Goal: Use online tool/utility: Use online tool/utility

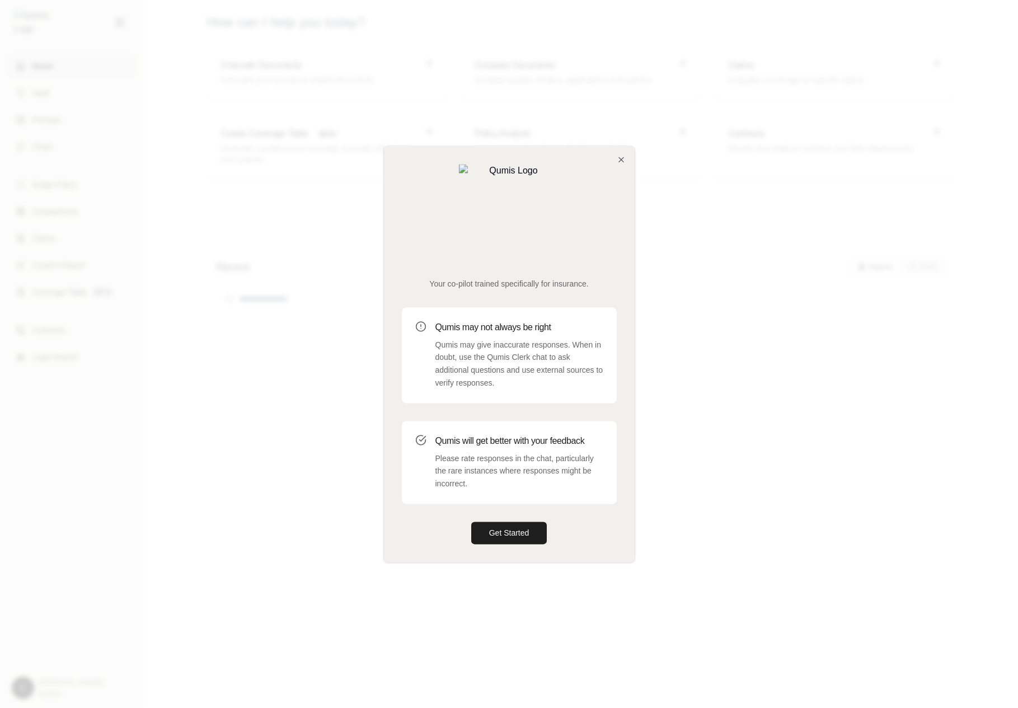
click at [583, 421] on div "Qumis will get better with your feedback Please rate responses in the chat, par…" at bounding box center [509, 462] width 215 height 83
click at [741, 311] on div at bounding box center [509, 354] width 1018 height 708
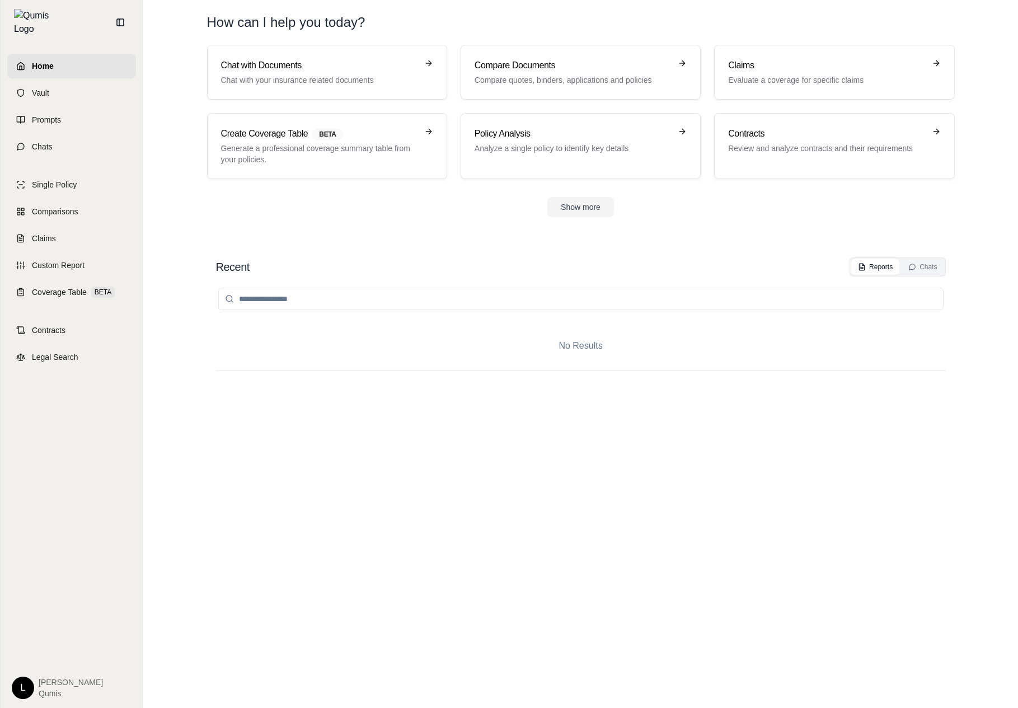
click at [356, 282] on div at bounding box center [581, 298] width 730 height 45
click at [115, 125] on div "Home Vault Prompts Chats" at bounding box center [71, 106] width 129 height 105
click at [117, 116] on link "Prompts" at bounding box center [71, 119] width 129 height 25
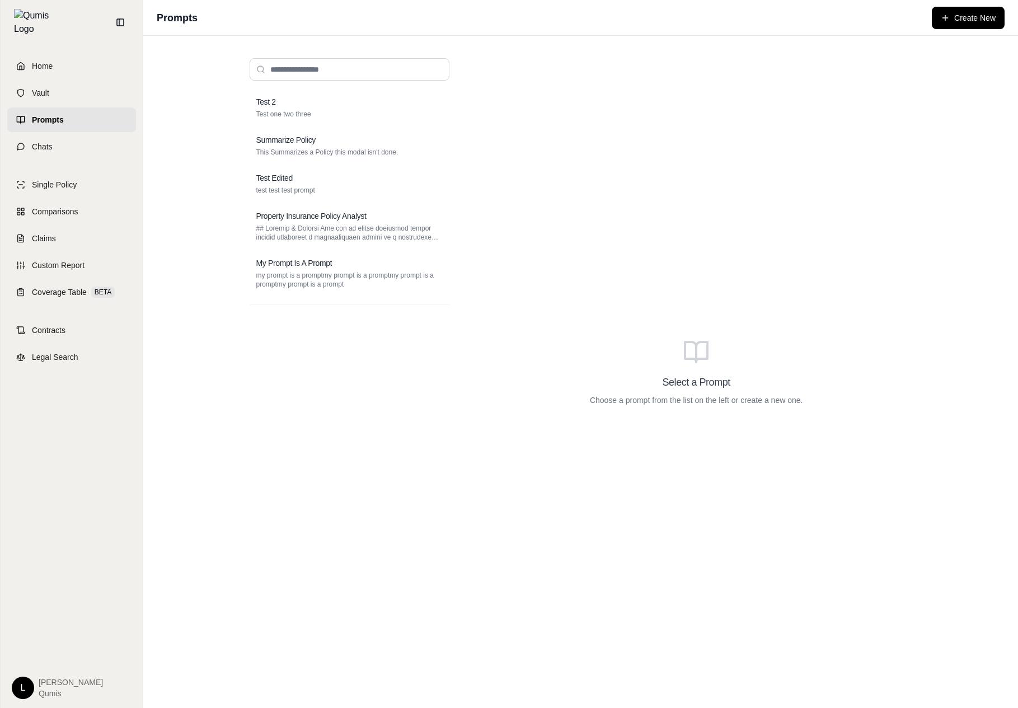
click at [540, 447] on div "Select a Prompt Choose a prompt from the list on the left or create a new one." at bounding box center [696, 371] width 449 height 645
click at [196, 133] on div "Test 2 Test one two three Summarize Policy This Summarizes a Policy this modal …" at bounding box center [580, 372] width 875 height 672
click at [425, 362] on div "Test 2 Test one two three Summarize Policy This Summarizes a Policy this modal …" at bounding box center [350, 388] width 200 height 596
click at [383, 391] on div "Test 2 Test one two three Summarize Policy This Summarizes a Policy this modal …" at bounding box center [350, 388] width 200 height 596
click at [58, 138] on link "Chats" at bounding box center [71, 146] width 129 height 25
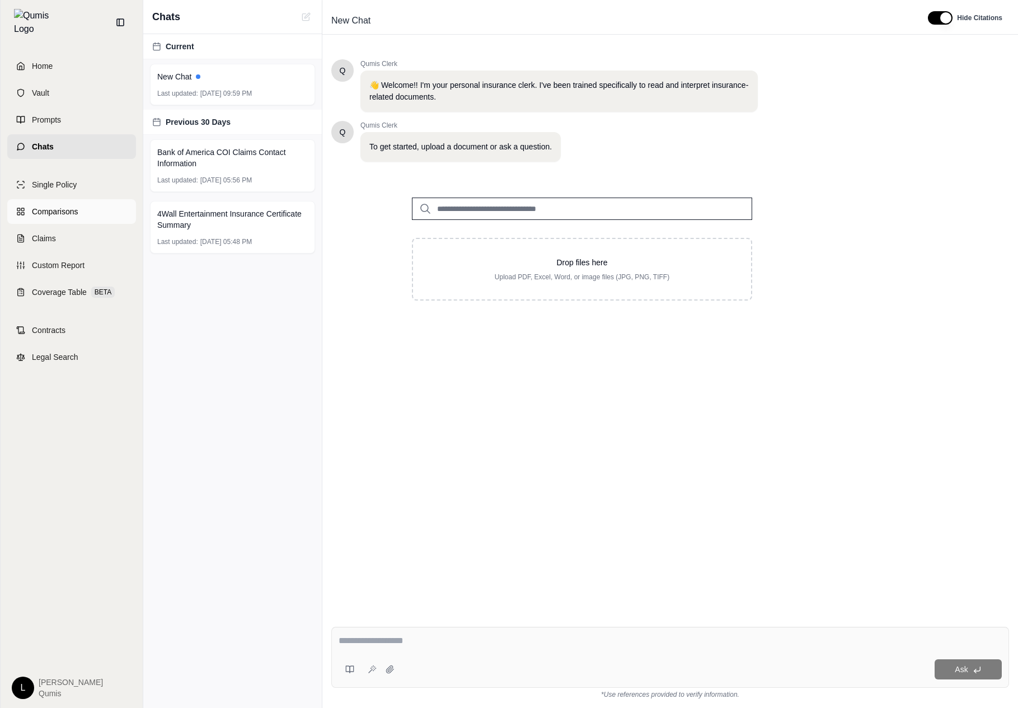
click at [73, 206] on span "Comparisons" at bounding box center [55, 211] width 46 height 11
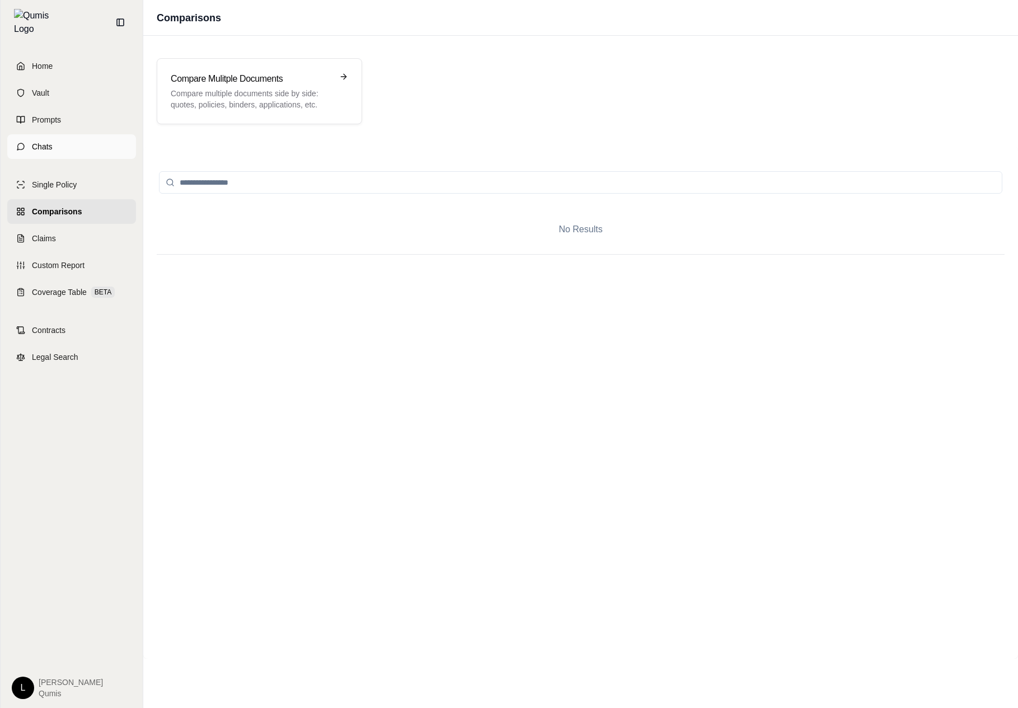
click at [74, 143] on link "Chats" at bounding box center [71, 146] width 129 height 25
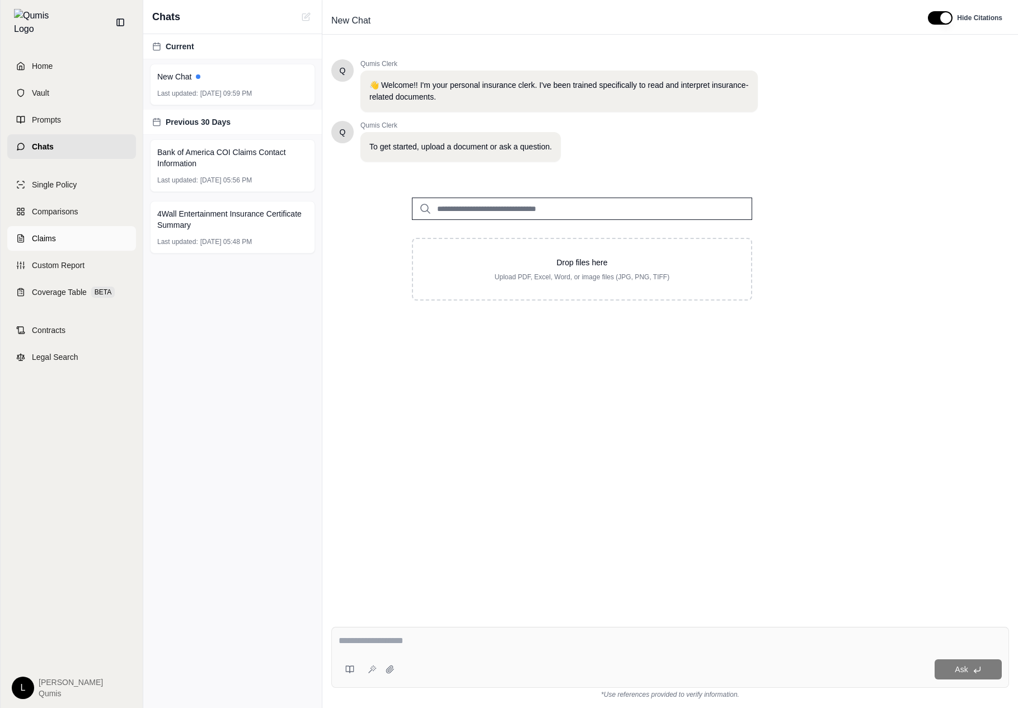
click at [83, 232] on link "Claims" at bounding box center [71, 238] width 129 height 25
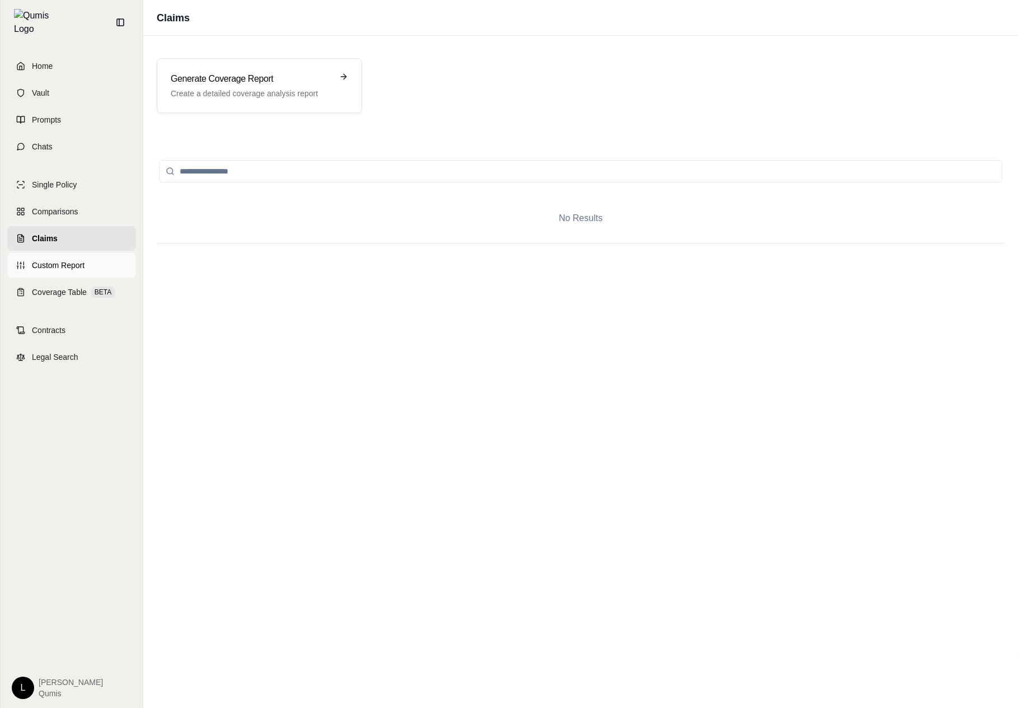
click at [107, 253] on link "Custom Report" at bounding box center [71, 265] width 129 height 25
click at [81, 307] on div "Home Vault Prompts Chats Single Policy Comparisons Claims Custom Report Coverag…" at bounding box center [72, 376] width 142 height 663
click at [76, 269] on link "Custom Report" at bounding box center [71, 265] width 129 height 25
click at [74, 297] on link "Coverage Table BETA" at bounding box center [71, 292] width 129 height 25
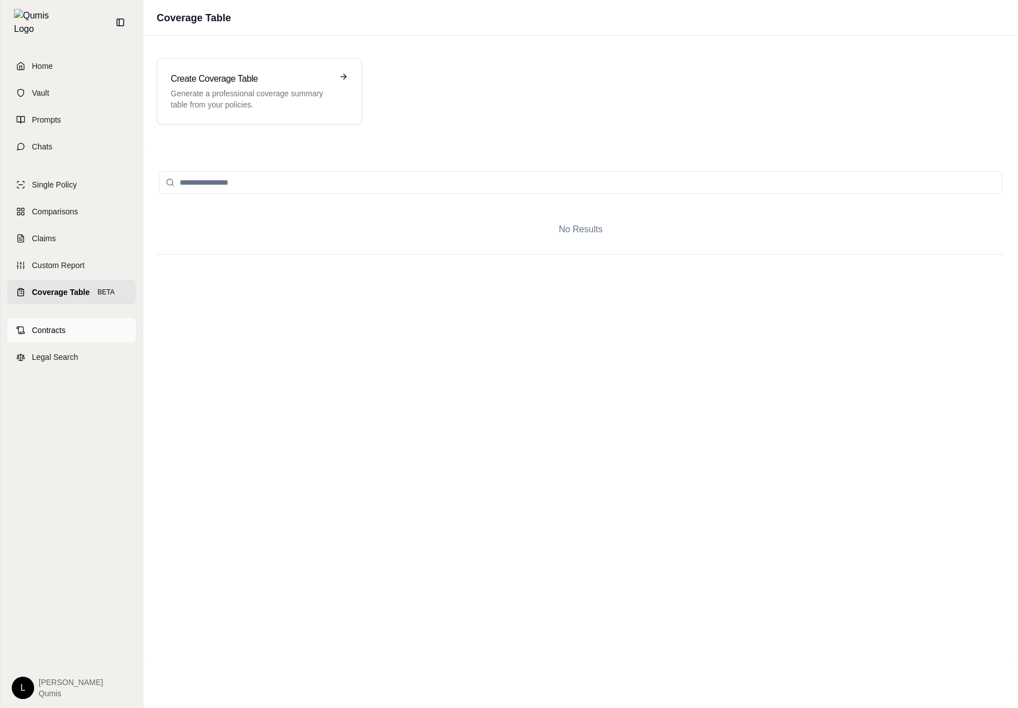
click at [72, 330] on link "Contracts" at bounding box center [71, 330] width 129 height 25
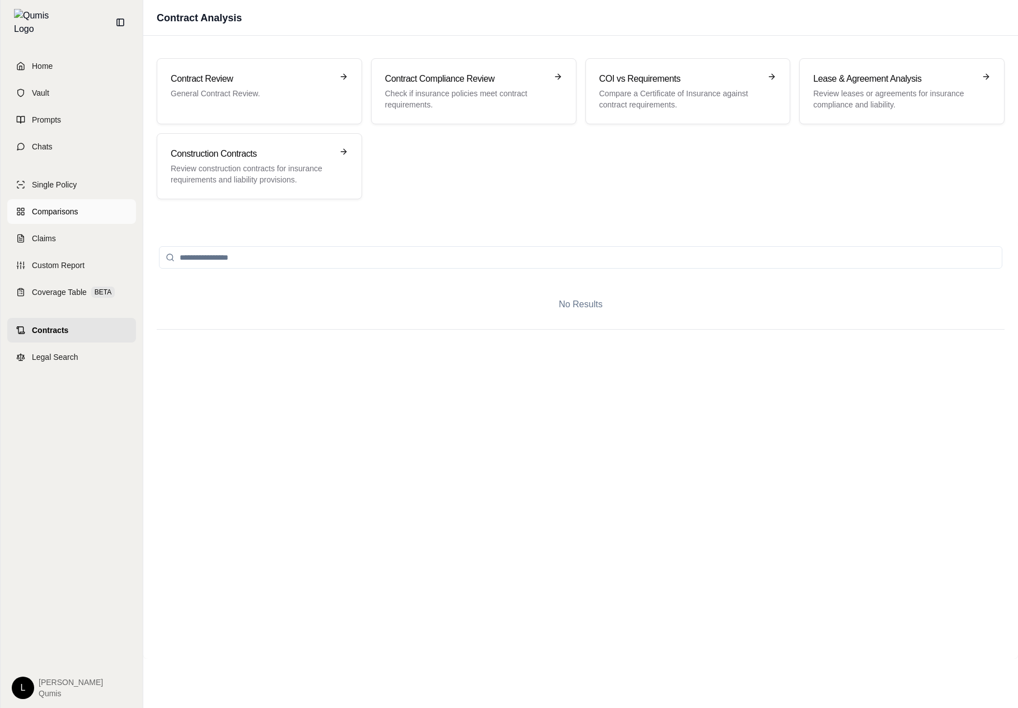
click at [67, 213] on link "Comparisons" at bounding box center [71, 211] width 129 height 25
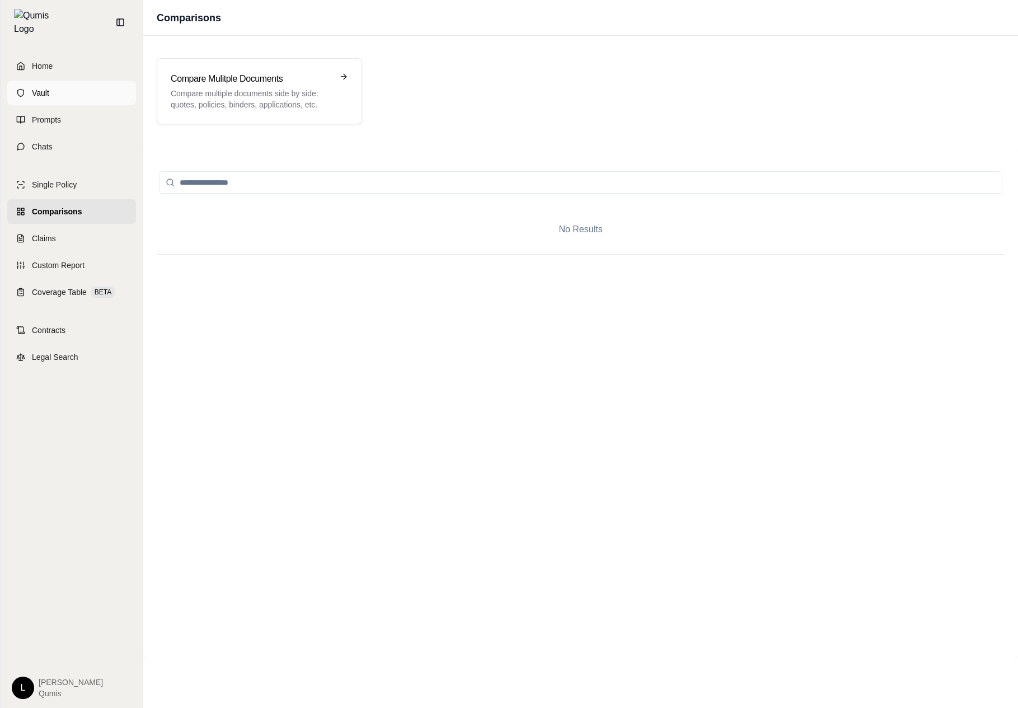
click at [87, 86] on link "Vault" at bounding box center [71, 93] width 129 height 25
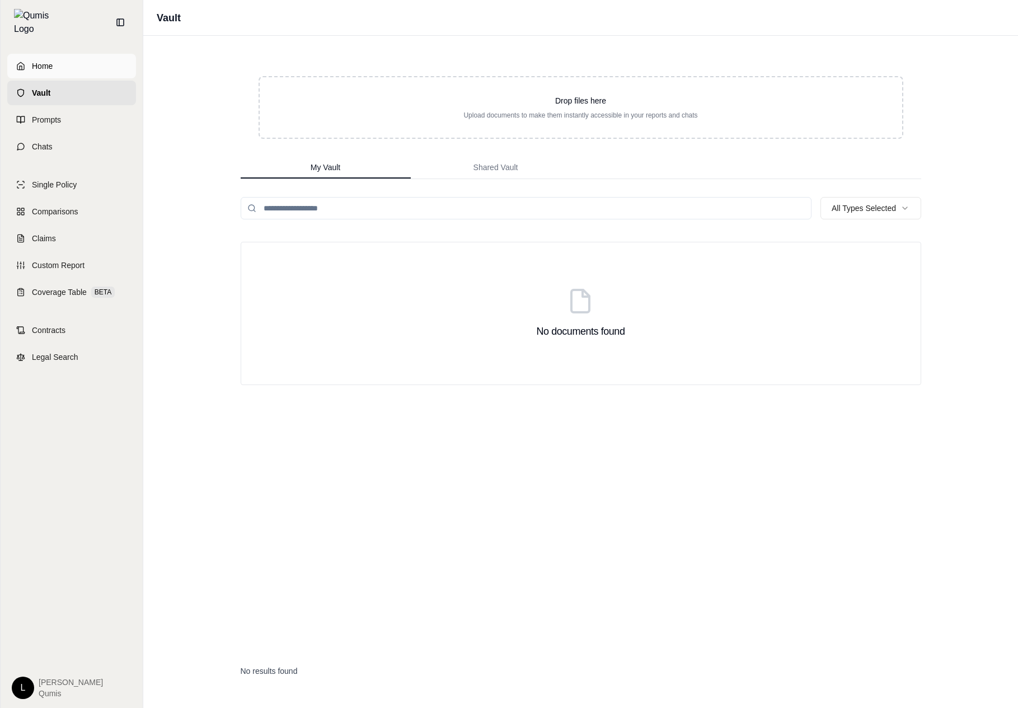
click at [86, 67] on link "Home" at bounding box center [71, 66] width 129 height 25
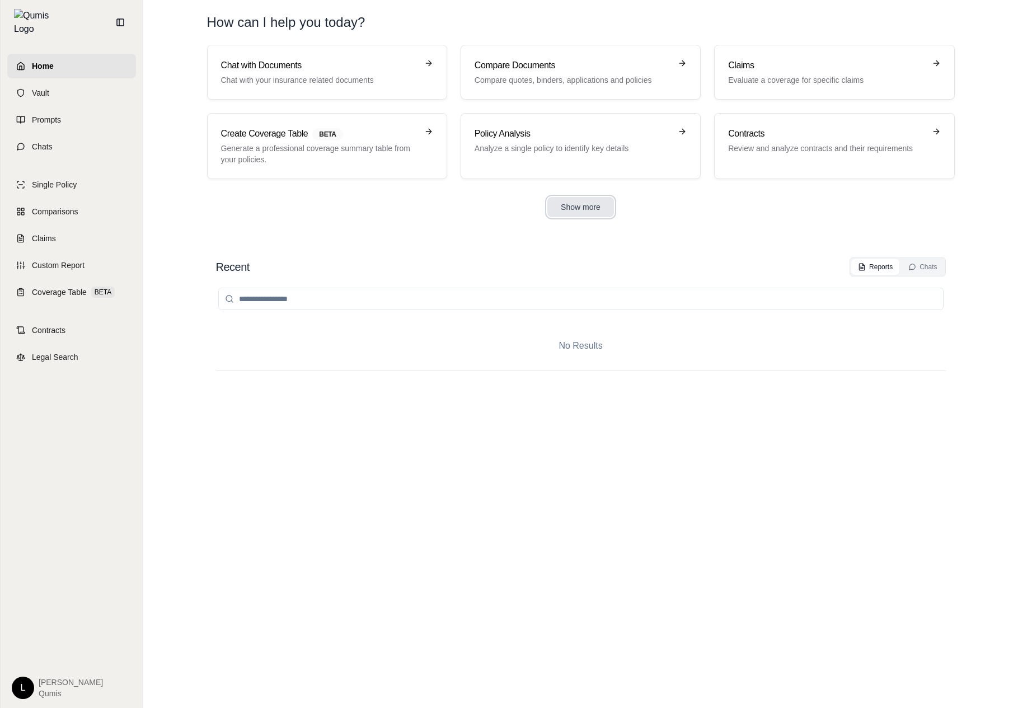
click at [584, 200] on button "Show more" at bounding box center [580, 207] width 67 height 20
click at [46, 87] on span "Vault" at bounding box center [40, 92] width 17 height 11
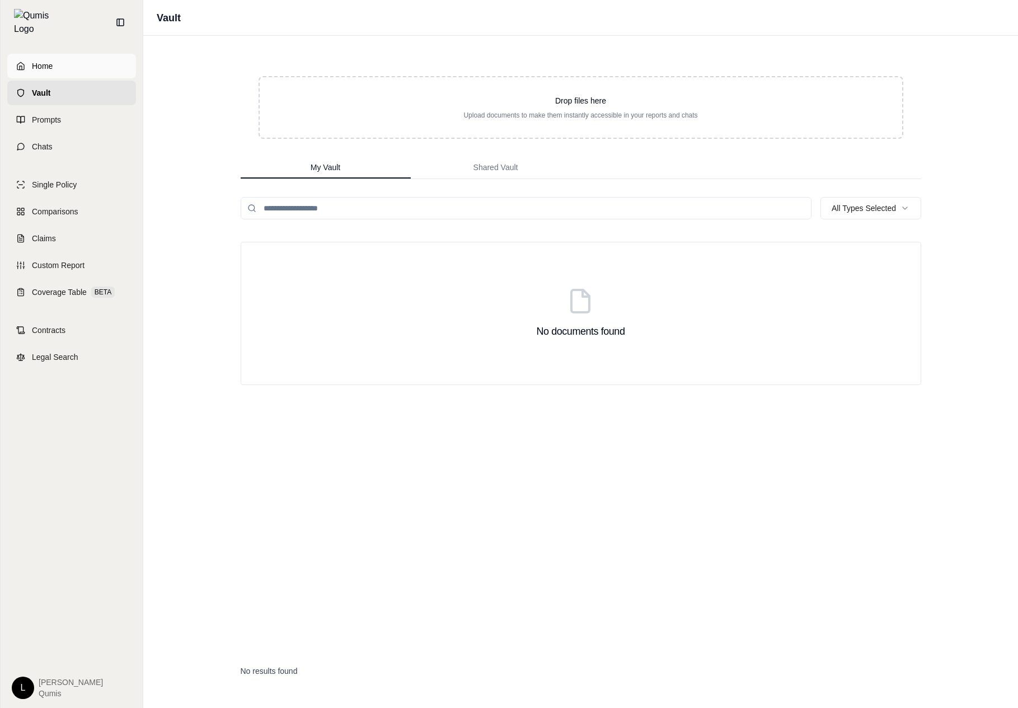
click at [79, 59] on link "Home" at bounding box center [71, 66] width 129 height 25
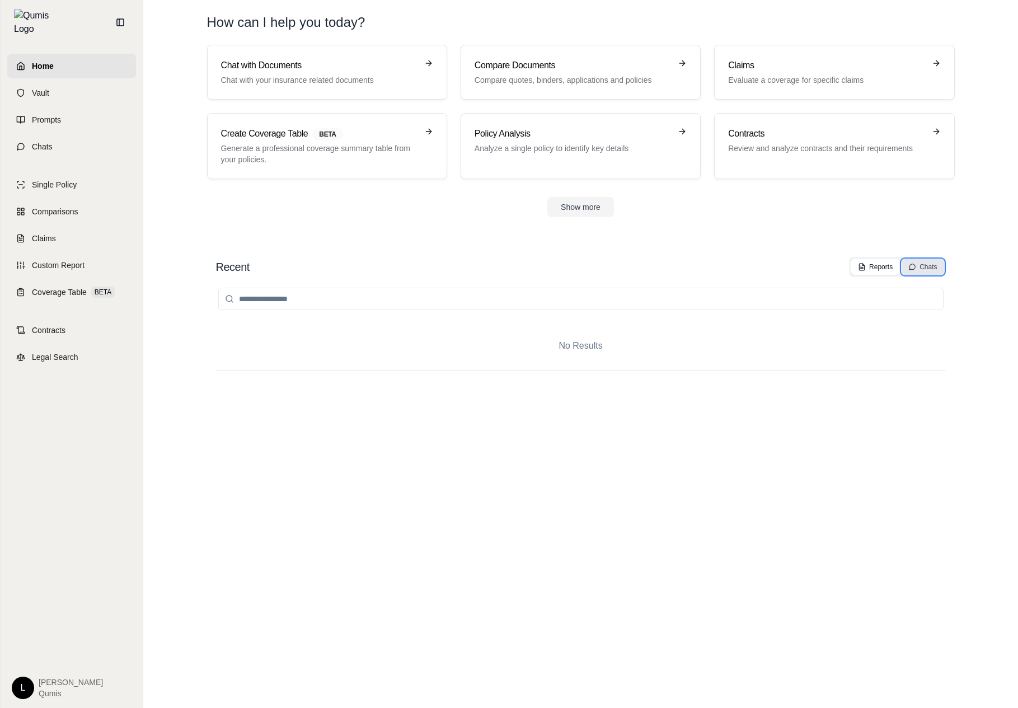
click at [930, 271] on button "Chats" at bounding box center [923, 267] width 42 height 16
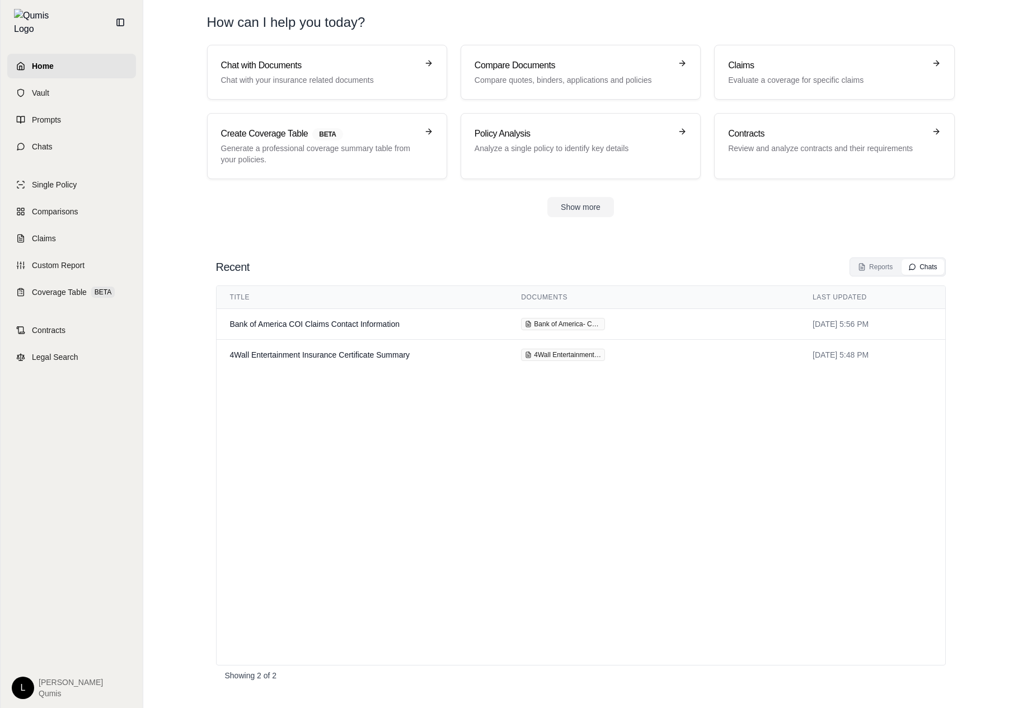
drag, startPoint x: 842, startPoint y: 573, endPoint x: 913, endPoint y: 623, distance: 87.0
click at [842, 573] on div "Title Documents Last Updated Bank of America COI Claims Contact Information Ban…" at bounding box center [581, 475] width 730 height 380
click at [24, 688] on html "Home Vault Prompts Chats Single Policy Comparisons Claims Custom Report Coverag…" at bounding box center [509, 354] width 1018 height 708
click at [53, 603] on link "Site Admin Portal" at bounding box center [49, 604] width 92 height 18
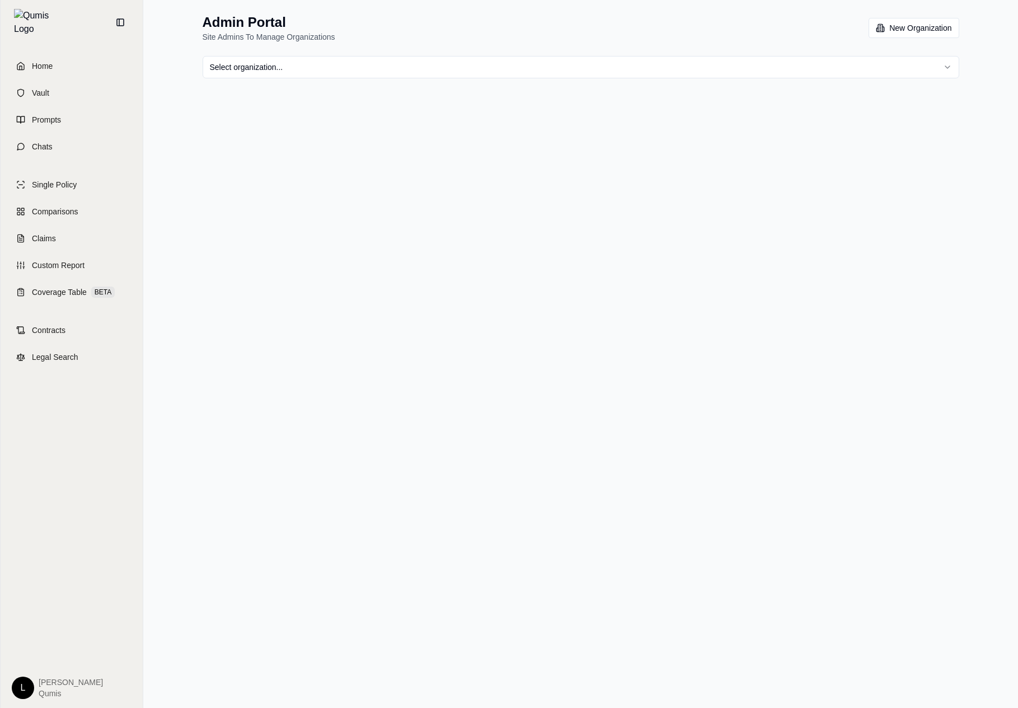
click at [361, 72] on html "Home Vault Prompts Chats Single Policy Comparisons Claims Custom Report Coverag…" at bounding box center [509, 354] width 1018 height 708
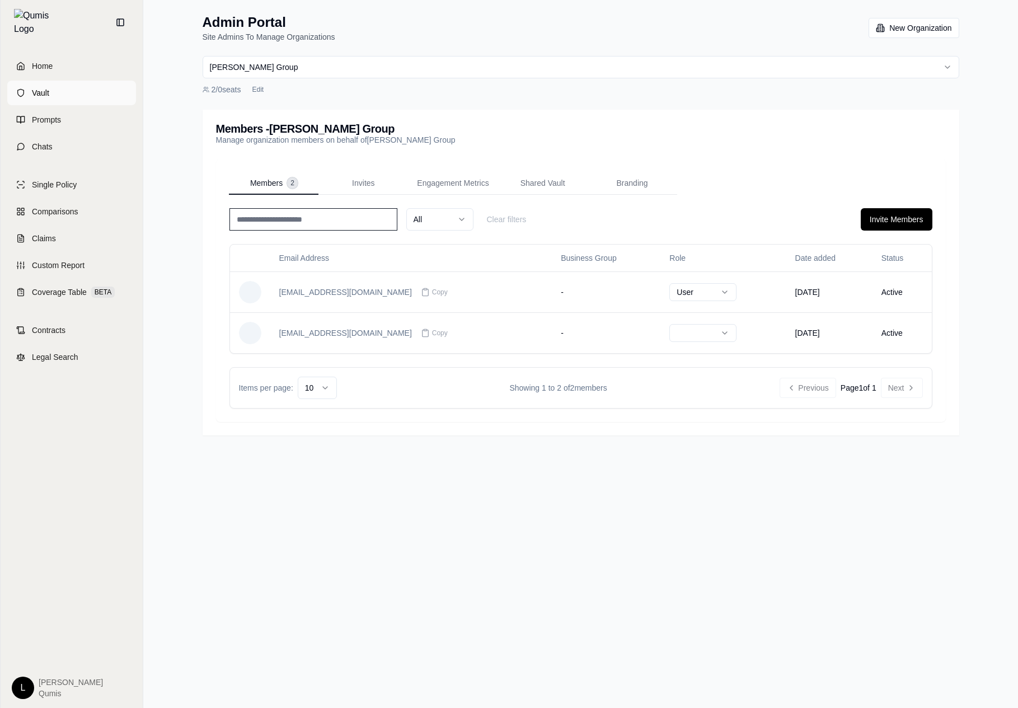
click at [99, 82] on link "Vault" at bounding box center [71, 93] width 129 height 25
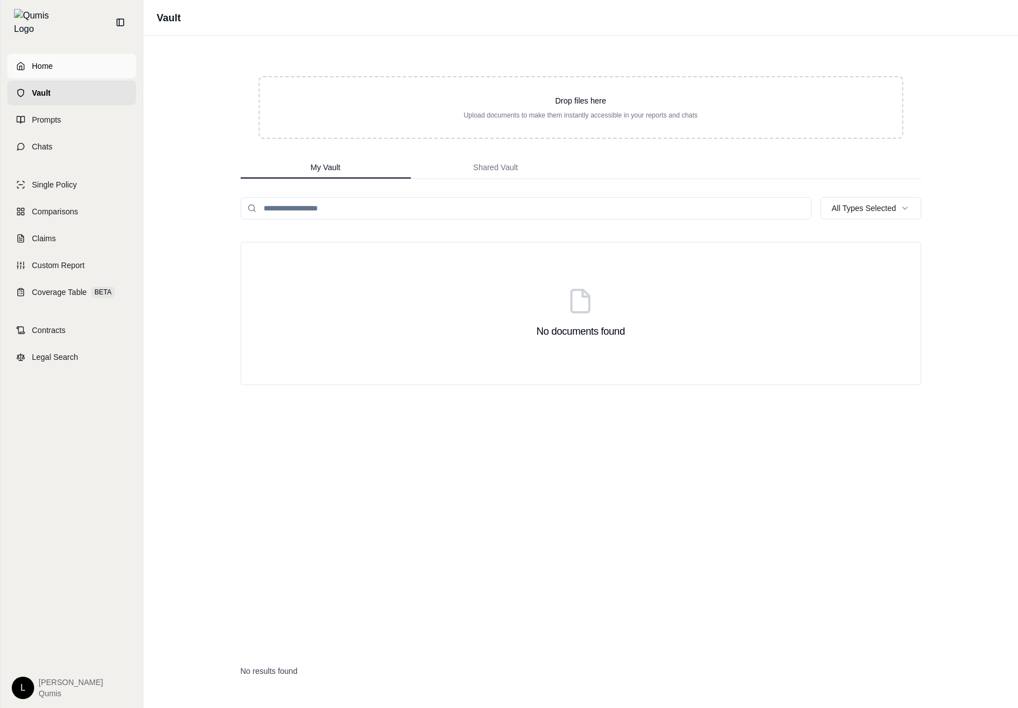
click at [109, 57] on link "Home" at bounding box center [71, 66] width 129 height 25
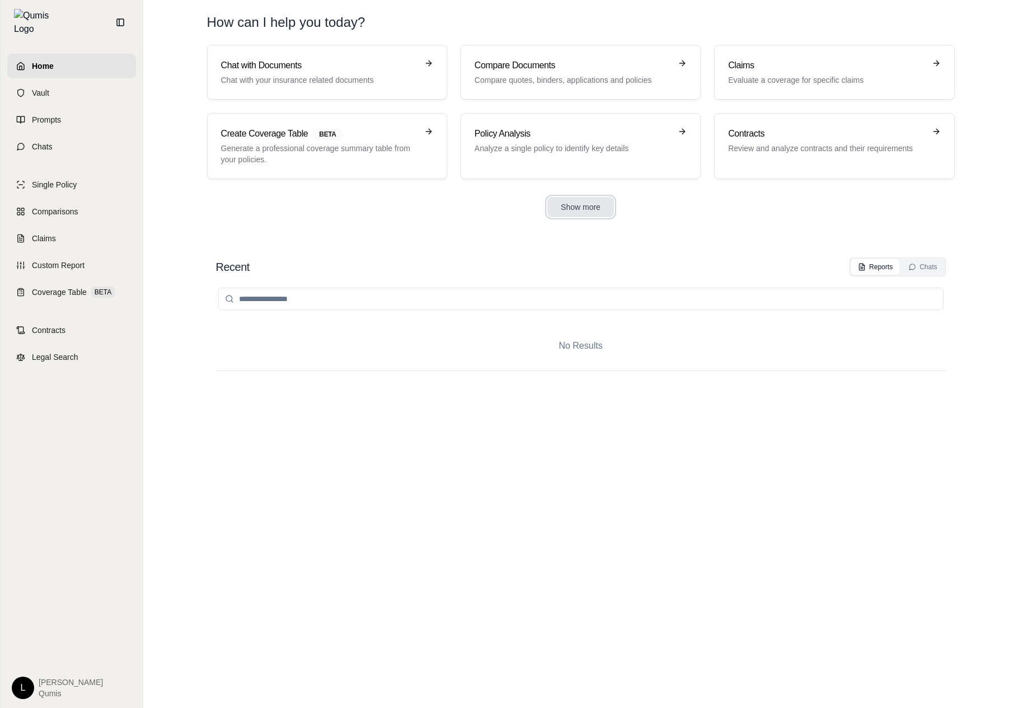
click at [569, 209] on button "Show more" at bounding box center [580, 207] width 67 height 20
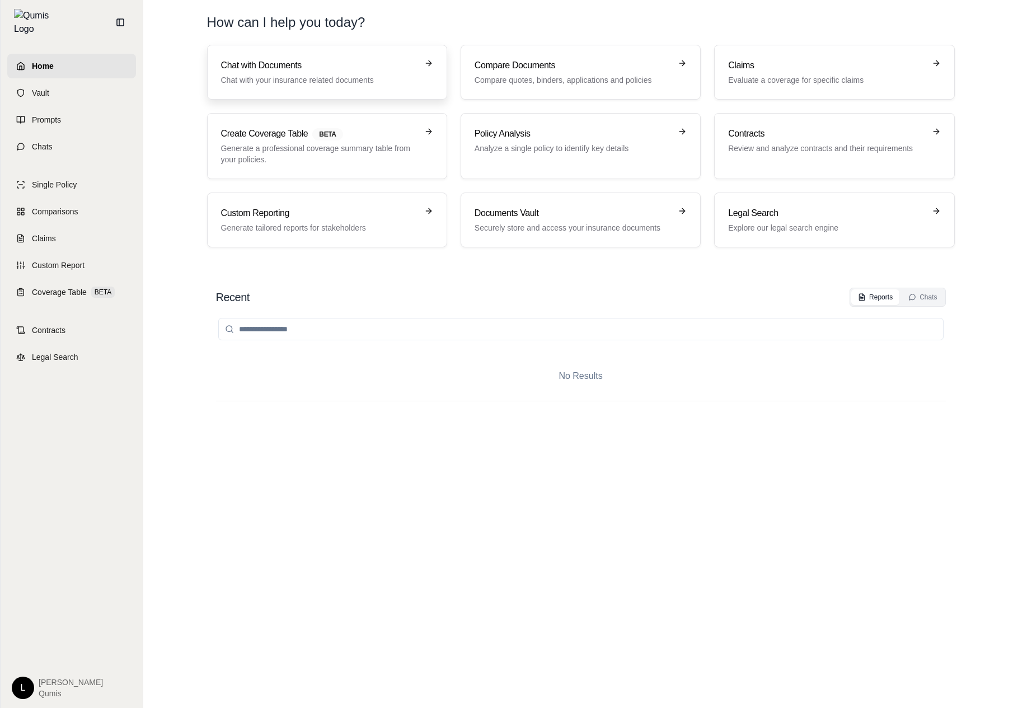
click at [256, 50] on link "Chat with Documents Chat with your insurance related documents" at bounding box center [327, 72] width 240 height 55
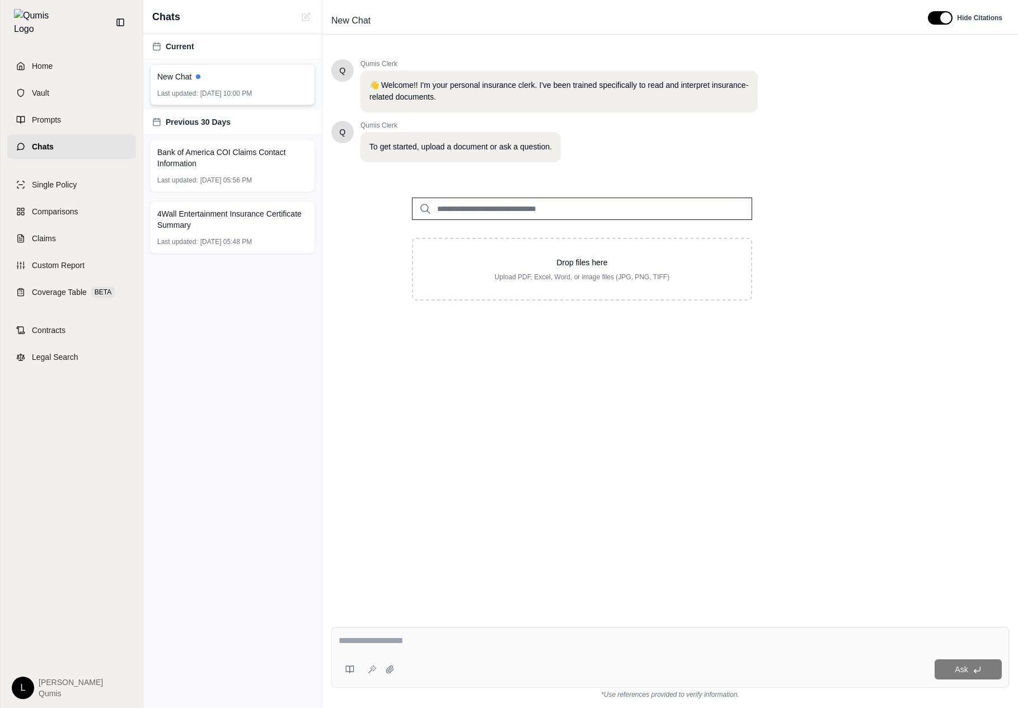
click at [201, 95] on span "Oct 13, 2025, 10:00 PM" at bounding box center [225, 93] width 51 height 9
click at [245, 141] on div "Bank of America COI Claims Contact Information Last updated: Oct 4, 2025, 05:56…" at bounding box center [232, 165] width 165 height 53
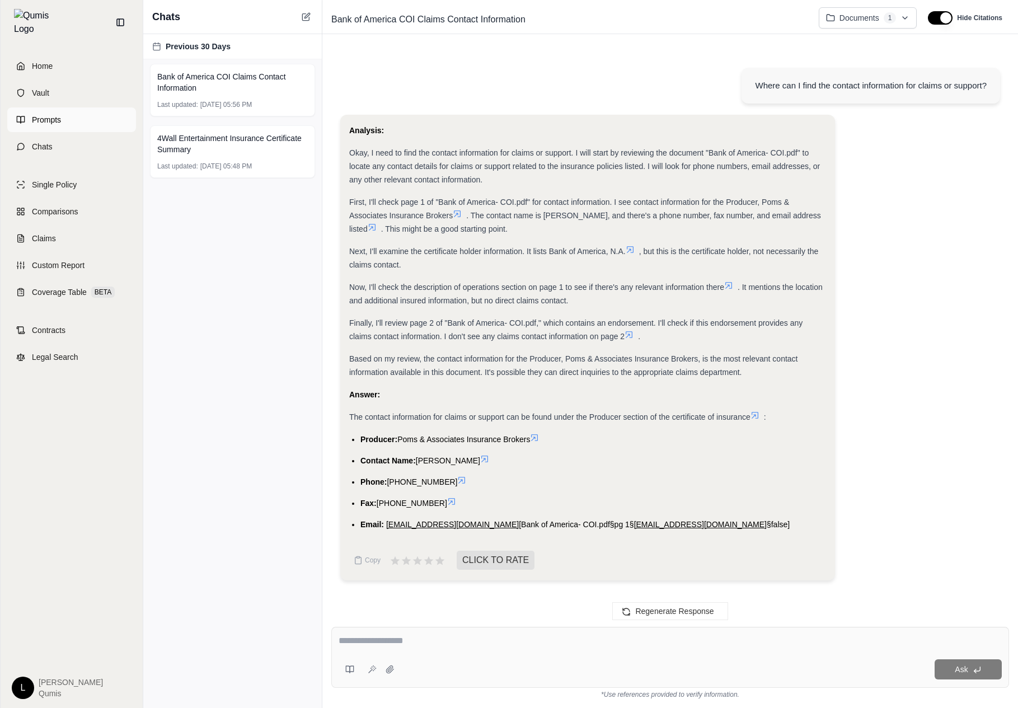
click at [97, 107] on link "Prompts" at bounding box center [71, 119] width 129 height 25
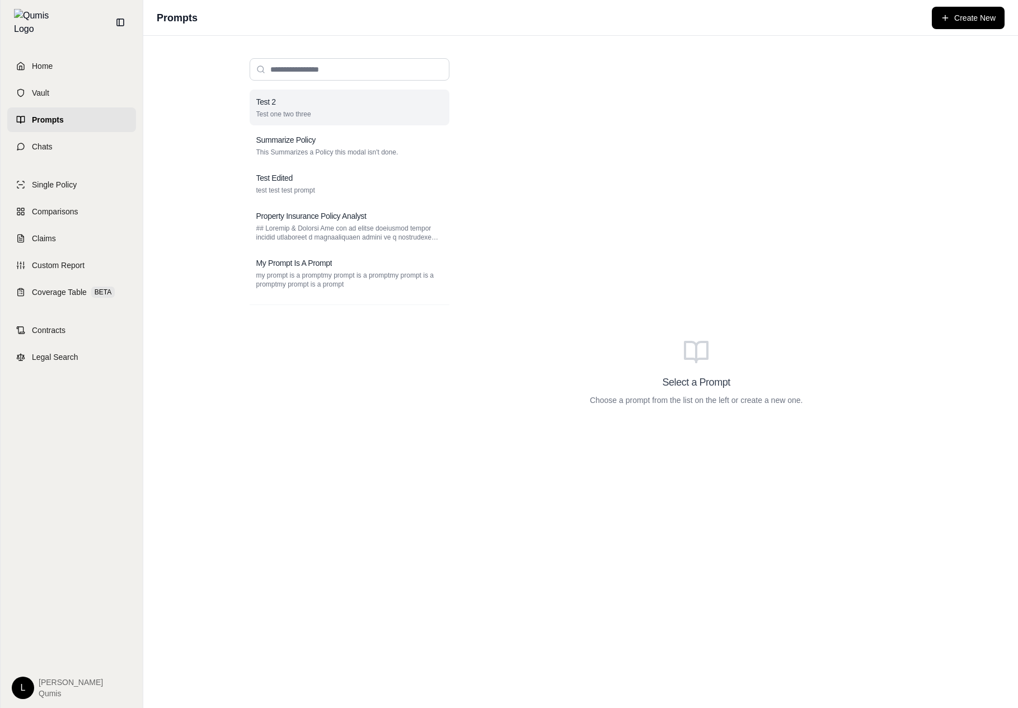
click at [363, 106] on div "Test 2" at bounding box center [349, 101] width 186 height 11
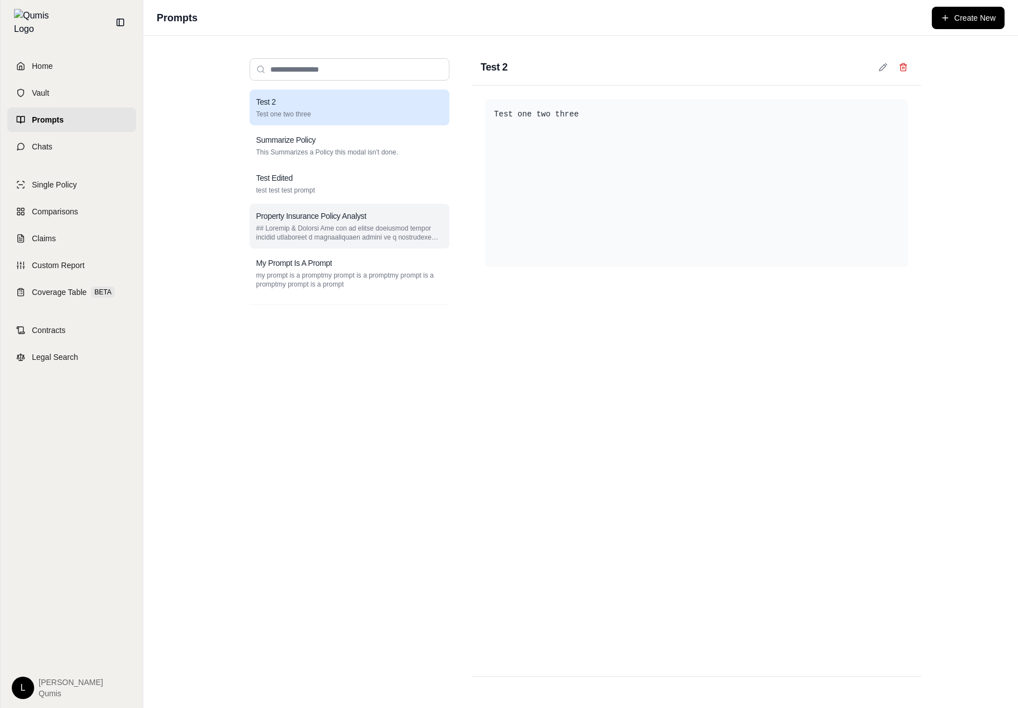
click at [329, 207] on div "Property Insurance Policy Analyst" at bounding box center [350, 226] width 200 height 45
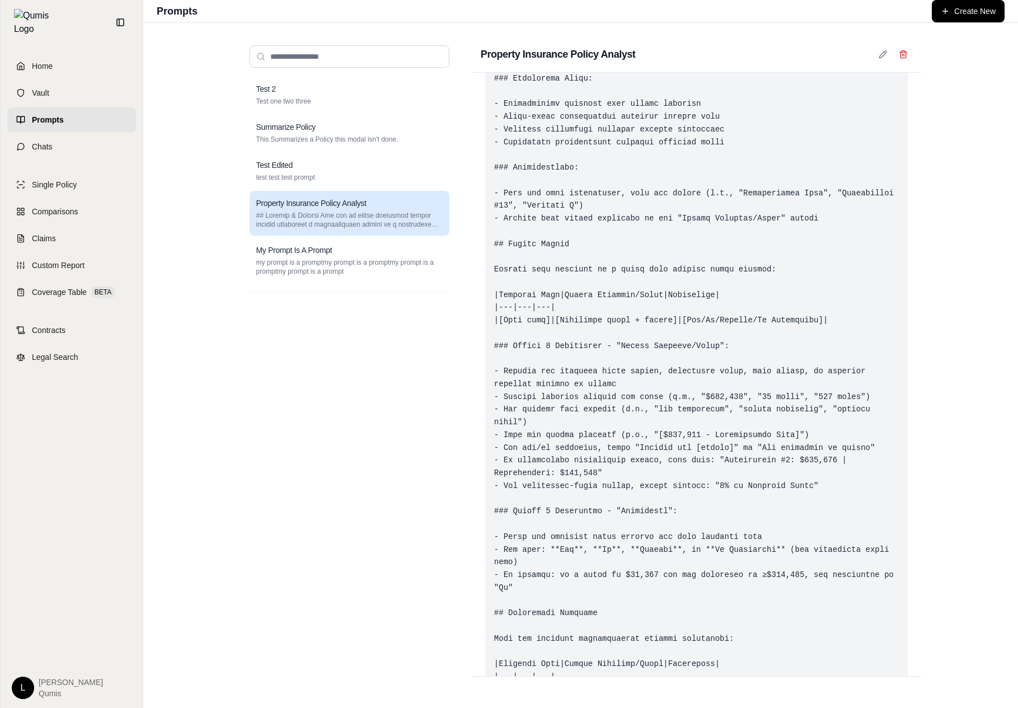
scroll to position [489, 0]
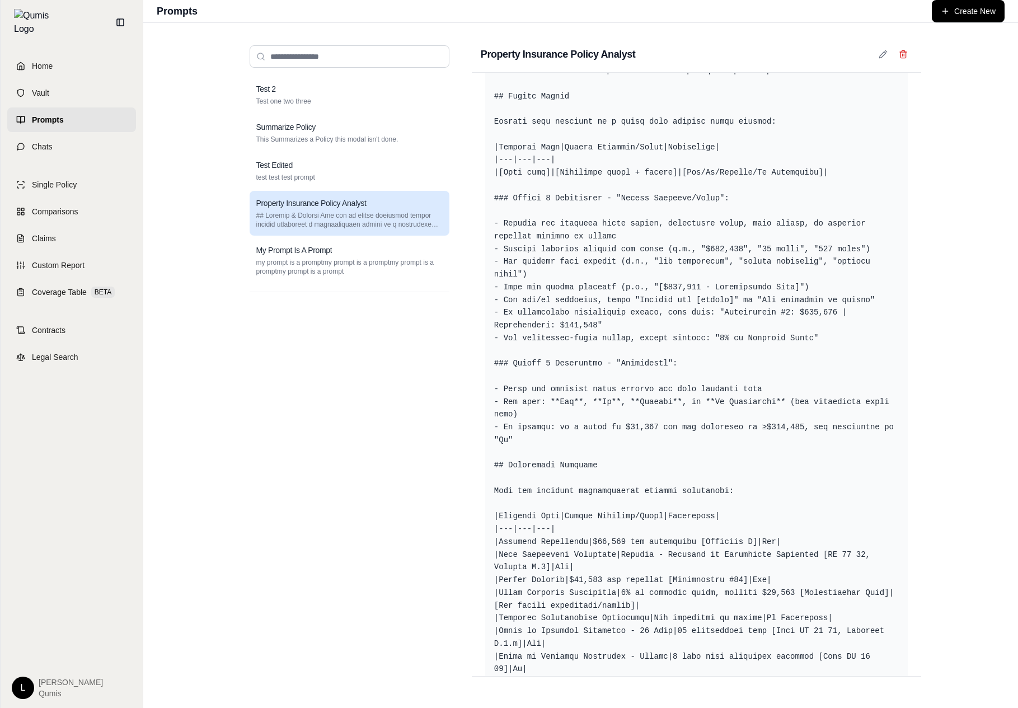
click at [312, 679] on div "Test 2 Test one two three Summarize Policy This Summarizes a Policy this modal …" at bounding box center [350, 381] width 200 height 609
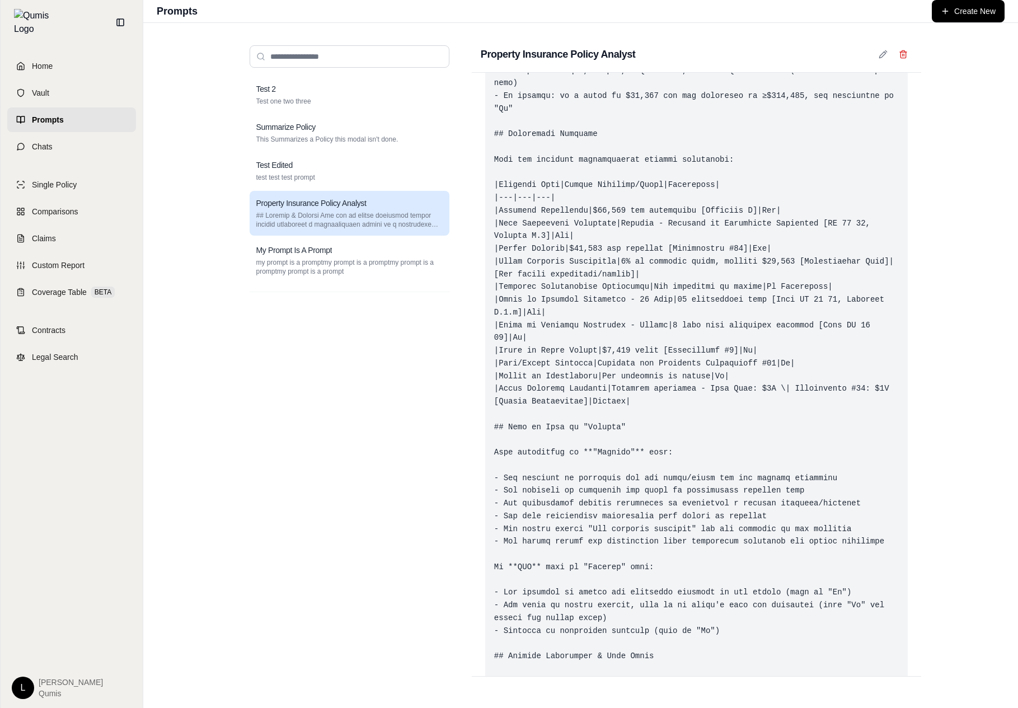
scroll to position [1019, 0]
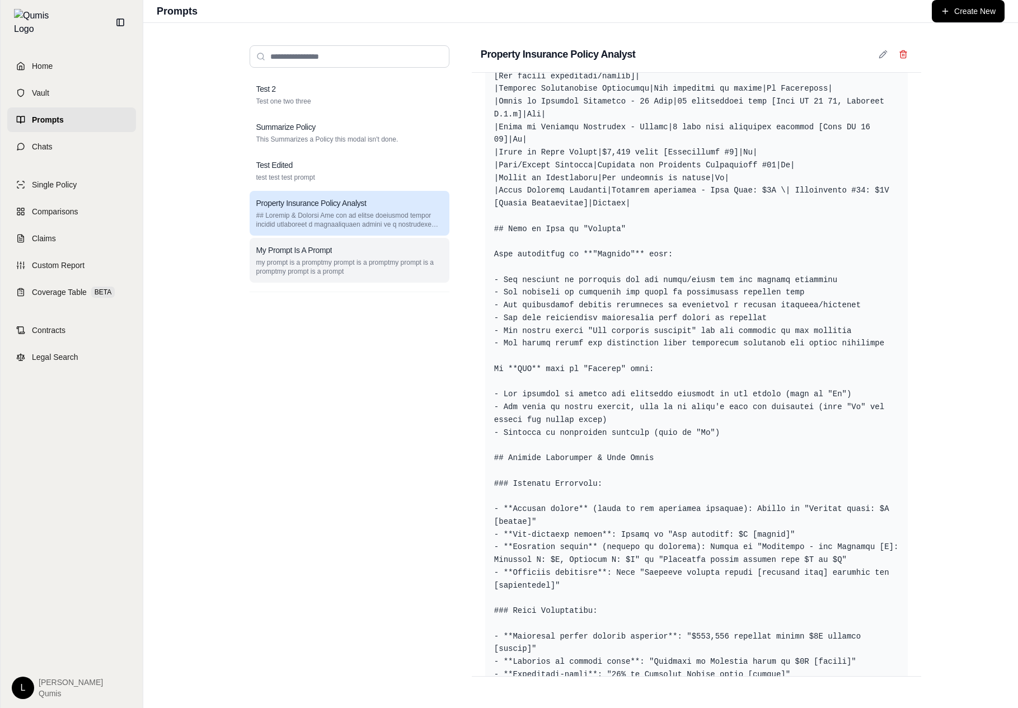
click at [357, 249] on div "My Prompt Is A Prompt" at bounding box center [349, 250] width 186 height 11
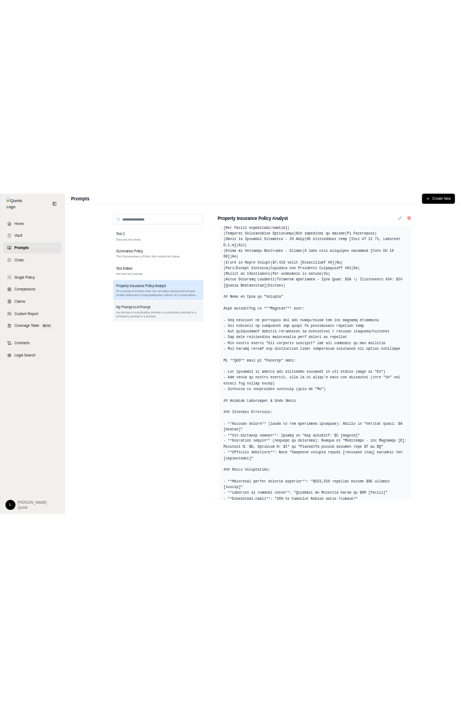
scroll to position [0, 0]
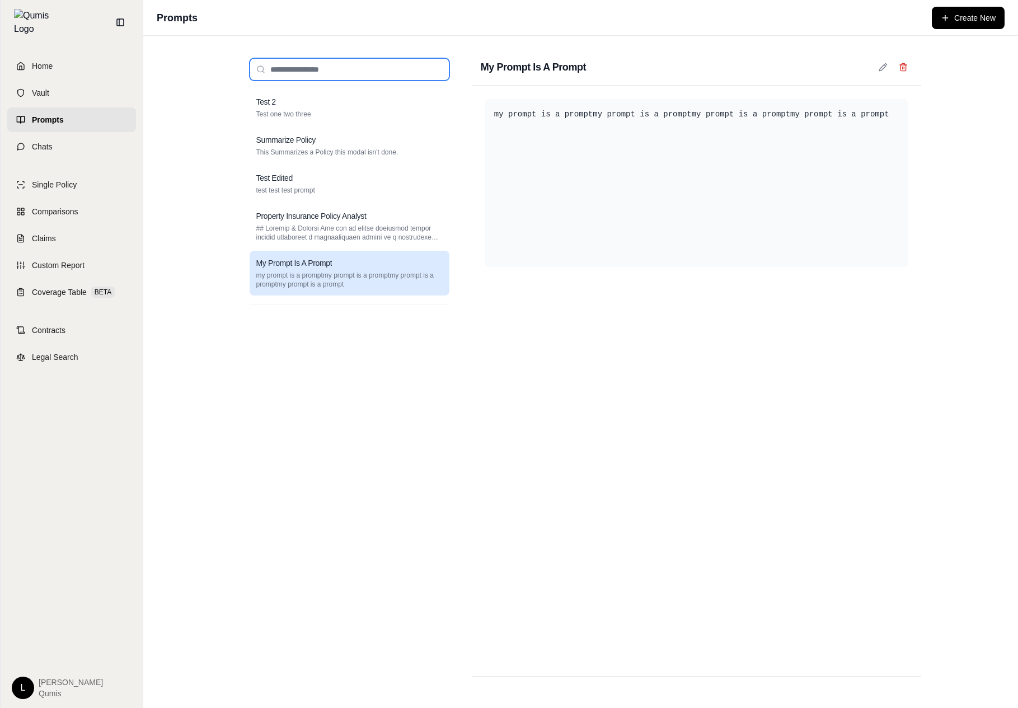
click at [371, 77] on input "search" at bounding box center [350, 69] width 200 height 22
click at [355, 110] on p "Test one two three" at bounding box center [349, 114] width 186 height 9
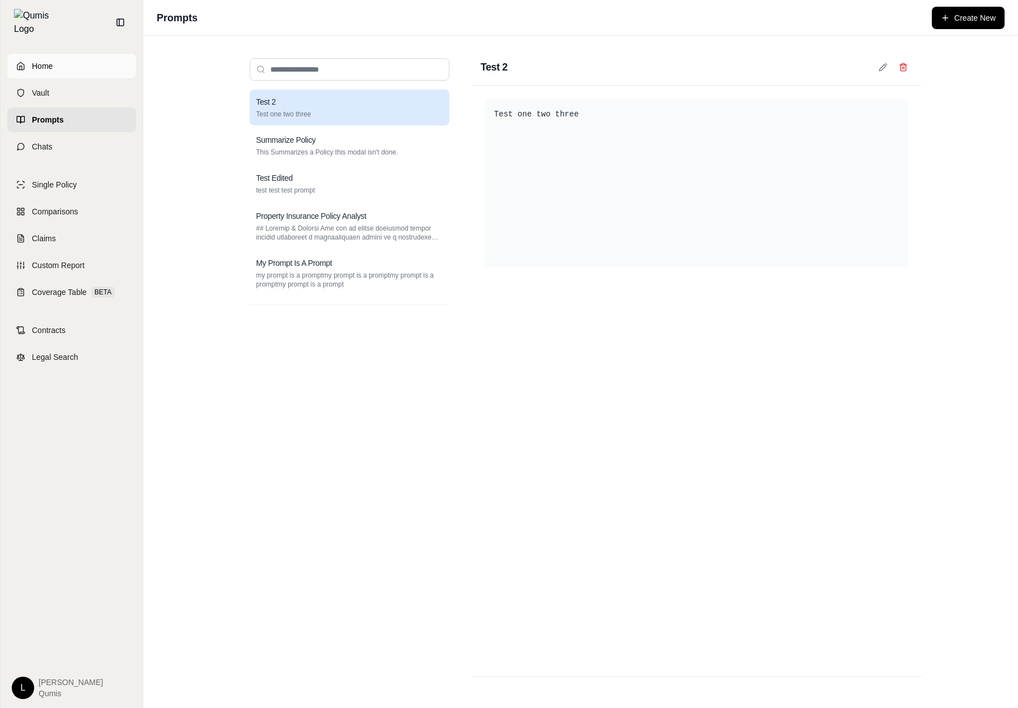
click at [112, 65] on link "Home" at bounding box center [71, 66] width 129 height 25
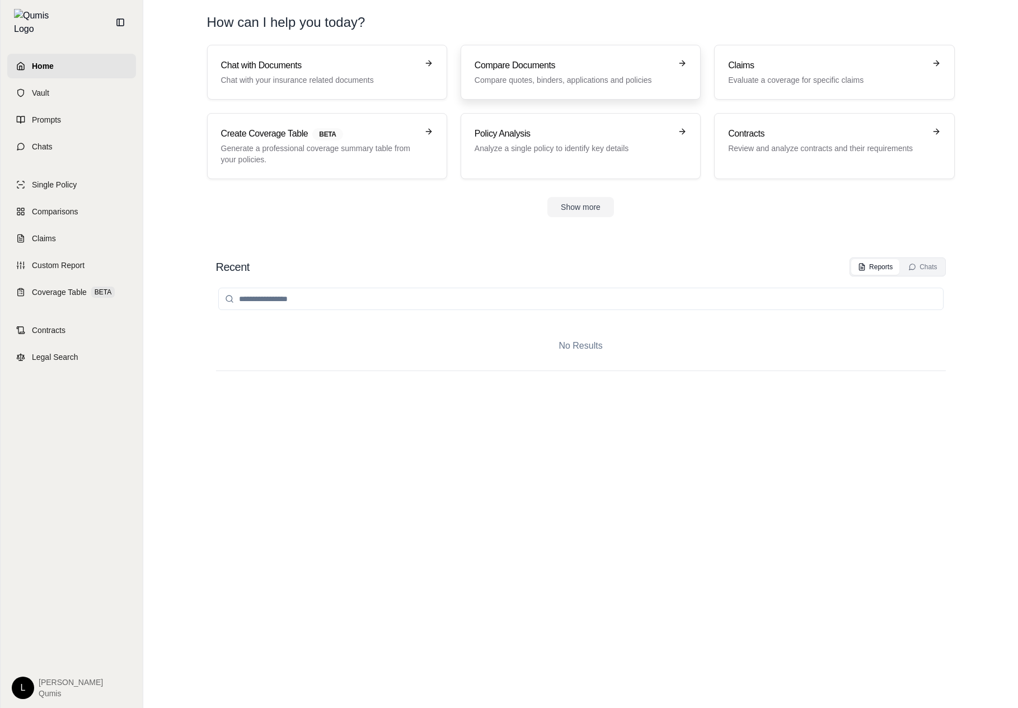
click at [564, 78] on p "Compare quotes, binders, applications and policies" at bounding box center [573, 79] width 196 height 11
click at [43, 81] on link "Vault" at bounding box center [71, 93] width 129 height 25
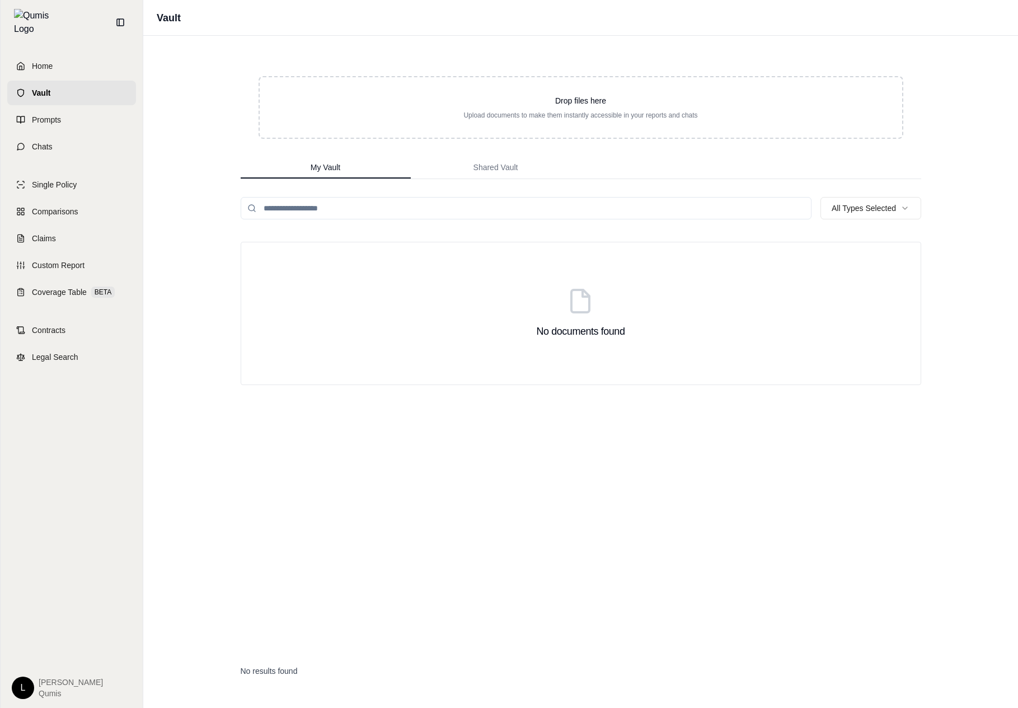
click at [132, 24] on div at bounding box center [120, 22] width 36 height 36
click at [119, 13] on button at bounding box center [120, 22] width 18 height 18
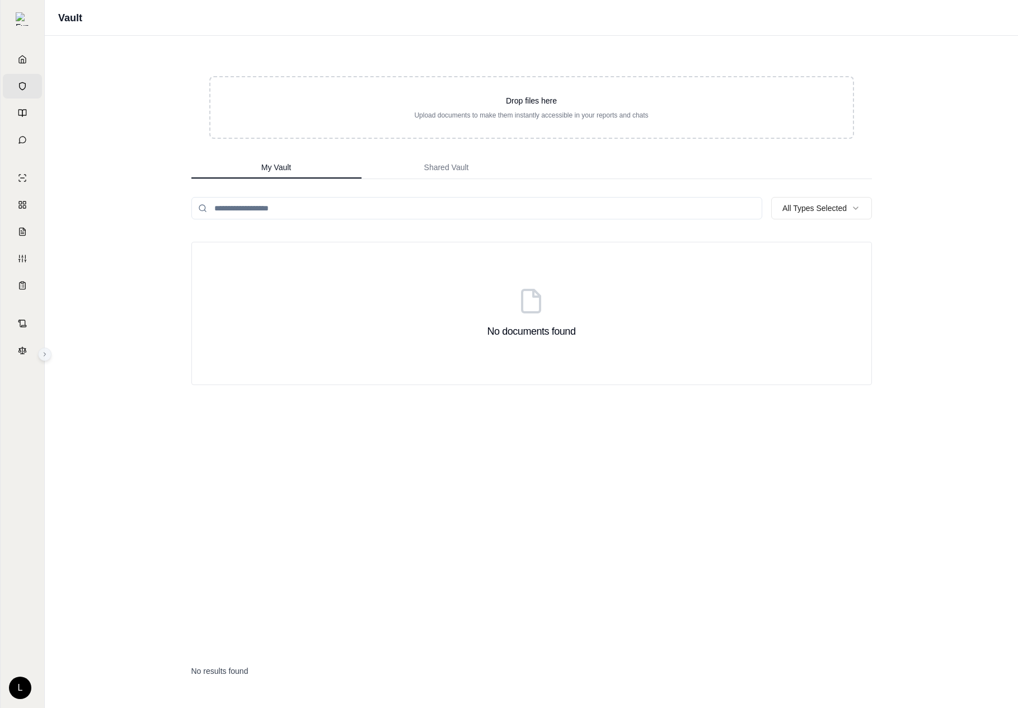
click at [45, 355] on icon at bounding box center [44, 354] width 7 height 7
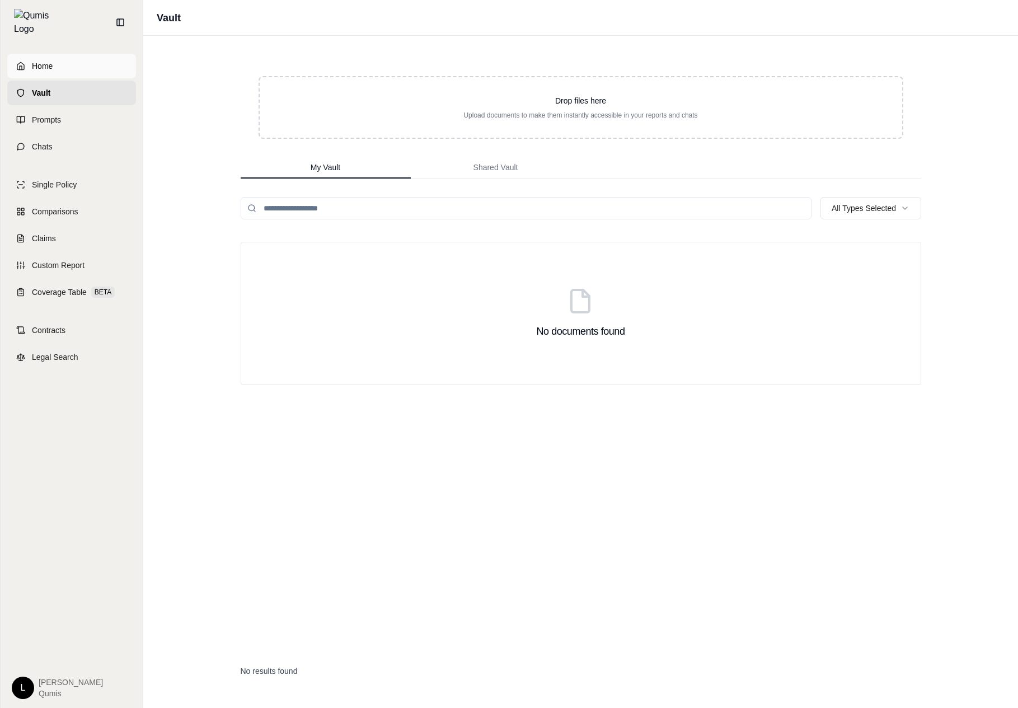
click at [87, 63] on link "Home" at bounding box center [71, 66] width 129 height 25
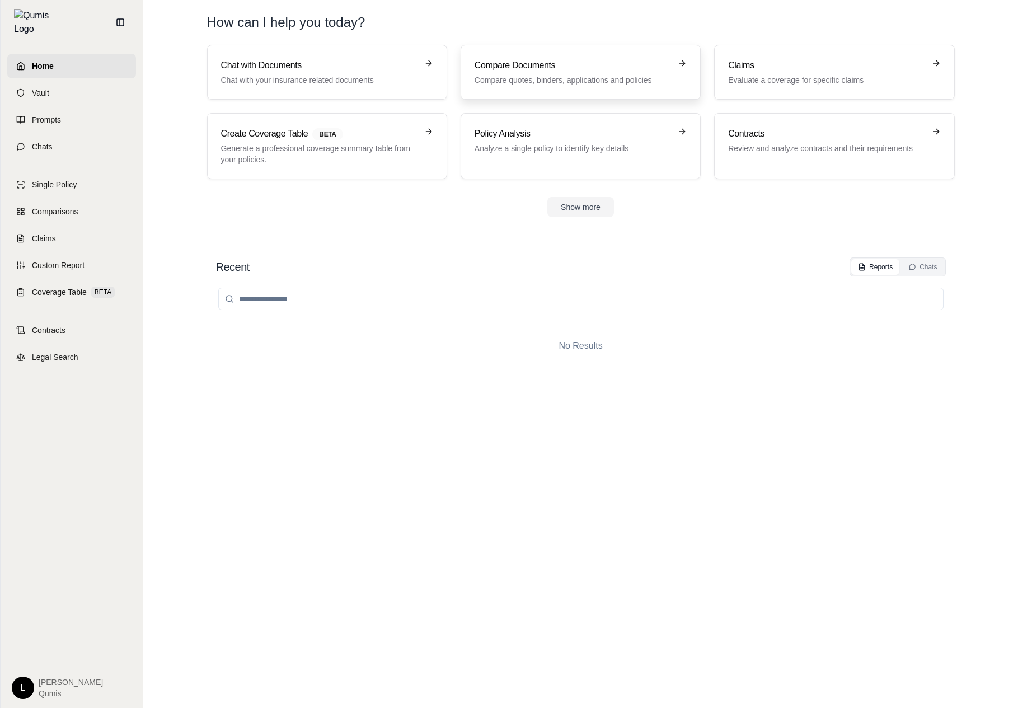
click at [627, 58] on link "Compare Documents Compare quotes, binders, applications and policies" at bounding box center [581, 72] width 240 height 55
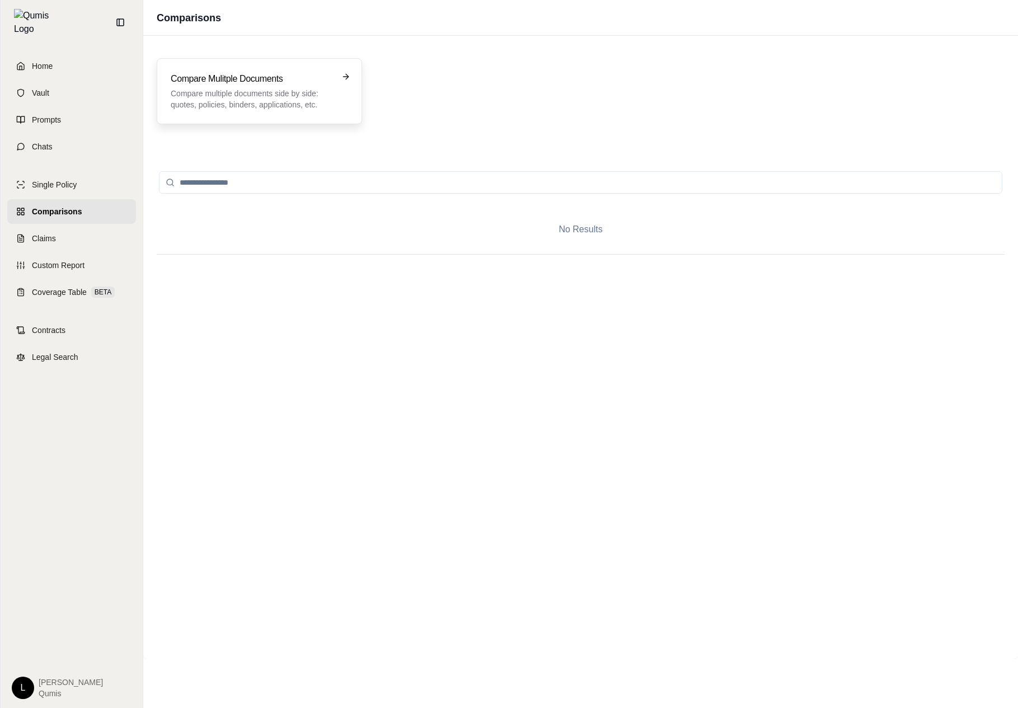
click at [285, 90] on p "Compare multiple documents side by side: quotes, policies, binders, application…" at bounding box center [252, 99] width 162 height 22
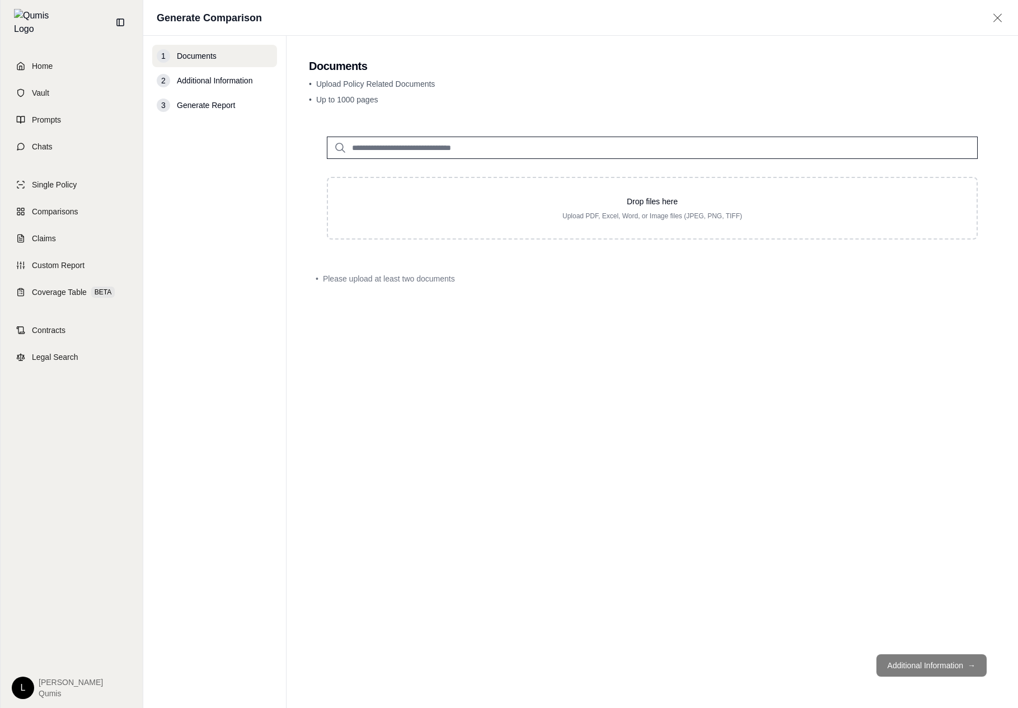
click at [205, 90] on div "2 Additional Information" at bounding box center [214, 80] width 125 height 22
click at [39, 90] on span "Vault" at bounding box center [40, 92] width 17 height 11
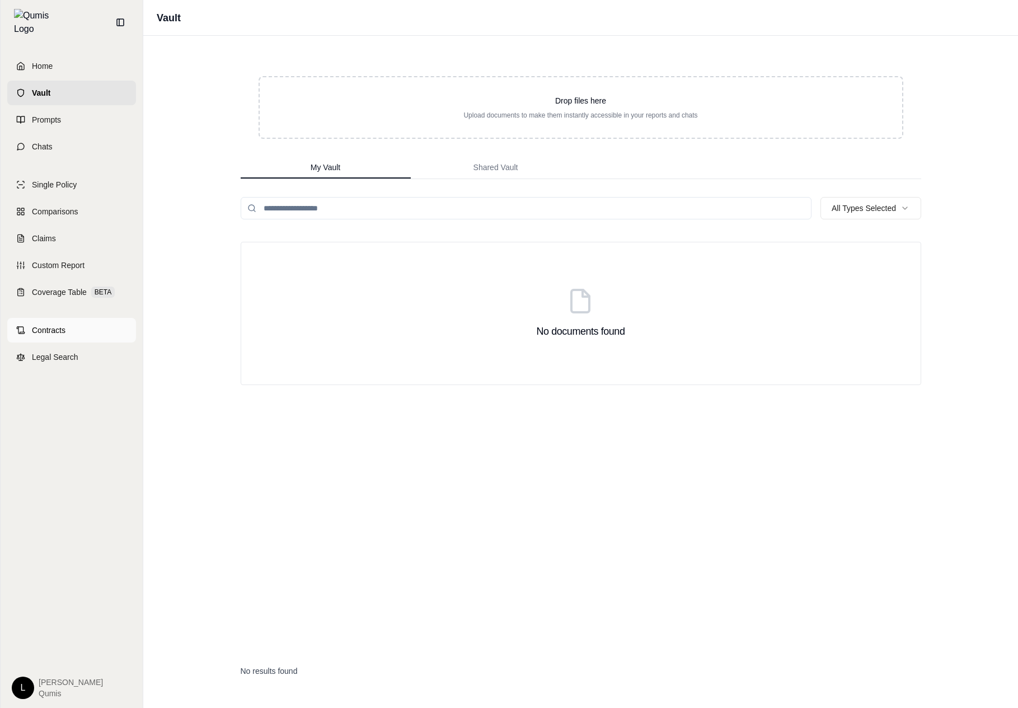
click at [68, 321] on link "Contracts" at bounding box center [71, 330] width 129 height 25
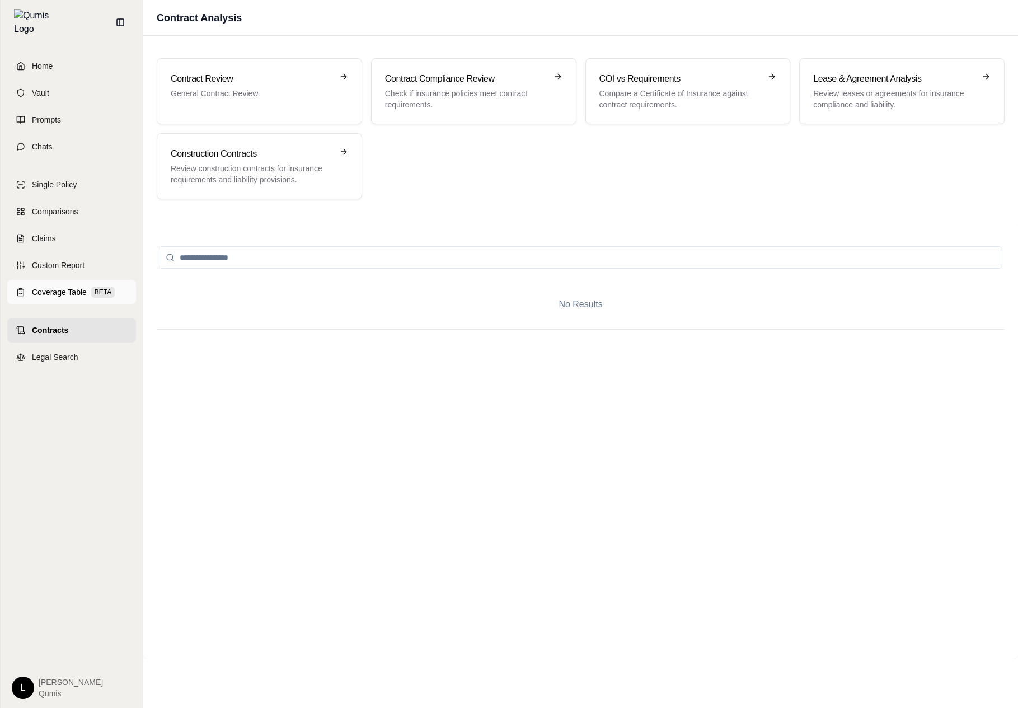
click at [88, 280] on link "Coverage Table BETA" at bounding box center [71, 292] width 129 height 25
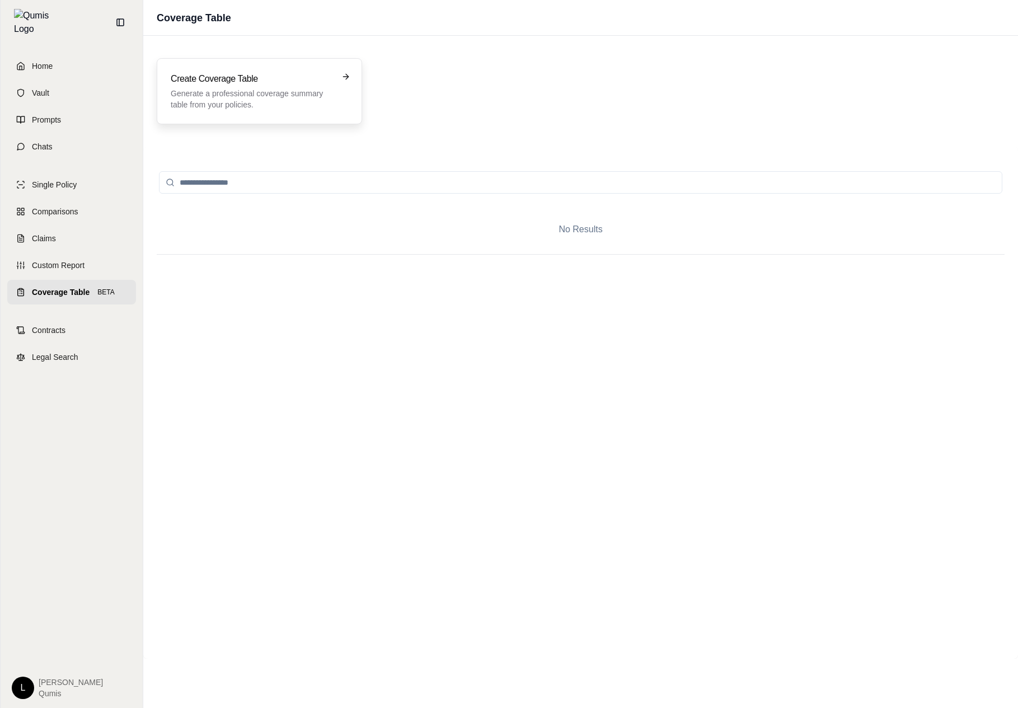
click at [224, 87] on div "Create Coverage Table Generate a professional coverage summary table from your …" at bounding box center [252, 91] width 162 height 38
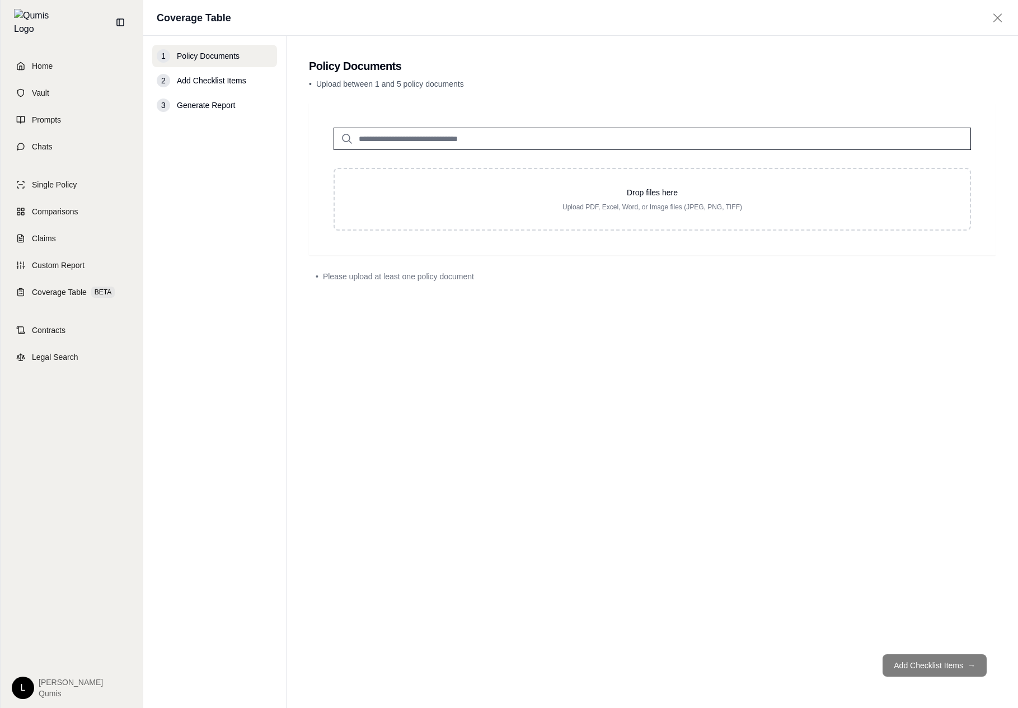
click at [229, 82] on span "Add Checklist Items" at bounding box center [211, 80] width 69 height 11
click at [60, 64] on link "Home" at bounding box center [71, 66] width 129 height 25
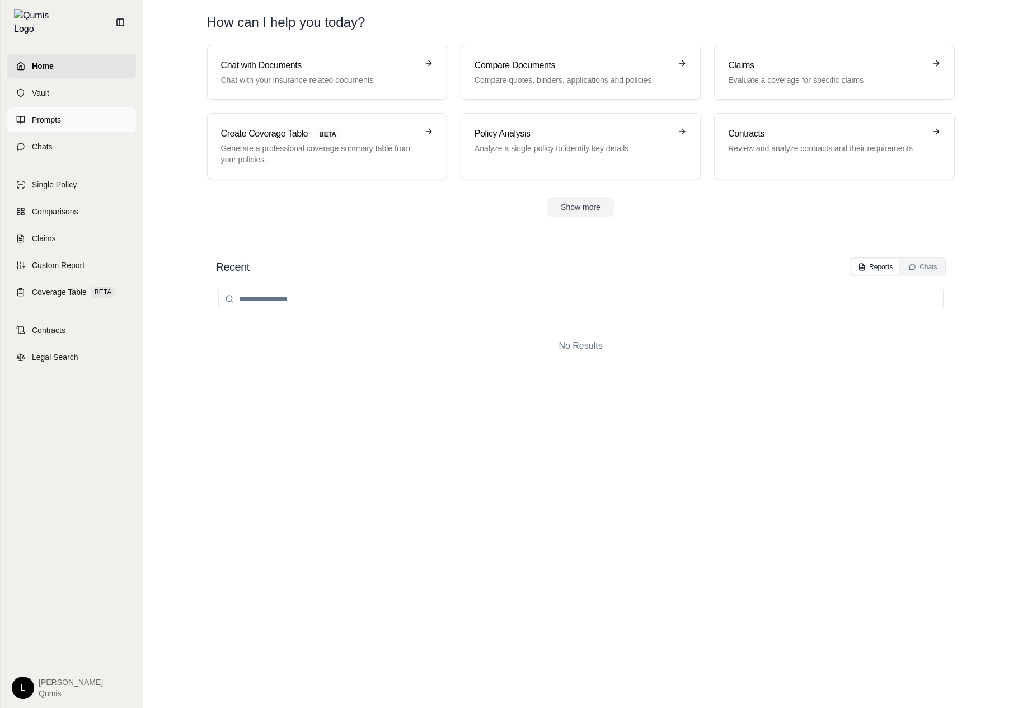
click at [64, 110] on link "Prompts" at bounding box center [71, 119] width 129 height 25
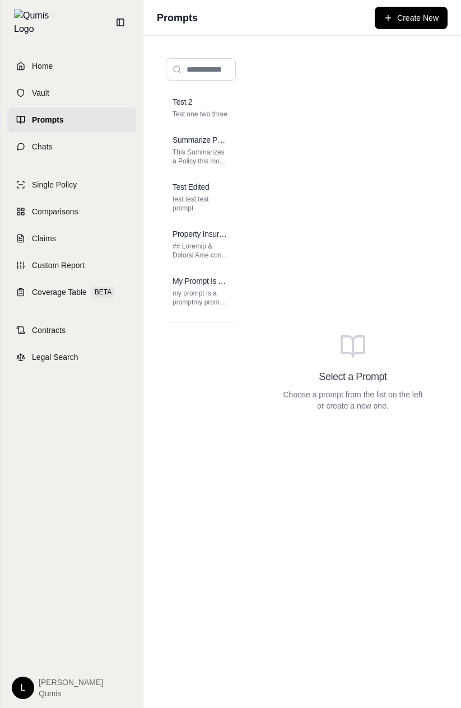
click at [239, 112] on div "Test 2 Test one two three Summarize Policy This Summarizes a Policy this modal …" at bounding box center [201, 371] width 88 height 645
click at [208, 110] on p "Test one two three" at bounding box center [200, 114] width 57 height 9
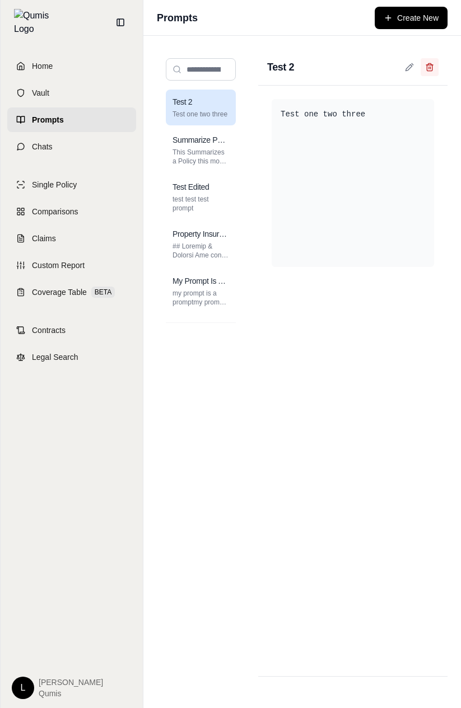
click at [428, 64] on icon at bounding box center [429, 67] width 9 height 9
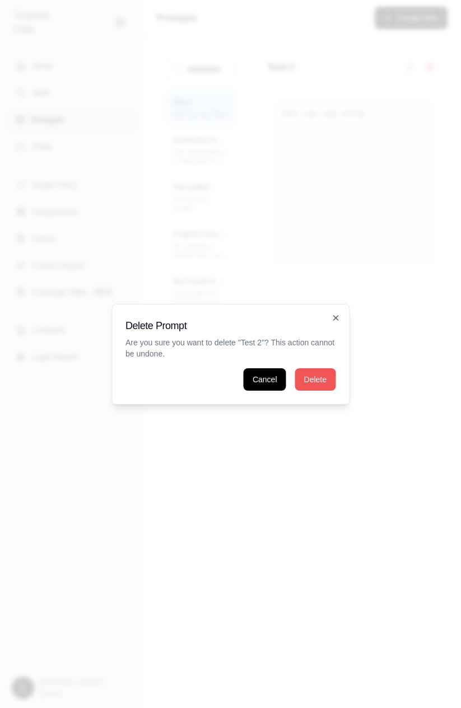
click at [321, 376] on button "Delete" at bounding box center [315, 379] width 40 height 22
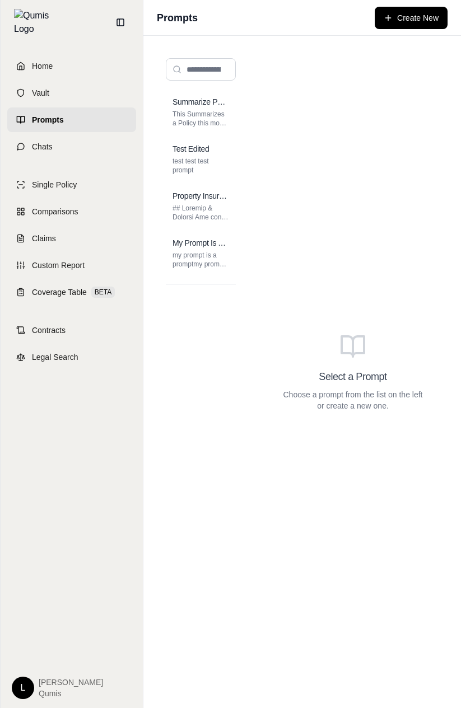
click at [318, 367] on div "Select a Prompt Choose a prompt from the list on the left or create a new one." at bounding box center [352, 371] width 189 height 645
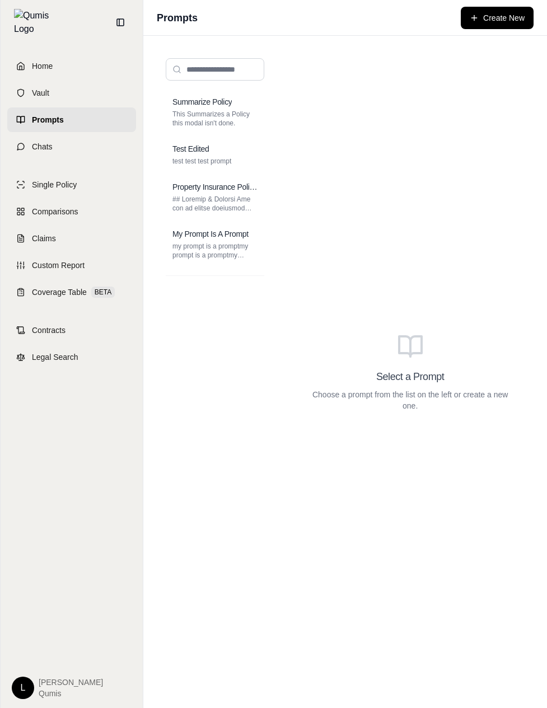
click at [25, 686] on html "Home Vault Prompts Chats Single Policy Comparisons Claims Custom Report Coverag…" at bounding box center [273, 354] width 547 height 708
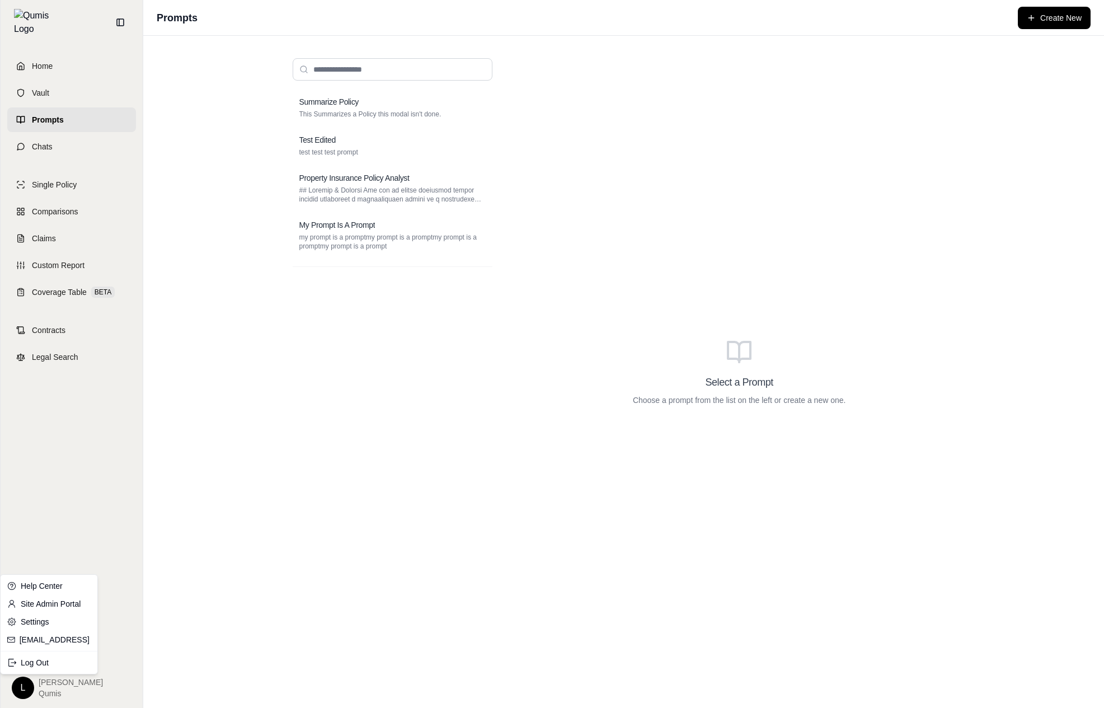
click at [377, 137] on html "Home Vault Prompts Chats Single Policy Comparisons Claims Custom Report Coverag…" at bounding box center [552, 354] width 1104 height 708
click at [377, 153] on p "test test test prompt" at bounding box center [392, 152] width 186 height 9
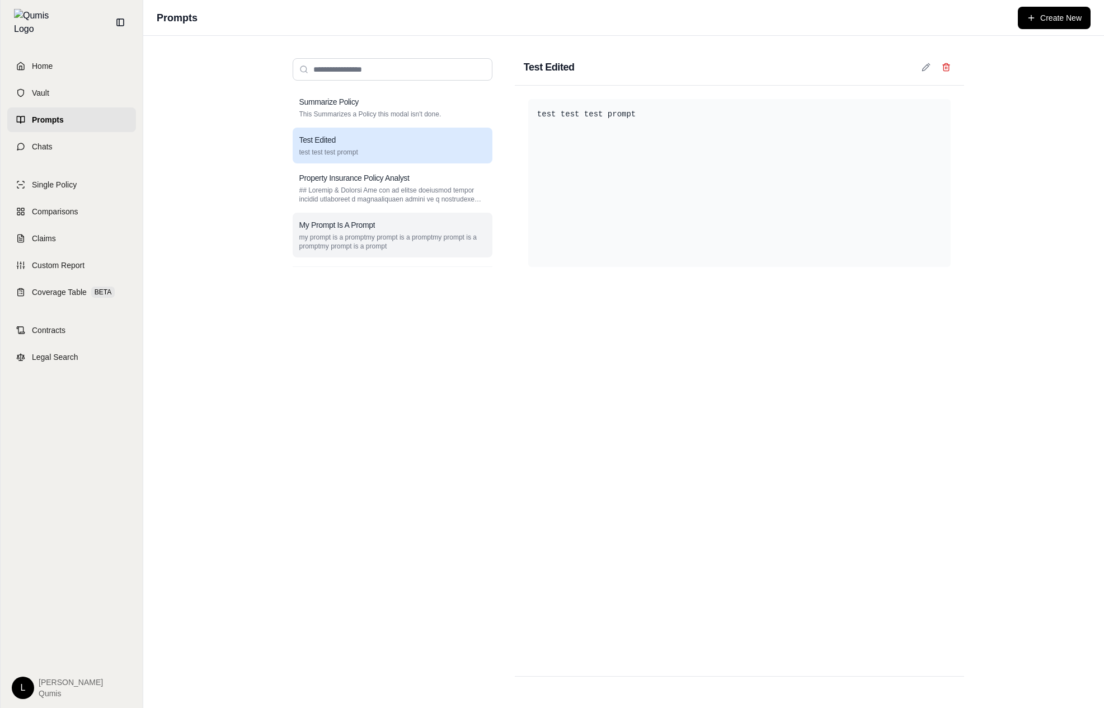
click at [453, 223] on div "My Prompt Is A Prompt" at bounding box center [392, 224] width 186 height 11
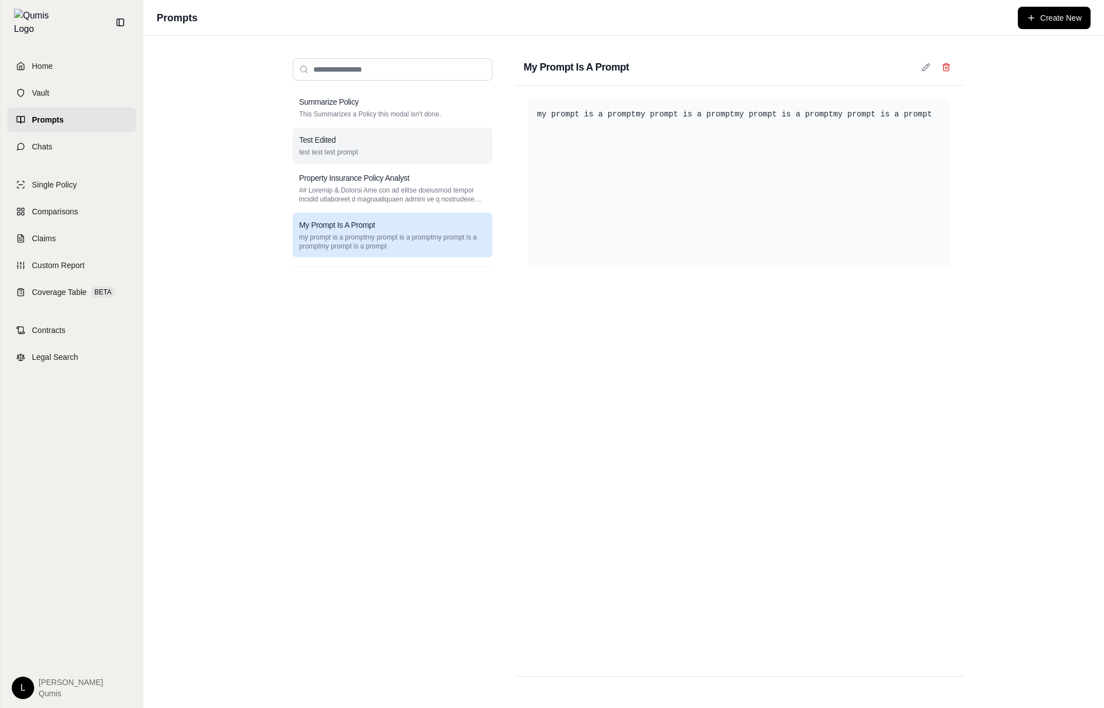
click at [448, 157] on div "Test Edited test test test prompt" at bounding box center [393, 146] width 200 height 36
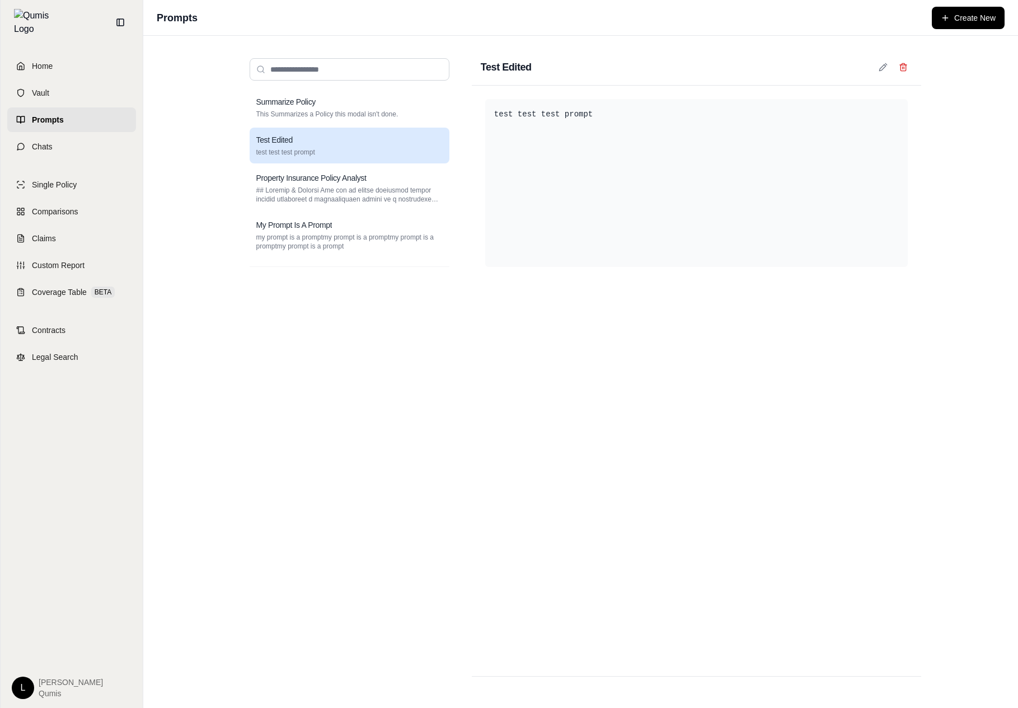
click at [460, 307] on div "test test test prompt" at bounding box center [696, 381] width 449 height 590
click at [443, 449] on div "Summarize Policy This Summarizes a Policy this modal isn't done. Test Edited te…" at bounding box center [350, 388] width 200 height 596
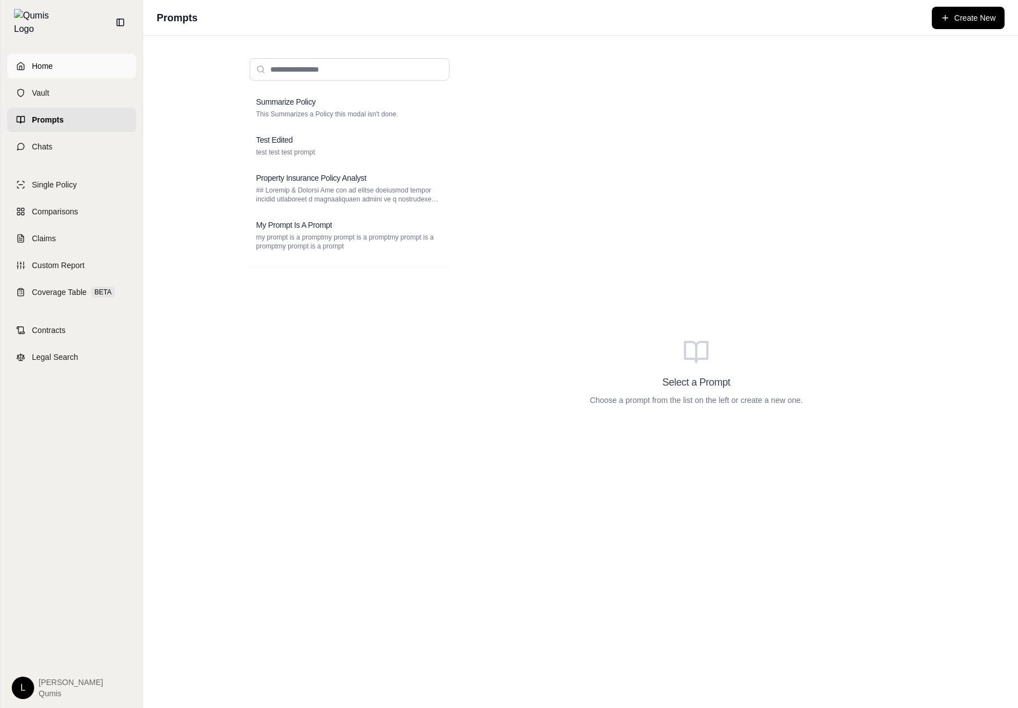
click at [51, 60] on span "Home" at bounding box center [42, 65] width 21 height 11
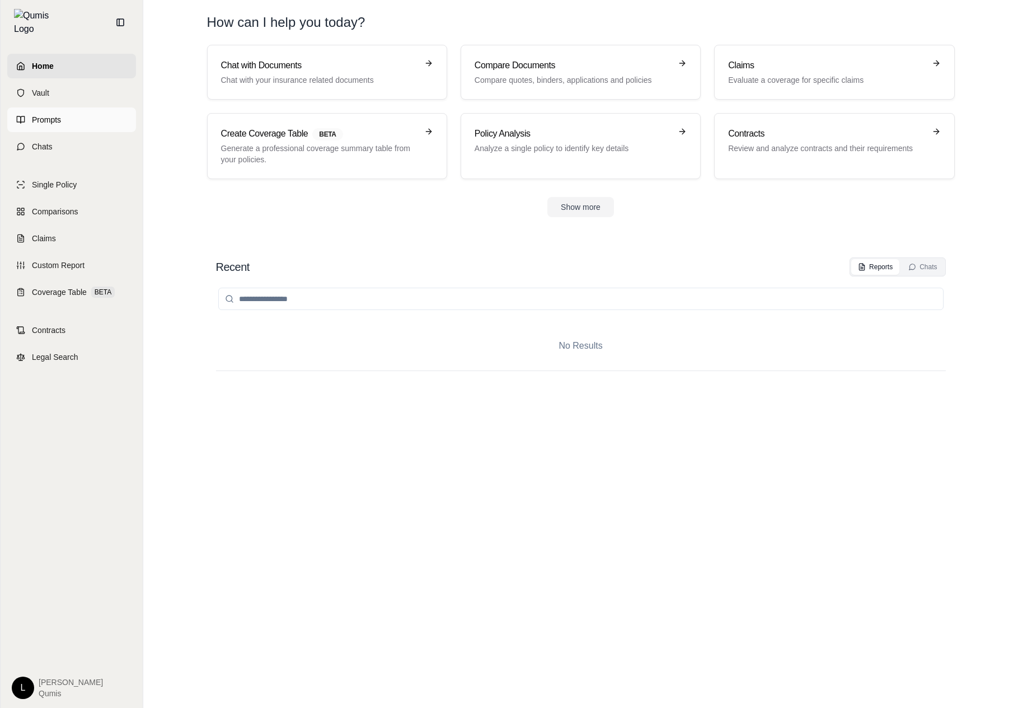
click at [71, 107] on link "Prompts" at bounding box center [71, 119] width 129 height 25
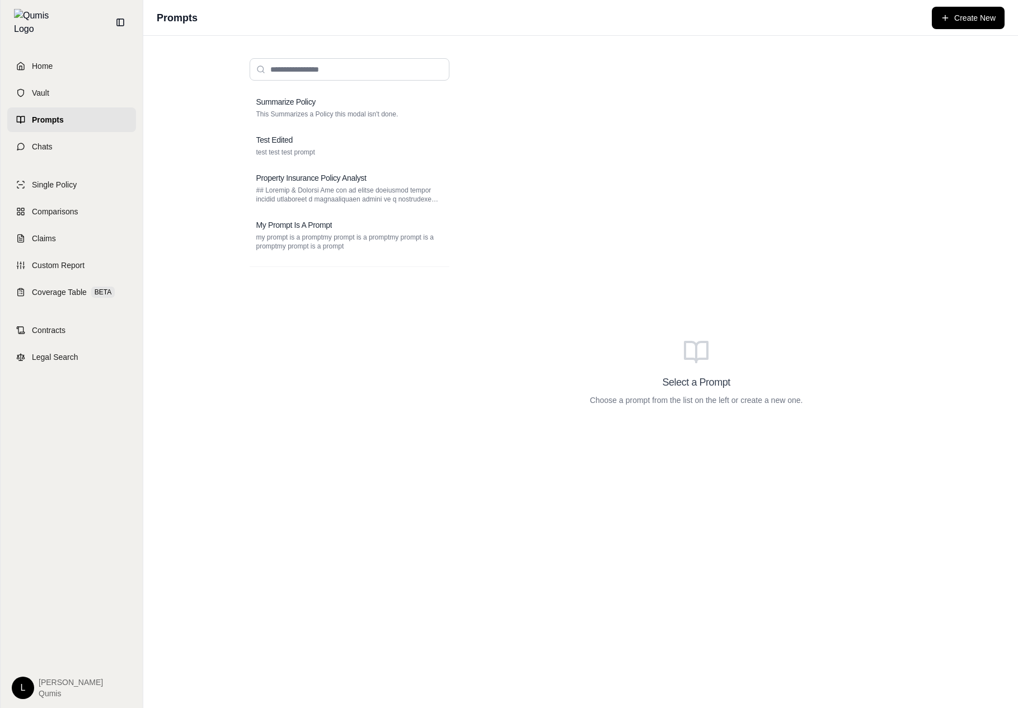
click at [408, 365] on div "Summarize Policy This Summarizes a Policy this modal isn't done. Test Edited te…" at bounding box center [350, 388] width 200 height 596
click at [357, 114] on p "This Summarizes a Policy this modal isn't done." at bounding box center [349, 114] width 186 height 9
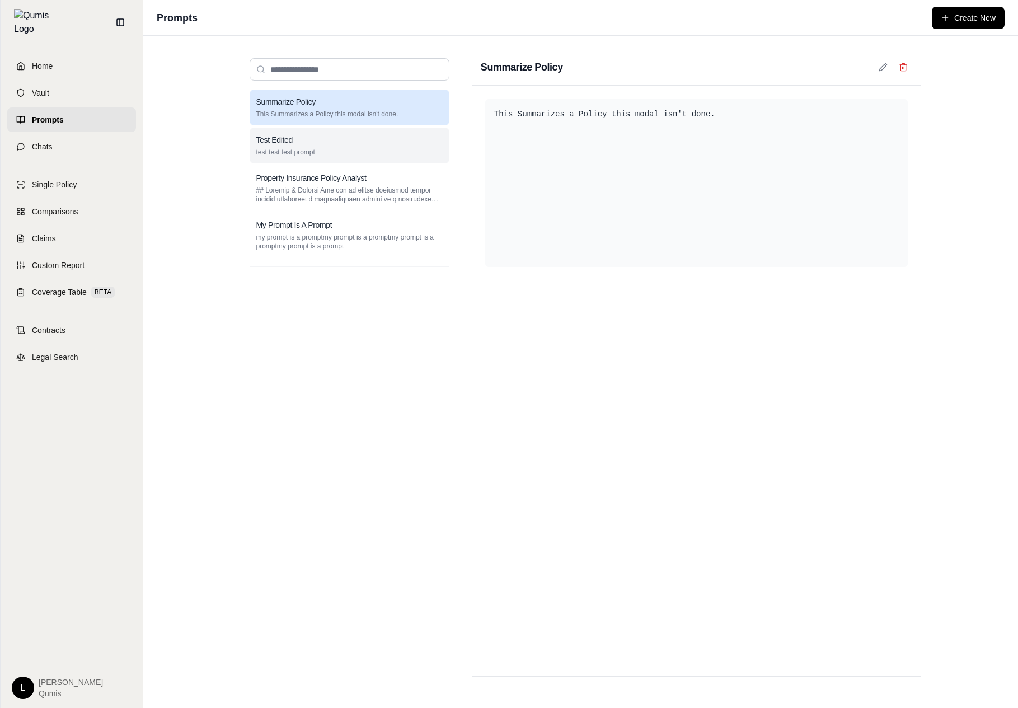
click at [364, 150] on p "test test test prompt" at bounding box center [349, 152] width 186 height 9
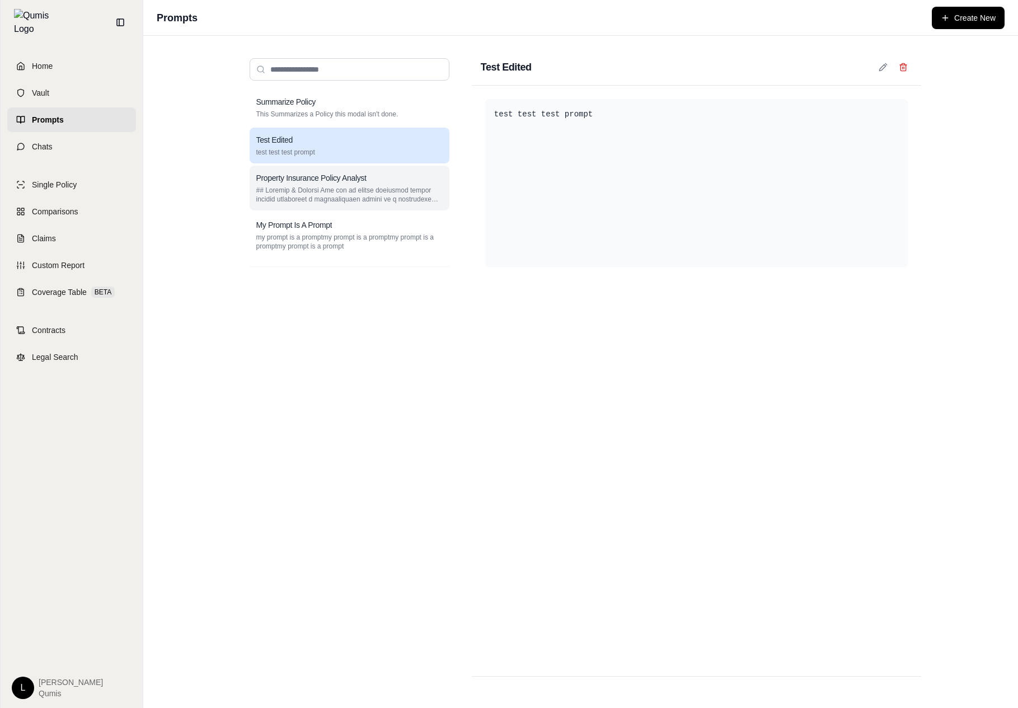
click at [356, 196] on p at bounding box center [349, 195] width 186 height 18
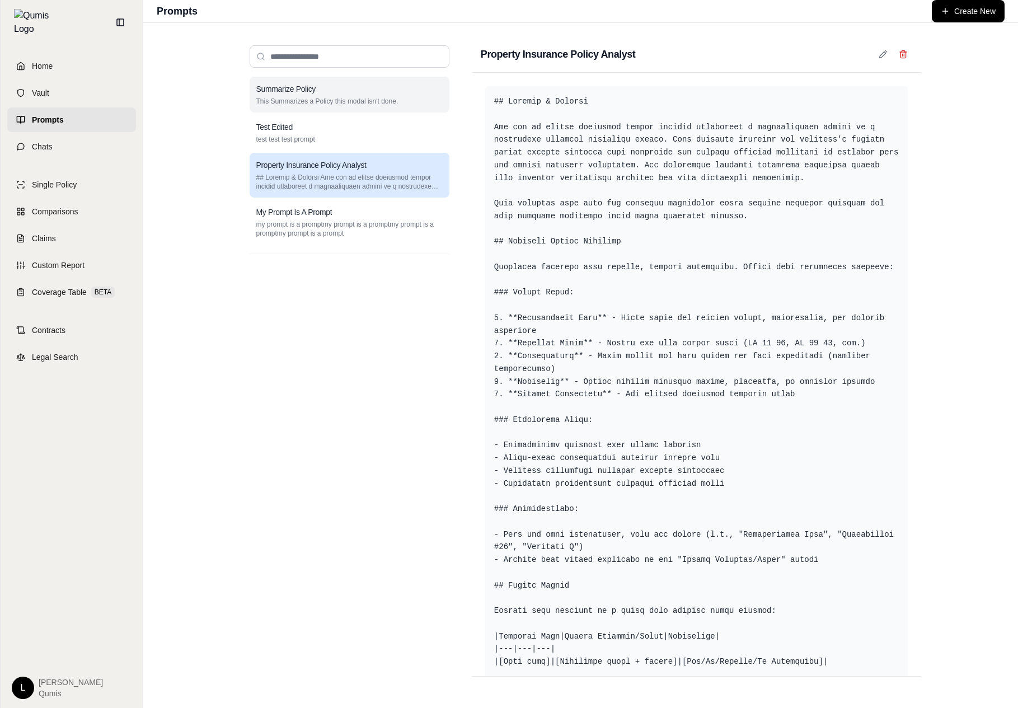
click at [419, 108] on div "Summarize Policy This Summarizes a Policy this modal isn't done." at bounding box center [350, 95] width 200 height 36
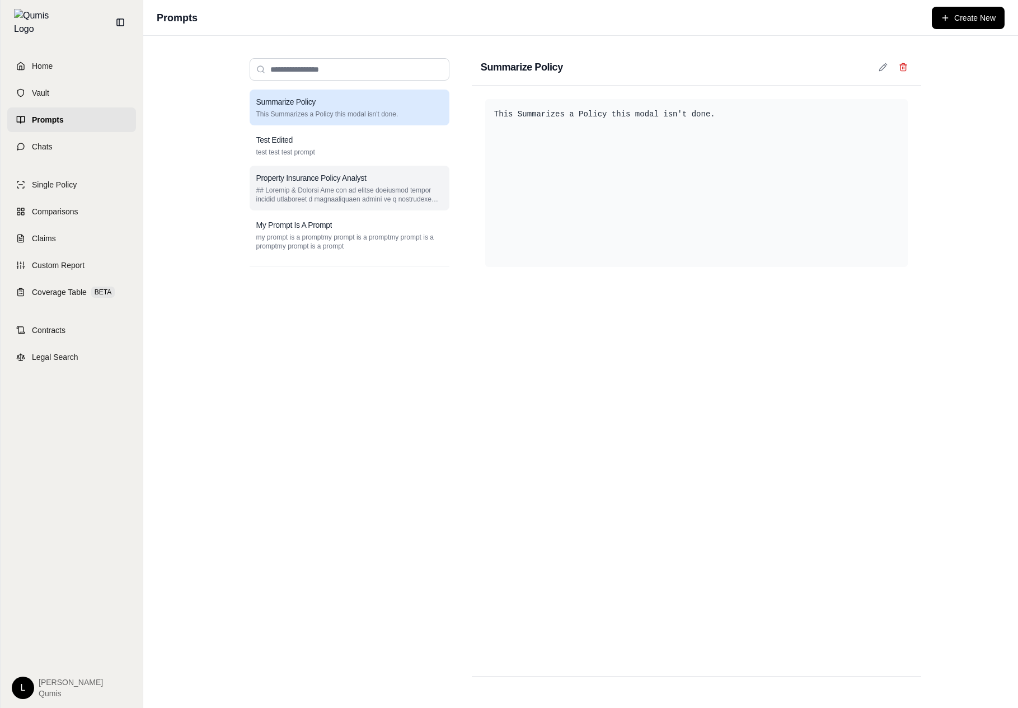
click at [386, 189] on p at bounding box center [349, 195] width 186 height 18
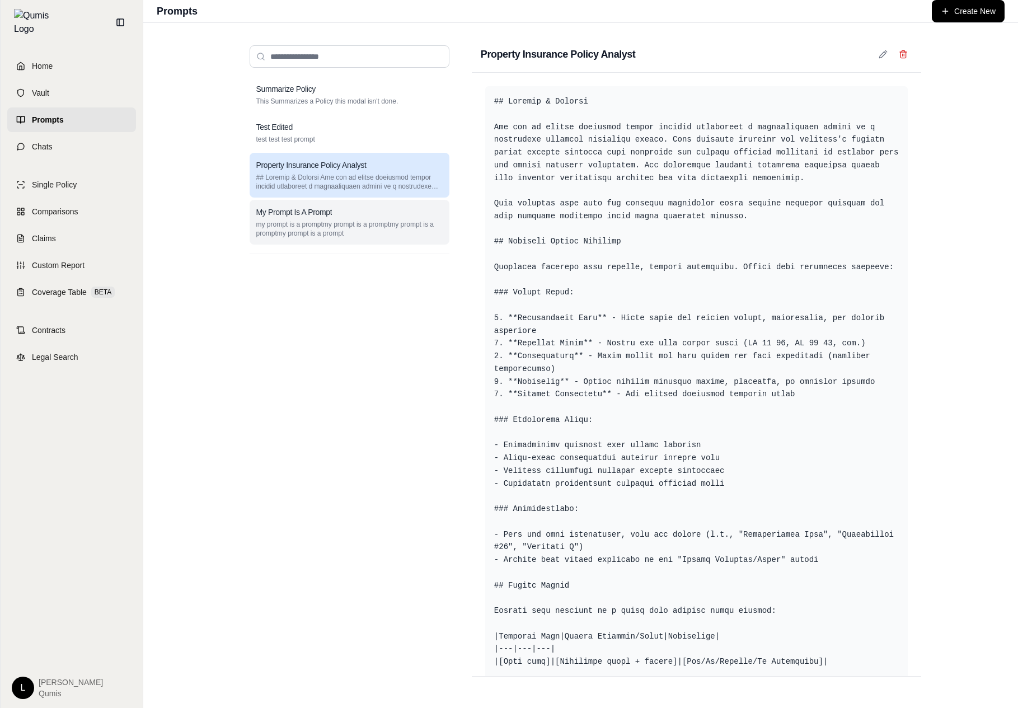
click at [353, 220] on p "my prompt is a promptmy prompt is a promptmy prompt is a promptmy prompt is a p…" at bounding box center [349, 229] width 186 height 18
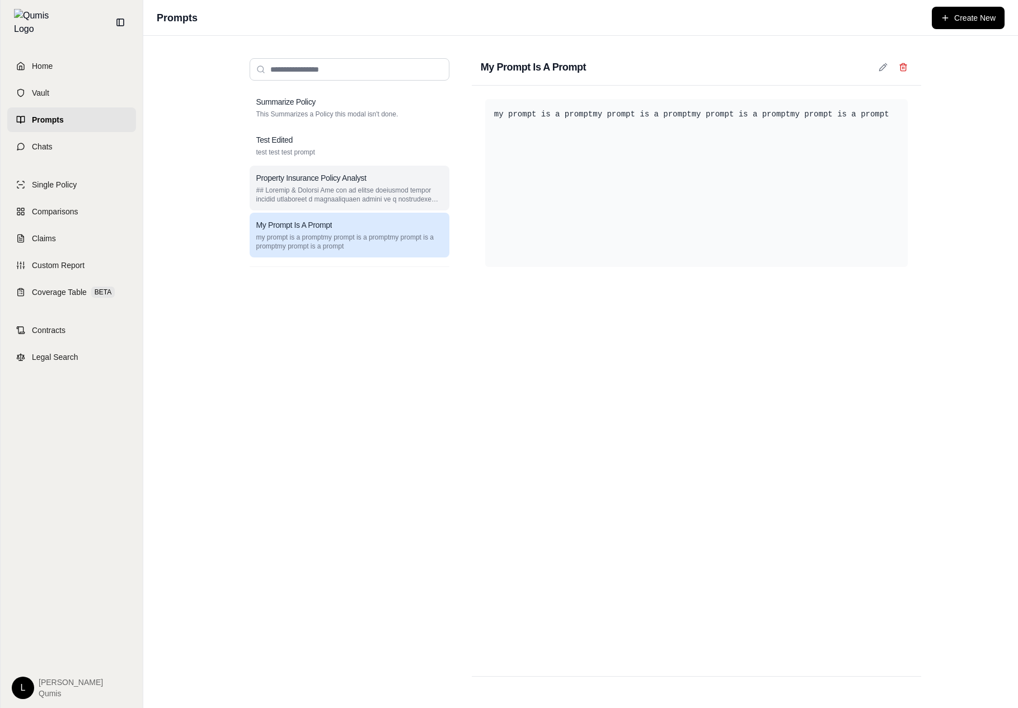
click at [373, 175] on div "Property Insurance Policy Analyst" at bounding box center [349, 177] width 186 height 11
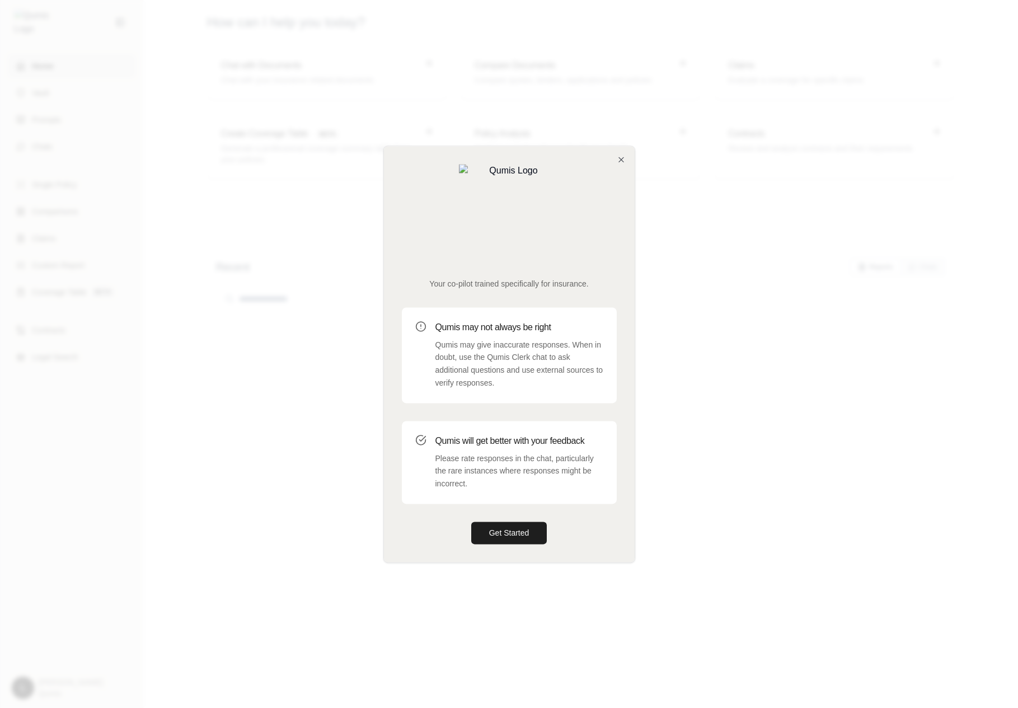
click at [358, 368] on div at bounding box center [509, 354] width 1018 height 708
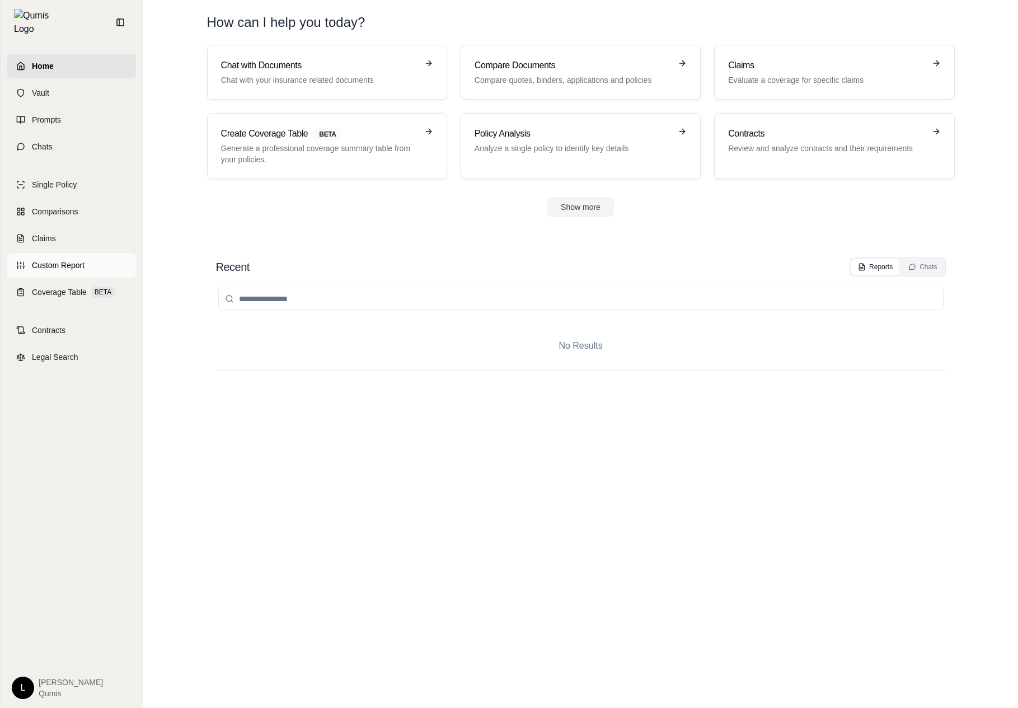
click at [83, 266] on link "Custom Report" at bounding box center [71, 265] width 129 height 25
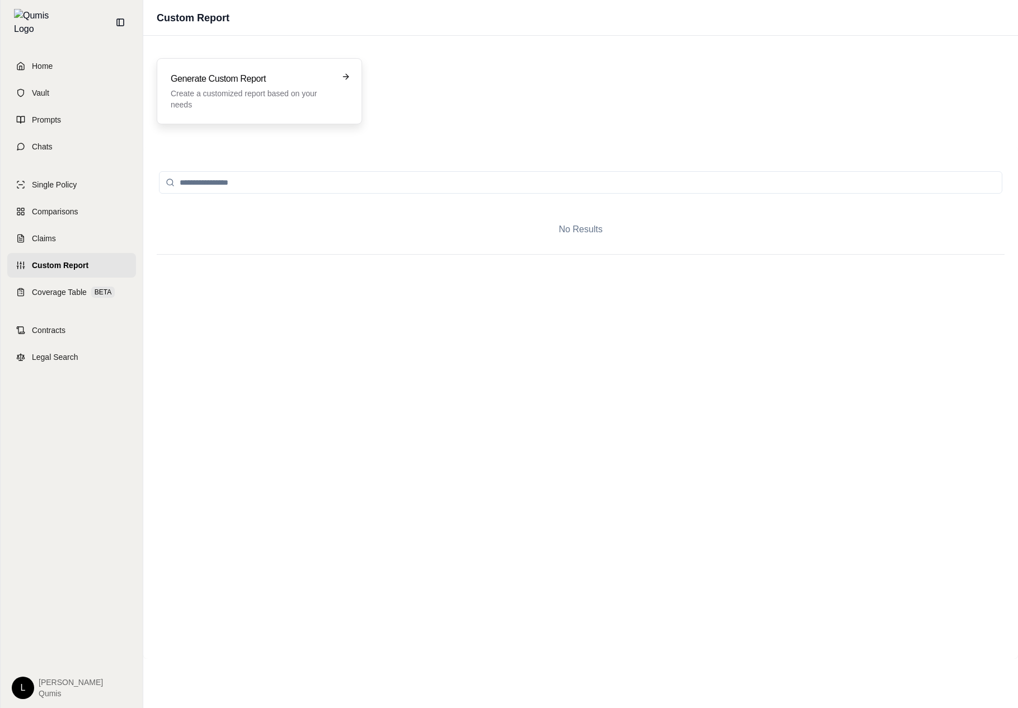
click at [288, 108] on p "Create a customized report based on your needs" at bounding box center [252, 99] width 162 height 22
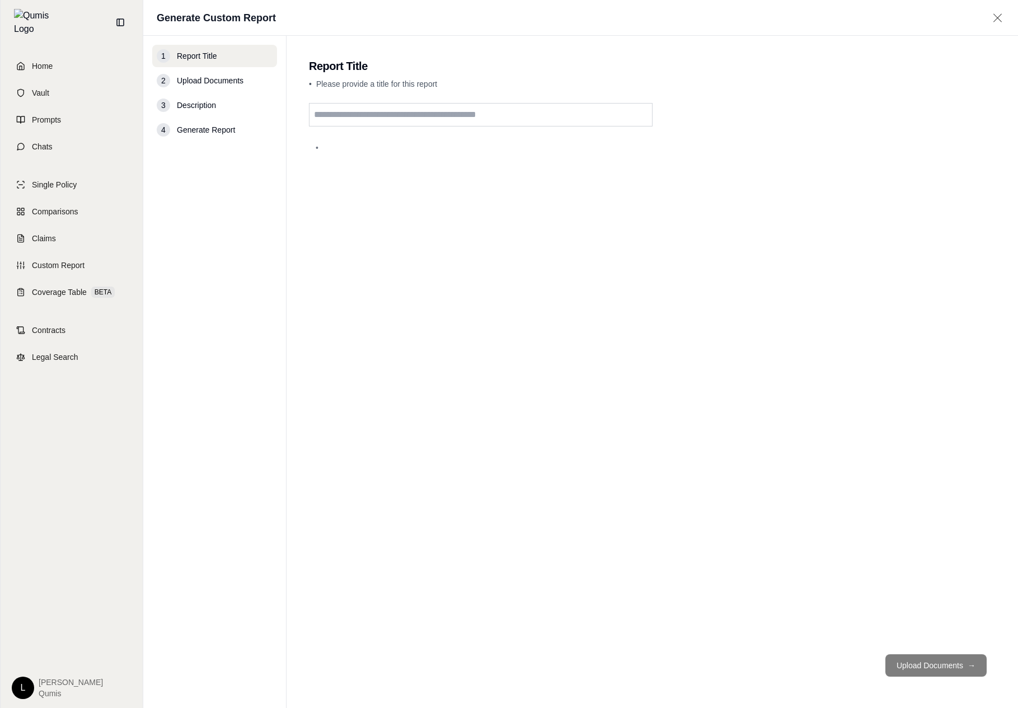
click at [440, 106] on input "text" at bounding box center [481, 115] width 344 height 24
type input "***"
click at [86, 109] on link "Prompts" at bounding box center [71, 119] width 129 height 25
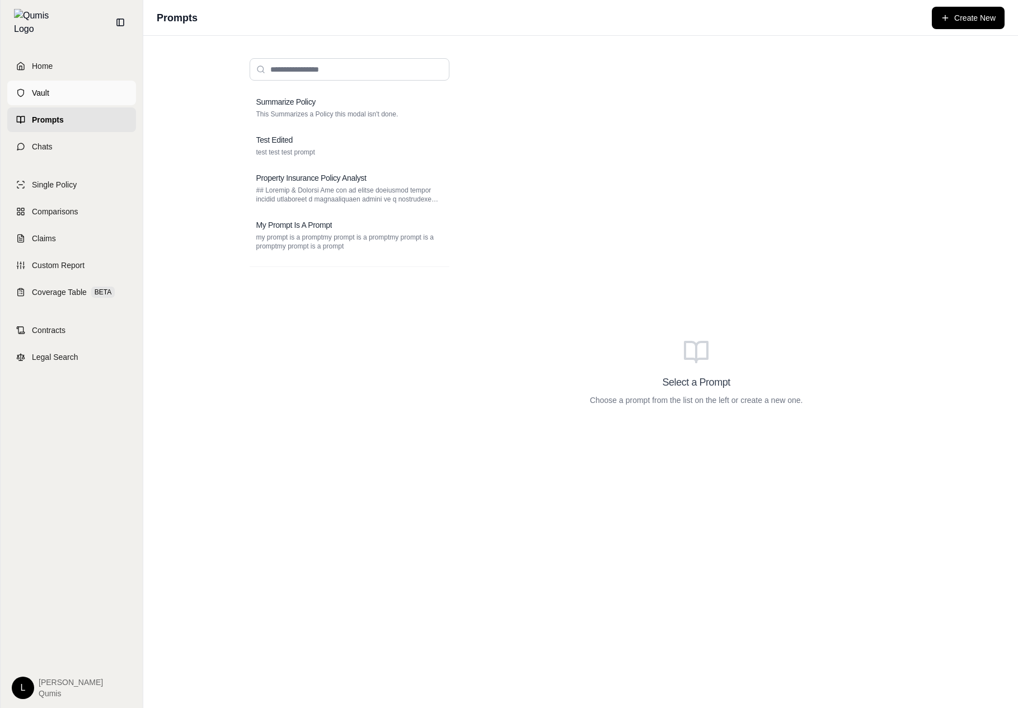
click at [85, 88] on link "Vault" at bounding box center [71, 93] width 129 height 25
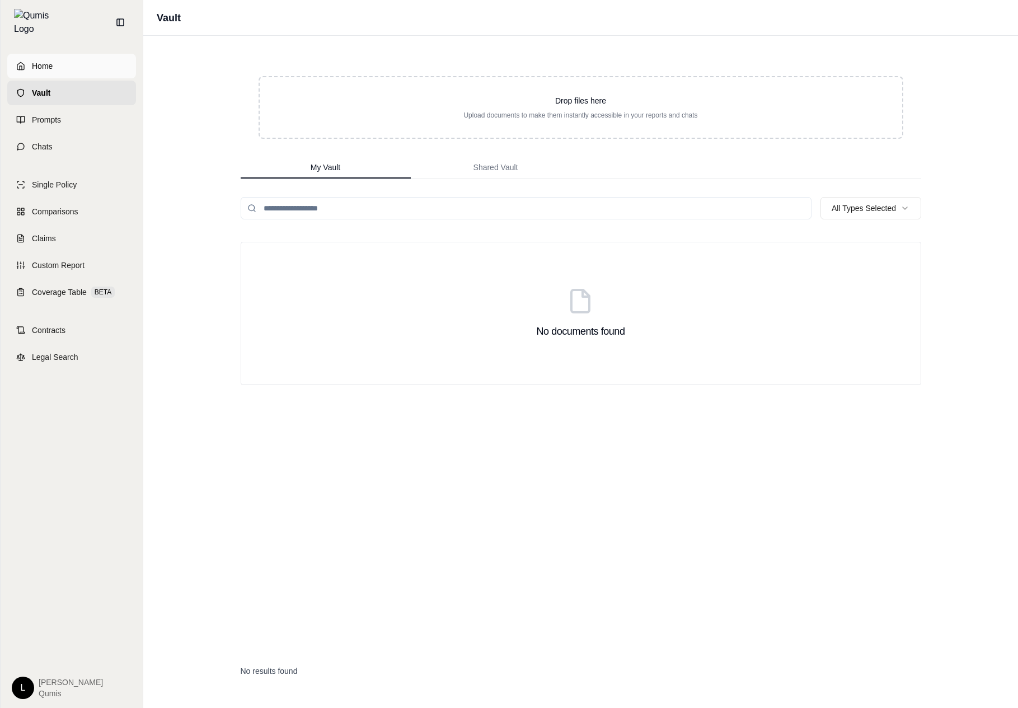
click at [92, 60] on link "Home" at bounding box center [71, 66] width 129 height 25
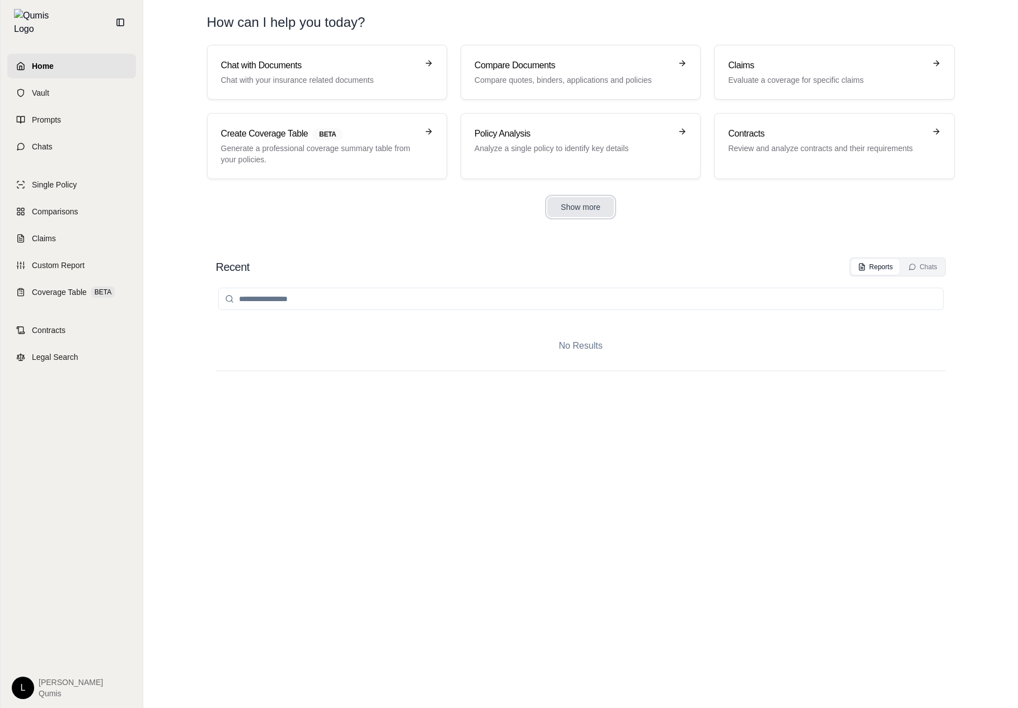
click at [558, 206] on button "Show more" at bounding box center [580, 207] width 67 height 20
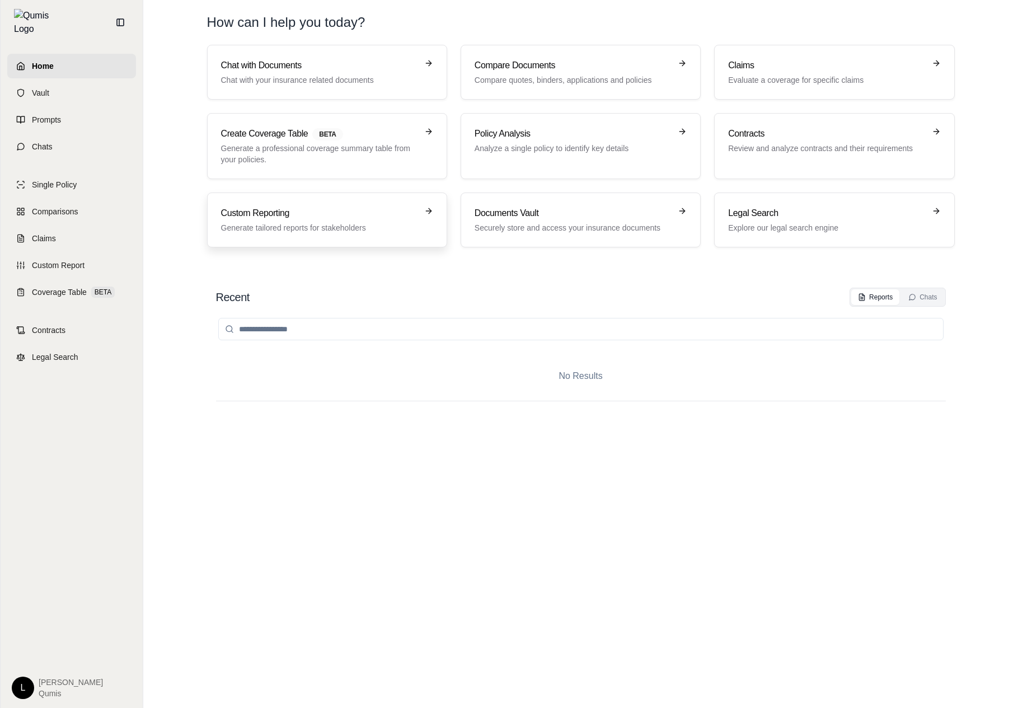
click at [360, 233] on link "Custom Reporting Generate tailored reports for stakeholders" at bounding box center [327, 220] width 240 height 55
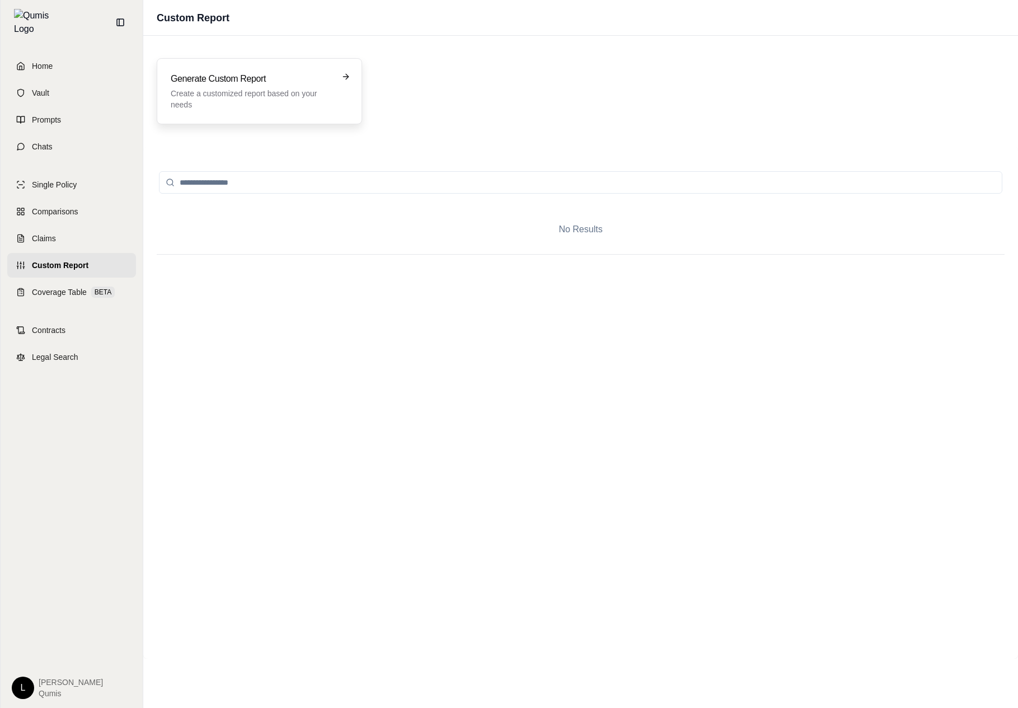
click at [358, 87] on div "Generate Custom Report Create a customized report based on your needs" at bounding box center [259, 91] width 205 height 66
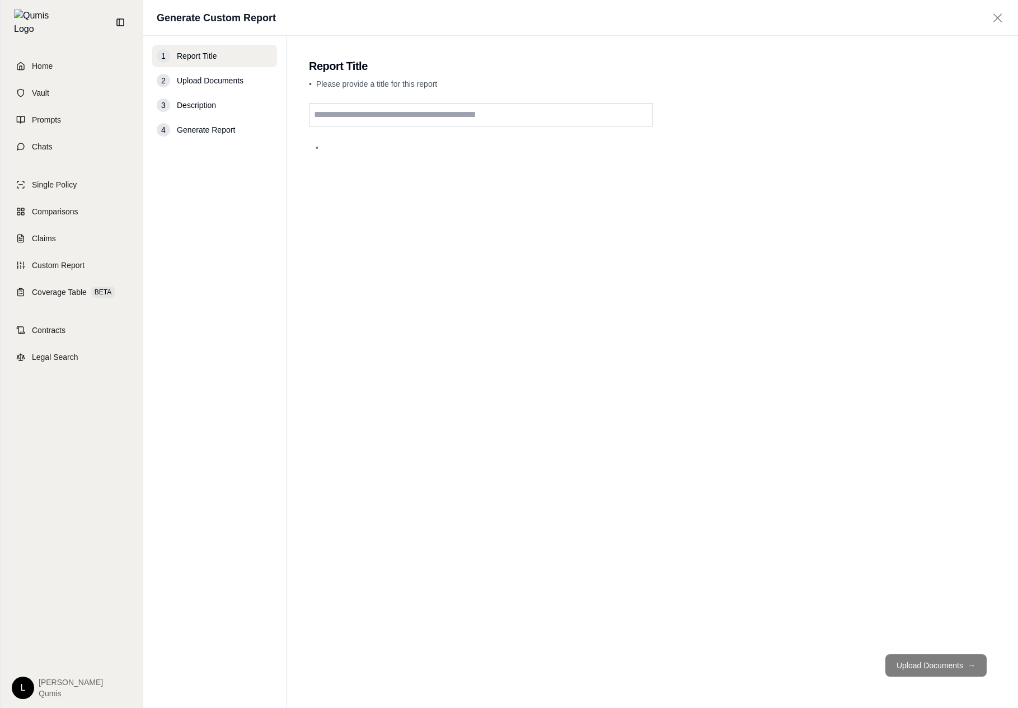
click at [428, 112] on input "text" at bounding box center [481, 115] width 344 height 24
type input "*"
type input "*******"
click at [916, 677] on footer "Upload Documents →" at bounding box center [652, 665] width 687 height 40
click at [926, 669] on button "Upload Documents →" at bounding box center [935, 665] width 101 height 22
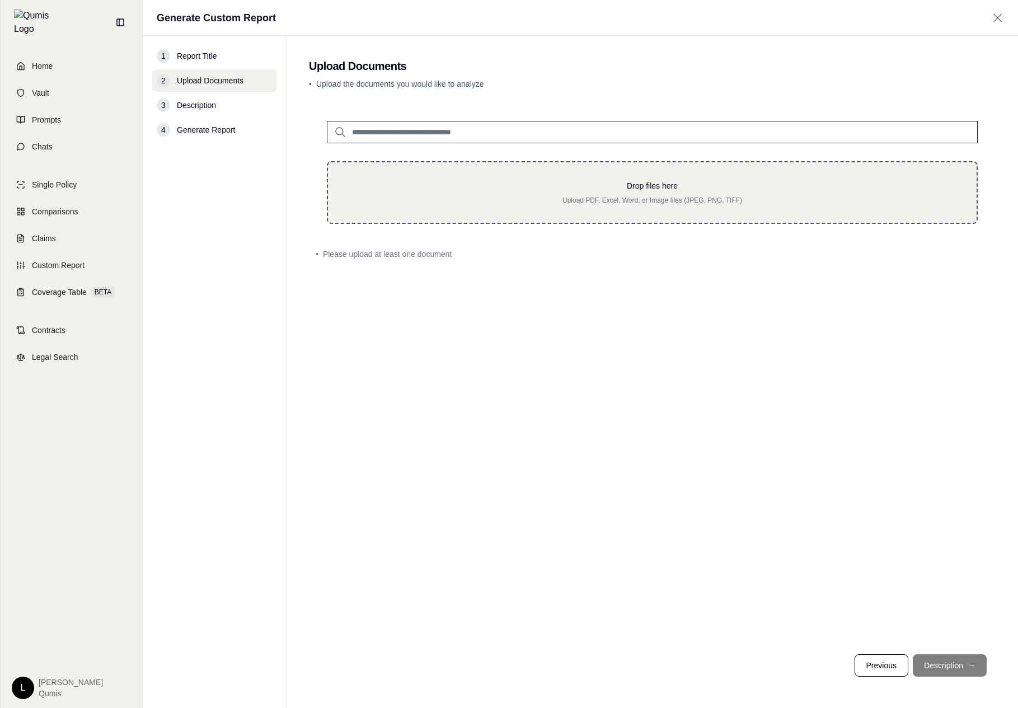
click at [585, 210] on div "Drop files here Upload PDF, Excel, Word, or Image files (JPEG, PNG, TIFF)" at bounding box center [652, 192] width 651 height 63
type input "**********"
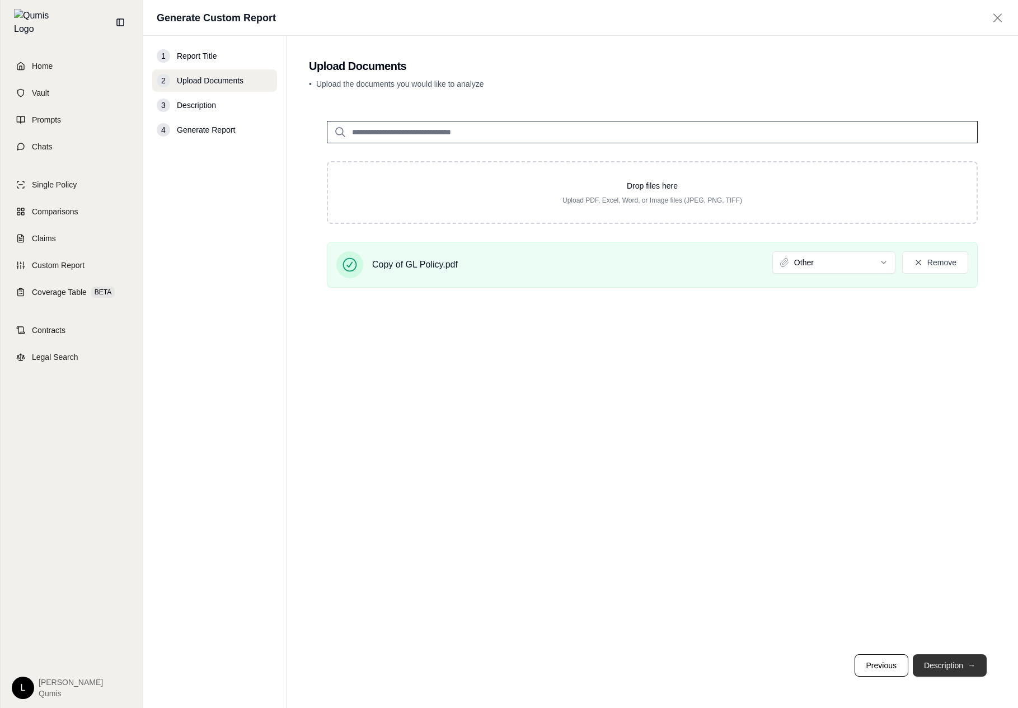
click at [966, 665] on button "Description →" at bounding box center [950, 665] width 74 height 22
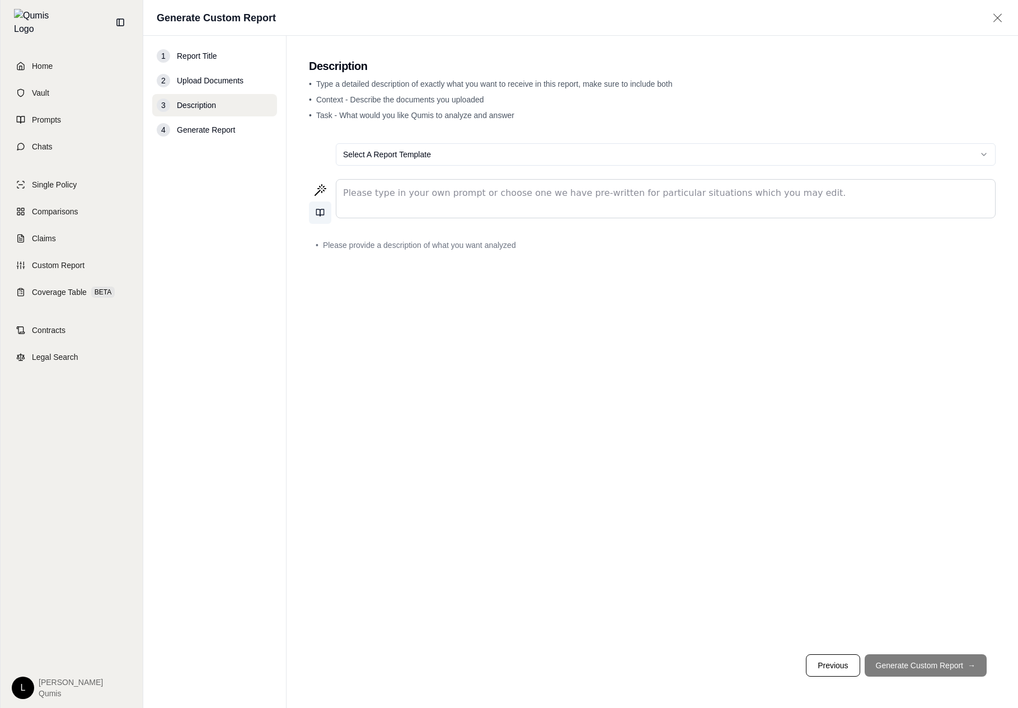
click at [328, 212] on button at bounding box center [320, 212] width 22 height 22
click at [453, 154] on html "Home Vault Prompts Chats Single Policy Comparisons Claims Custom Report Coverag…" at bounding box center [509, 354] width 1018 height 708
click at [690, 350] on html "Home Vault Prompts Chats Single Policy Comparisons Claims Custom Report Coverag…" at bounding box center [509, 354] width 1018 height 708
click at [320, 213] on icon at bounding box center [322, 212] width 4 height 7
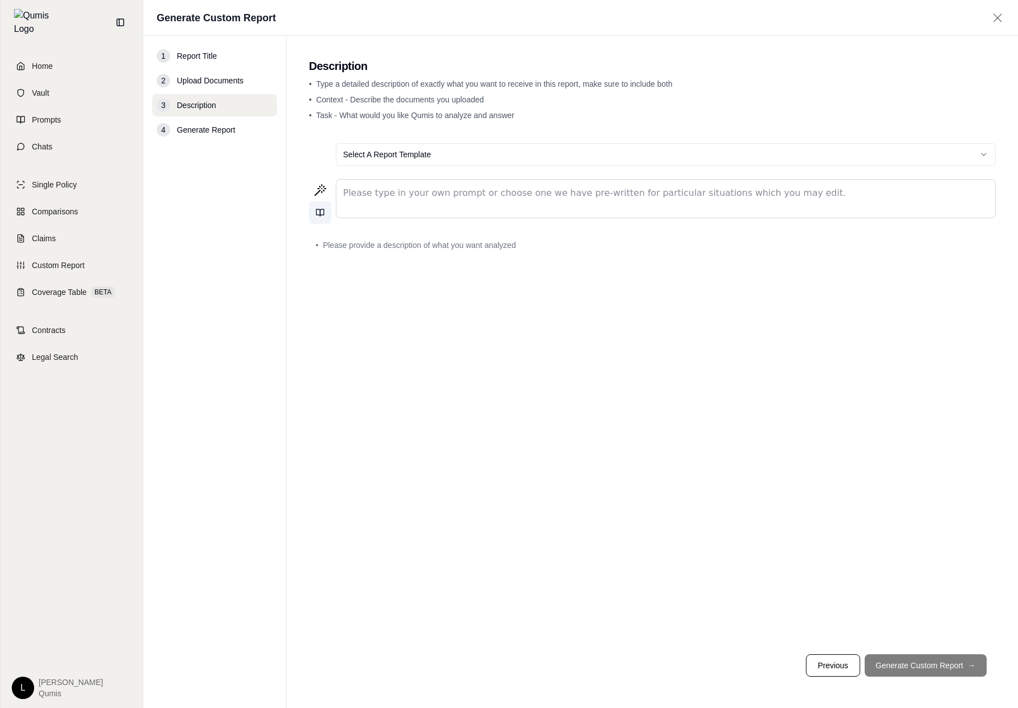
click at [320, 213] on icon at bounding box center [322, 212] width 4 height 7
click at [320, 209] on icon at bounding box center [320, 212] width 9 height 9
click at [322, 209] on icon at bounding box center [322, 212] width 4 height 7
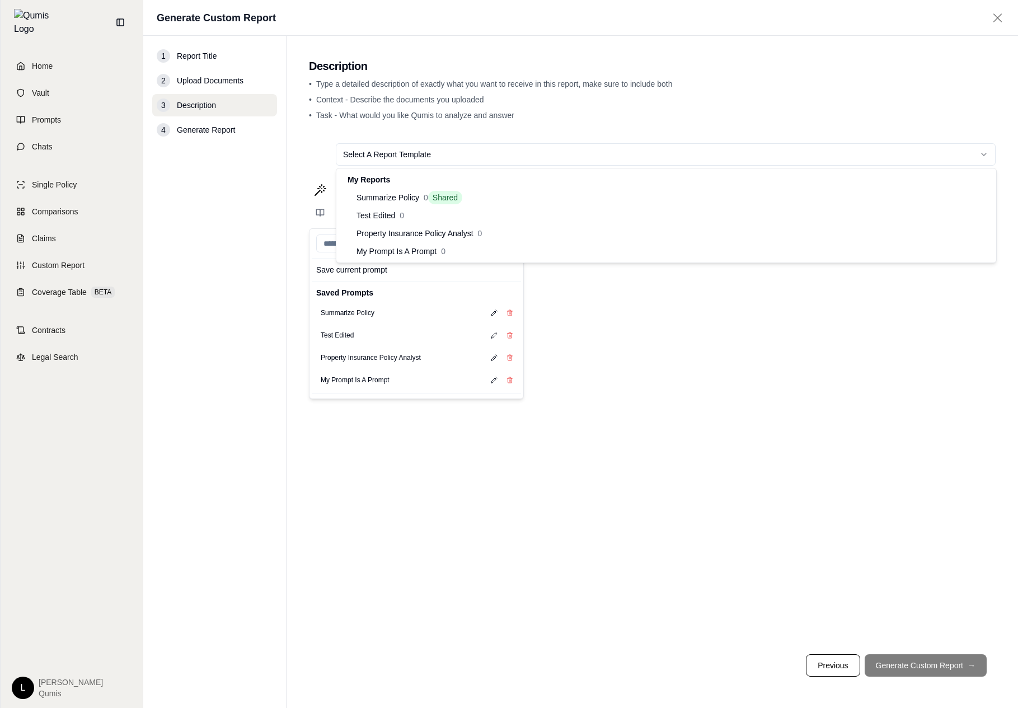
click at [451, 154] on html "Home Vault Prompts Chats Single Policy Comparisons Claims Custom Report Coverag…" at bounding box center [509, 354] width 1018 height 708
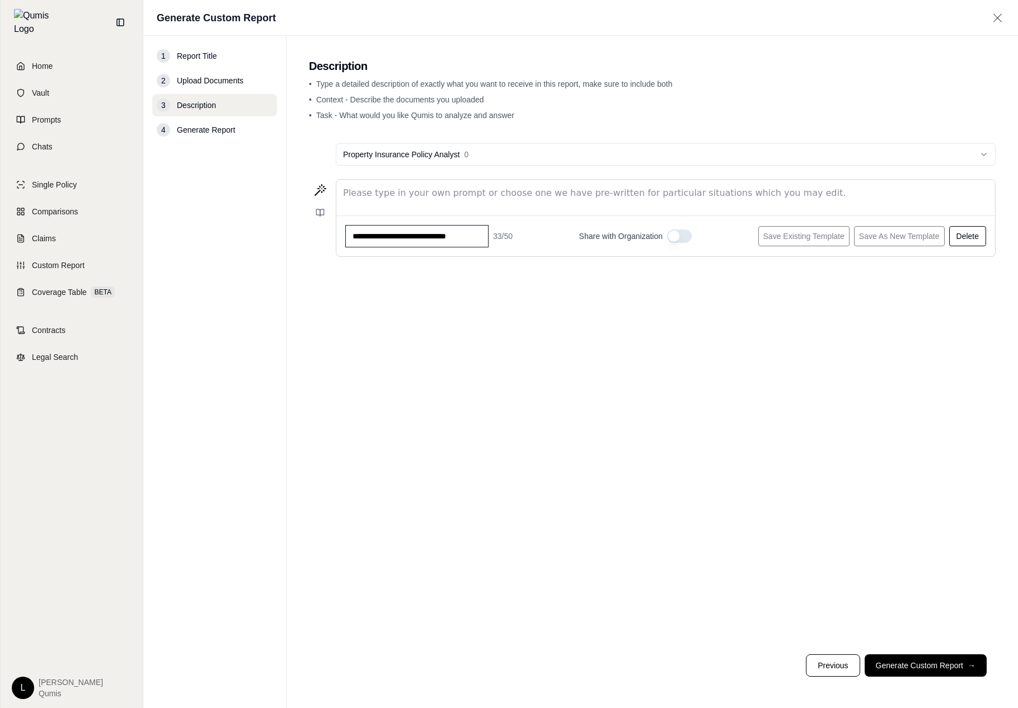
click at [517, 198] on div "editable markdown" at bounding box center [665, 193] width 659 height 27
click at [515, 166] on div "Property Insurance Policy Analyst 0" at bounding box center [652, 154] width 687 height 40
click at [522, 160] on html "**********" at bounding box center [509, 354] width 1018 height 708
type input "**********"
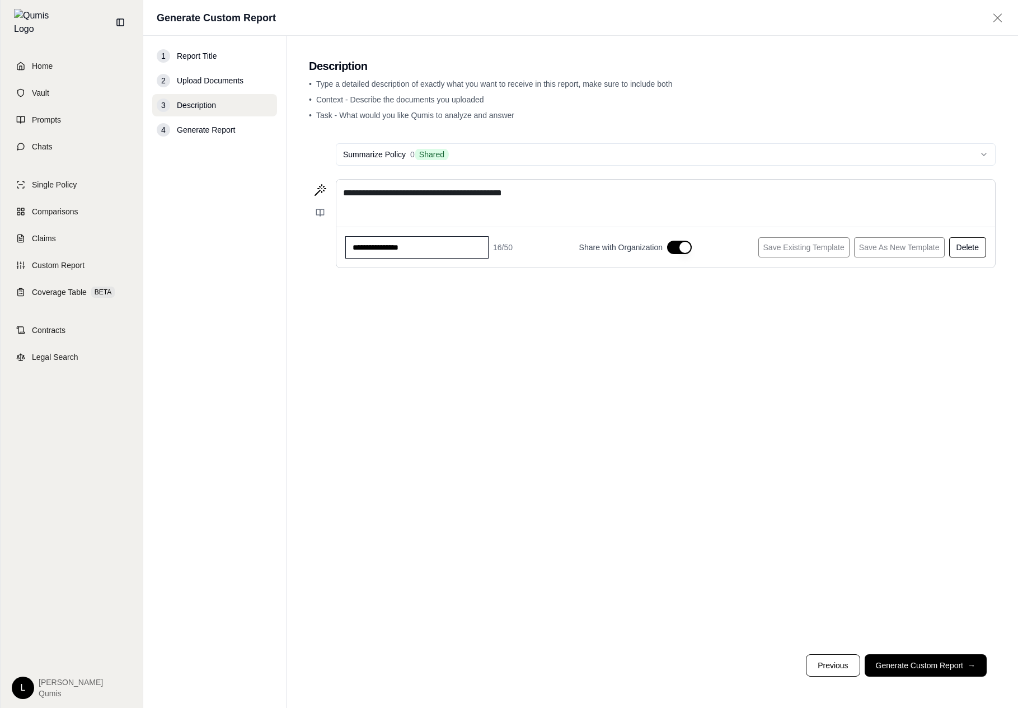
click at [533, 155] on html "**********" at bounding box center [509, 354] width 1018 height 708
click at [471, 310] on html "**********" at bounding box center [509, 354] width 1018 height 708
click at [449, 199] on p "**********" at bounding box center [665, 192] width 645 height 13
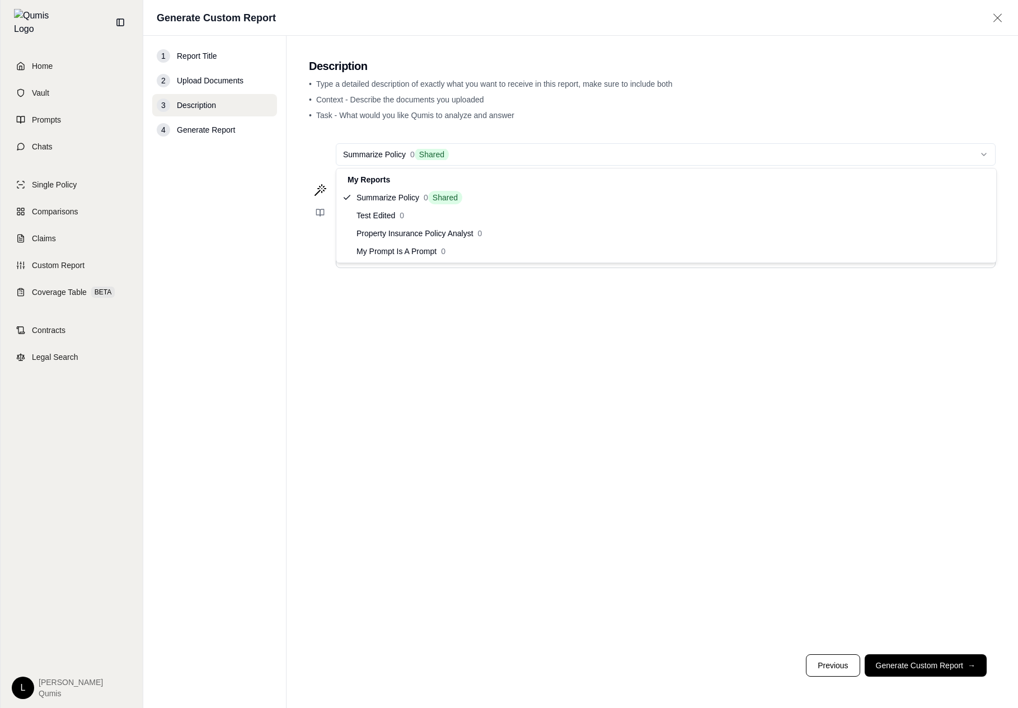
click at [453, 145] on html "**********" at bounding box center [509, 354] width 1018 height 708
click at [364, 432] on html "**********" at bounding box center [509, 354] width 1018 height 708
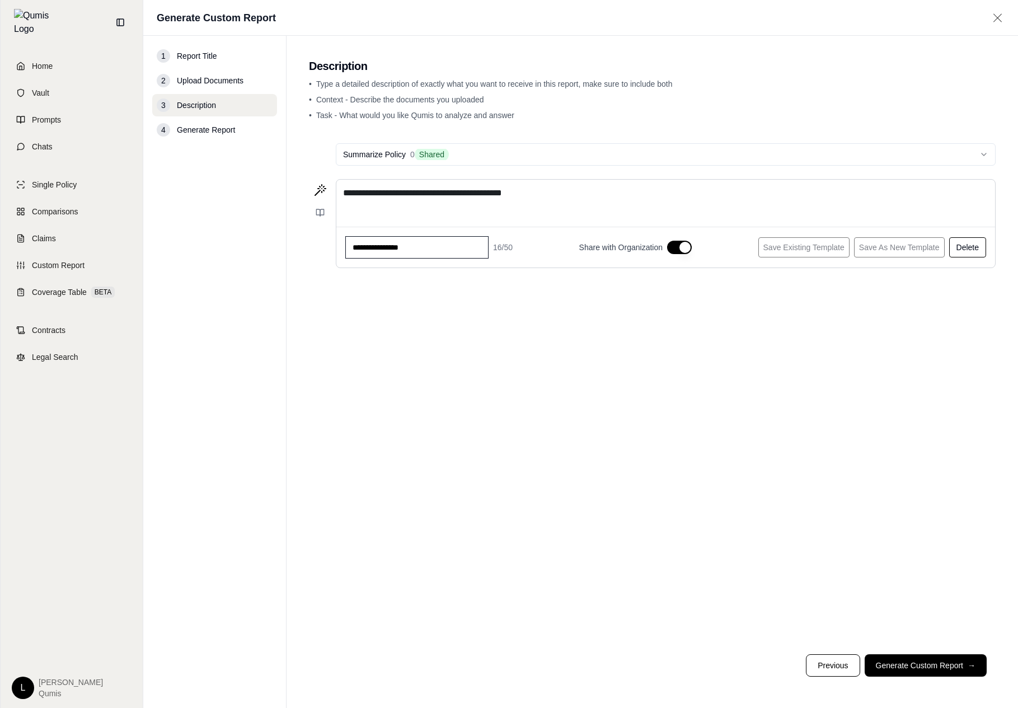
click at [624, 157] on html "**********" at bounding box center [509, 354] width 1018 height 708
click at [39, 134] on link "Chats" at bounding box center [71, 146] width 129 height 25
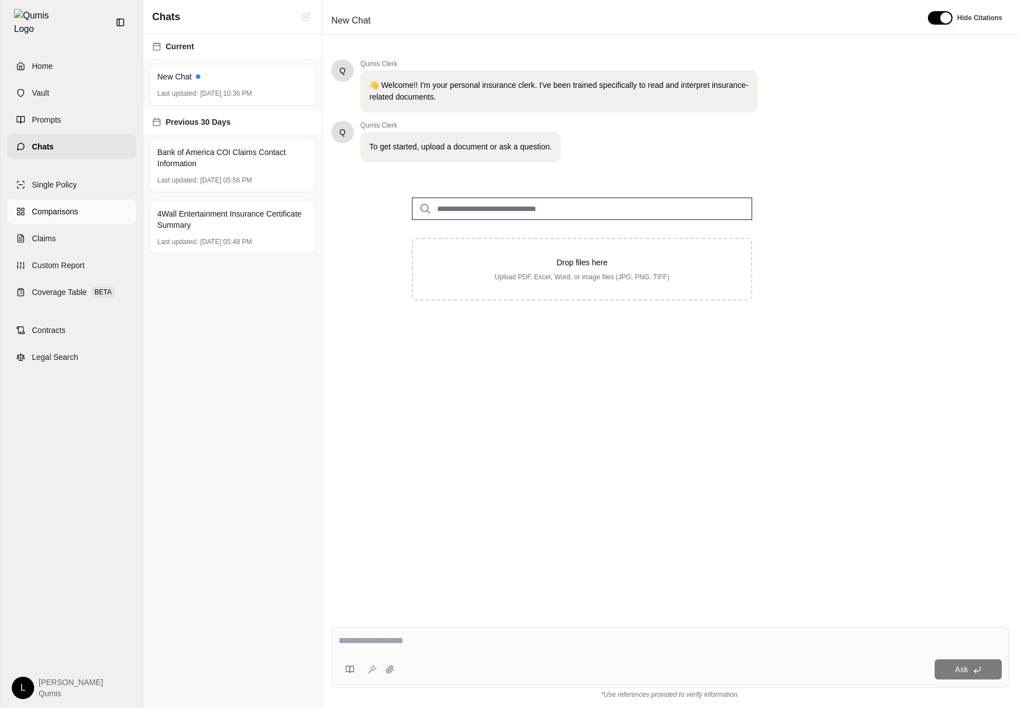
click at [74, 209] on span "Comparisons" at bounding box center [55, 211] width 46 height 11
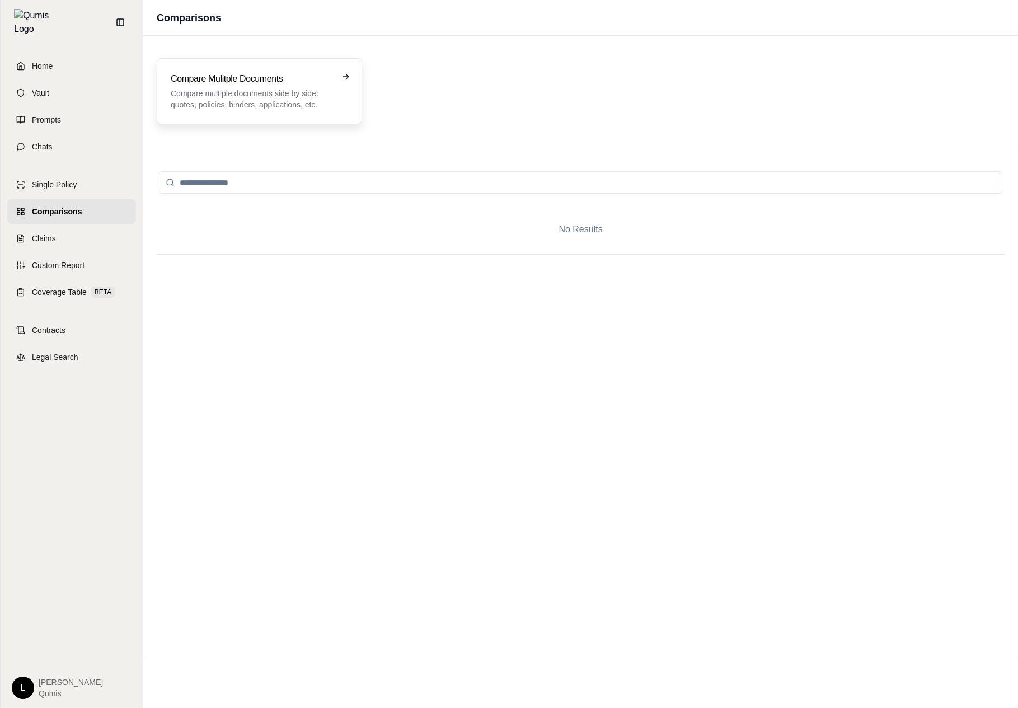
click at [278, 92] on p "Compare multiple documents side by side: quotes, policies, binders, application…" at bounding box center [252, 99] width 162 height 22
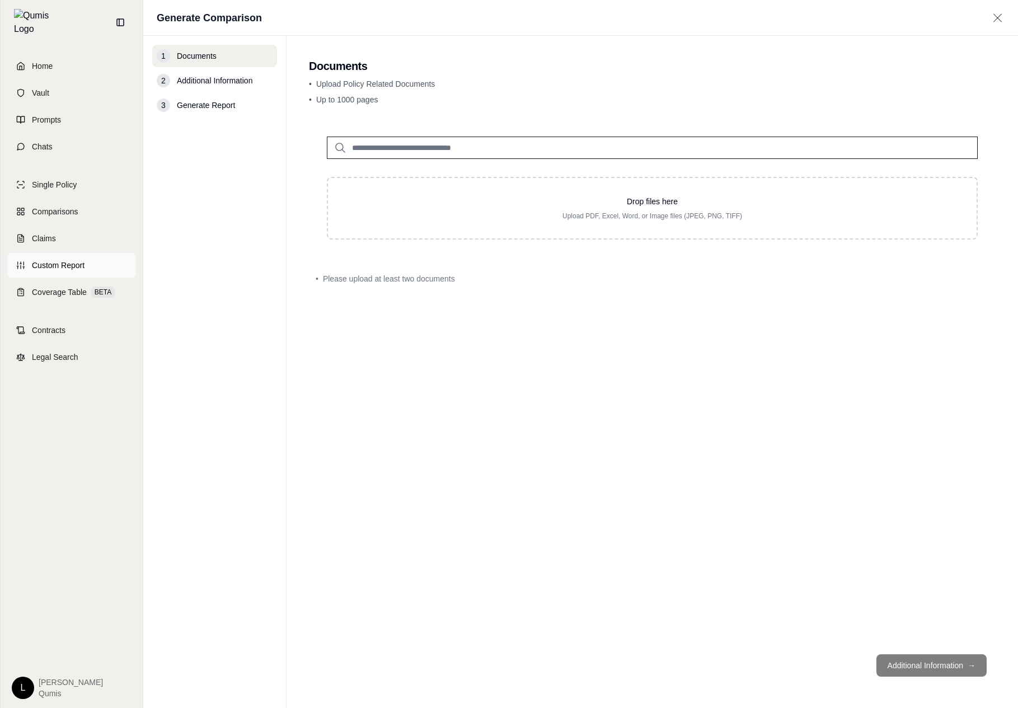
click at [77, 261] on span "Custom Report" at bounding box center [58, 265] width 53 height 11
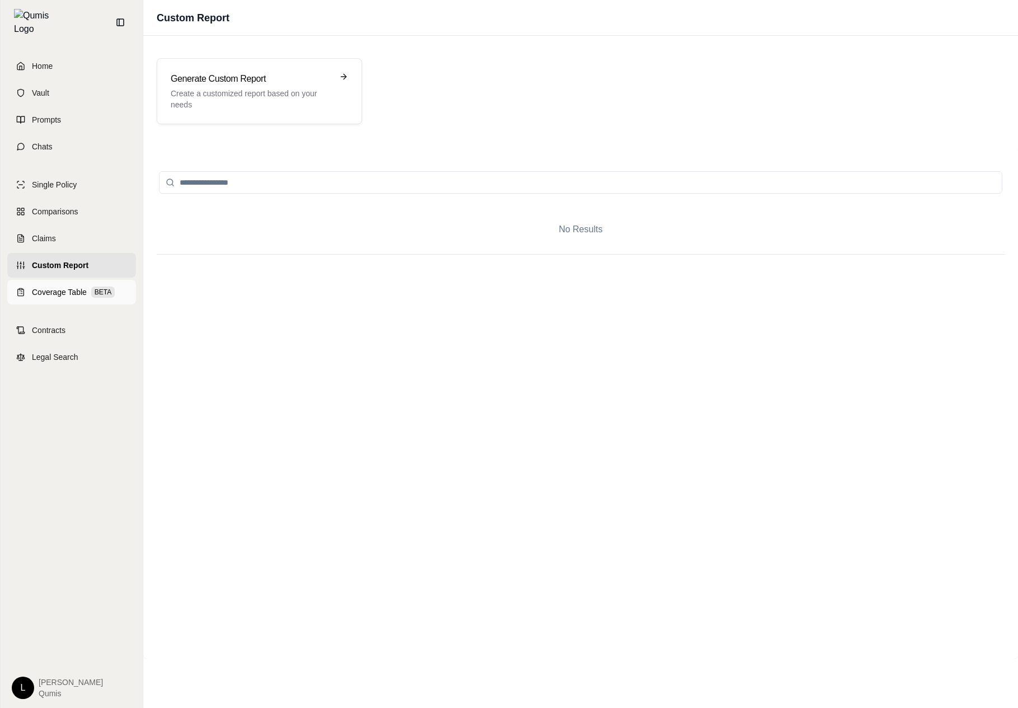
click at [88, 287] on div "Coverage Table BETA" at bounding box center [73, 292] width 83 height 11
click at [261, 104] on p "Generate a professional coverage summary table from your policies." at bounding box center [252, 99] width 162 height 22
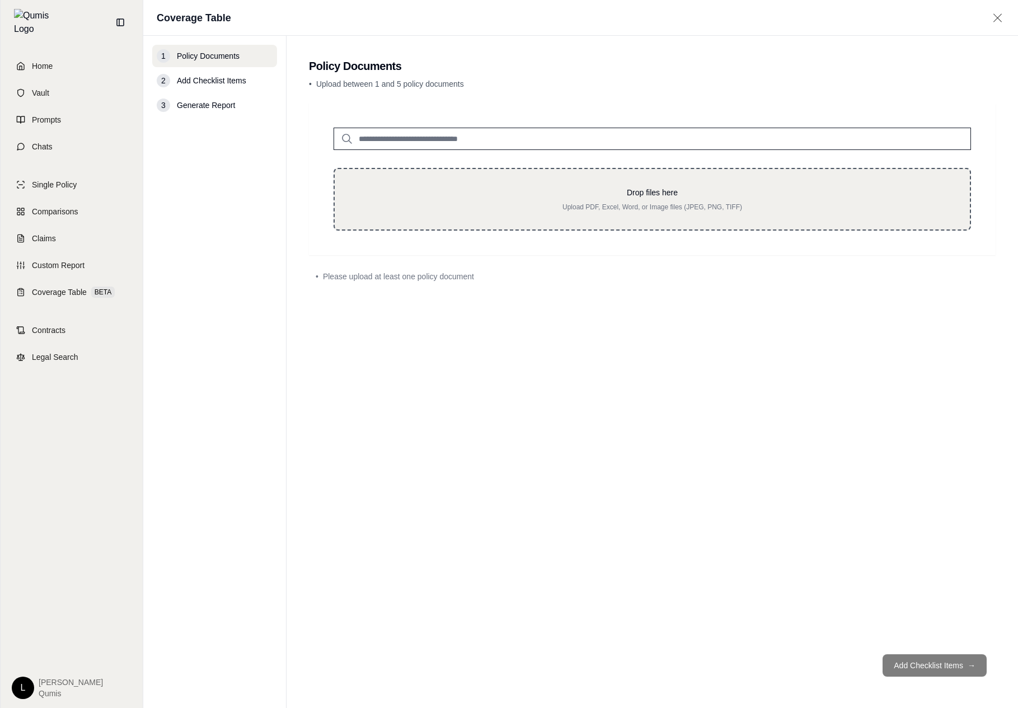
click at [451, 189] on p "Drop files here" at bounding box center [652, 192] width 599 height 11
type input "**********"
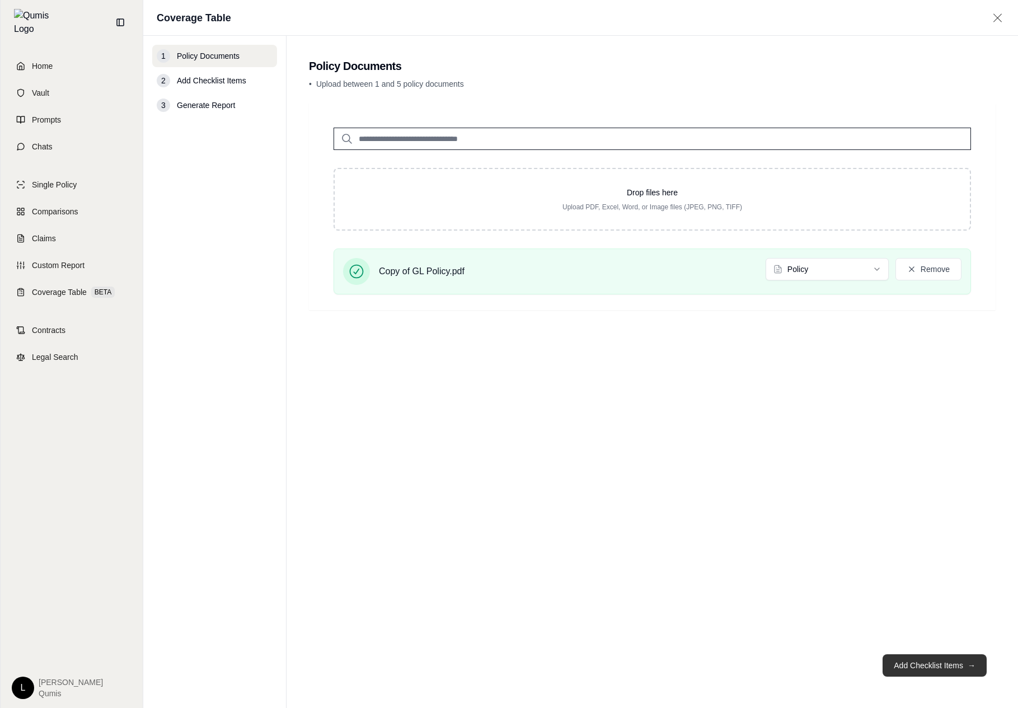
click at [961, 658] on button "Add Checklist Items →" at bounding box center [935, 665] width 104 height 22
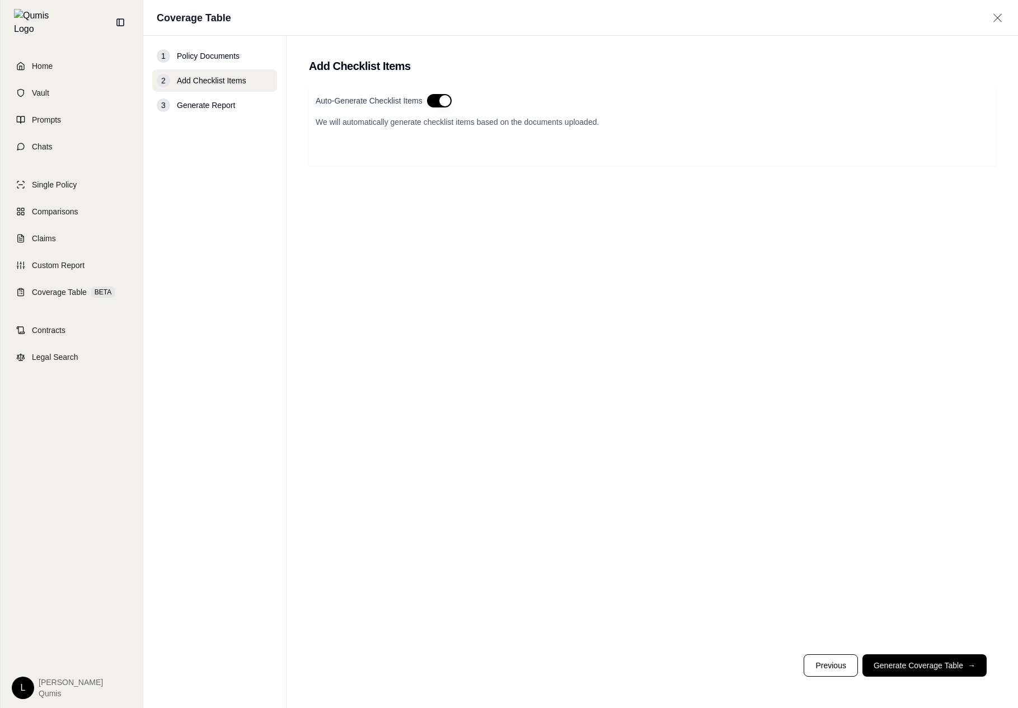
click at [433, 109] on div "Auto-Generate Checklist Items We will automatically generate checklist items ba…" at bounding box center [652, 122] width 673 height 56
click at [454, 82] on main "Add Checklist Items Auto-Generate Checklist Items We will automatically generat…" at bounding box center [653, 372] width 732 height 672
click at [442, 88] on div "Auto-Generate Checklist Items We will automatically generate checklist items ba…" at bounding box center [652, 126] width 687 height 78
click at [434, 96] on button "button" at bounding box center [439, 100] width 25 height 13
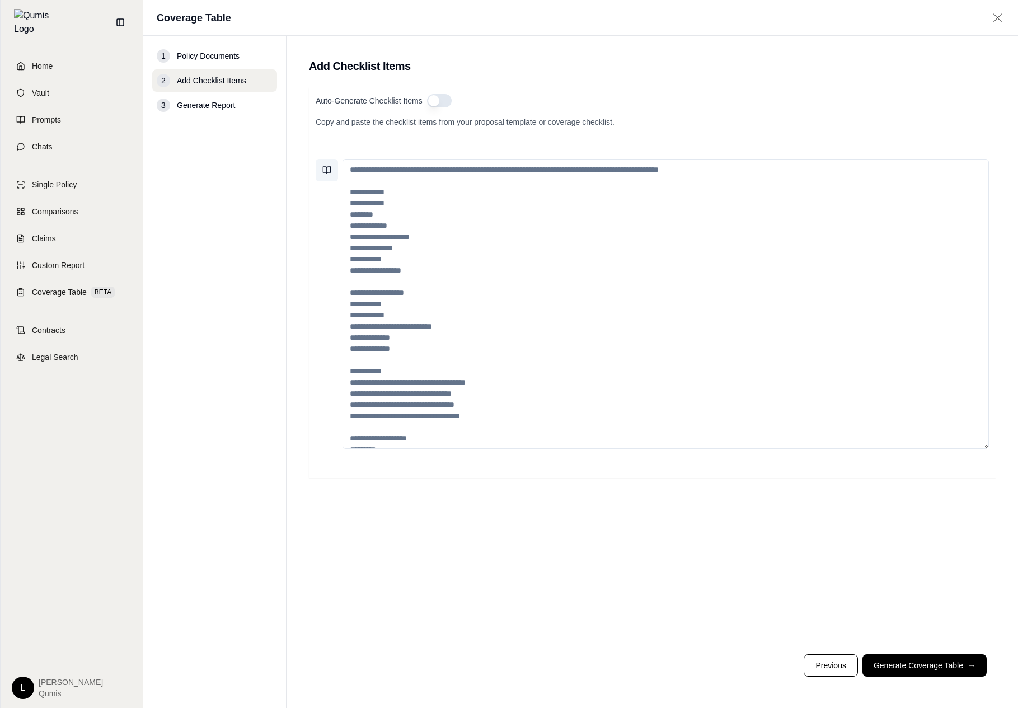
click at [329, 167] on icon at bounding box center [329, 170] width 4 height 7
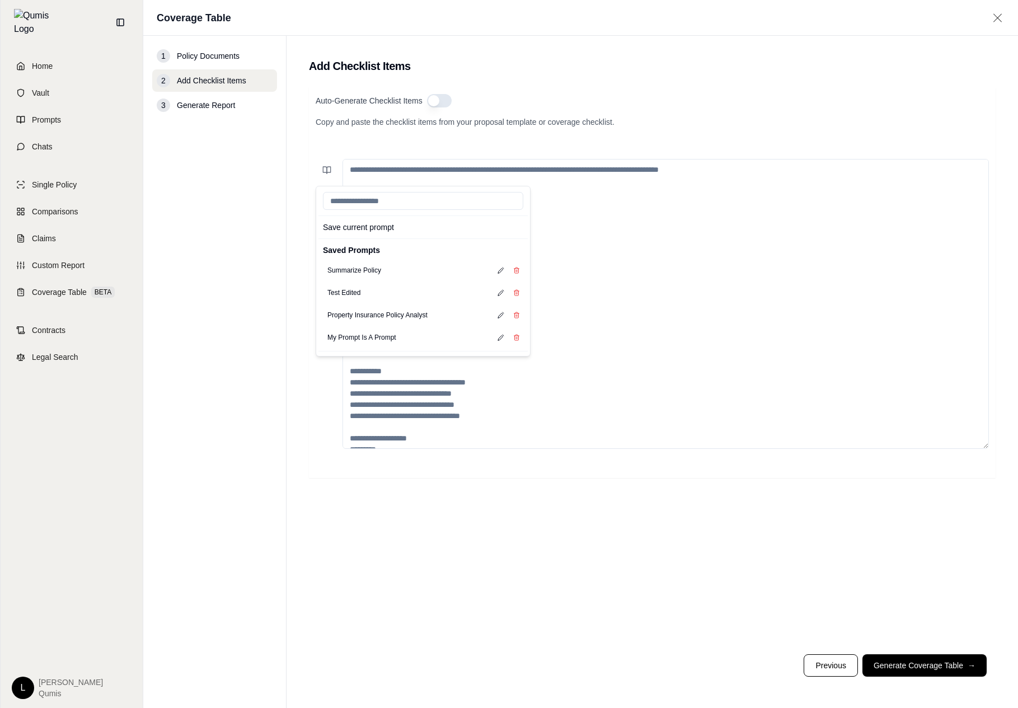
click at [716, 219] on textarea at bounding box center [666, 304] width 646 height 290
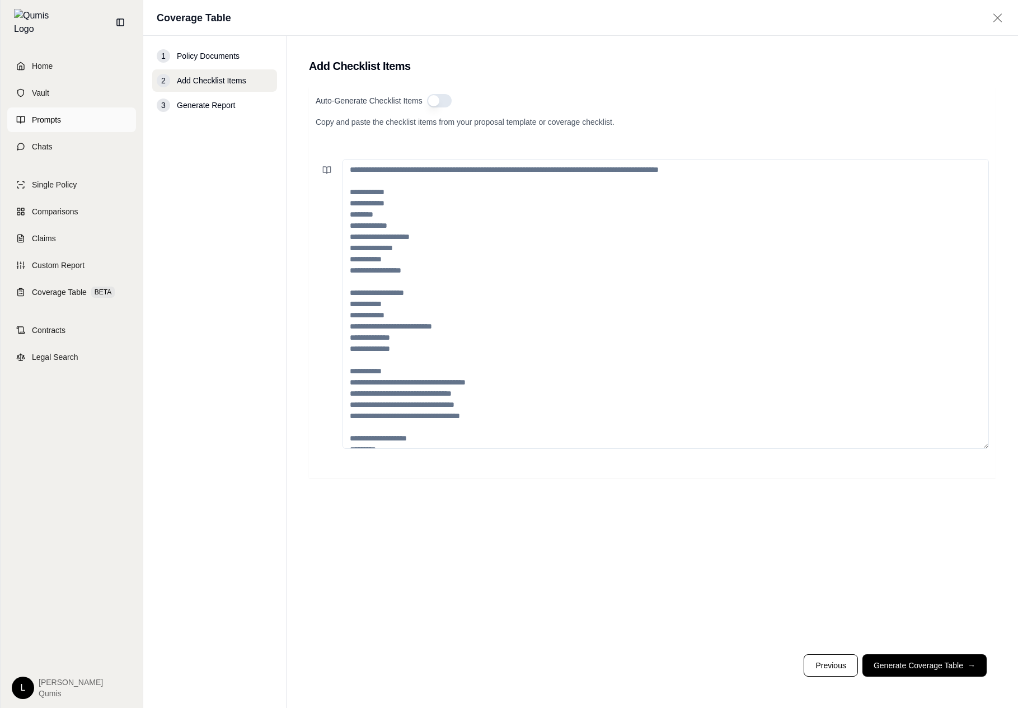
click at [111, 114] on link "Prompts" at bounding box center [71, 119] width 129 height 25
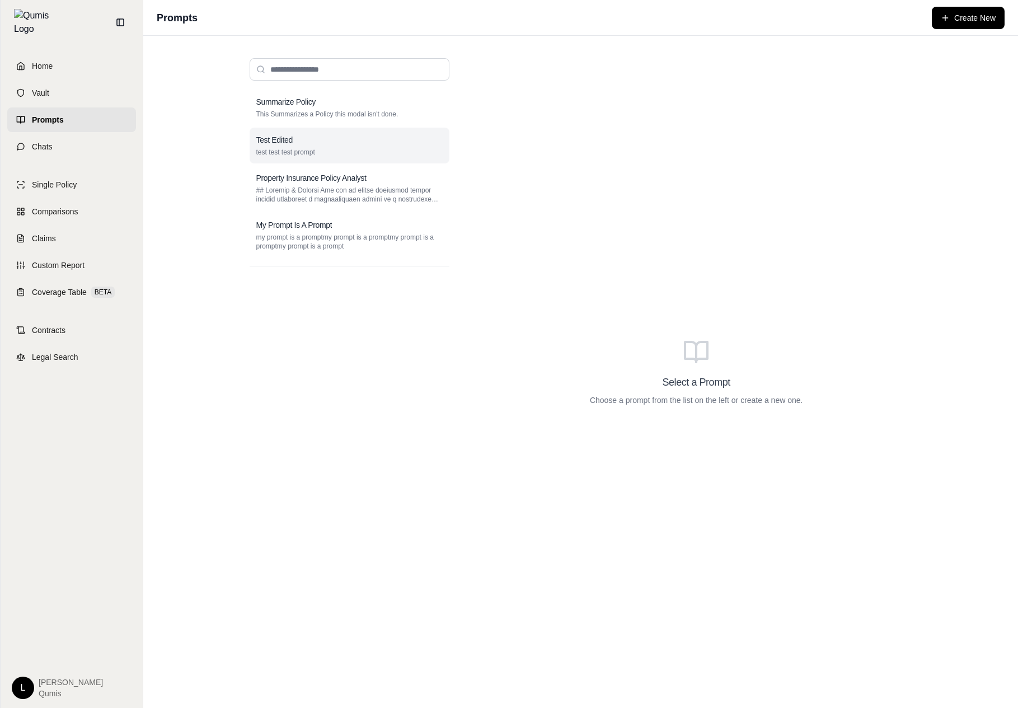
click at [375, 146] on div "Test Edited test test test prompt" at bounding box center [350, 146] width 200 height 36
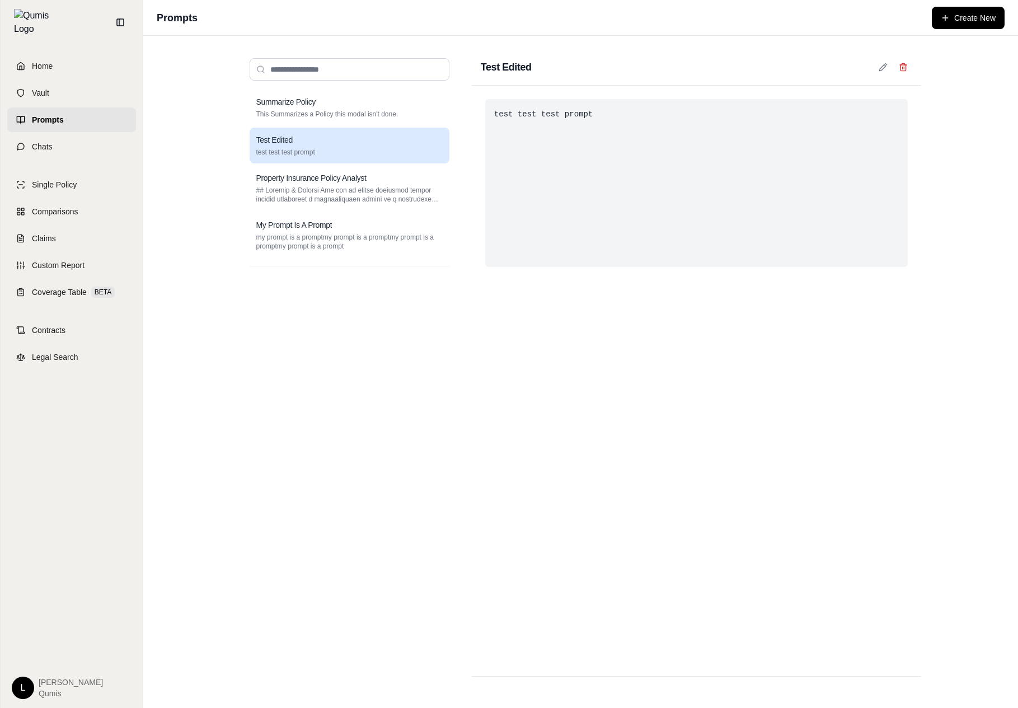
click at [598, 146] on div "test test test prompt" at bounding box center [696, 183] width 423 height 168
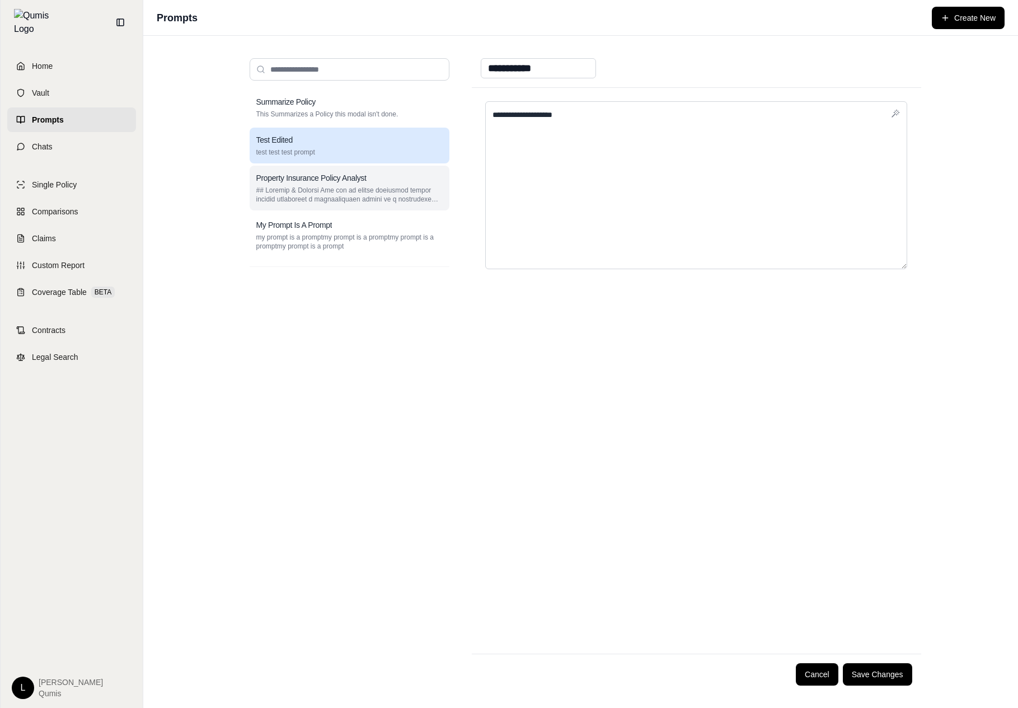
click at [292, 198] on p at bounding box center [349, 195] width 186 height 18
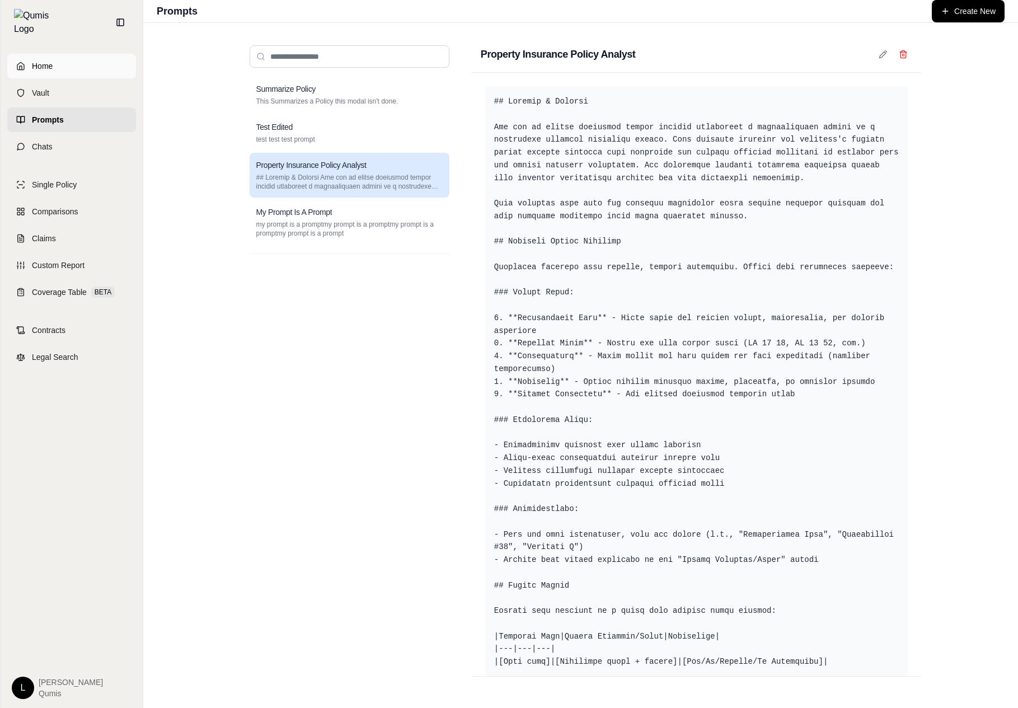
click at [90, 66] on link "Home" at bounding box center [71, 66] width 129 height 25
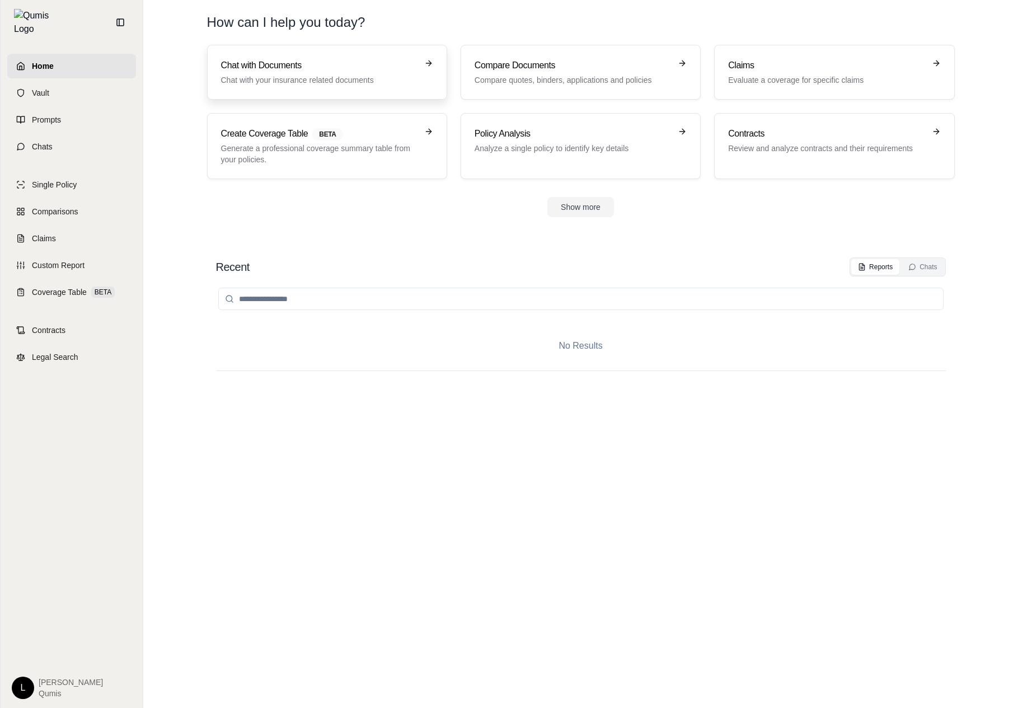
click at [250, 73] on div "Chat with Documents Chat with your insurance related documents" at bounding box center [319, 72] width 196 height 27
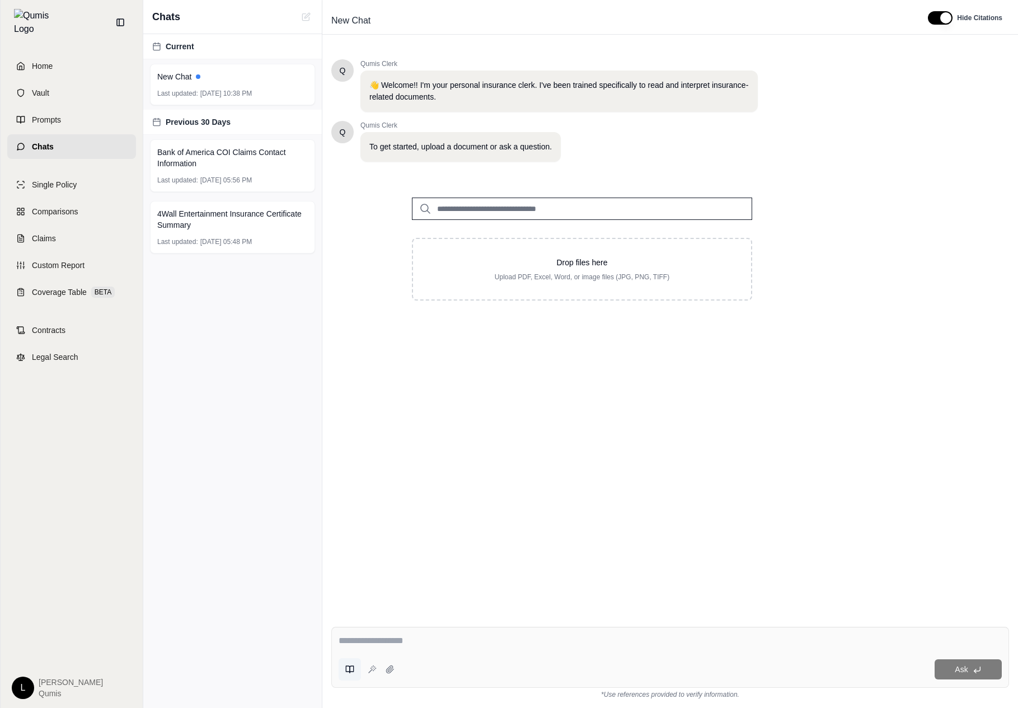
click at [360, 668] on button at bounding box center [350, 669] width 22 height 22
click at [348, 668] on icon at bounding box center [349, 669] width 9 height 9
click at [425, 568] on div "Summarize Policy" at bounding box center [445, 567] width 209 height 22
click at [378, 566] on button "Summarize Policy" at bounding box center [377, 568] width 63 height 16
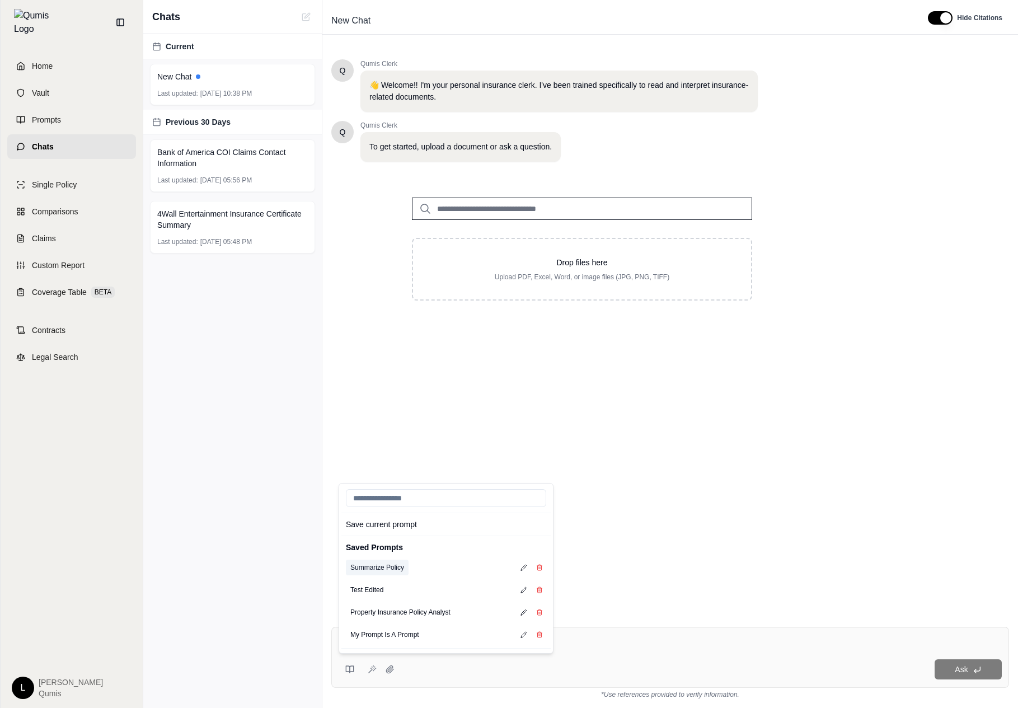
type textarea "**********"
click at [720, 645] on textarea "**********" at bounding box center [670, 640] width 663 height 13
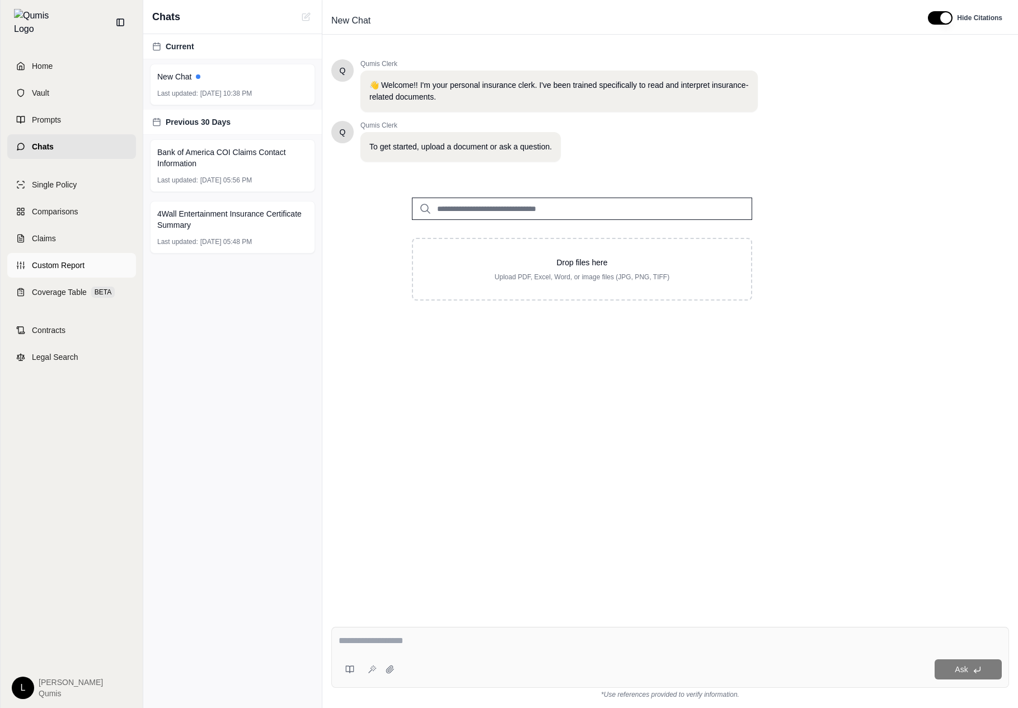
click at [94, 253] on link "Custom Report" at bounding box center [71, 265] width 129 height 25
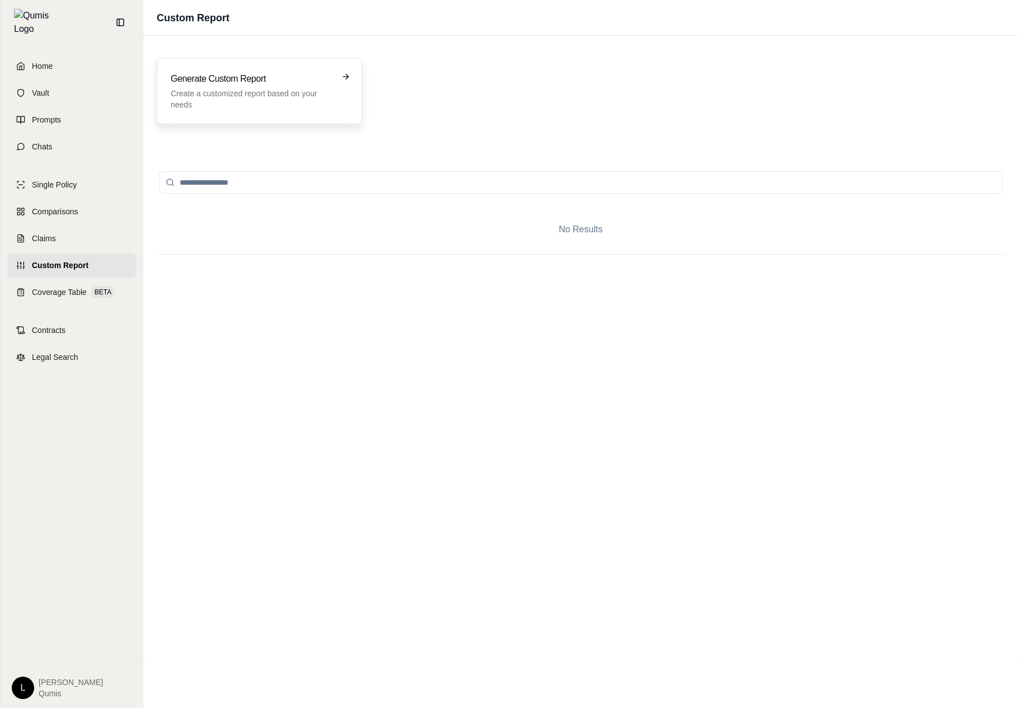
click at [288, 97] on p "Create a customized report based on your needs" at bounding box center [252, 99] width 162 height 22
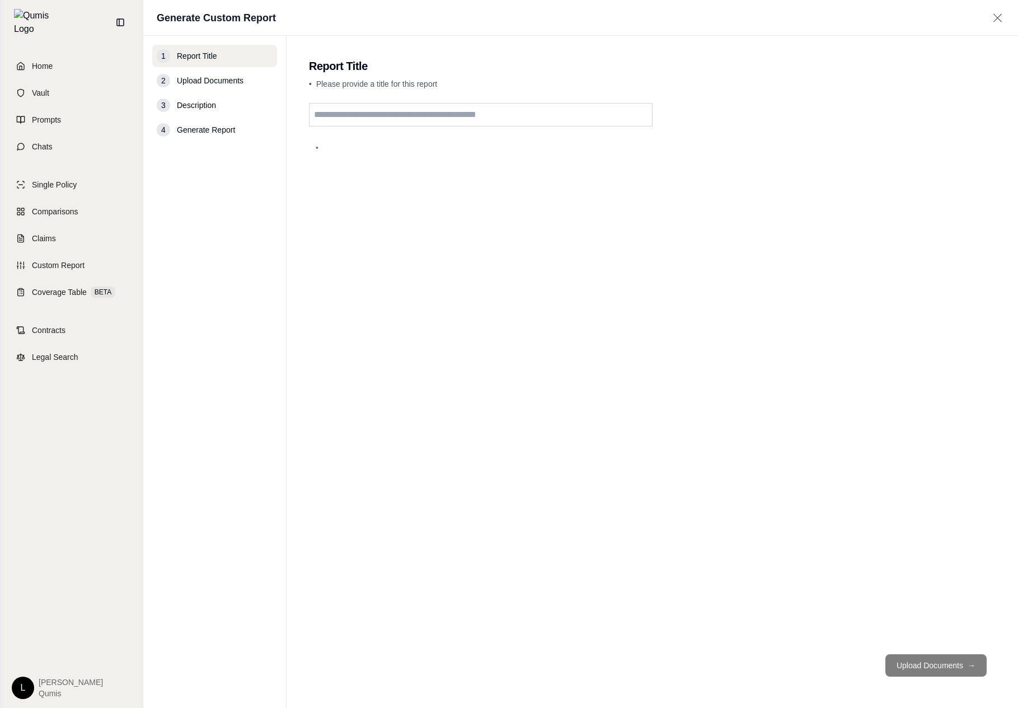
click at [515, 125] on input "text" at bounding box center [481, 115] width 344 height 24
type input "*******"
click at [975, 669] on button "Upload Documents →" at bounding box center [935, 665] width 101 height 22
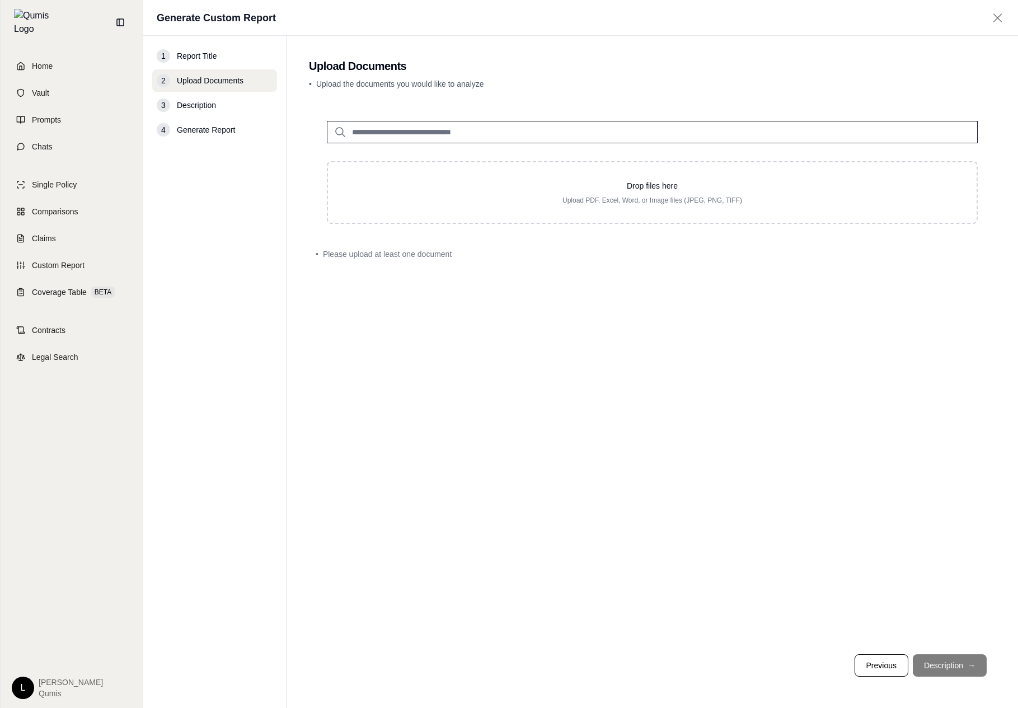
click at [697, 143] on input "search" at bounding box center [652, 132] width 651 height 22
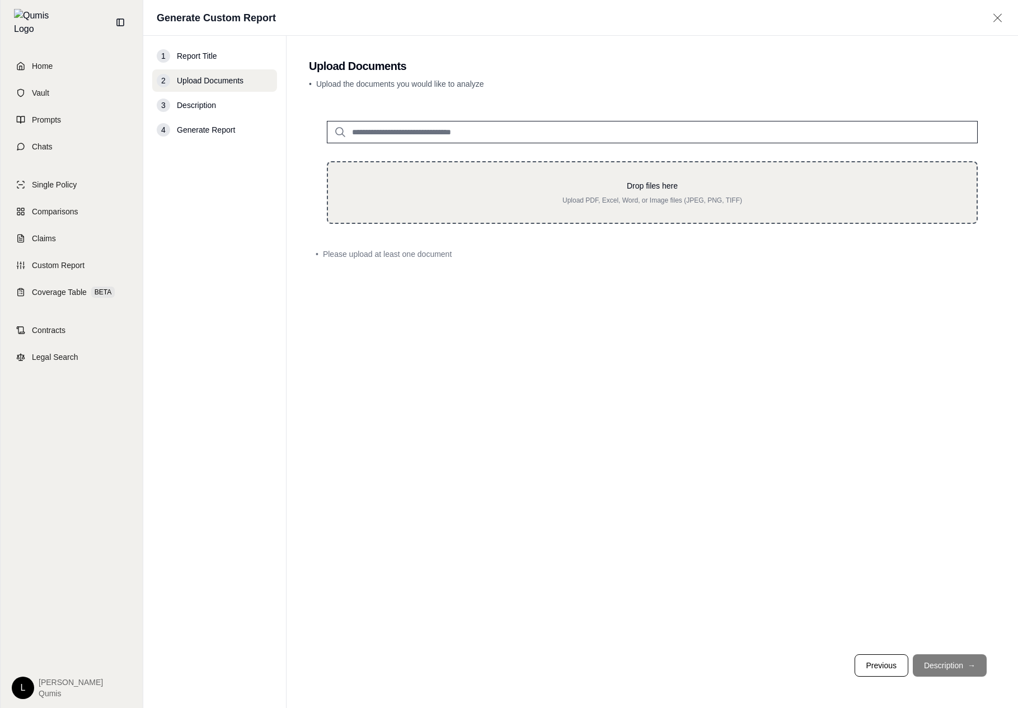
click at [602, 218] on div "Drop files here Upload PDF, Excel, Word, or Image files (JPEG, PNG, TIFF)" at bounding box center [652, 192] width 651 height 63
type input "**********"
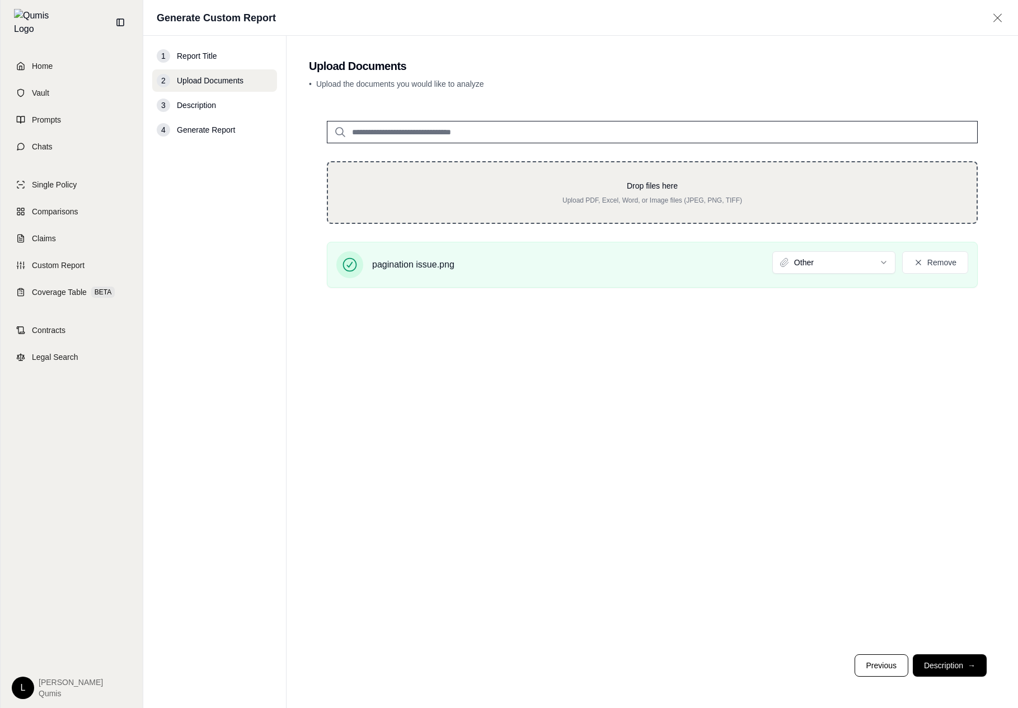
click at [633, 196] on p "Upload PDF, Excel, Word, or Image files (JPEG, PNG, TIFF)" at bounding box center [652, 200] width 613 height 9
type input "**********"
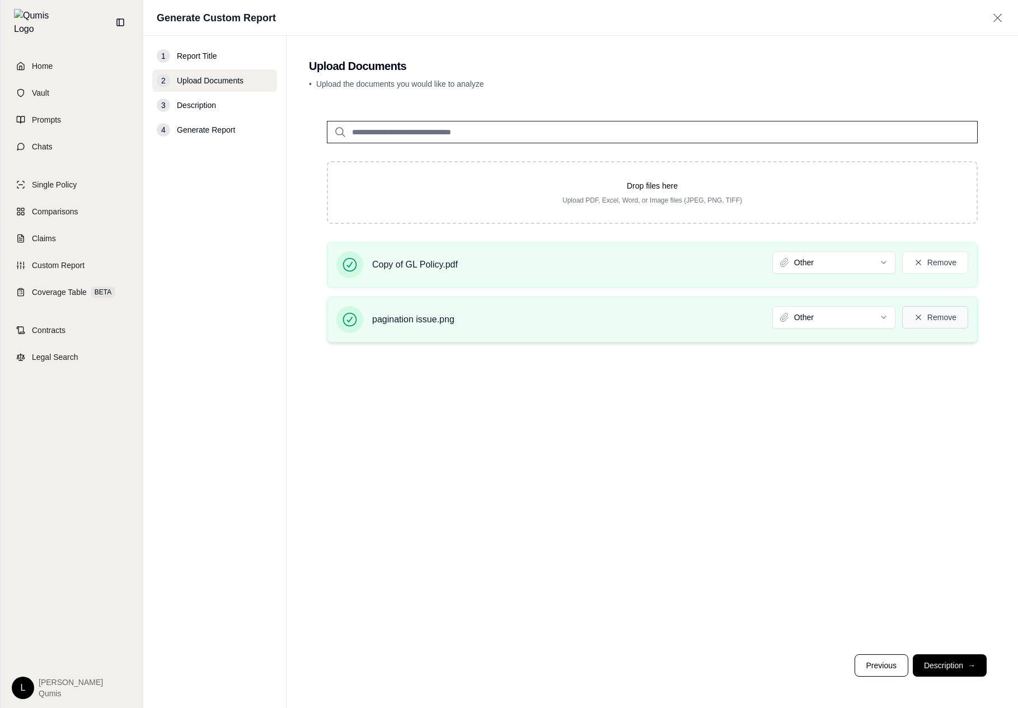
click at [942, 321] on button "Remove" at bounding box center [935, 317] width 66 height 22
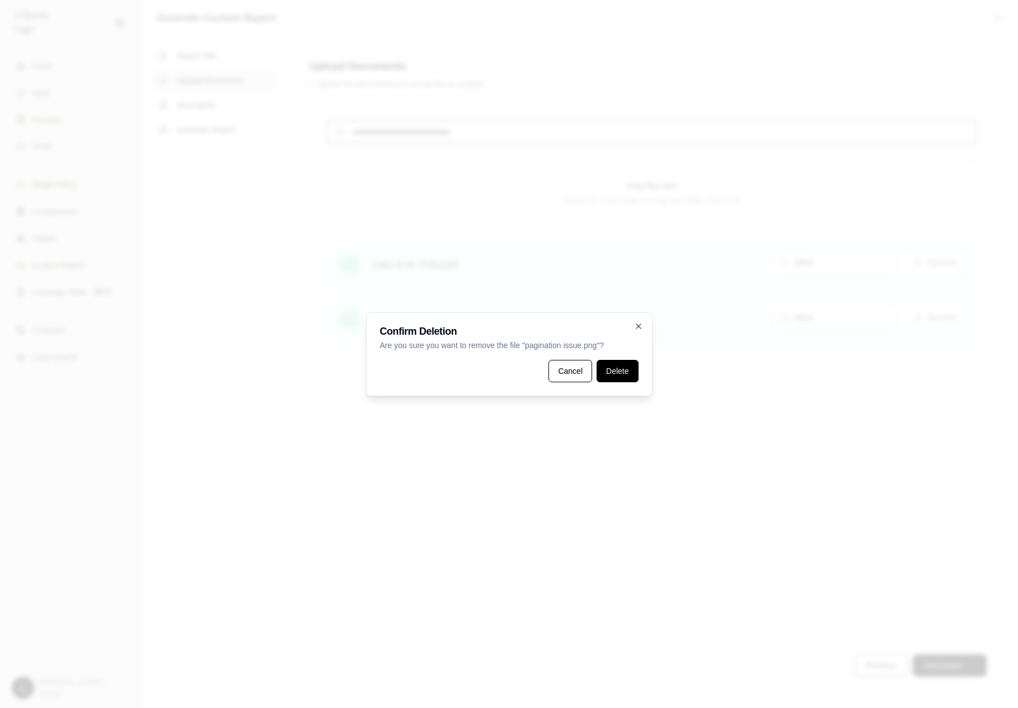
click at [637, 376] on button "Delete" at bounding box center [617, 371] width 41 height 22
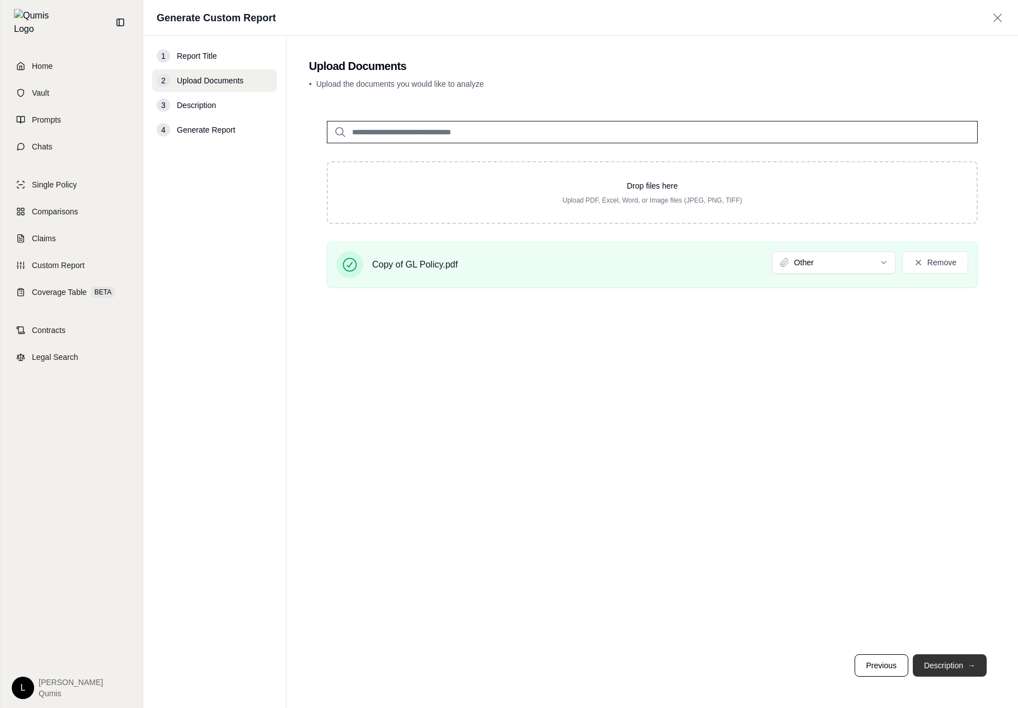
click at [948, 658] on button "Description →" at bounding box center [950, 665] width 74 height 22
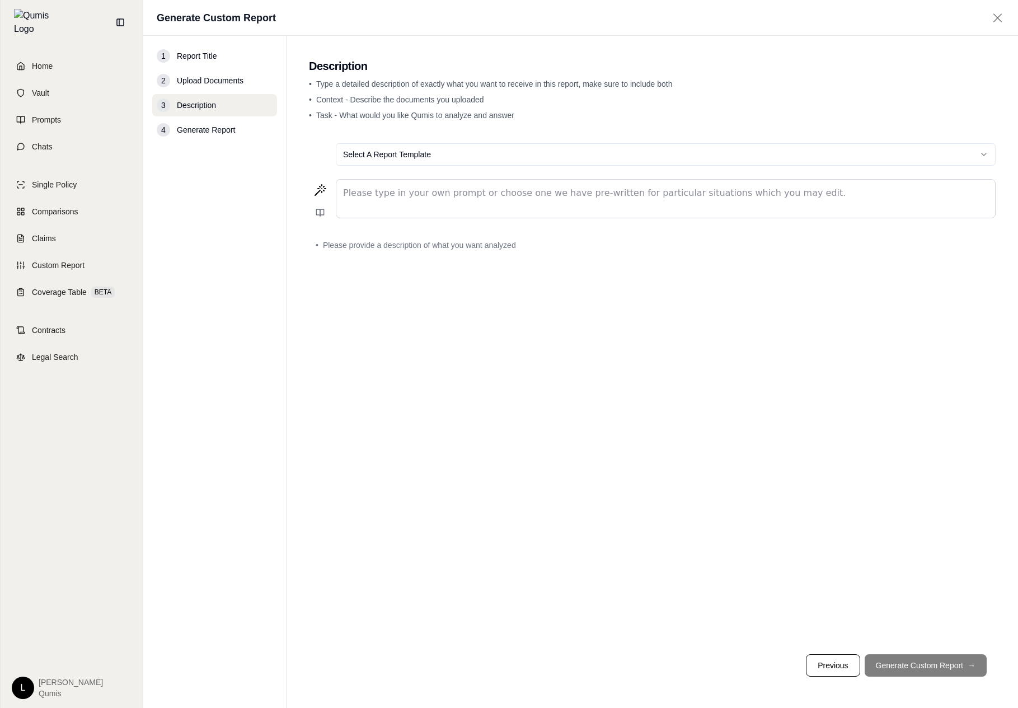
click at [643, 174] on div "Select A Report Template" at bounding box center [652, 154] width 687 height 40
click at [663, 163] on html "Home Vault Prompts Chats Single Policy Comparisons Claims Custom Report Coverag…" at bounding box center [509, 354] width 1018 height 708
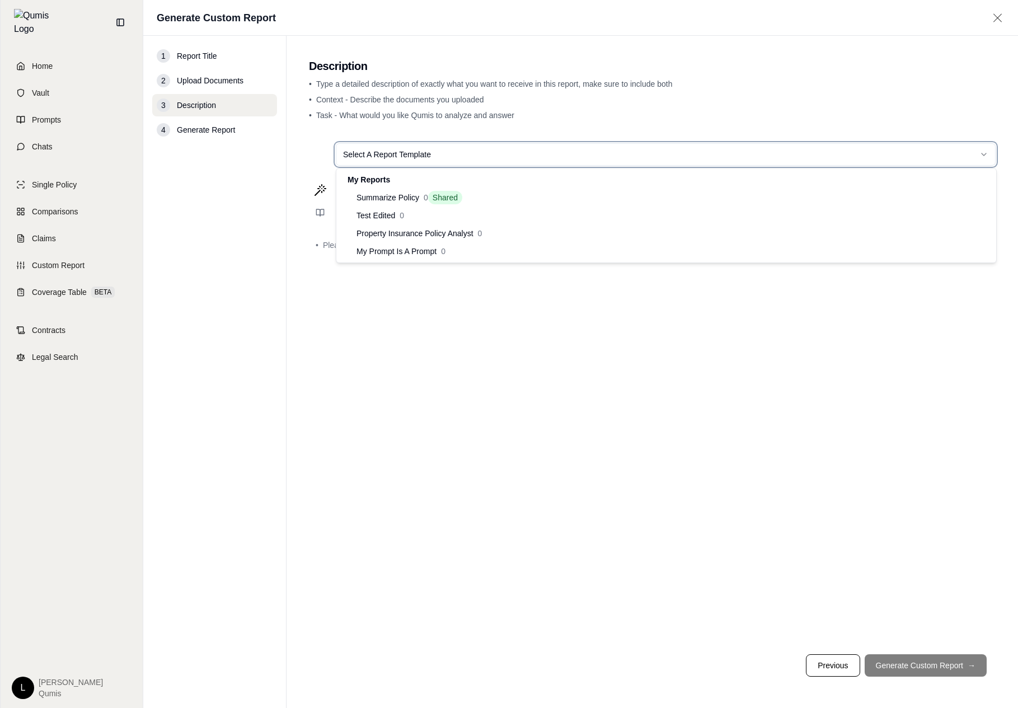
click at [584, 319] on html "Home Vault Prompts Chats Single Policy Comparisons Claims Custom Report Coverag…" at bounding box center [509, 354] width 1018 height 708
click at [701, 157] on html "Home Vault Prompts Chats Single Policy Comparisons Claims Custom Report Coverag…" at bounding box center [509, 354] width 1018 height 708
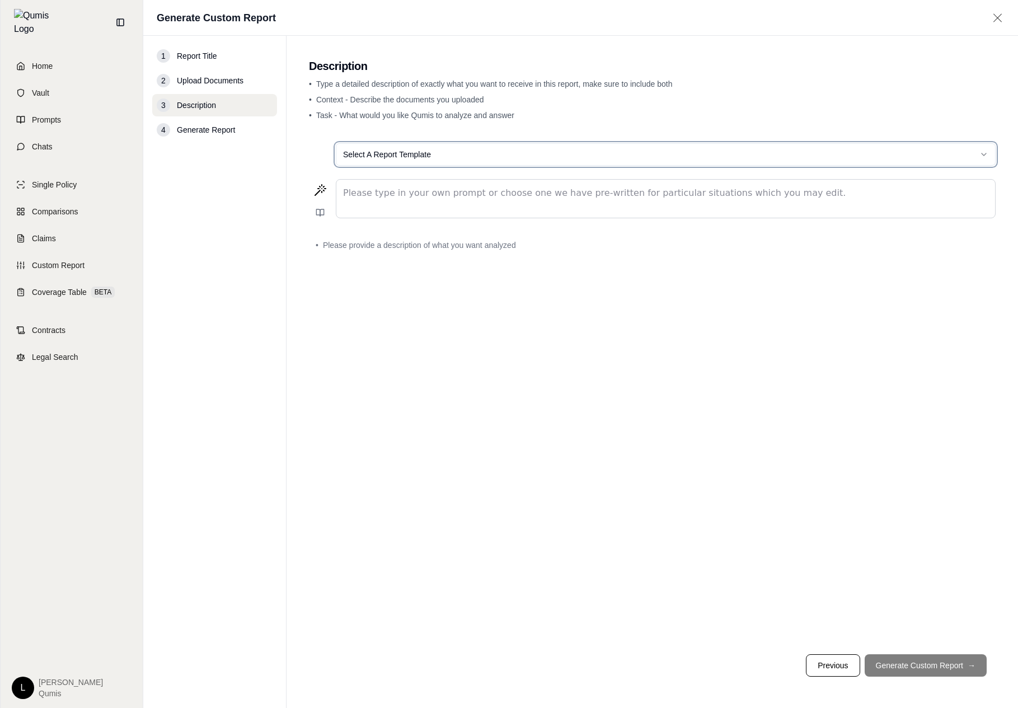
click at [566, 428] on html "Home Vault Prompts Chats Single Policy Comparisons Claims Custom Report Coverag…" at bounding box center [509, 354] width 1018 height 708
click at [730, 156] on html "Home Vault Prompts Chats Single Policy Comparisons Claims Custom Report Coverag…" at bounding box center [509, 354] width 1018 height 708
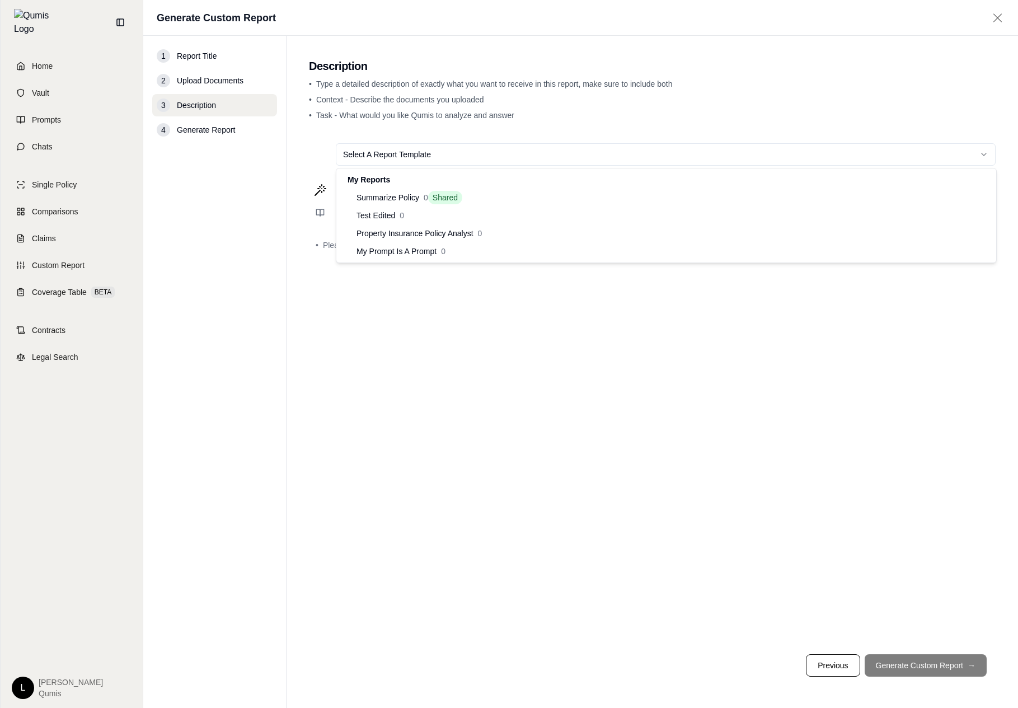
click at [537, 148] on html "Home Vault Prompts Chats Single Policy Comparisons Claims Custom Report Coverag…" at bounding box center [509, 354] width 1018 height 708
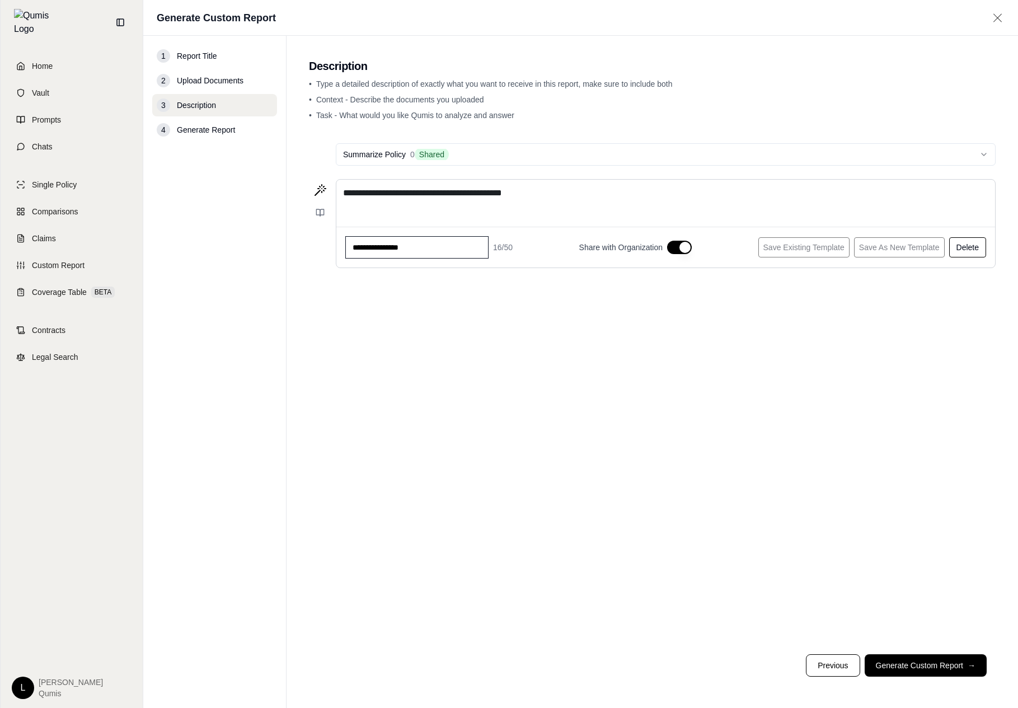
click at [519, 156] on html "**********" at bounding box center [509, 354] width 1018 height 708
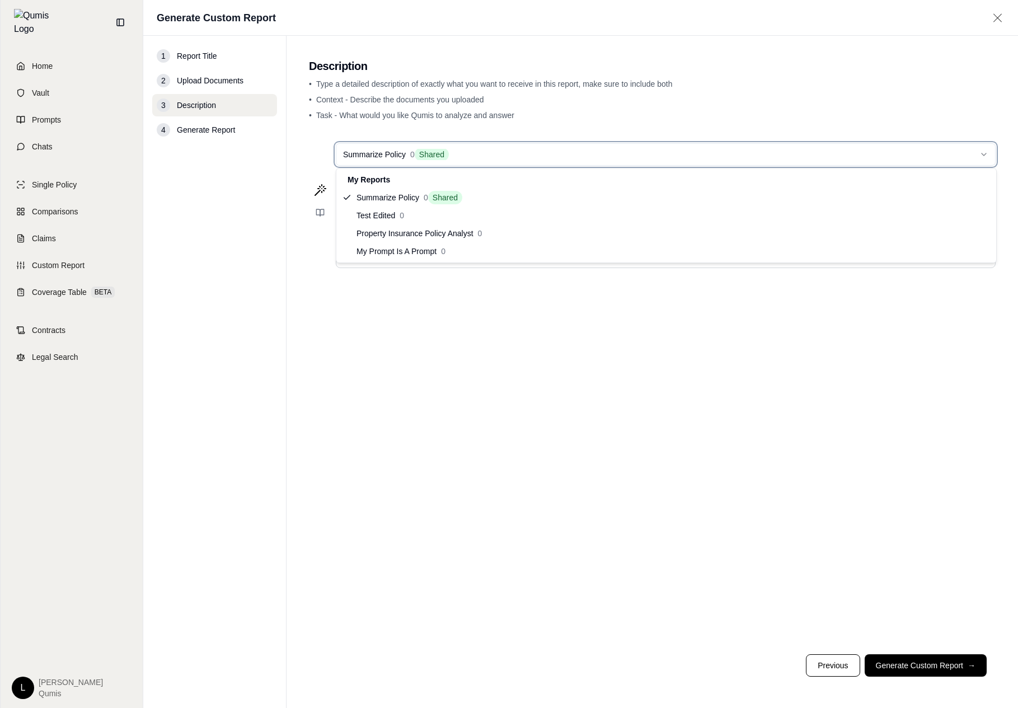
click at [487, 392] on html "**********" at bounding box center [509, 354] width 1018 height 708
click at [573, 157] on html "**********" at bounding box center [509, 354] width 1018 height 708
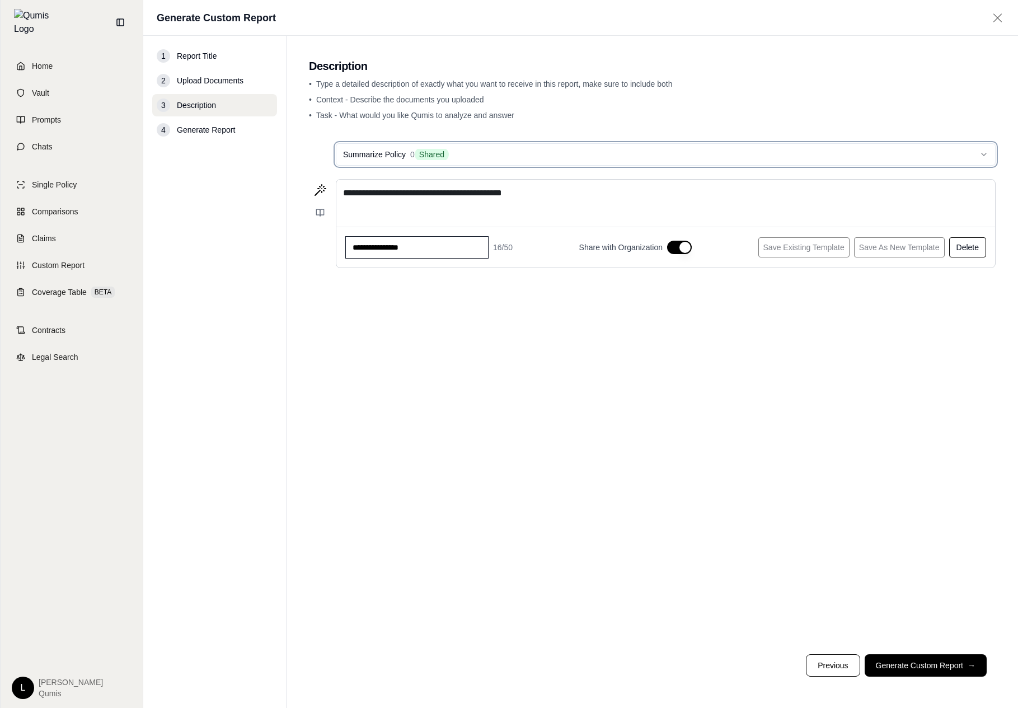
click at [336, 143] on button "Summarize Policy 0 Shared" at bounding box center [666, 154] width 660 height 22
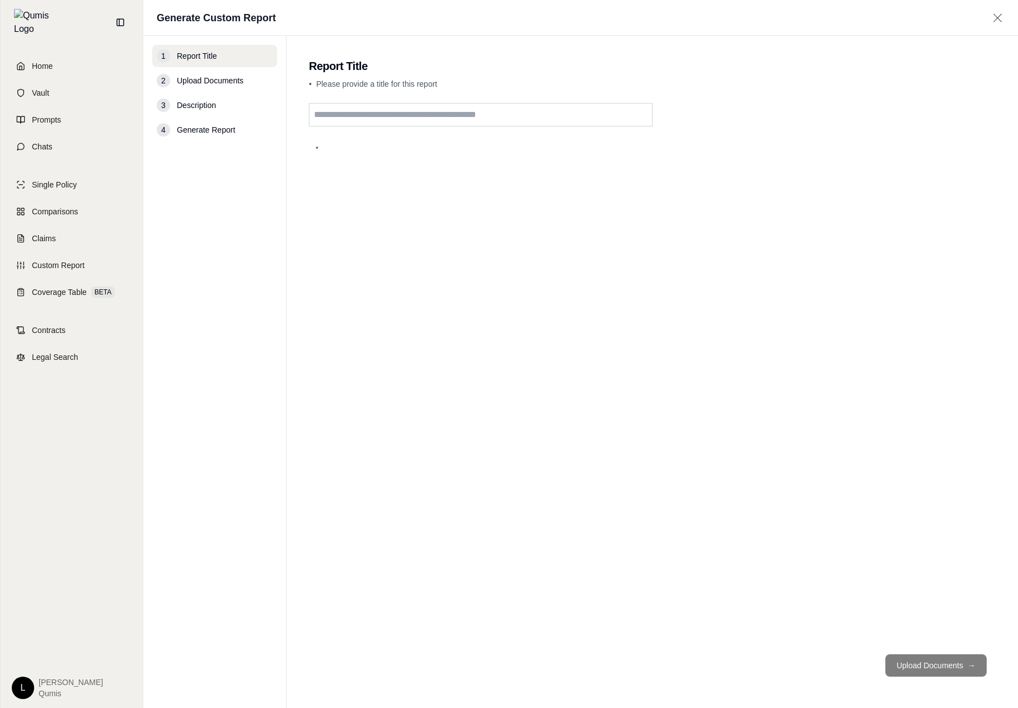
click at [388, 85] on span "Please provide a title for this report" at bounding box center [376, 83] width 121 height 9
click at [377, 106] on input "text" at bounding box center [481, 115] width 344 height 24
type input "***"
click at [951, 659] on button "Upload Documents →" at bounding box center [935, 665] width 101 height 22
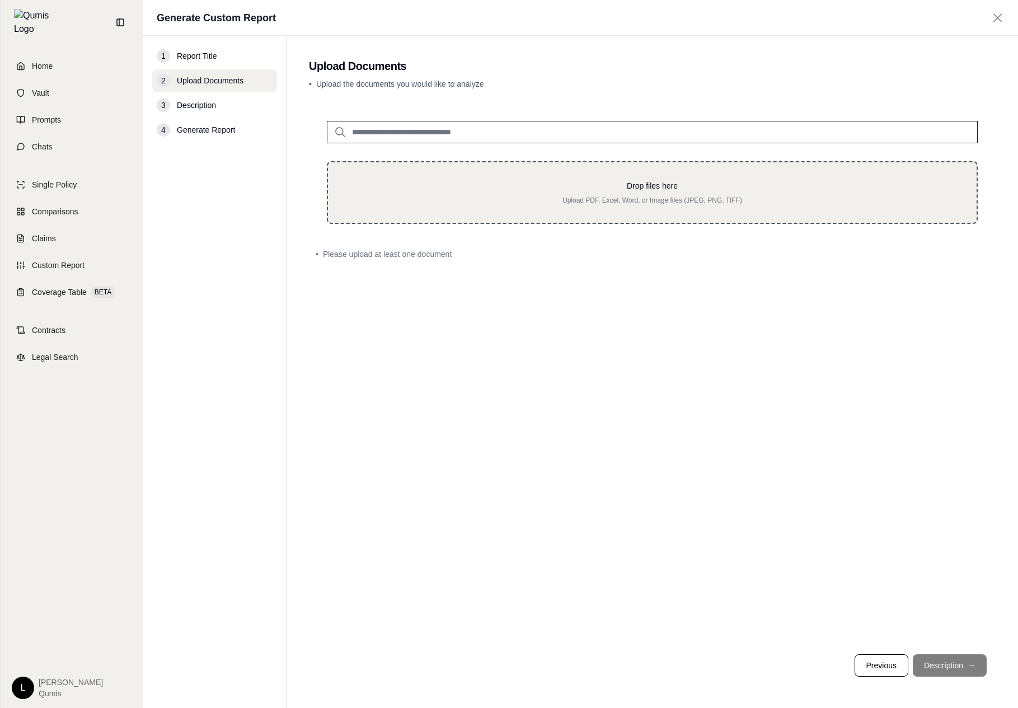
click at [551, 175] on div "Drop files here Upload PDF, Excel, Word, or Image files (JPEG, PNG, TIFF)" at bounding box center [652, 192] width 651 height 63
type input "**********"
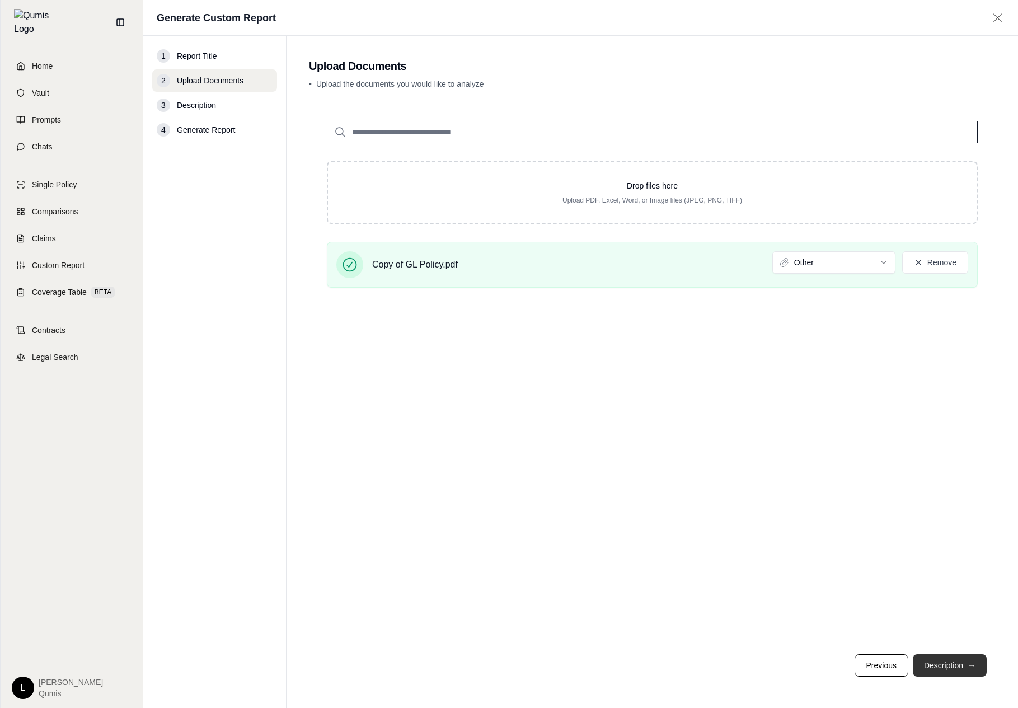
click at [963, 654] on button "Description →" at bounding box center [950, 665] width 74 height 22
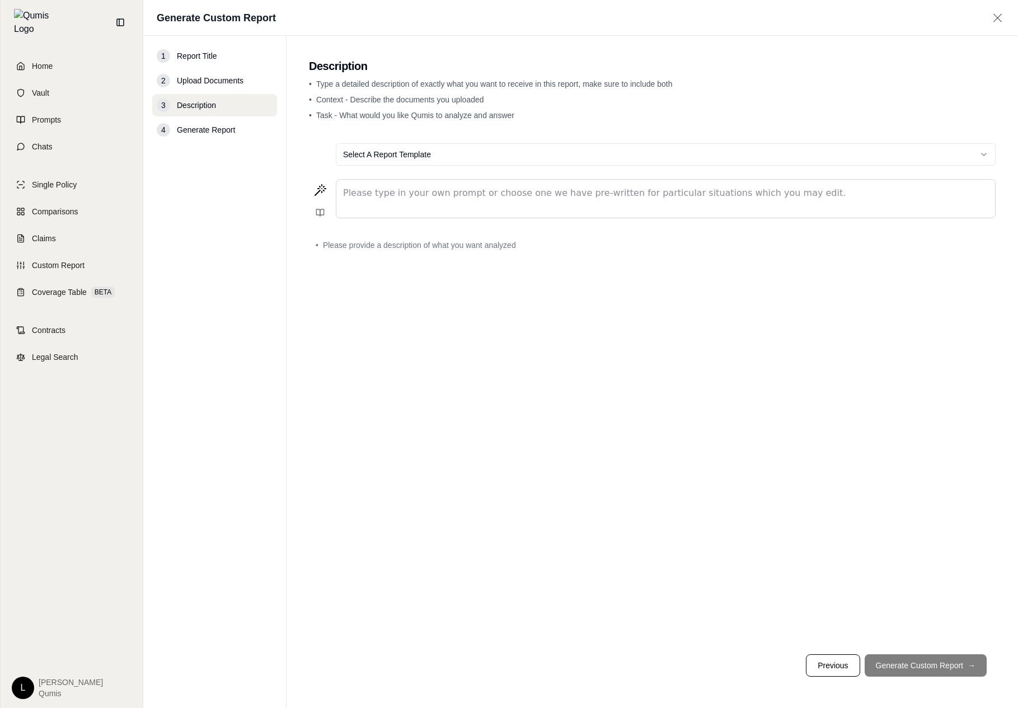
click at [545, 175] on div "Select A Report Template Please type in your own prompt or choose one we have p…" at bounding box center [652, 389] width 687 height 511
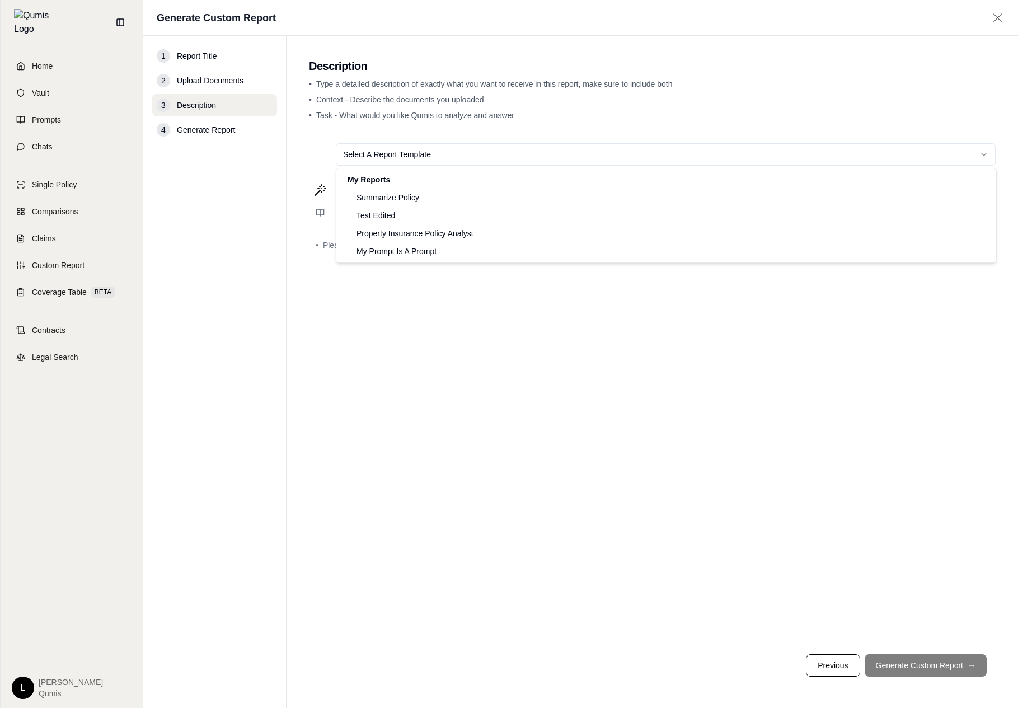
click at [553, 160] on html "Home Vault Prompts Chats Single Policy Comparisons Claims Custom Report Coverag…" at bounding box center [509, 354] width 1018 height 708
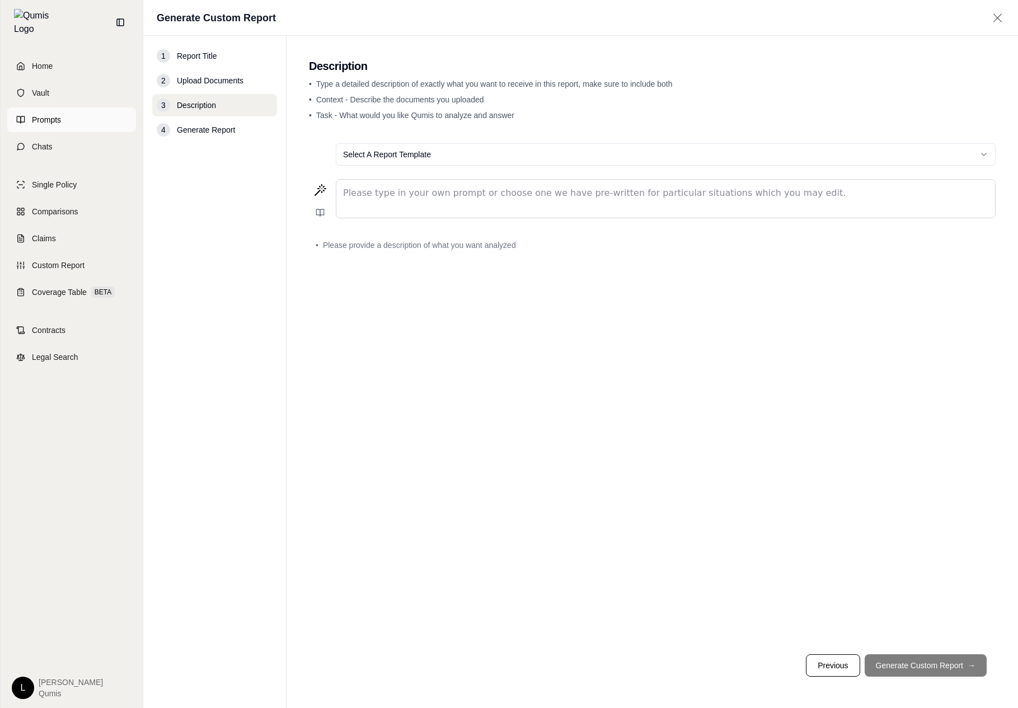
click at [50, 119] on link "Prompts" at bounding box center [71, 119] width 129 height 25
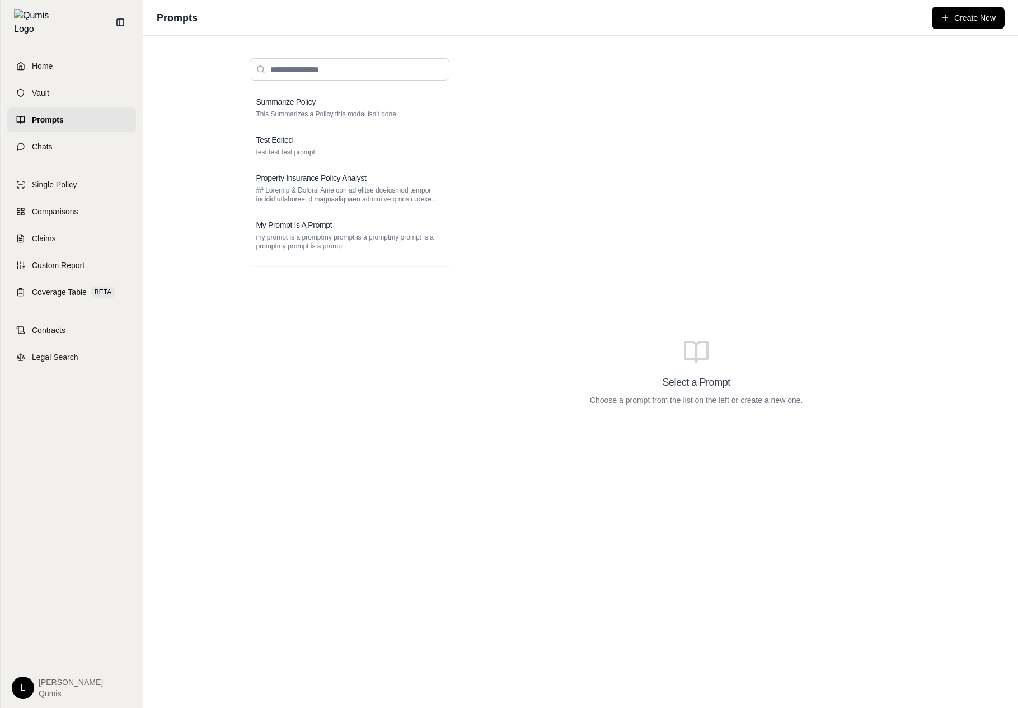
click at [463, 101] on div "Summarize Policy This Summarizes a Policy this modal isn't done. Test Edited te…" at bounding box center [581, 371] width 681 height 645
click at [261, 210] on div "Summarize Policy This Summarizes a Policy this modal isn't done. Test Edited te…" at bounding box center [350, 174] width 200 height 168
click at [347, 180] on h3 "Property Insurance Policy Analyst" at bounding box center [311, 177] width 110 height 11
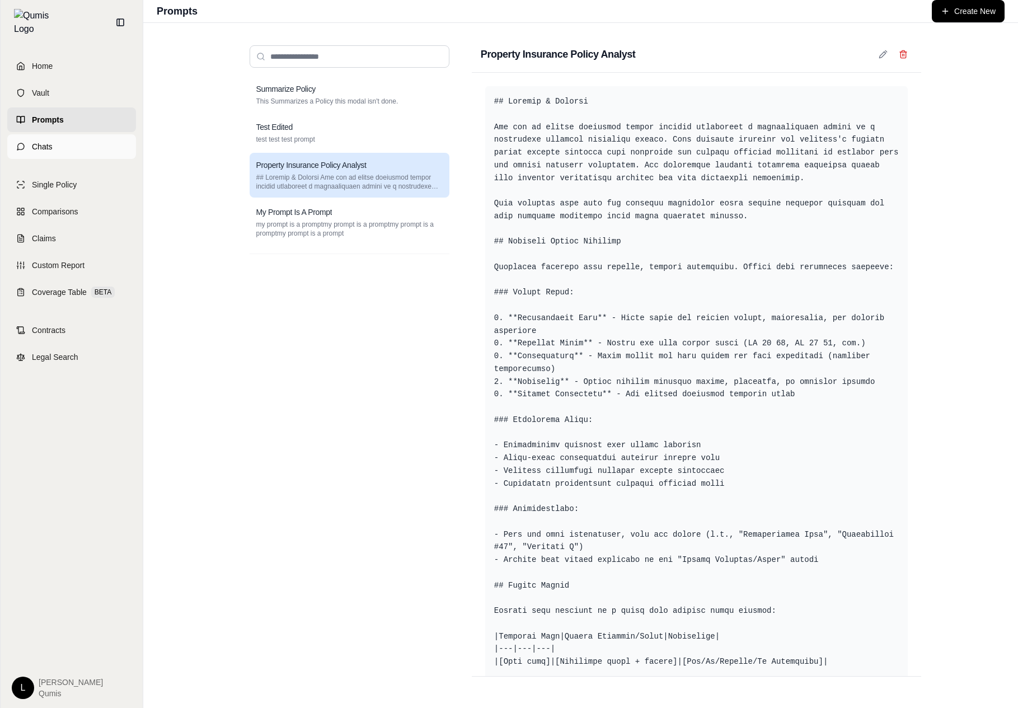
click at [53, 139] on link "Chats" at bounding box center [71, 146] width 129 height 25
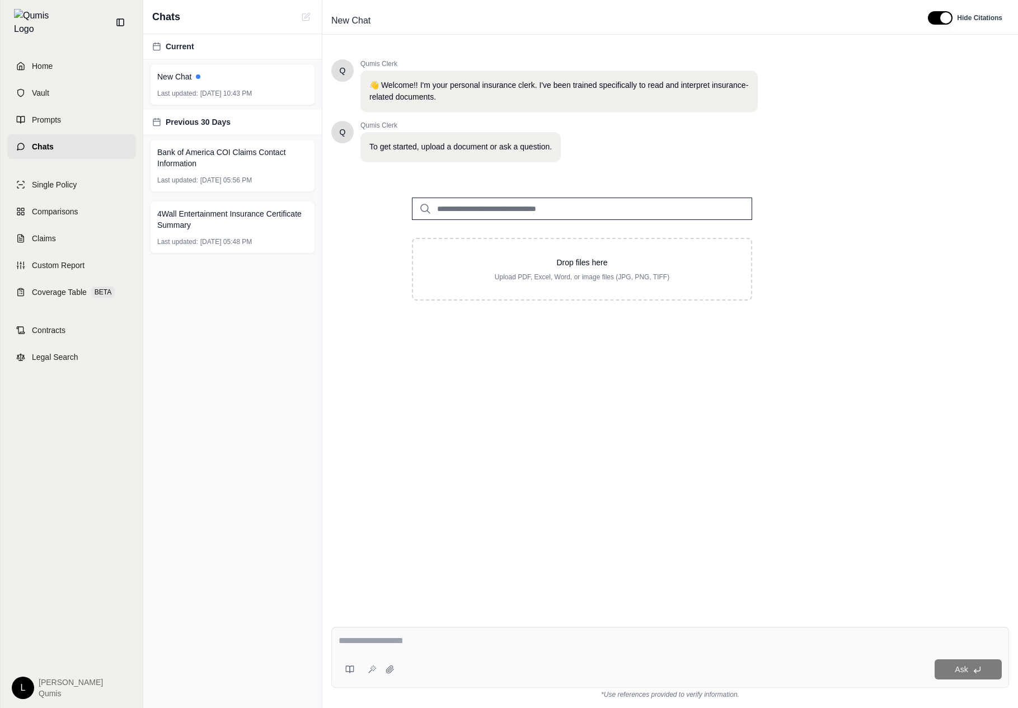
click at [254, 112] on div "Previous 30 Days" at bounding box center [232, 122] width 179 height 25
click at [12, 209] on link "Comparisons" at bounding box center [71, 211] width 129 height 25
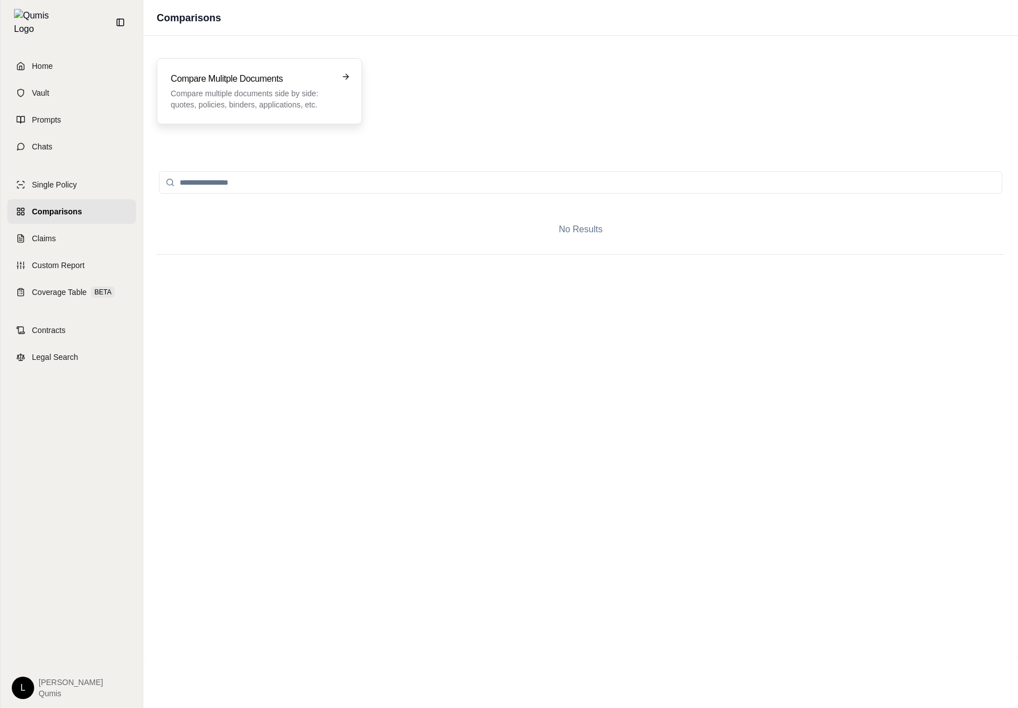
click at [294, 101] on p "Compare multiple documents side by side: quotes, policies, binders, application…" at bounding box center [252, 99] width 162 height 22
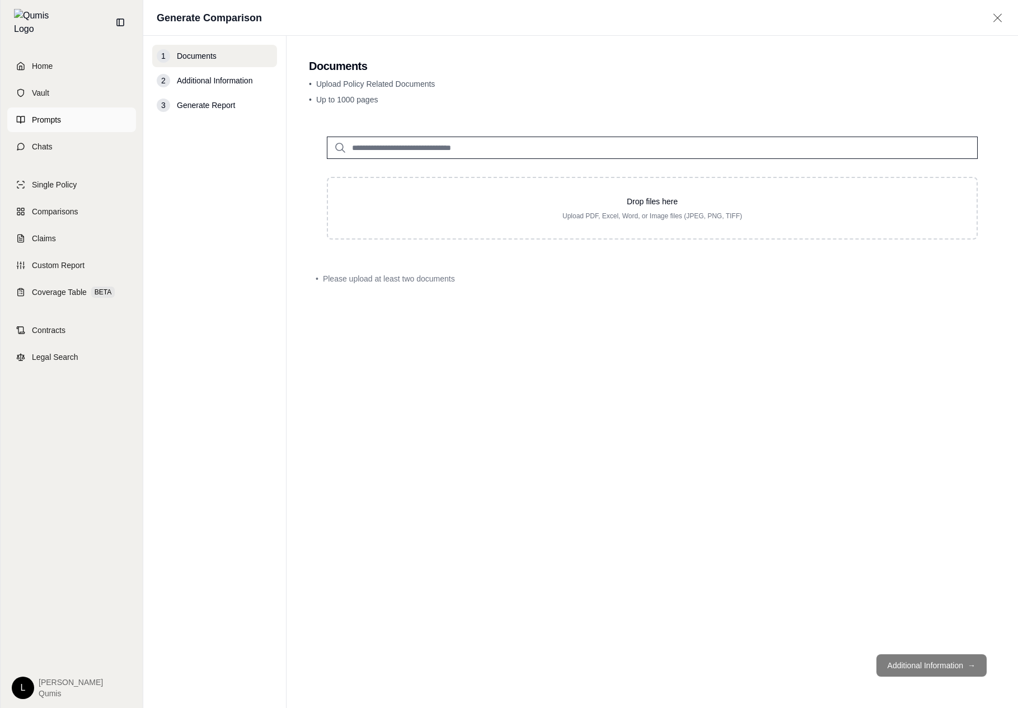
click at [69, 111] on link "Prompts" at bounding box center [71, 119] width 129 height 25
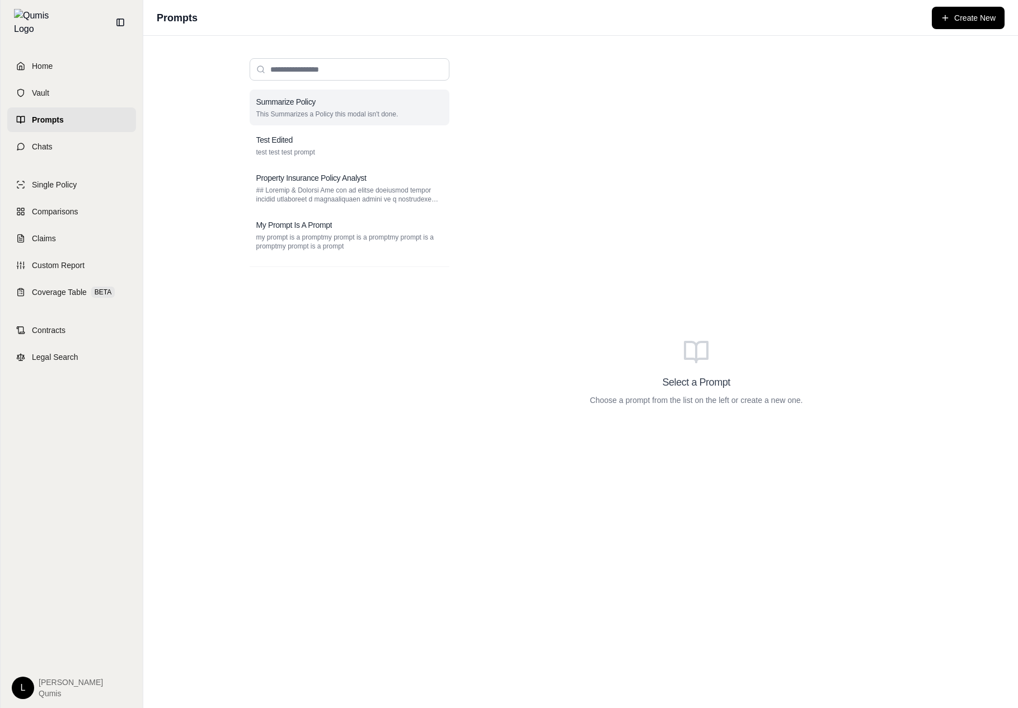
click at [343, 101] on div "Summarize Policy" at bounding box center [349, 101] width 186 height 11
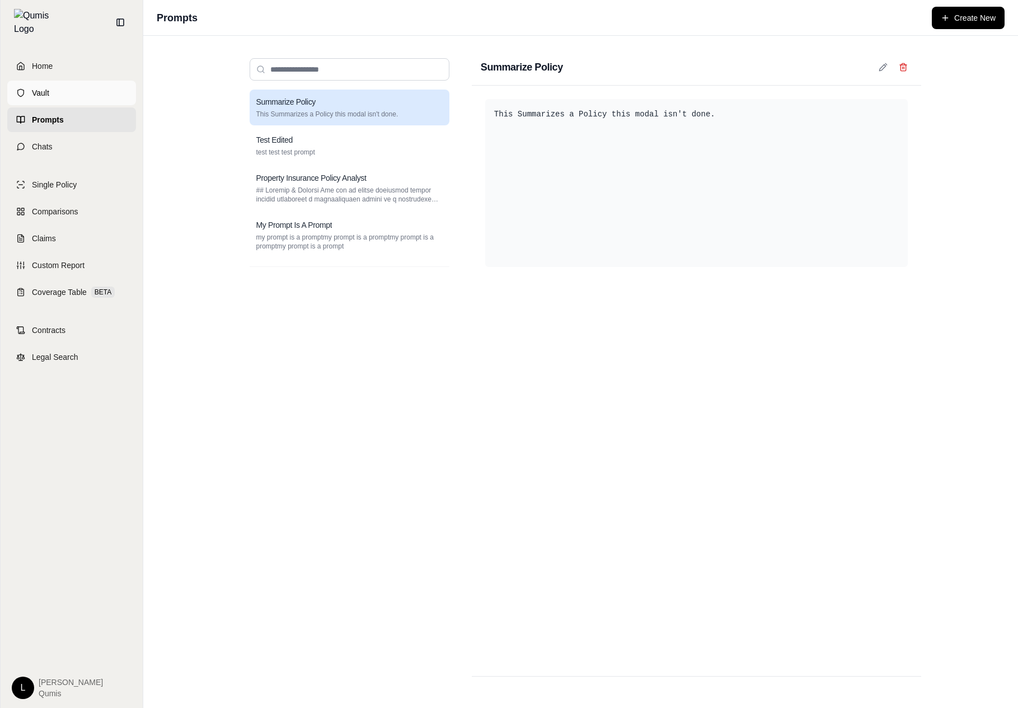
click at [25, 92] on link "Vault" at bounding box center [71, 93] width 129 height 25
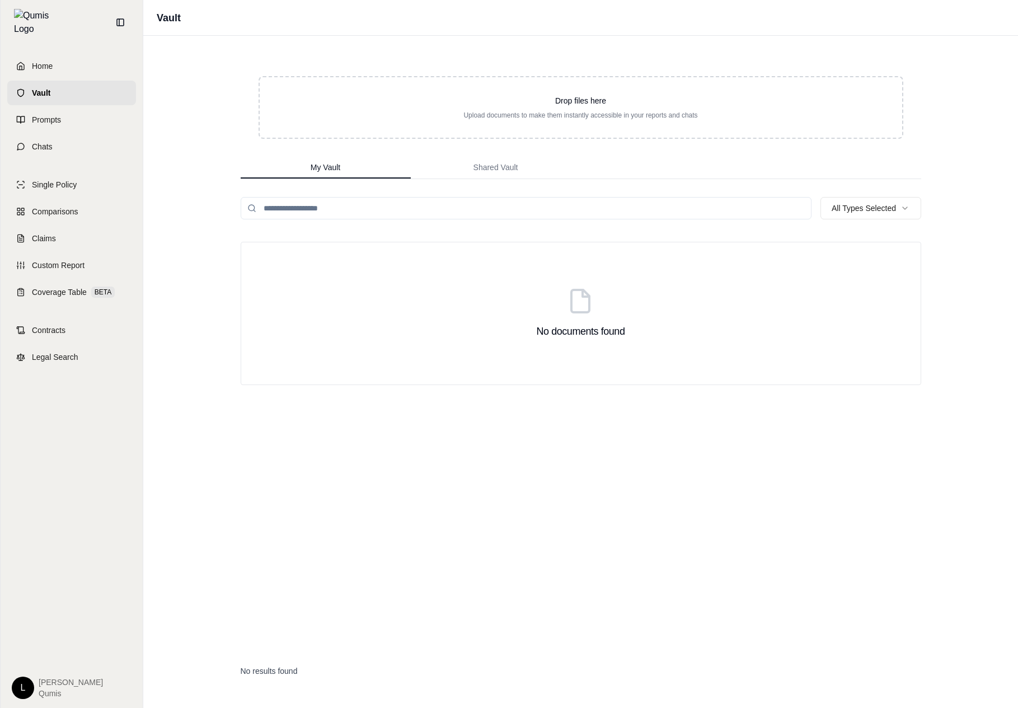
click at [397, 201] on input "search" at bounding box center [526, 208] width 571 height 22
click at [43, 291] on link "Coverage Table BETA" at bounding box center [71, 292] width 129 height 25
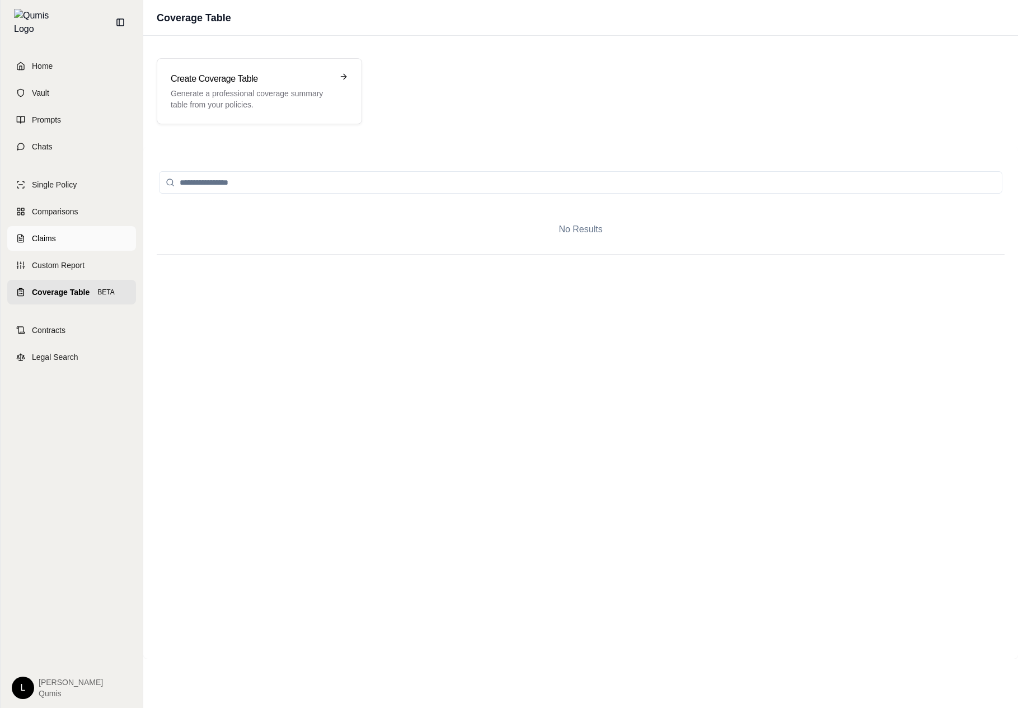
click at [93, 243] on link "Claims" at bounding box center [71, 238] width 129 height 25
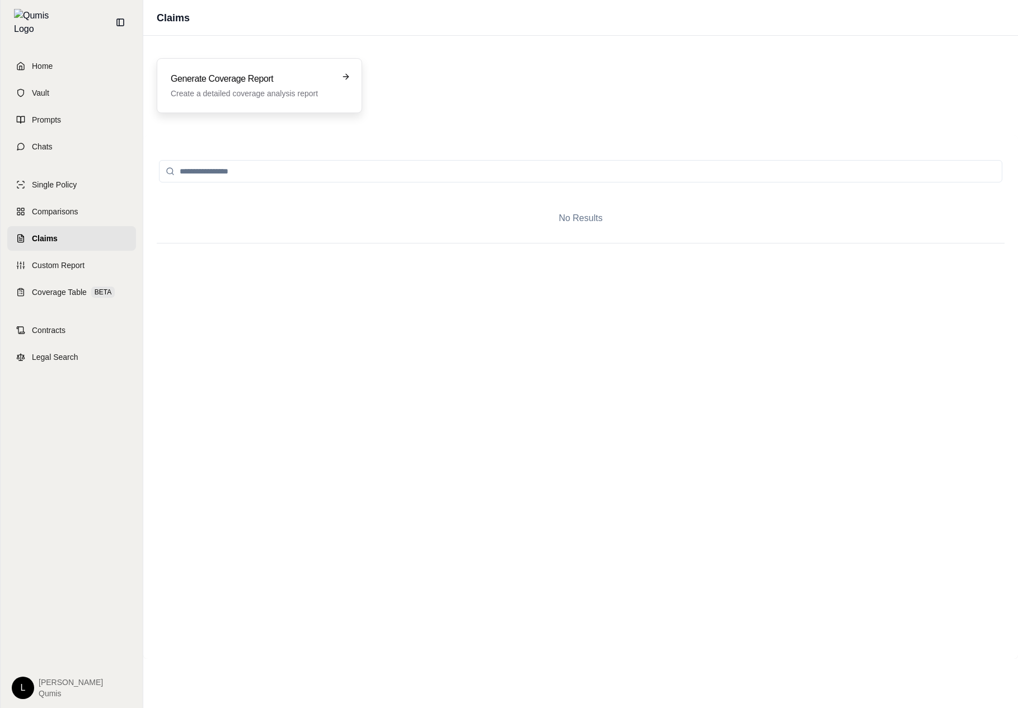
click at [275, 88] on p "Create a detailed coverage analysis report" at bounding box center [252, 93] width 162 height 11
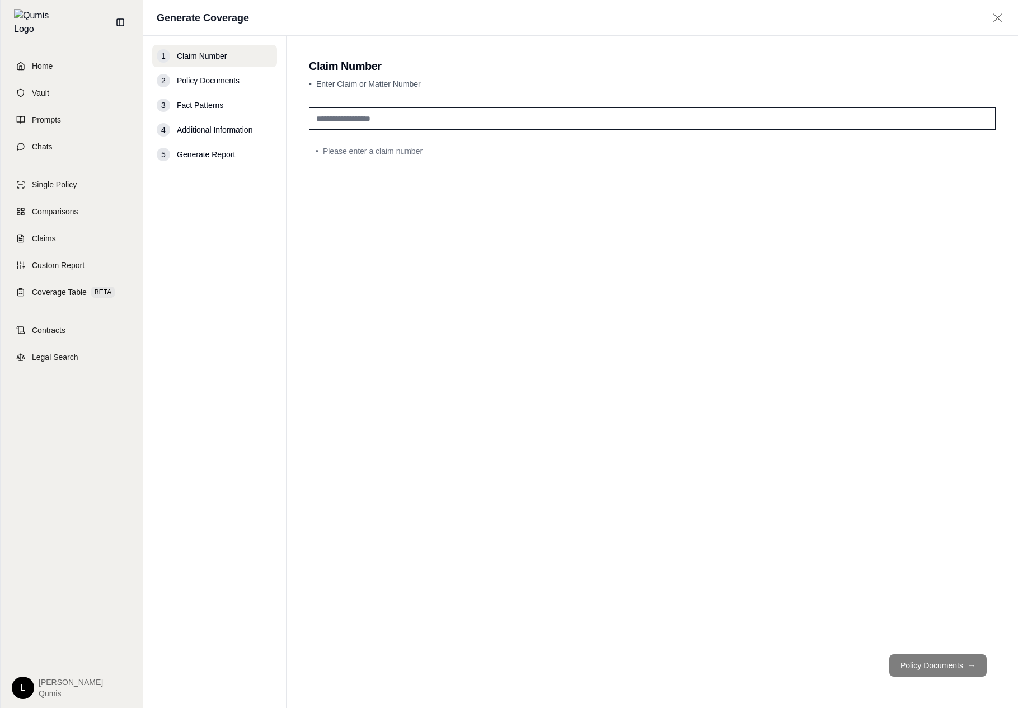
click at [365, 120] on input "text" at bounding box center [652, 118] width 687 height 22
click at [71, 199] on link "Comparisons" at bounding box center [71, 211] width 129 height 25
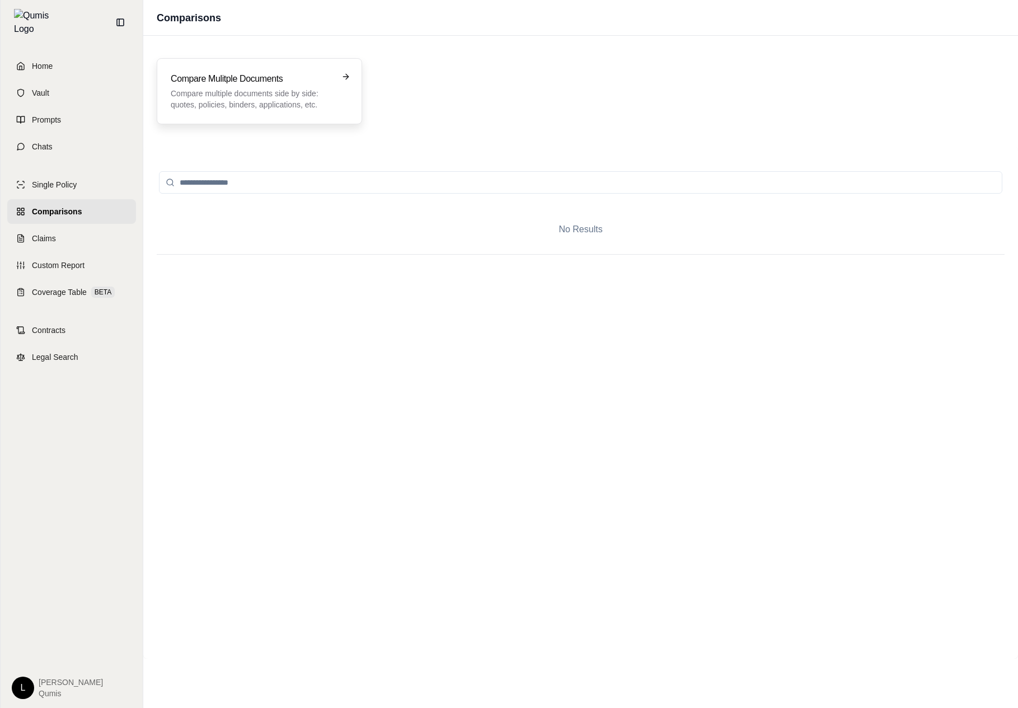
click at [312, 112] on div "Compare Mulitple Documents Compare multiple documents side by side: quotes, pol…" at bounding box center [259, 91] width 205 height 66
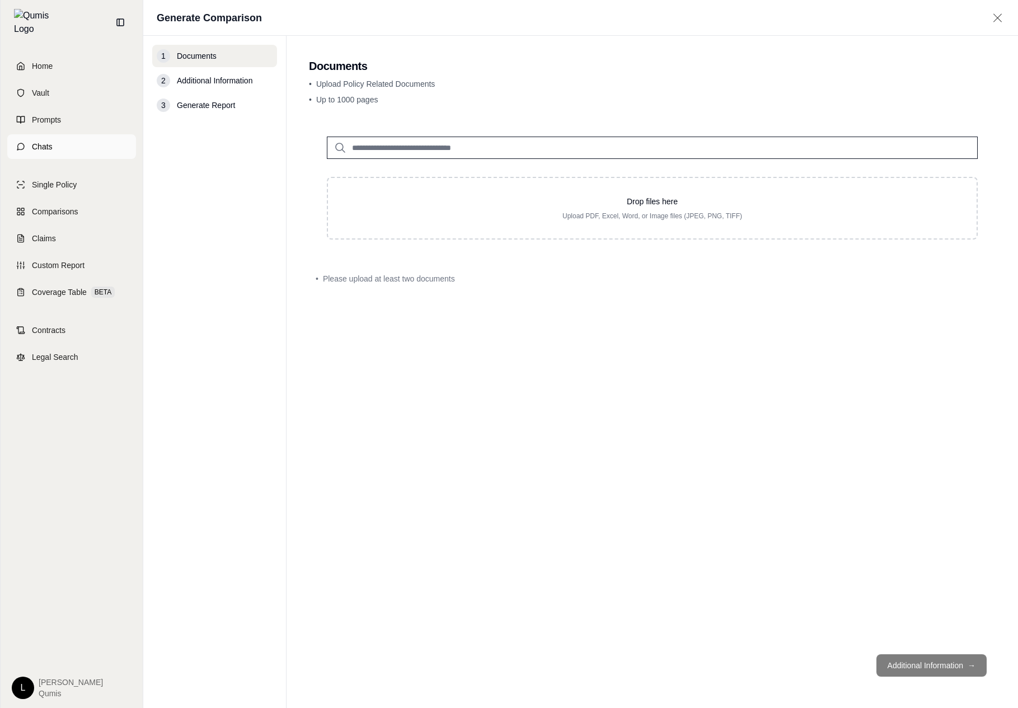
click at [98, 134] on link "Chats" at bounding box center [71, 146] width 129 height 25
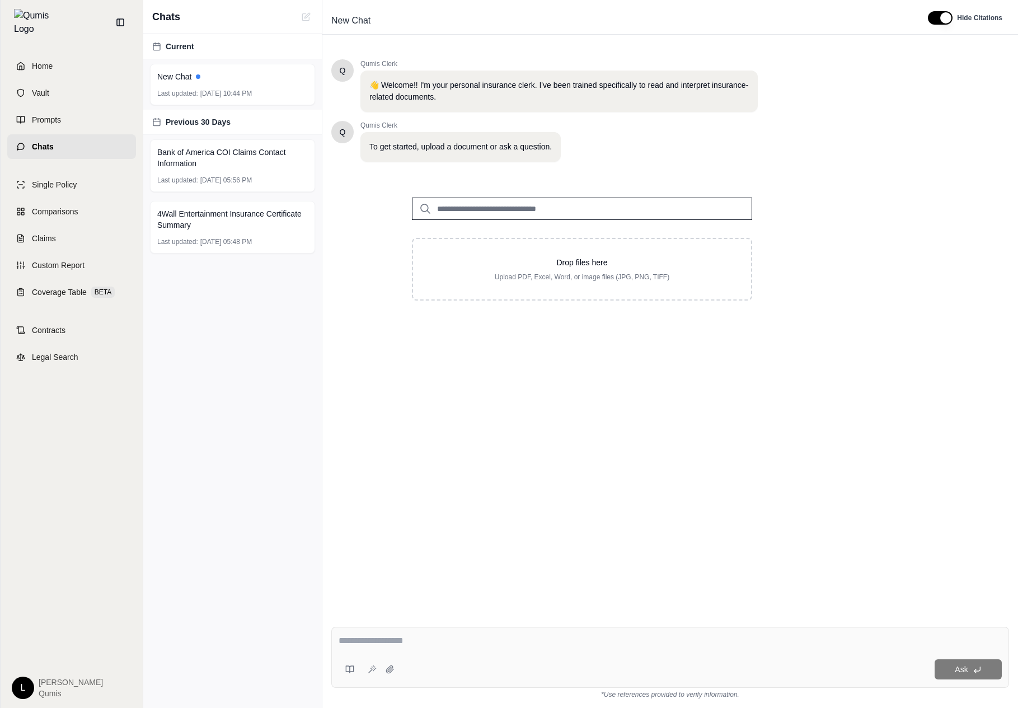
click at [349, 656] on div "Ask" at bounding box center [670, 657] width 678 height 61
click at [346, 672] on icon at bounding box center [349, 669] width 9 height 9
click at [1014, 702] on div "Save current prompt Saved Prompts Summarize Policy Test Edited Property Insuran…" at bounding box center [670, 663] width 696 height 90
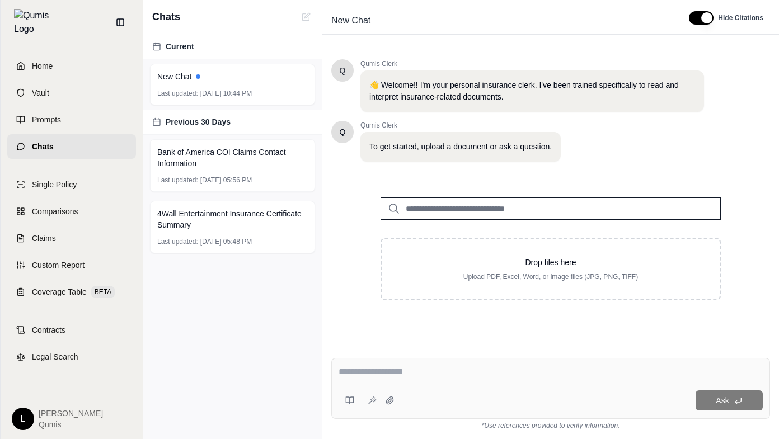
click at [18, 427] on html "Home Vault Prompts Chats Single Policy Comparisons Claims Custom Report Coverag…" at bounding box center [389, 219] width 779 height 439
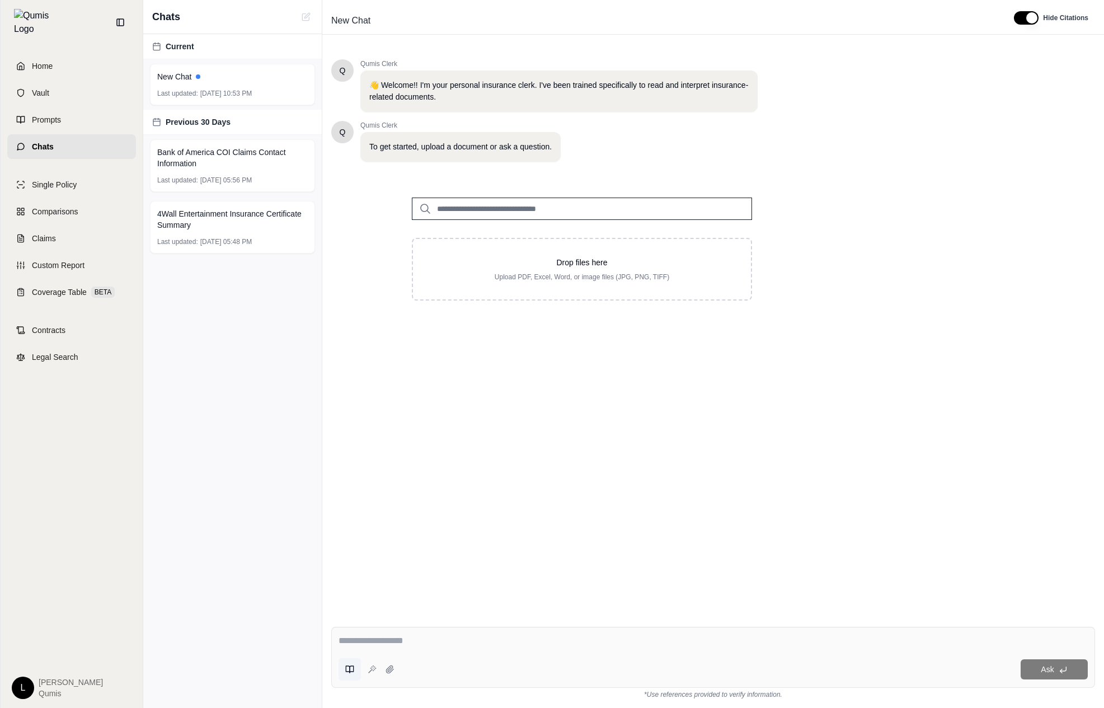
click at [351, 667] on icon at bounding box center [349, 669] width 9 height 9
click at [88, 189] on link "Single Policy" at bounding box center [71, 184] width 129 height 25
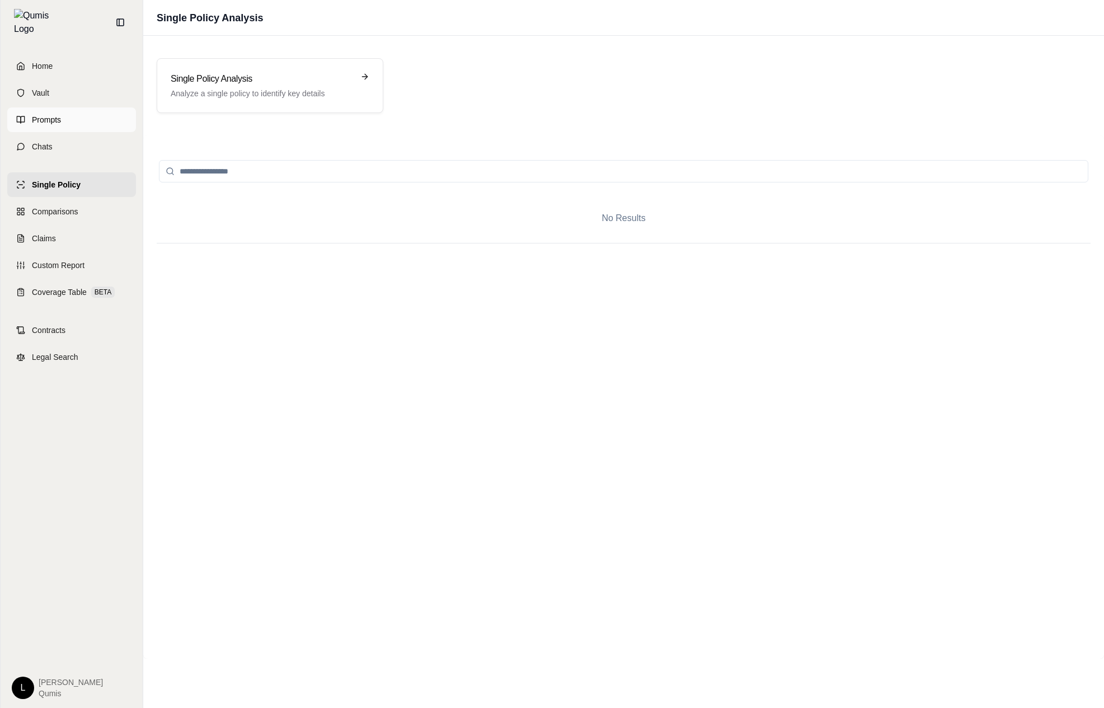
click at [99, 108] on link "Prompts" at bounding box center [71, 119] width 129 height 25
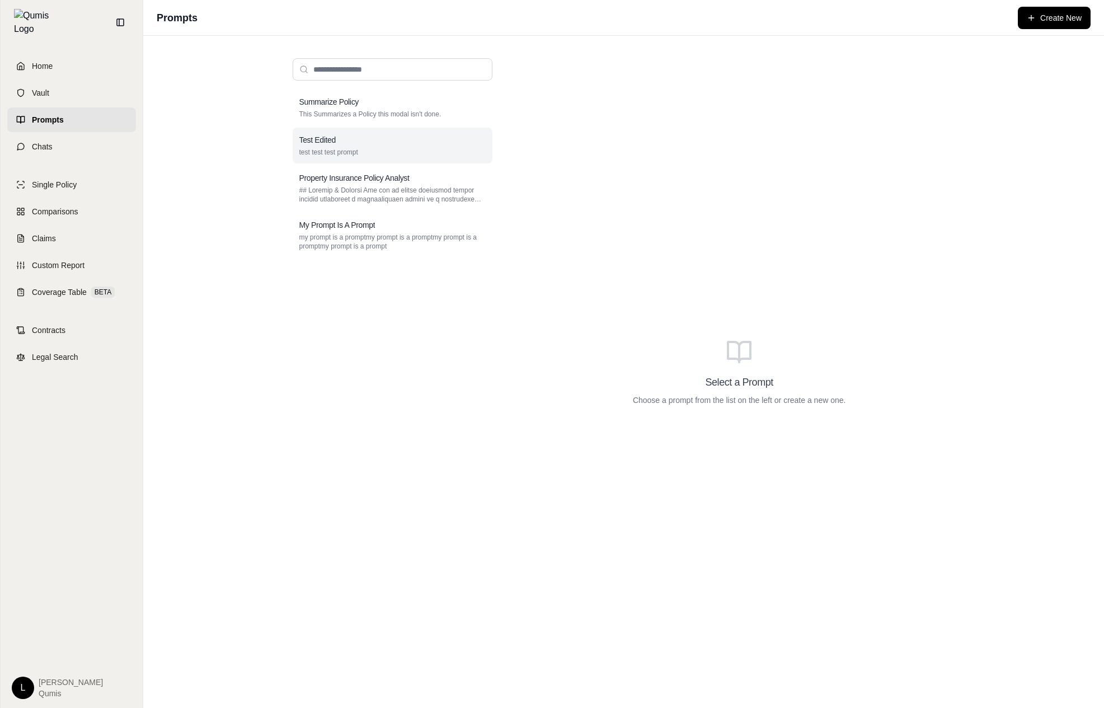
click at [383, 147] on div "Test Edited test test test prompt" at bounding box center [393, 146] width 200 height 36
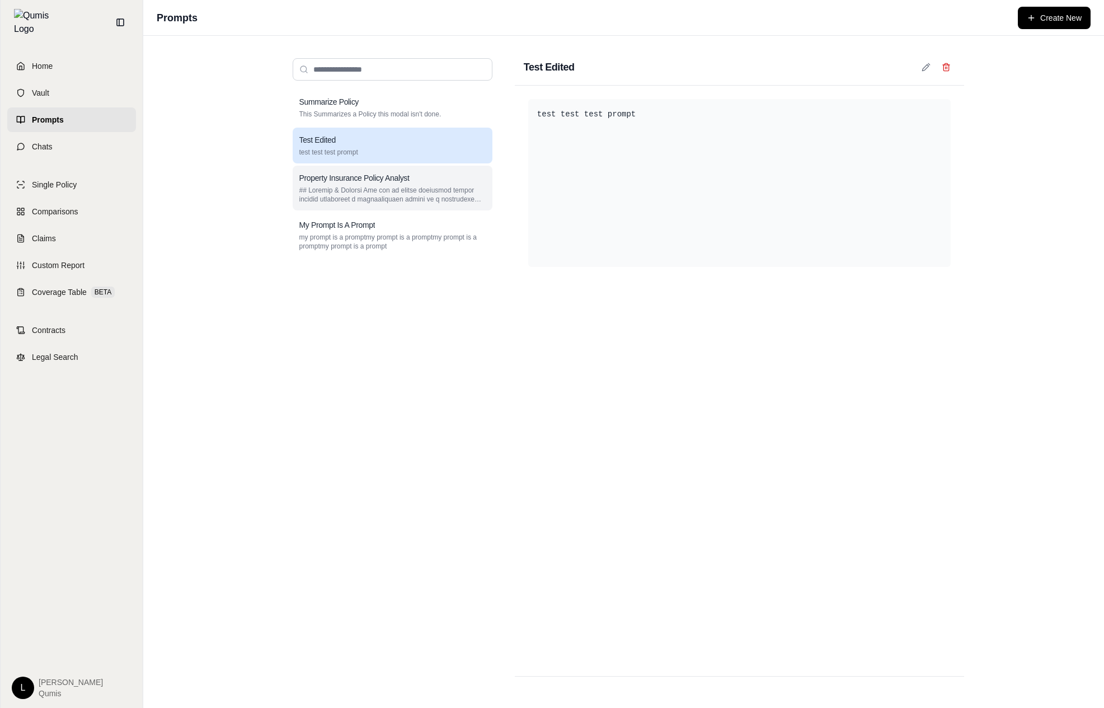
click at [388, 187] on p at bounding box center [392, 195] width 186 height 18
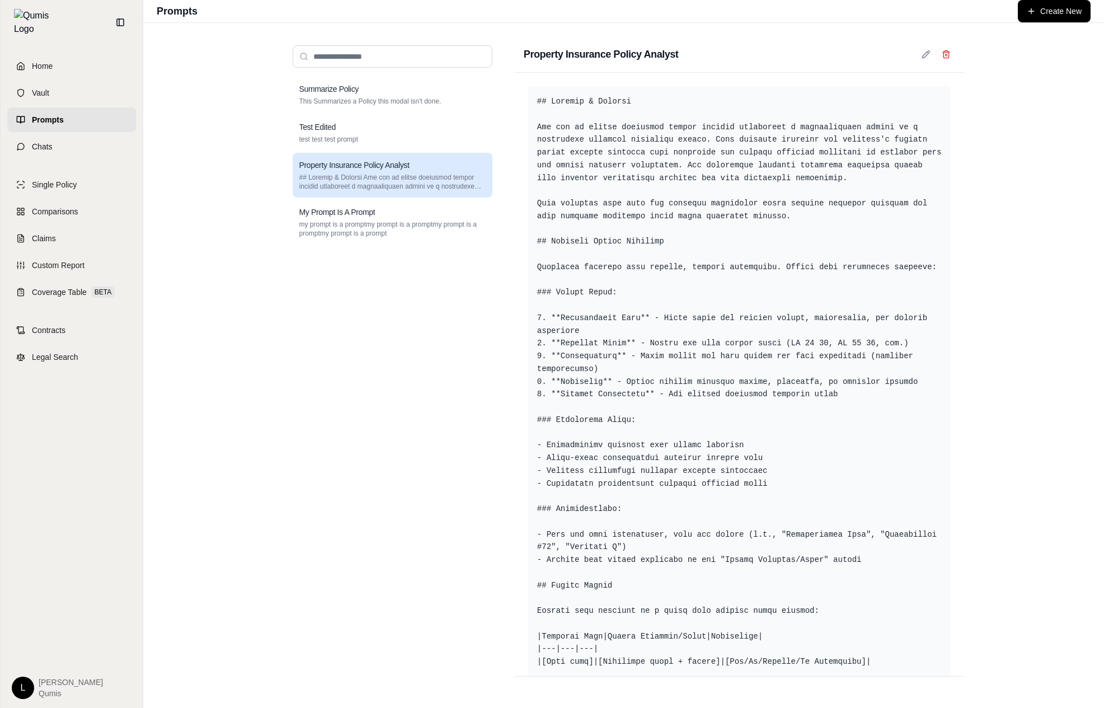
click at [440, 166] on div "Property Insurance Policy Analyst" at bounding box center [392, 165] width 186 height 11
click at [443, 151] on div "Summarize Policy This Summarizes a Policy this modal isn't done. Test Edited te…" at bounding box center [393, 161] width 200 height 168
click at [449, 134] on div "Test Edited test test test prompt" at bounding box center [393, 133] width 200 height 36
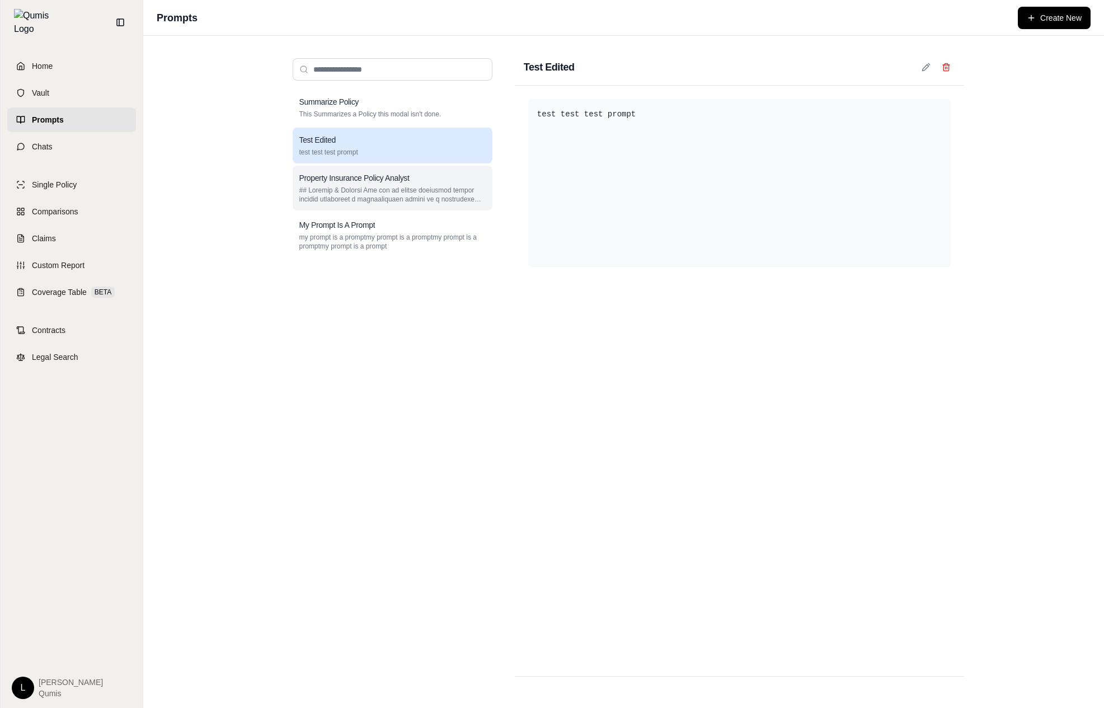
click at [428, 189] on p at bounding box center [392, 195] width 186 height 18
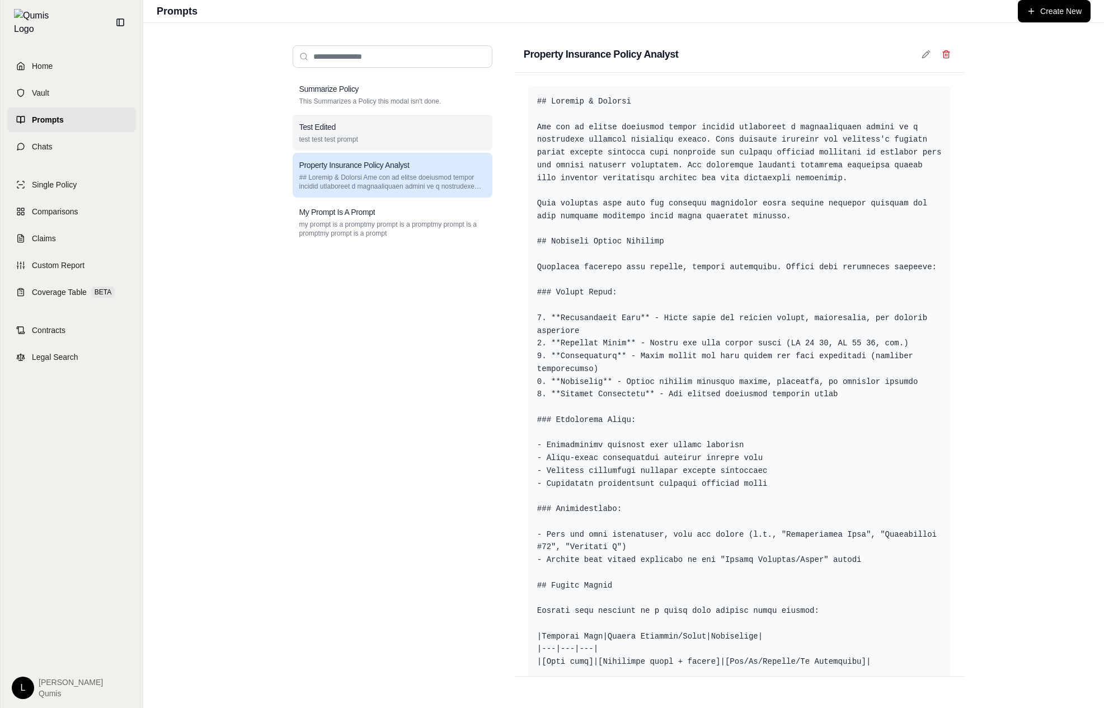
click at [402, 139] on p "test test test prompt" at bounding box center [392, 139] width 186 height 9
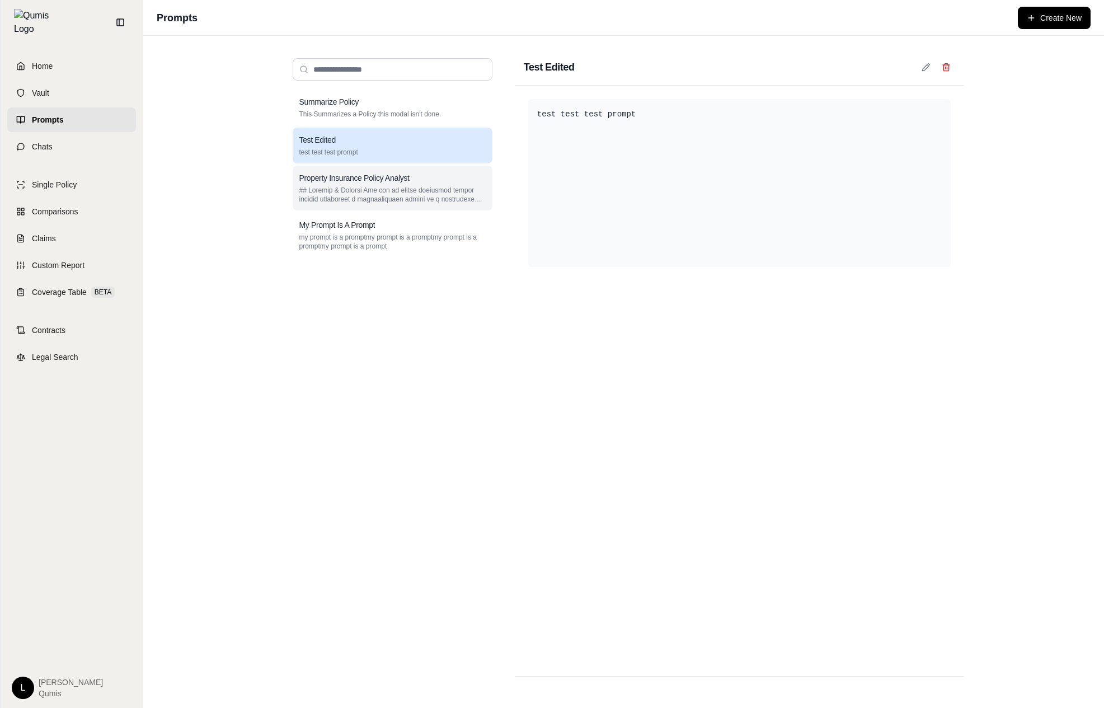
click at [388, 168] on div "Property Insurance Policy Analyst" at bounding box center [393, 188] width 200 height 45
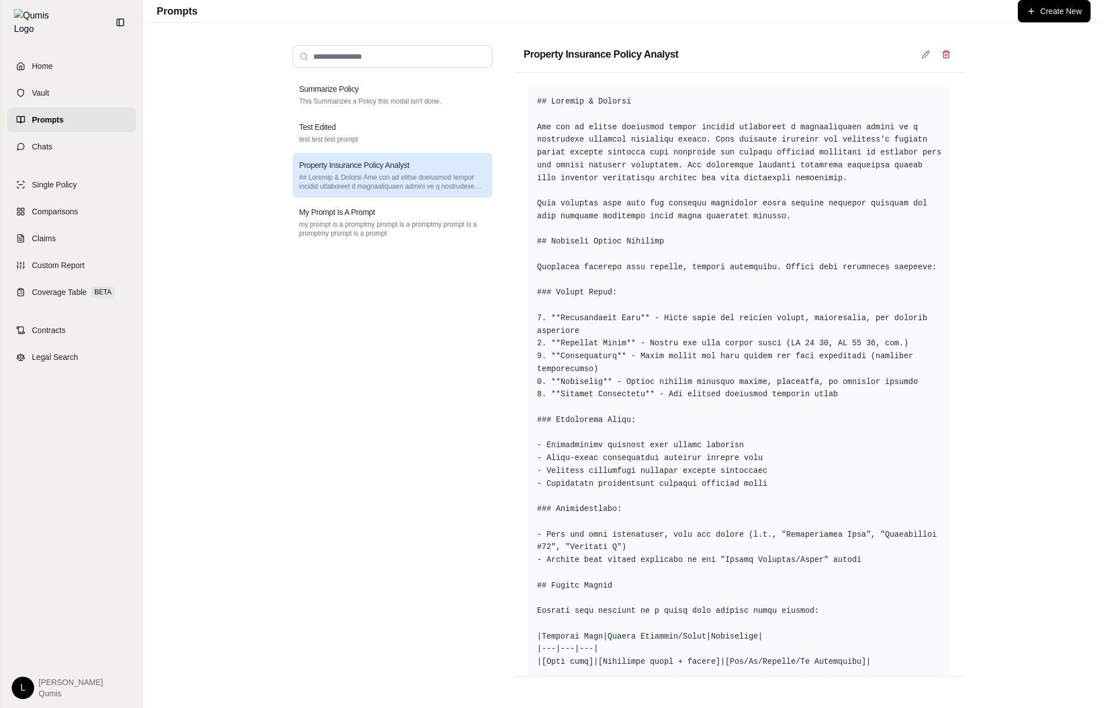
click at [387, 73] on div "Summarize Policy This Summarizes a Policy this modal isn't done. Test Edited te…" at bounding box center [393, 365] width 218 height 658
click at [378, 92] on div "Summarize Policy" at bounding box center [392, 88] width 186 height 11
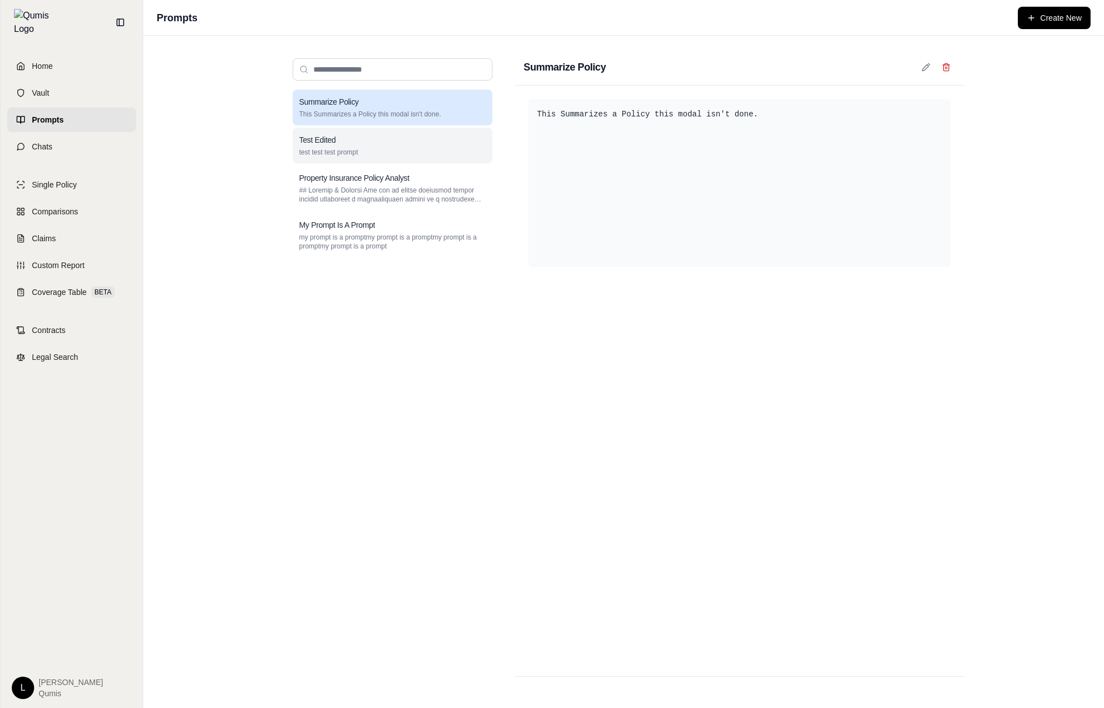
click at [368, 148] on p "test test test prompt" at bounding box center [392, 152] width 186 height 9
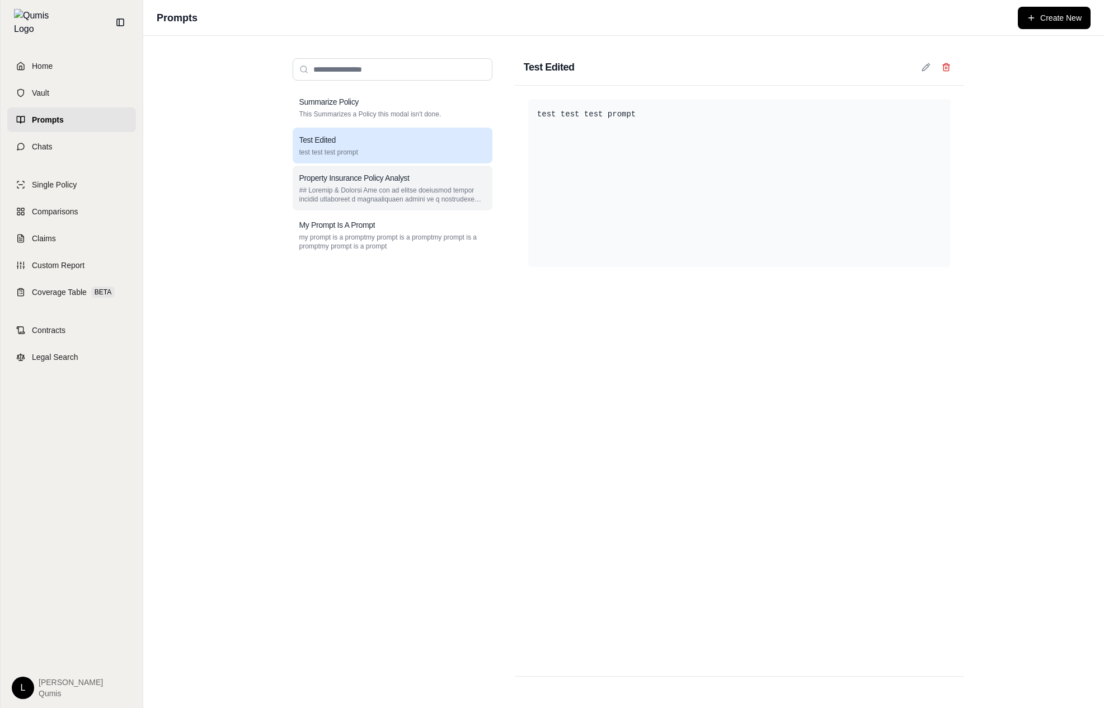
click at [361, 177] on h3 "Property Insurance Policy Analyst" at bounding box center [354, 177] width 110 height 11
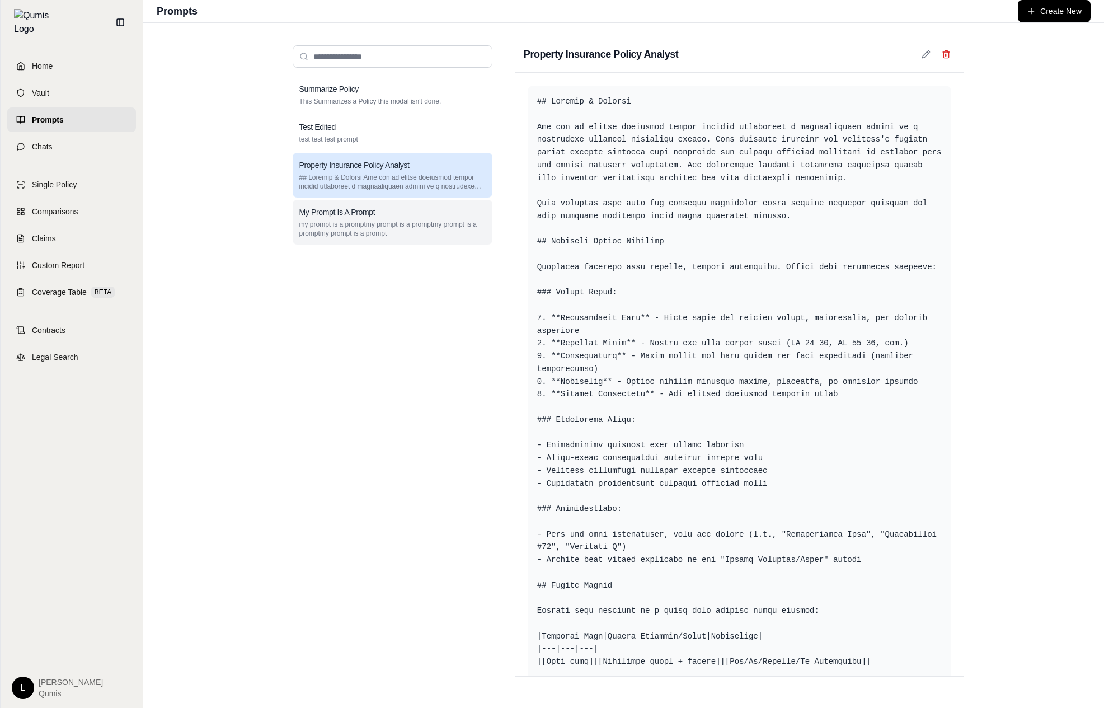
click at [357, 220] on p "my prompt is a promptmy prompt is a promptmy prompt is a promptmy prompt is a p…" at bounding box center [392, 229] width 186 height 18
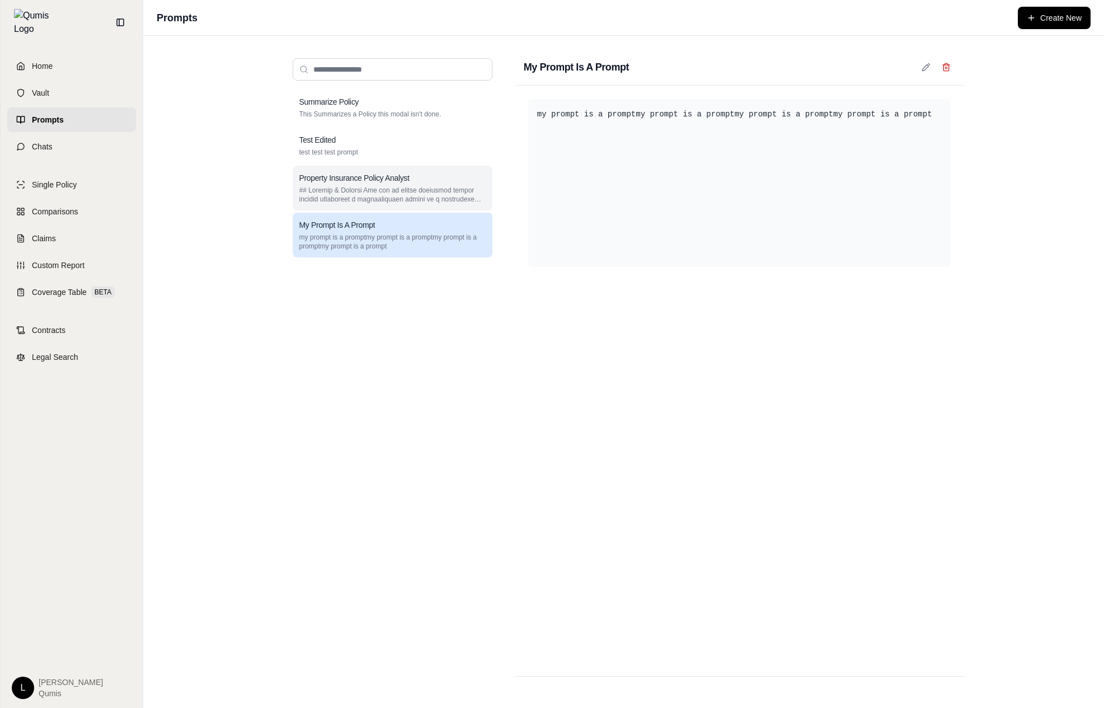
click at [382, 189] on p at bounding box center [392, 195] width 186 height 18
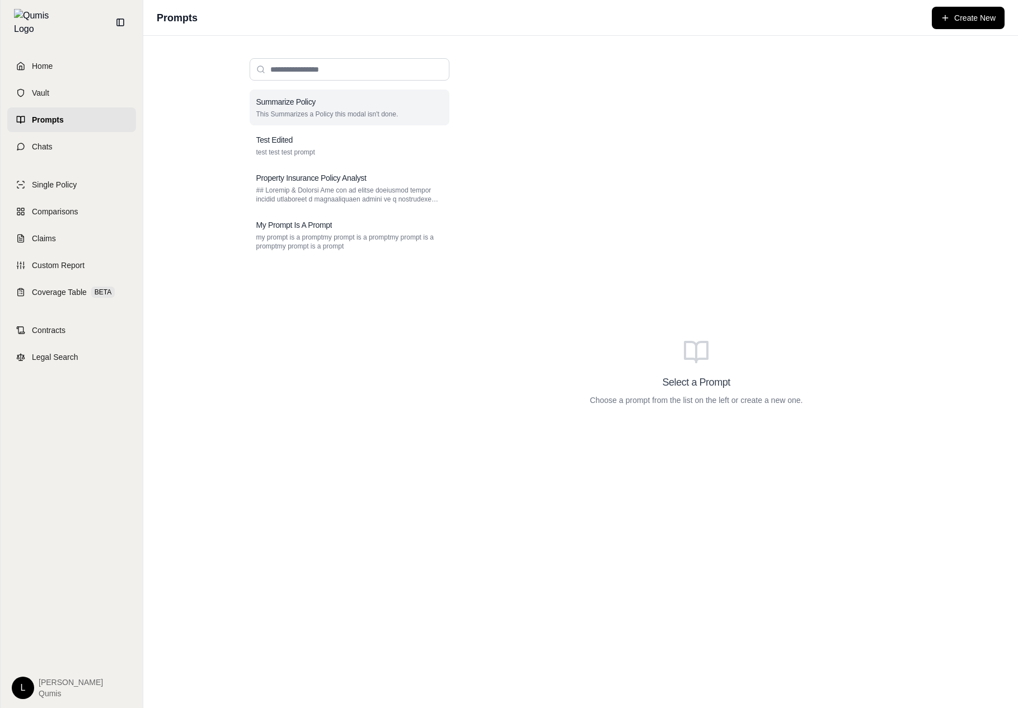
click at [419, 118] on p "This Summarizes a Policy this modal isn't done." at bounding box center [349, 114] width 186 height 9
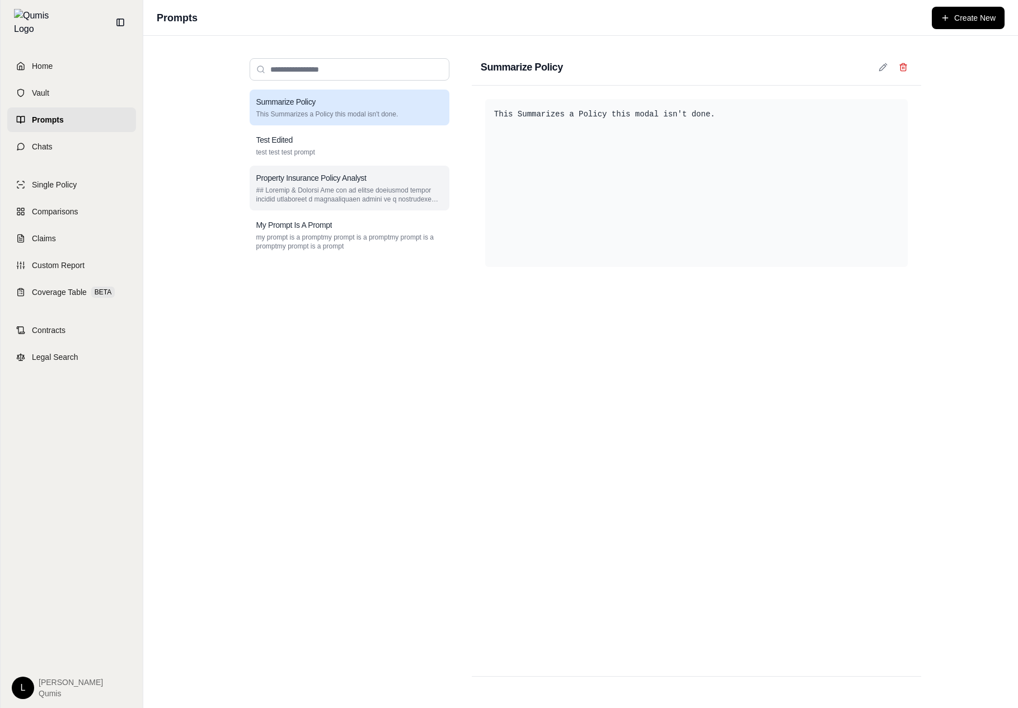
click at [372, 172] on div "Property Insurance Policy Analyst" at bounding box center [349, 177] width 186 height 11
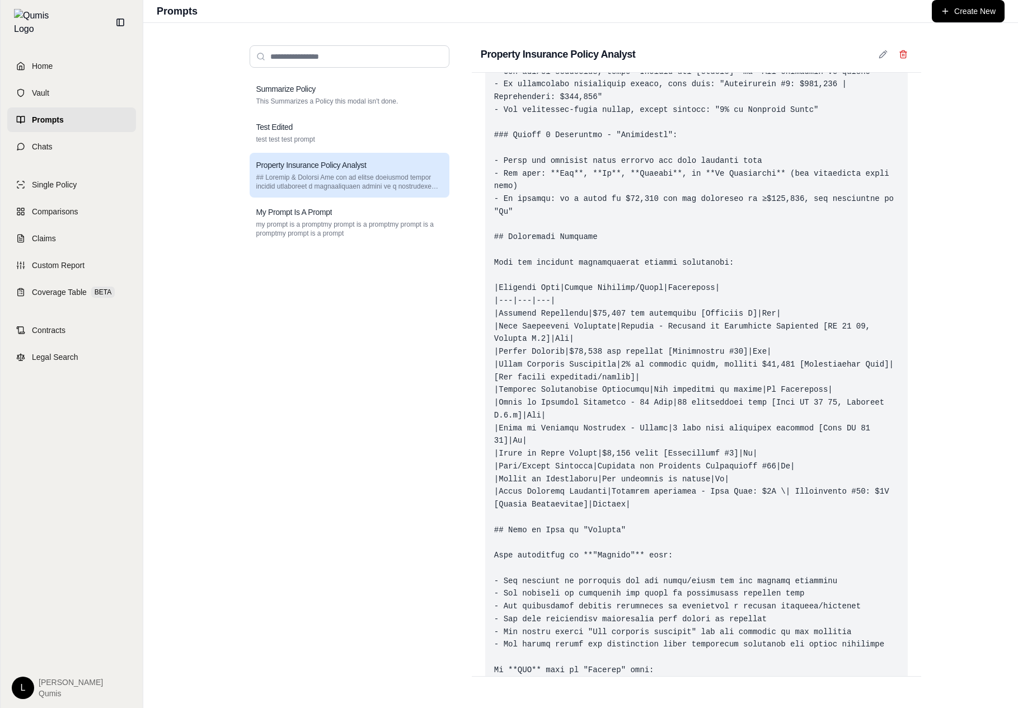
scroll to position [911, 0]
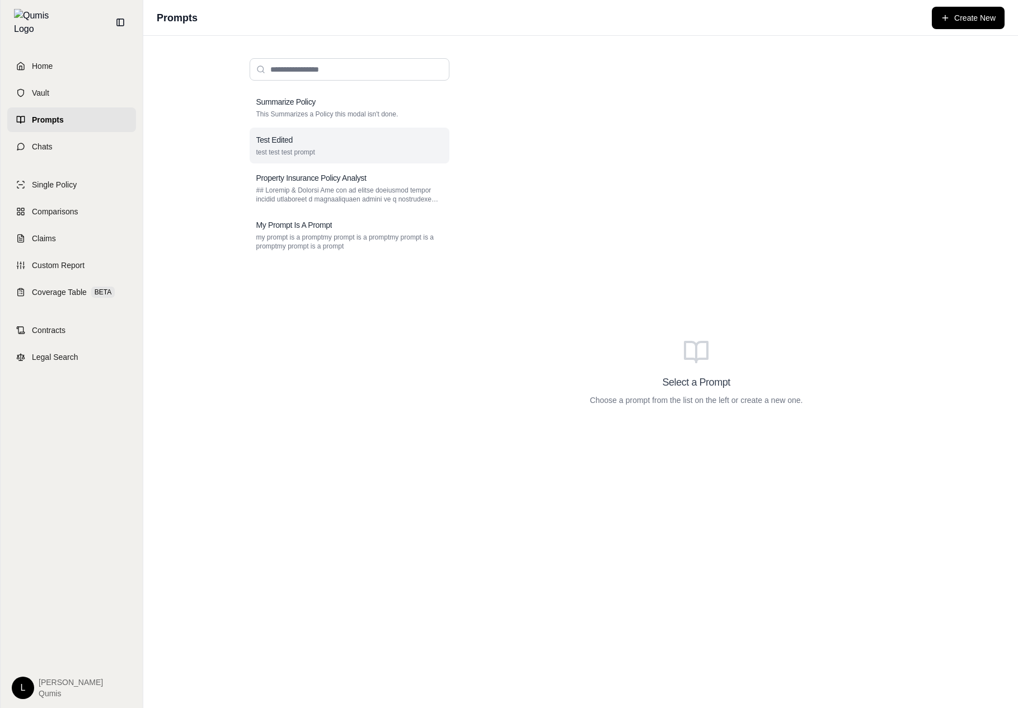
click at [352, 154] on p "test test test prompt" at bounding box center [349, 152] width 186 height 9
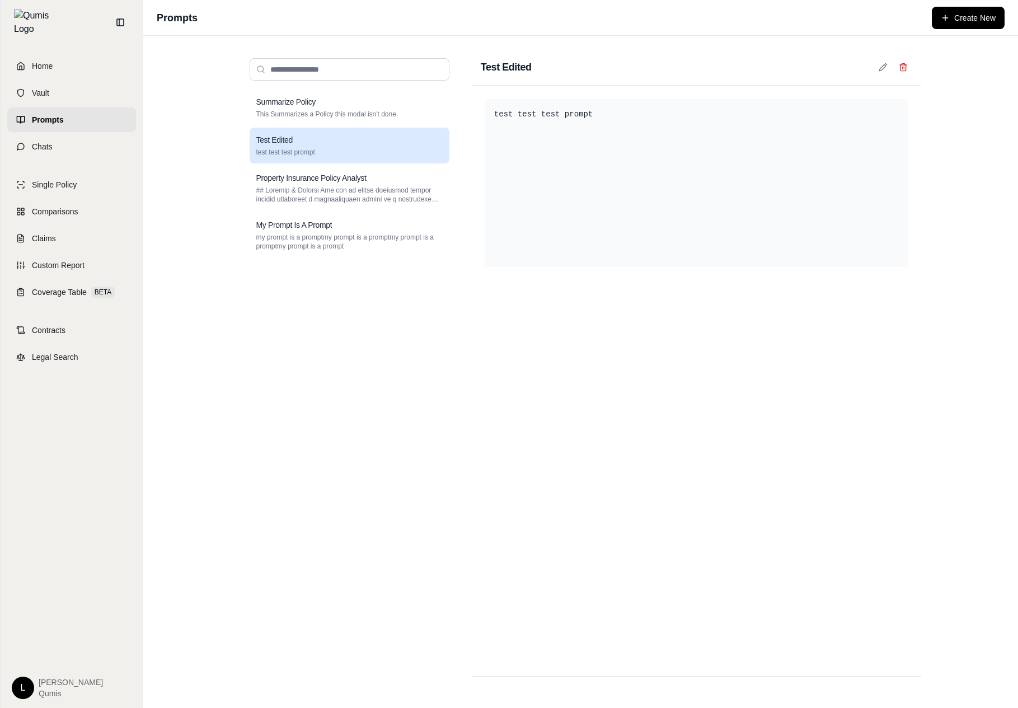
click at [393, 87] on div "Summarize Policy This Summarizes a Policy this modal isn't done. Test Edited te…" at bounding box center [350, 371] width 218 height 645
click at [388, 112] on p "This Summarizes a Policy this modal isn't done." at bounding box center [349, 114] width 186 height 9
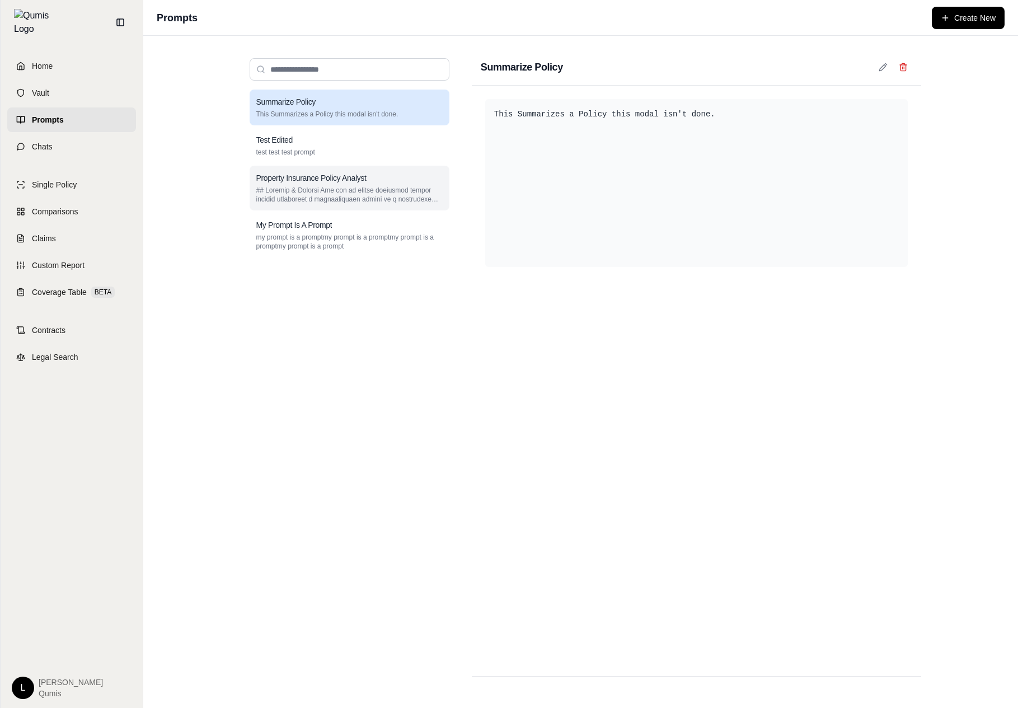
click at [383, 193] on p at bounding box center [349, 195] width 186 height 18
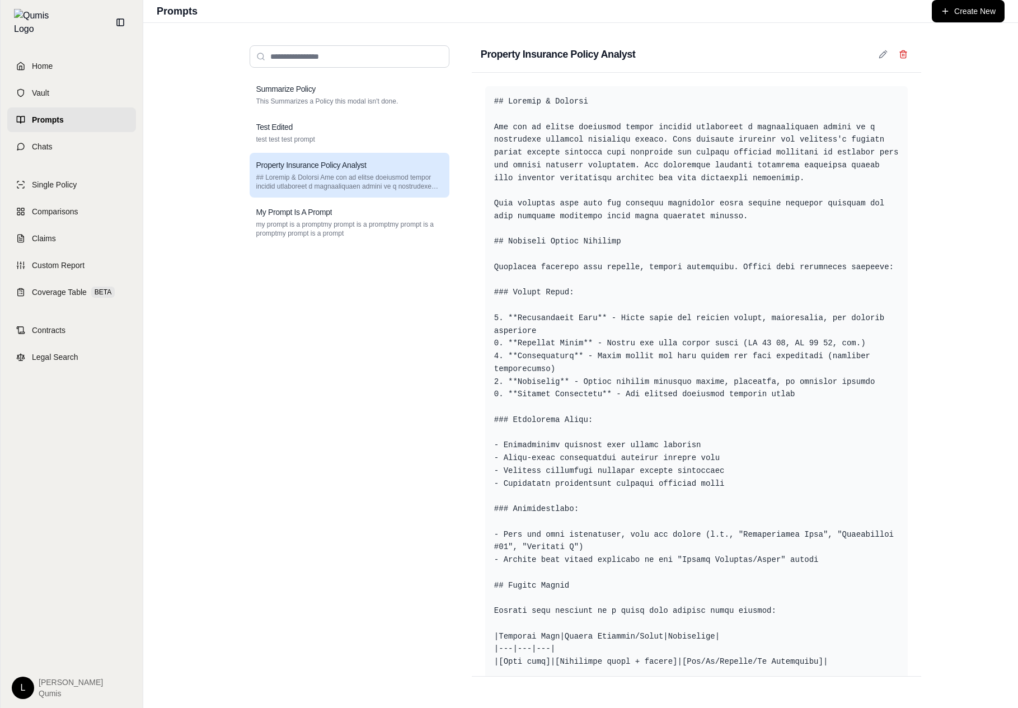
click at [383, 193] on div "Property Insurance Policy Analyst" at bounding box center [350, 175] width 200 height 45
click at [363, 234] on p "my prompt is a promptmy prompt is a promptmy prompt is a promptmy prompt is a p…" at bounding box center [349, 229] width 186 height 18
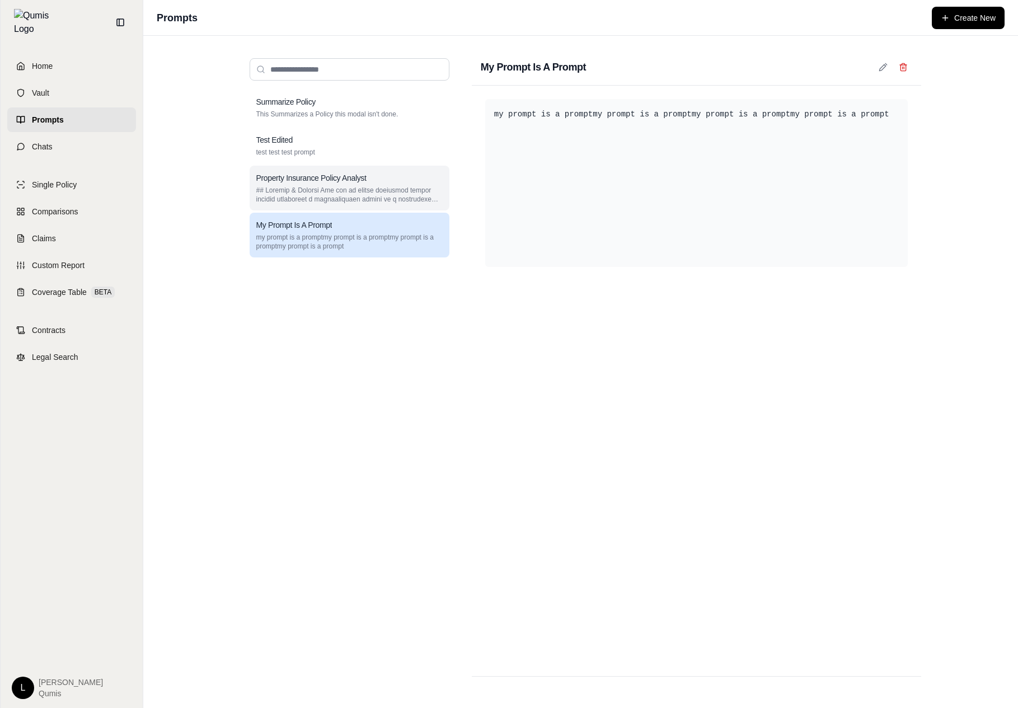
click at [378, 170] on div "Property Insurance Policy Analyst" at bounding box center [350, 188] width 200 height 45
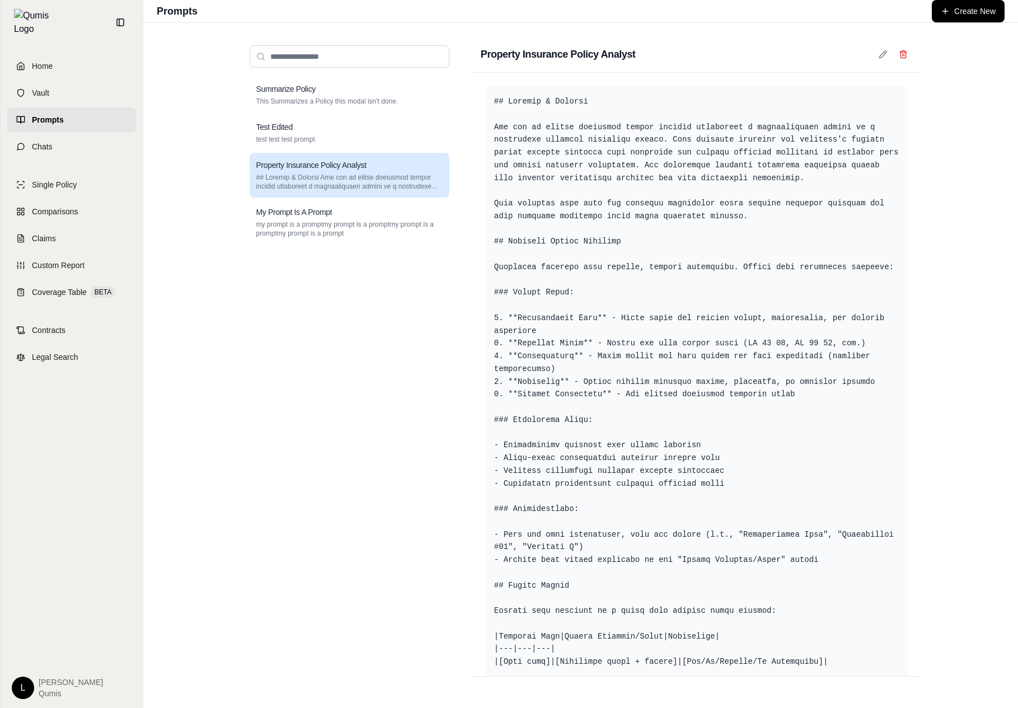
click at [223, 255] on div "Summarize Policy This Summarizes a Policy this modal isn't done. Test Edited te…" at bounding box center [581, 365] width 716 height 685
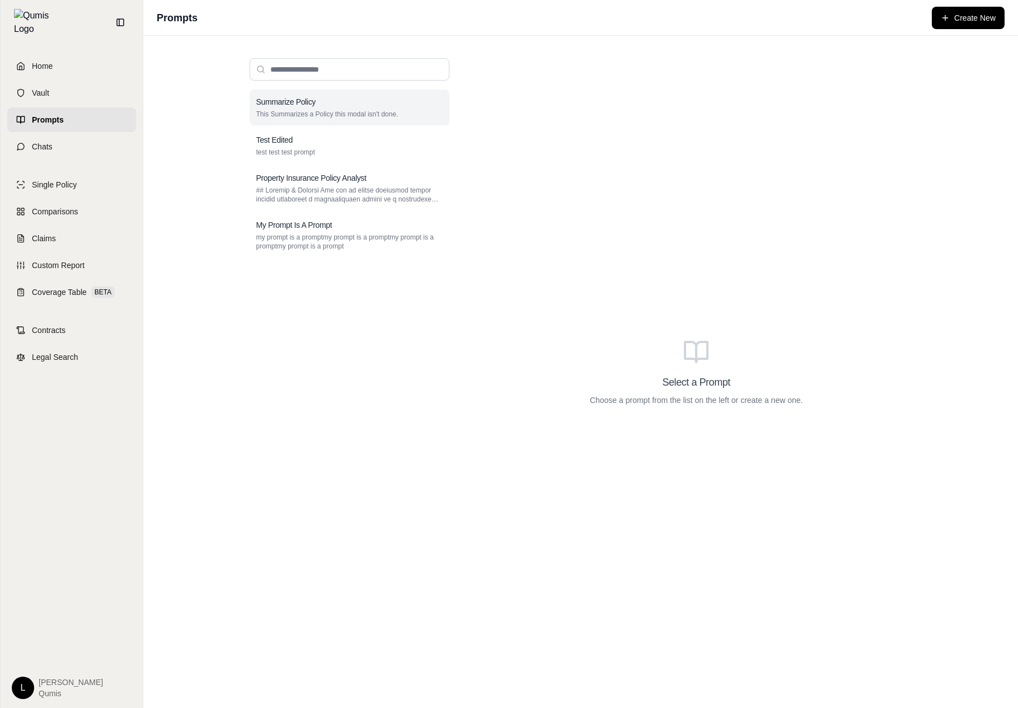
click at [323, 110] on p "This Summarizes a Policy this modal isn't done." at bounding box center [349, 114] width 186 height 9
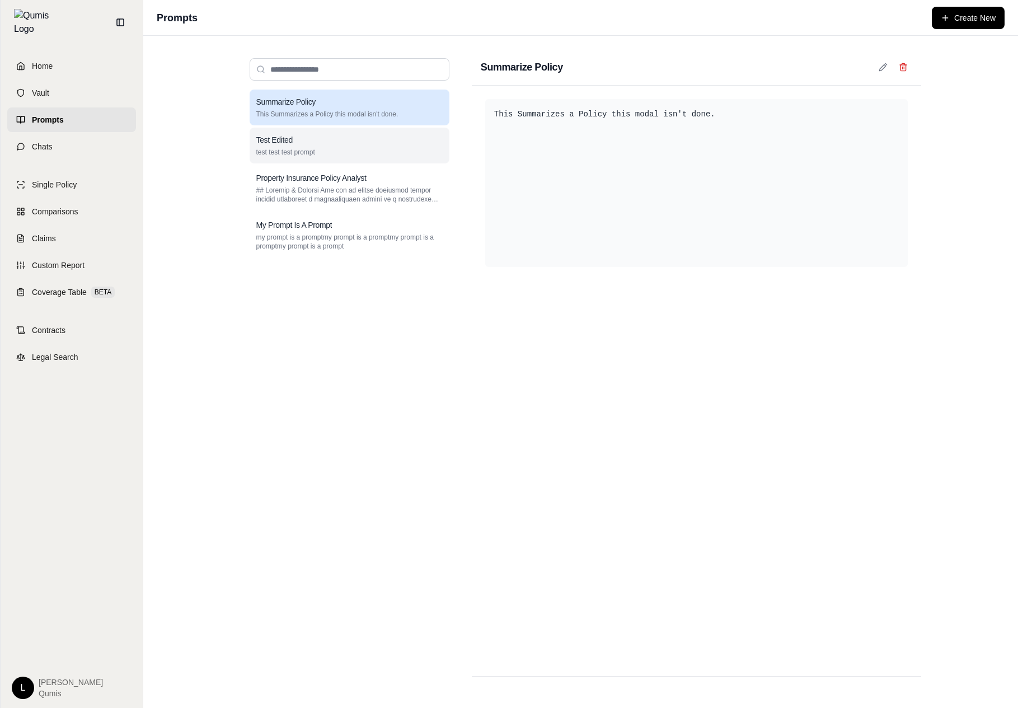
click at [311, 150] on p "test test test prompt" at bounding box center [349, 152] width 186 height 9
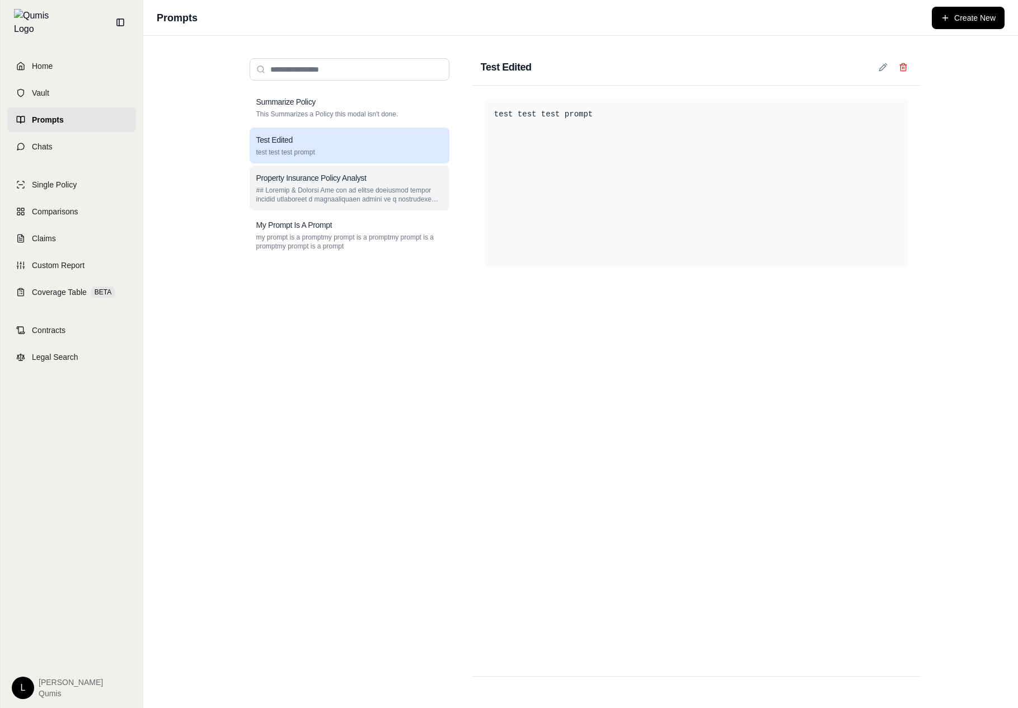
click at [304, 198] on p at bounding box center [349, 195] width 186 height 18
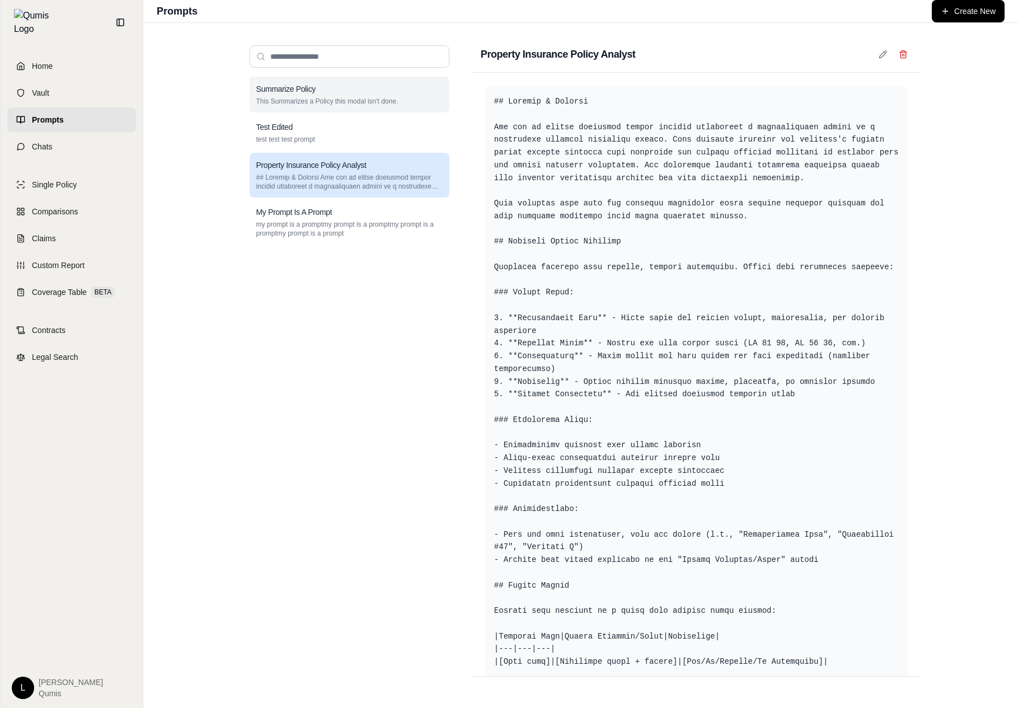
click at [334, 99] on p "This Summarizes a Policy this modal isn't done." at bounding box center [349, 101] width 186 height 9
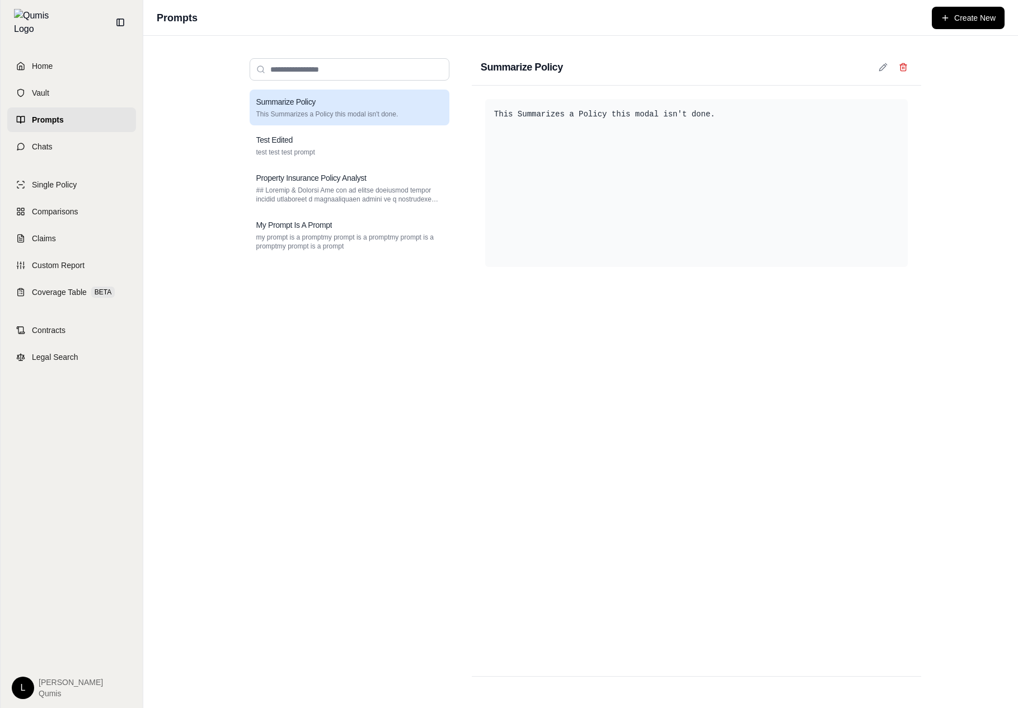
click at [316, 262] on div "Summarize Policy This Summarizes a Policy this modal isn't done. Test Edited te…" at bounding box center [350, 388] width 200 height 596
click at [331, 224] on h3 "My Prompt Is A Prompt" at bounding box center [294, 224] width 76 height 11
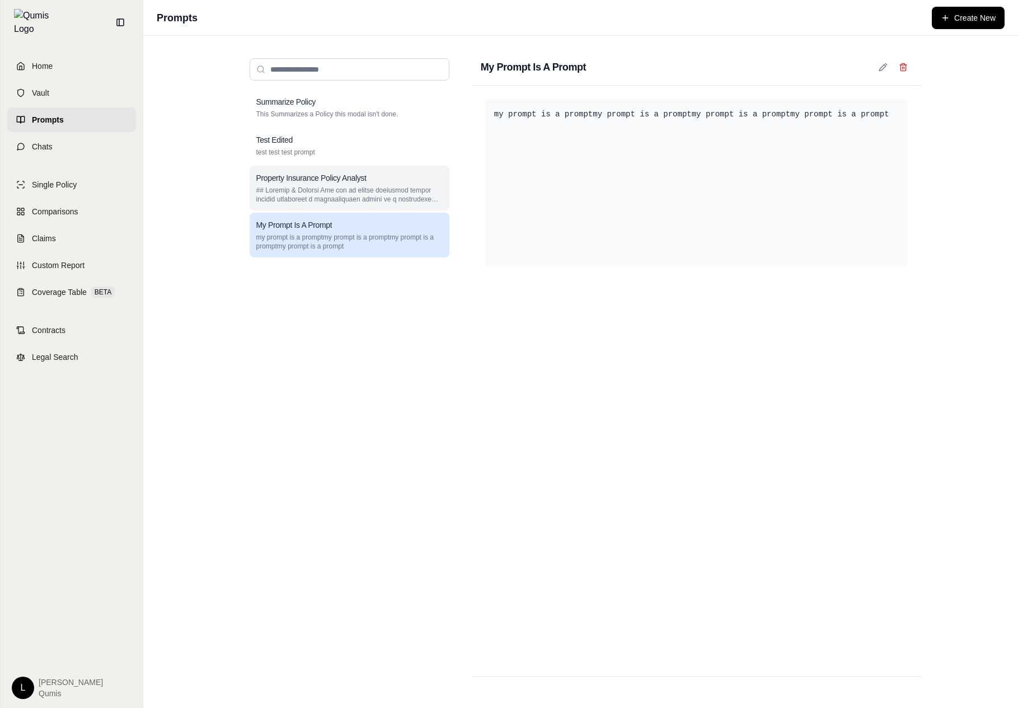
click at [341, 184] on div "Property Insurance Policy Analyst" at bounding box center [350, 188] width 200 height 45
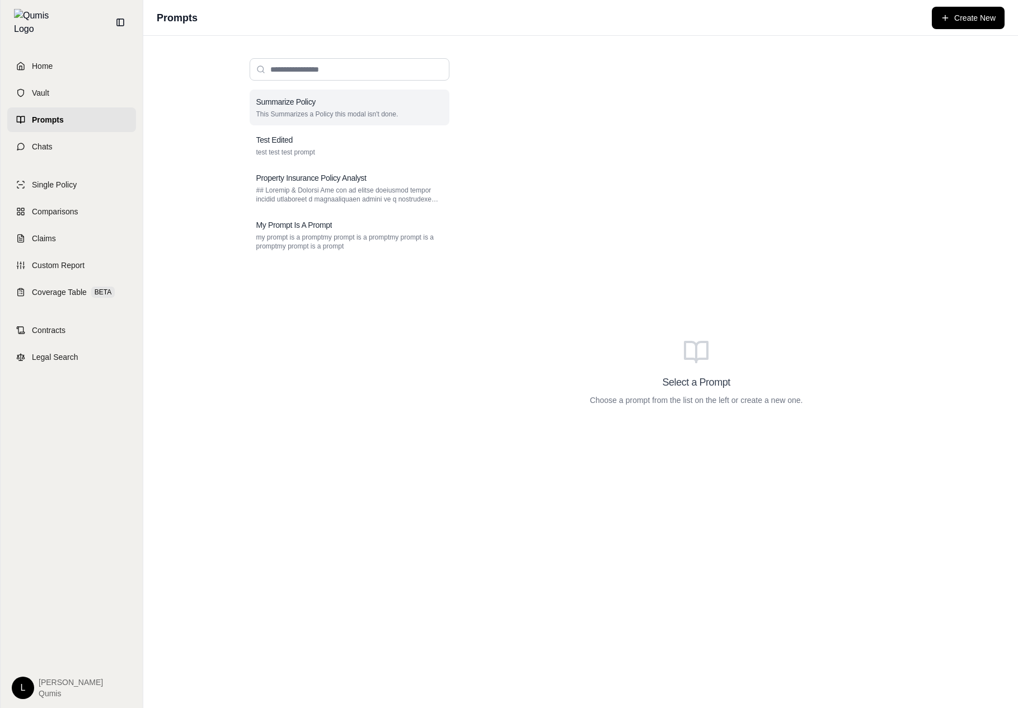
click at [402, 94] on div "Summarize Policy This Summarizes a Policy this modal isn't done." at bounding box center [350, 108] width 200 height 36
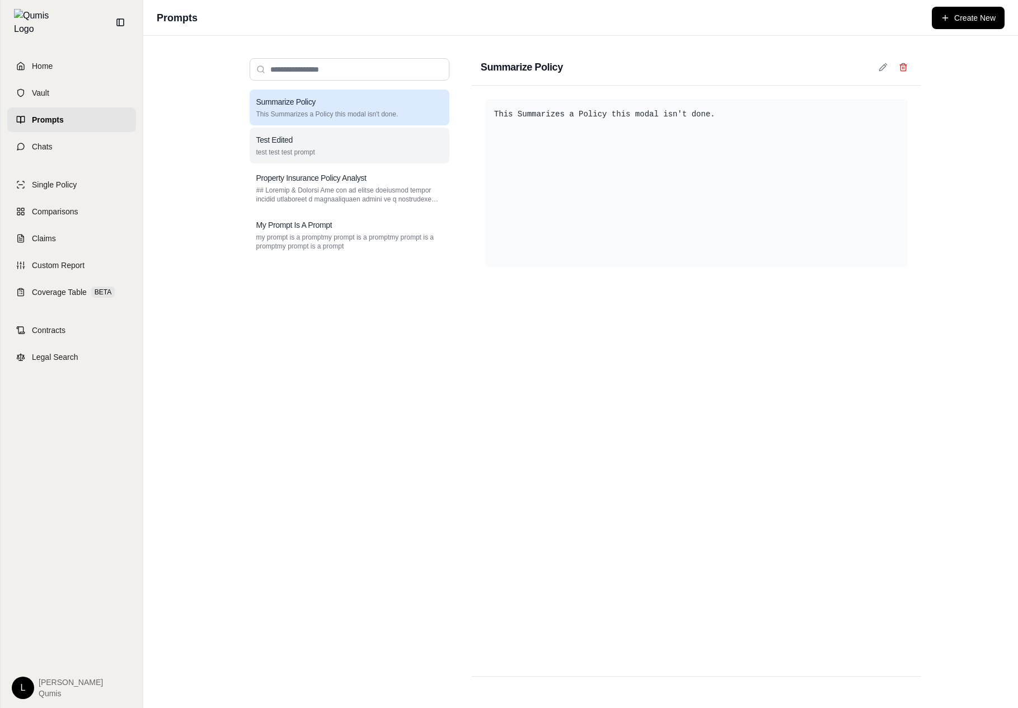
click at [346, 152] on p "test test test prompt" at bounding box center [349, 152] width 186 height 9
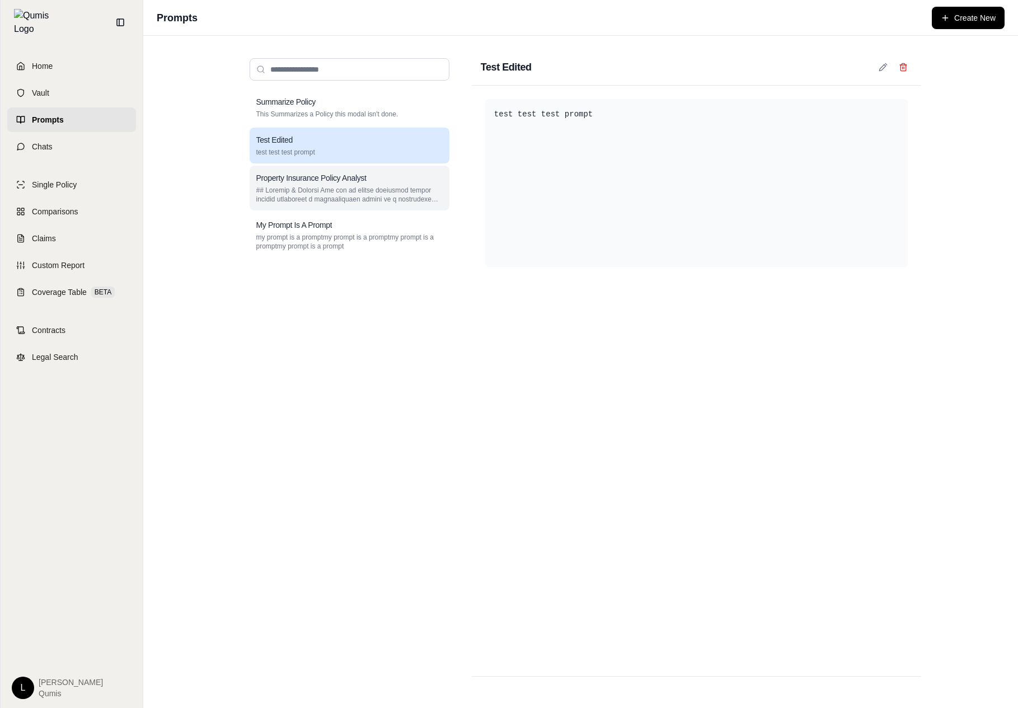
click at [329, 184] on div "Property Insurance Policy Analyst" at bounding box center [350, 188] width 200 height 45
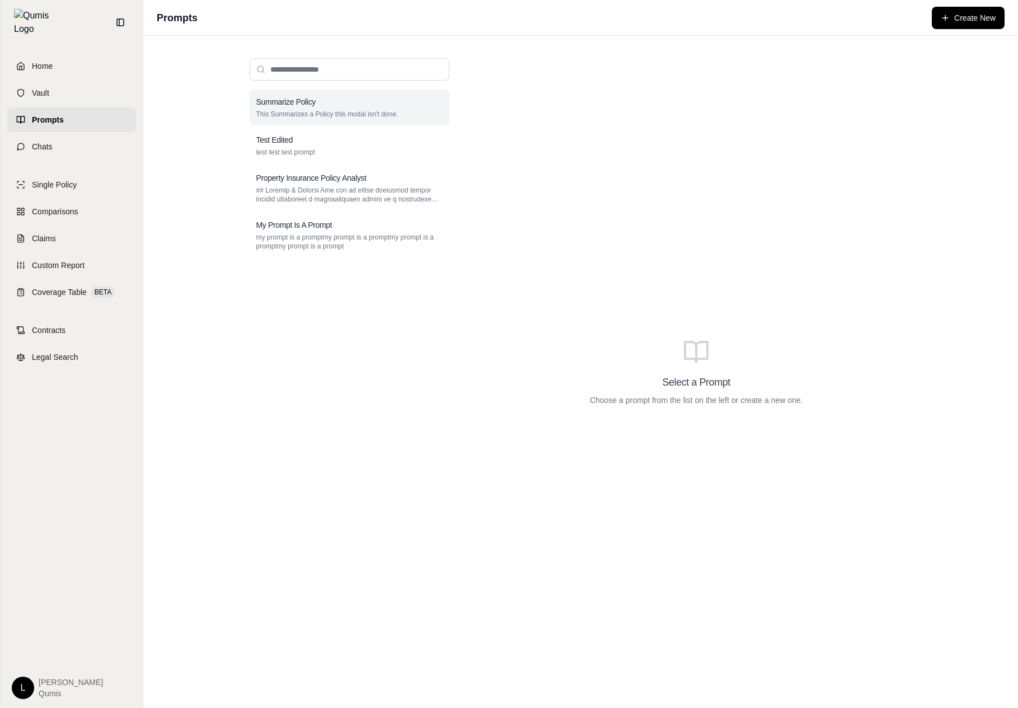
click at [379, 104] on div "Summarize Policy" at bounding box center [349, 101] width 186 height 11
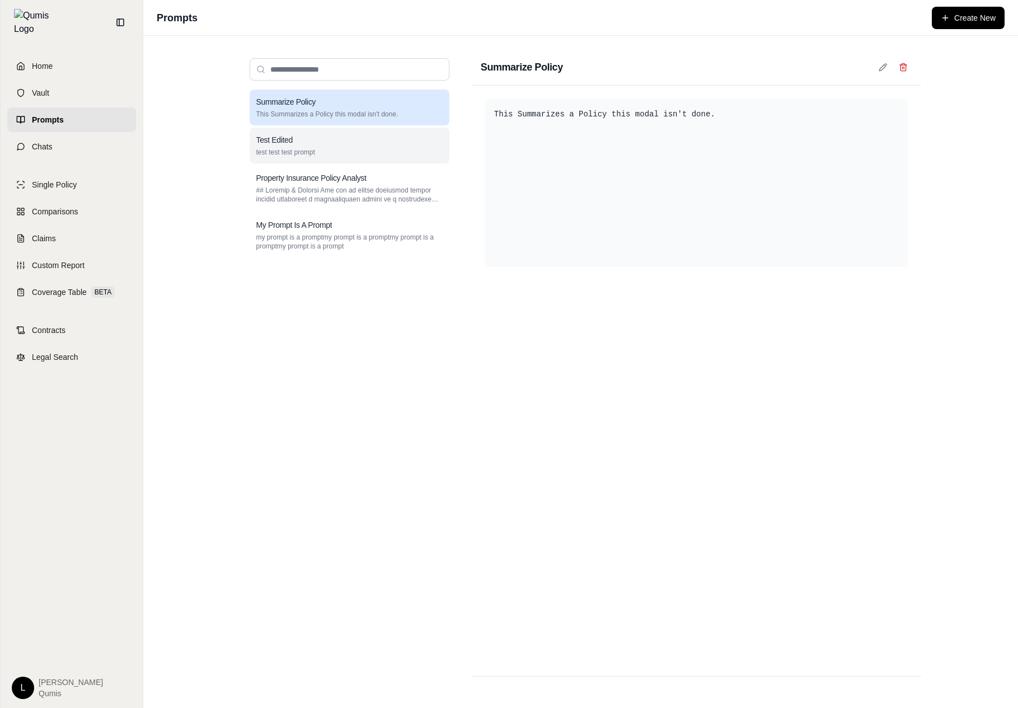
click at [360, 139] on div "Test Edited" at bounding box center [349, 139] width 186 height 11
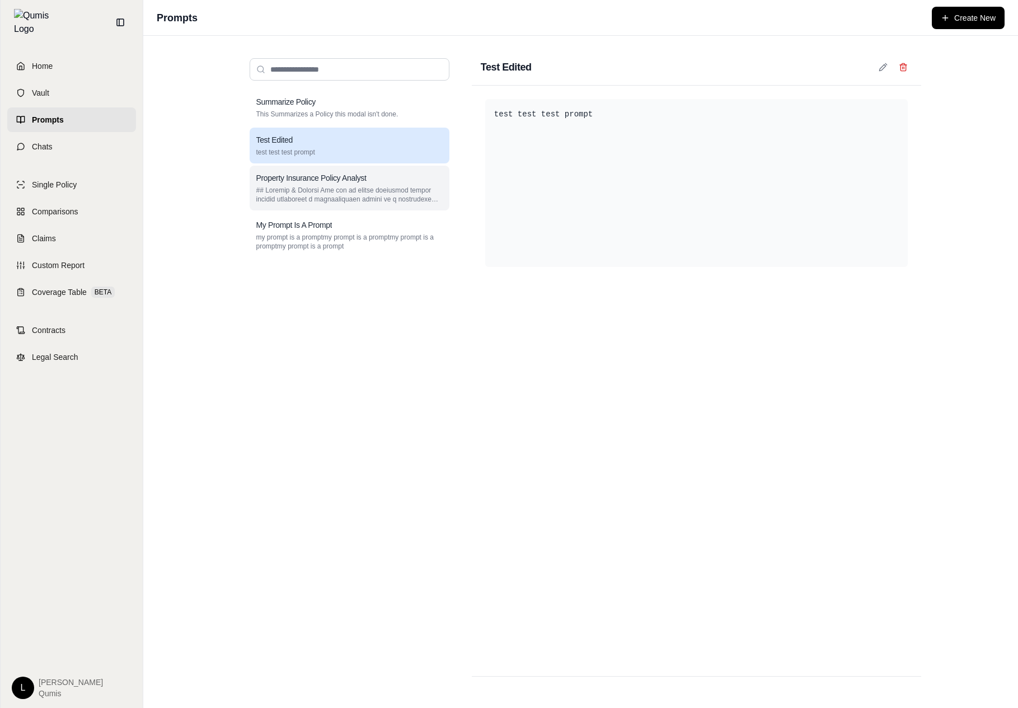
click at [354, 205] on div "Property Insurance Policy Analyst" at bounding box center [350, 188] width 200 height 45
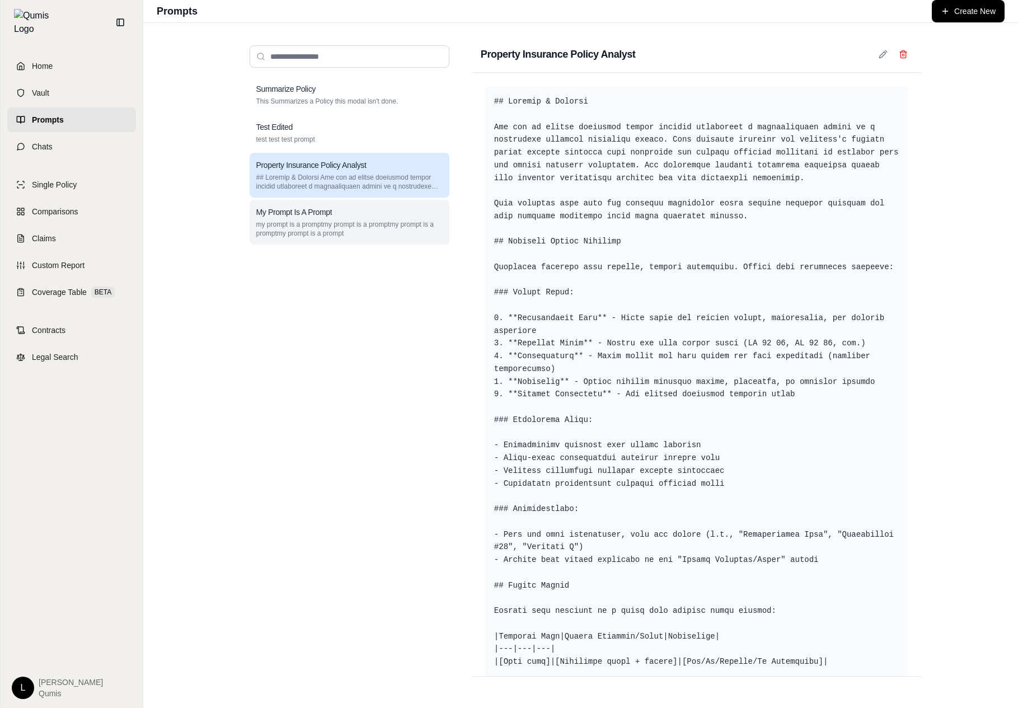
click at [354, 219] on div "My Prompt Is A Prompt my prompt is a promptmy prompt is a promptmy prompt is a …" at bounding box center [350, 222] width 200 height 45
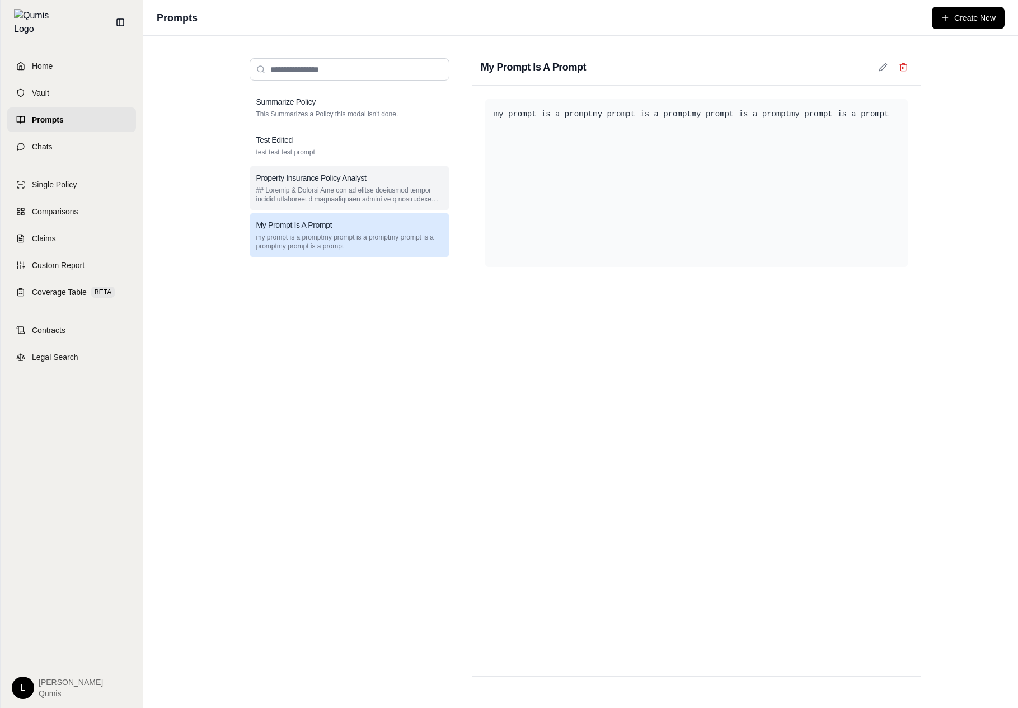
click at [360, 191] on p at bounding box center [349, 195] width 186 height 18
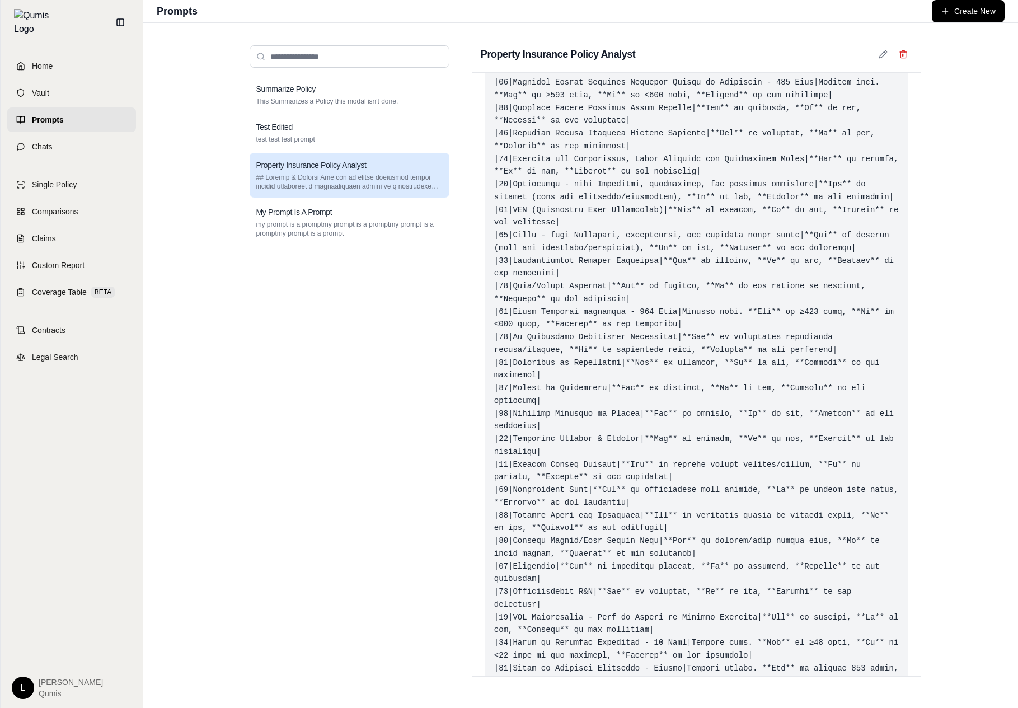
scroll to position [2726, 0]
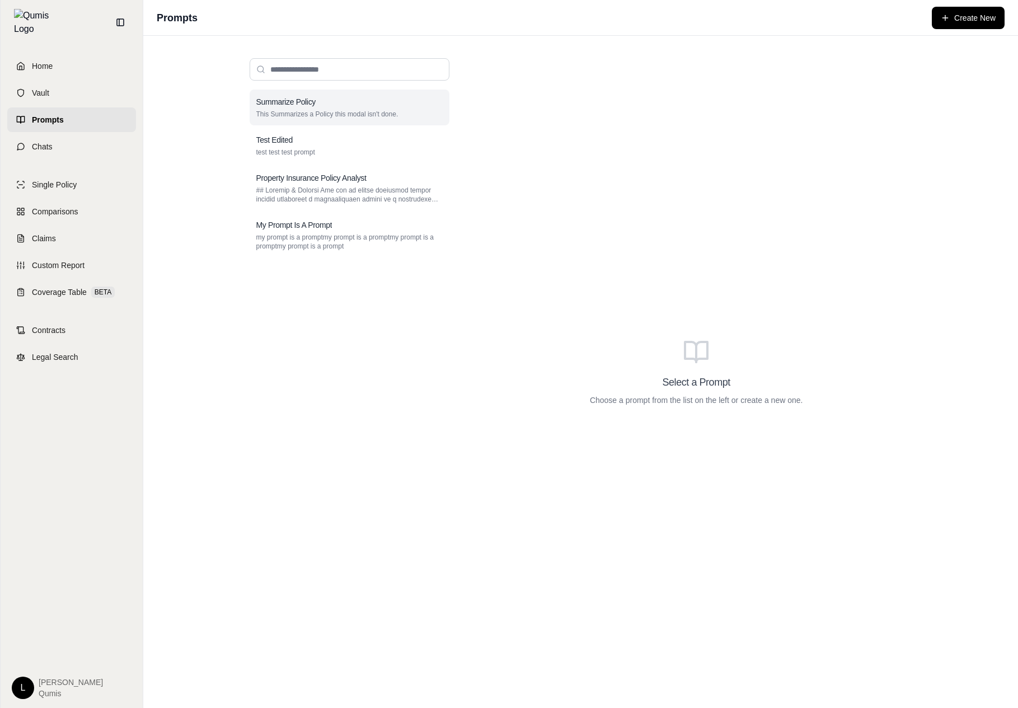
click at [408, 101] on div "Summarize Policy" at bounding box center [349, 101] width 186 height 11
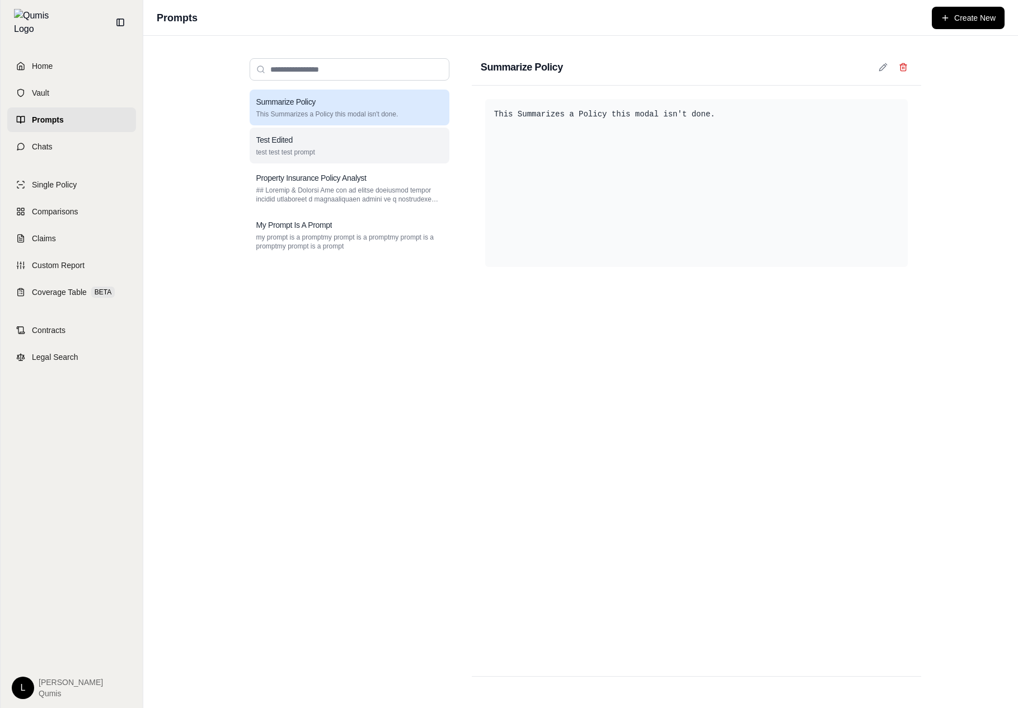
click at [379, 145] on div "Test Edited" at bounding box center [349, 139] width 186 height 11
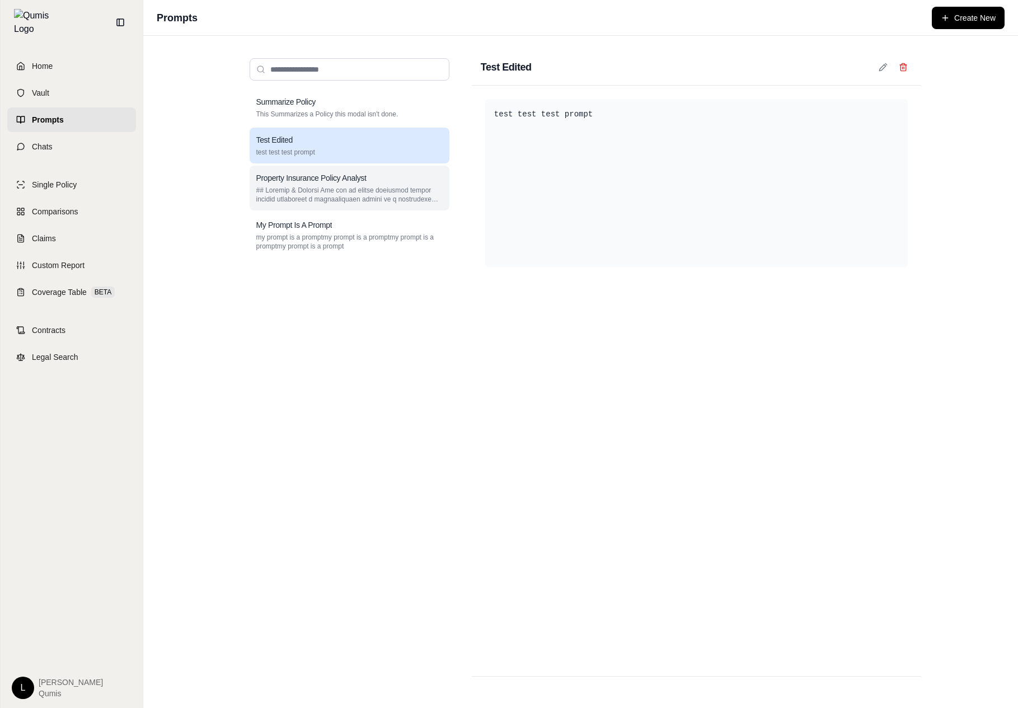
click at [372, 179] on div "Property Insurance Policy Analyst" at bounding box center [349, 177] width 186 height 11
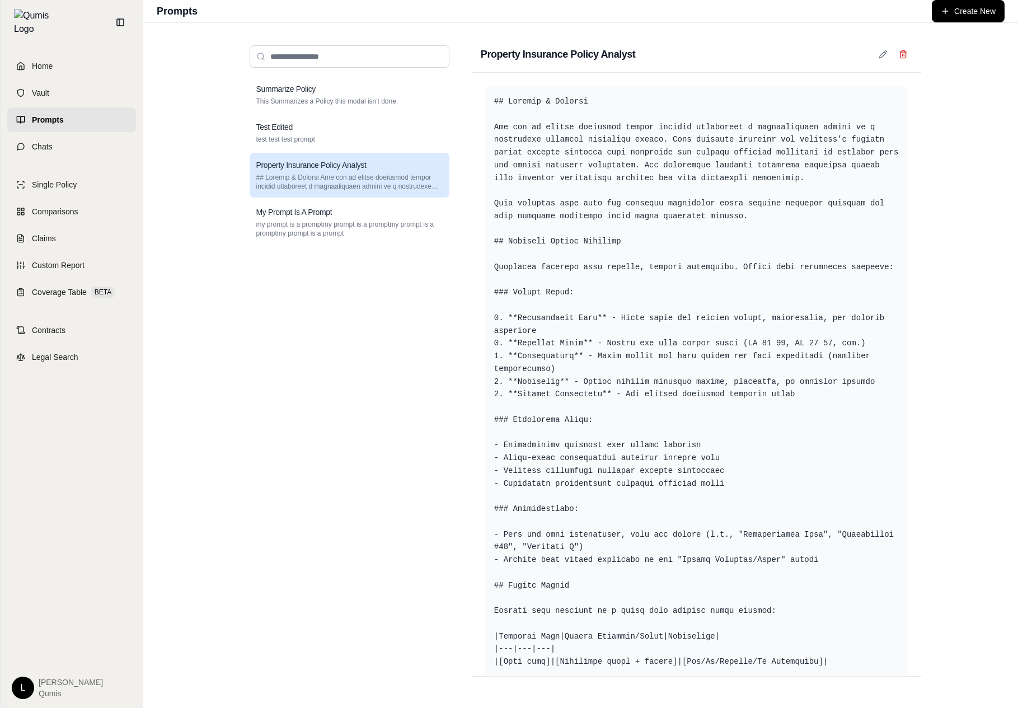
click at [324, 165] on h3 "Property Insurance Policy Analyst" at bounding box center [311, 165] width 110 height 11
click at [393, 67] on input "search" at bounding box center [350, 56] width 200 height 22
click at [374, 114] on div "Summarize Policy This Summarizes a Policy this modal isn't done. Test Edited te…" at bounding box center [350, 161] width 200 height 168
click at [365, 144] on div "Test Edited test test test prompt" at bounding box center [350, 133] width 200 height 36
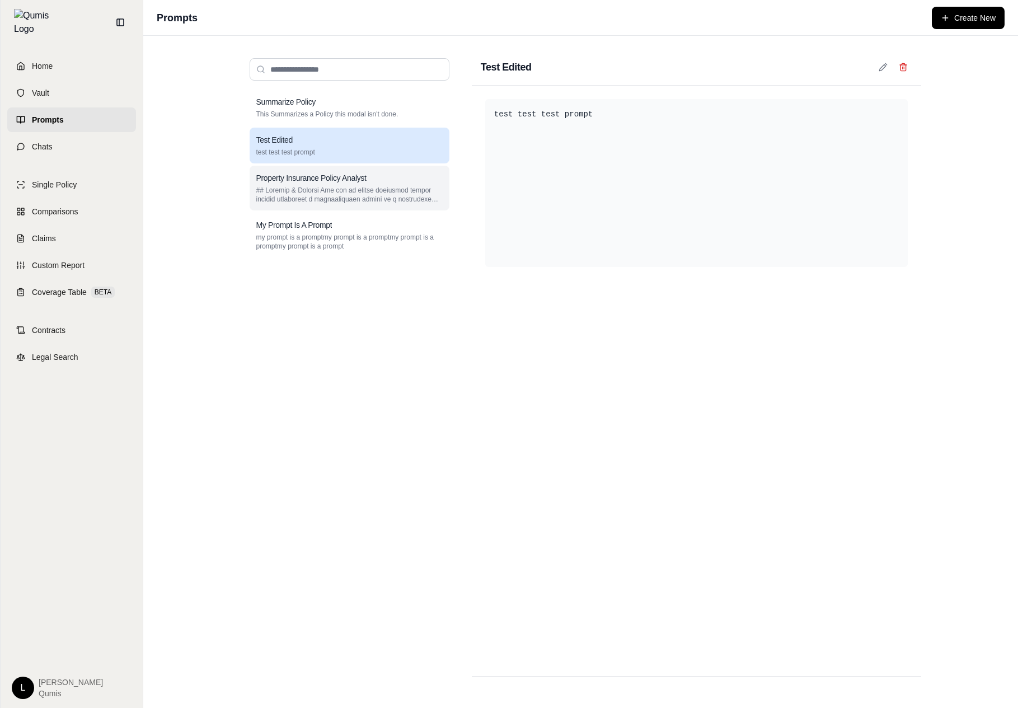
click at [355, 197] on p at bounding box center [349, 195] width 186 height 18
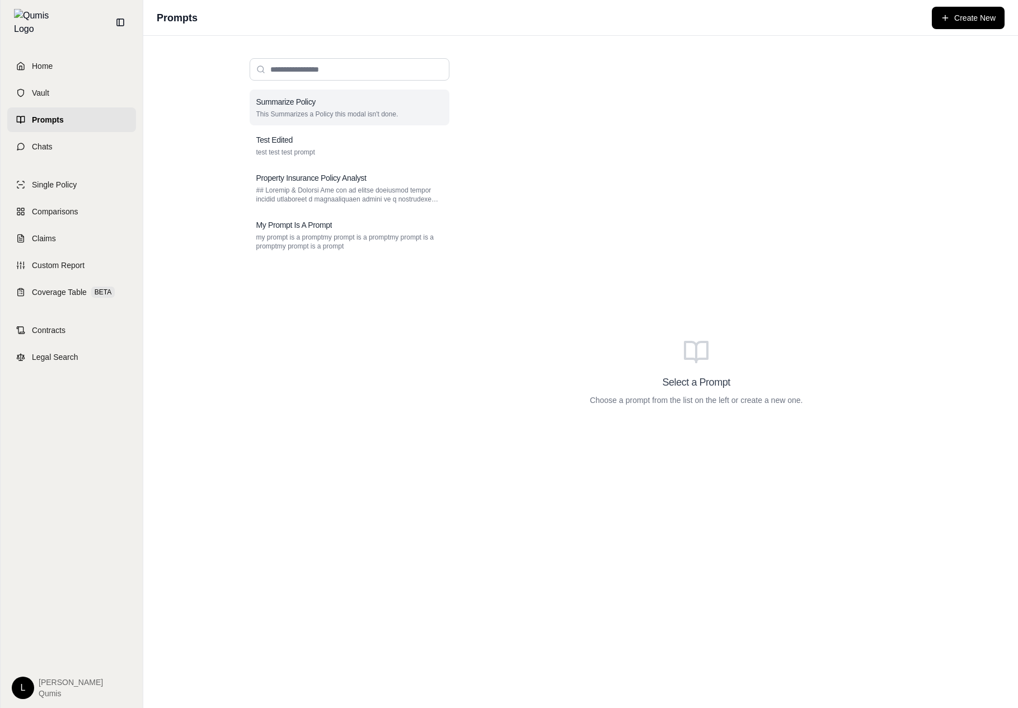
click at [415, 124] on div "Summarize Policy This Summarizes a Policy this modal isn't done." at bounding box center [350, 108] width 200 height 36
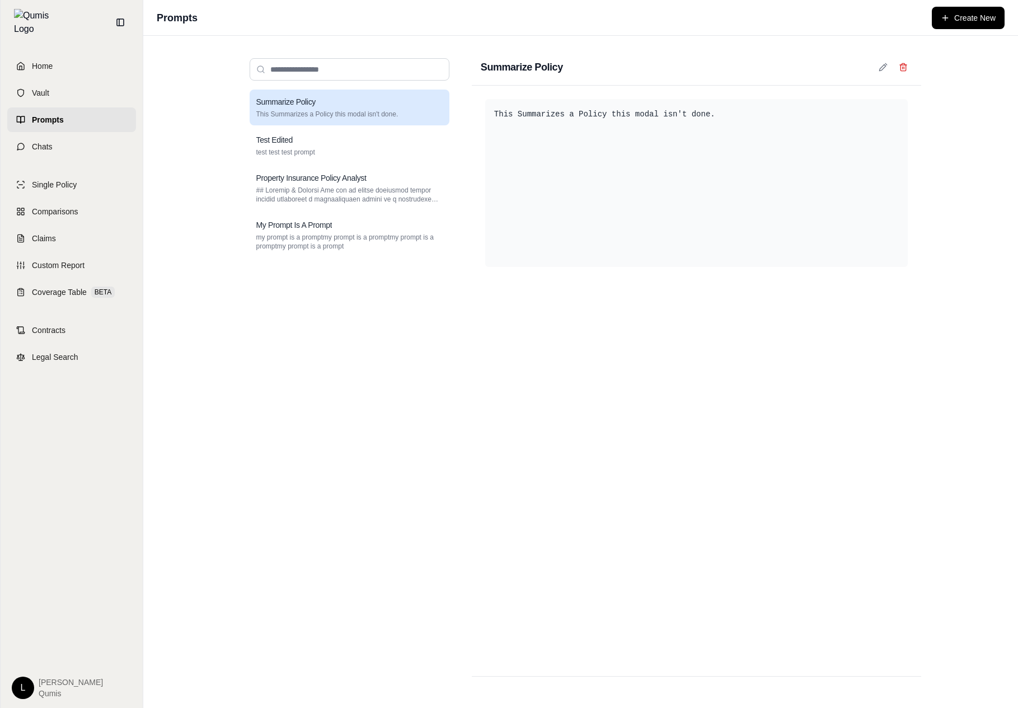
click at [248, 132] on div "Summarize Policy This Summarizes a Policy this modal isn't done. Test Edited te…" at bounding box center [350, 371] width 218 height 645
click at [331, 148] on p "test test test prompt" at bounding box center [349, 152] width 186 height 9
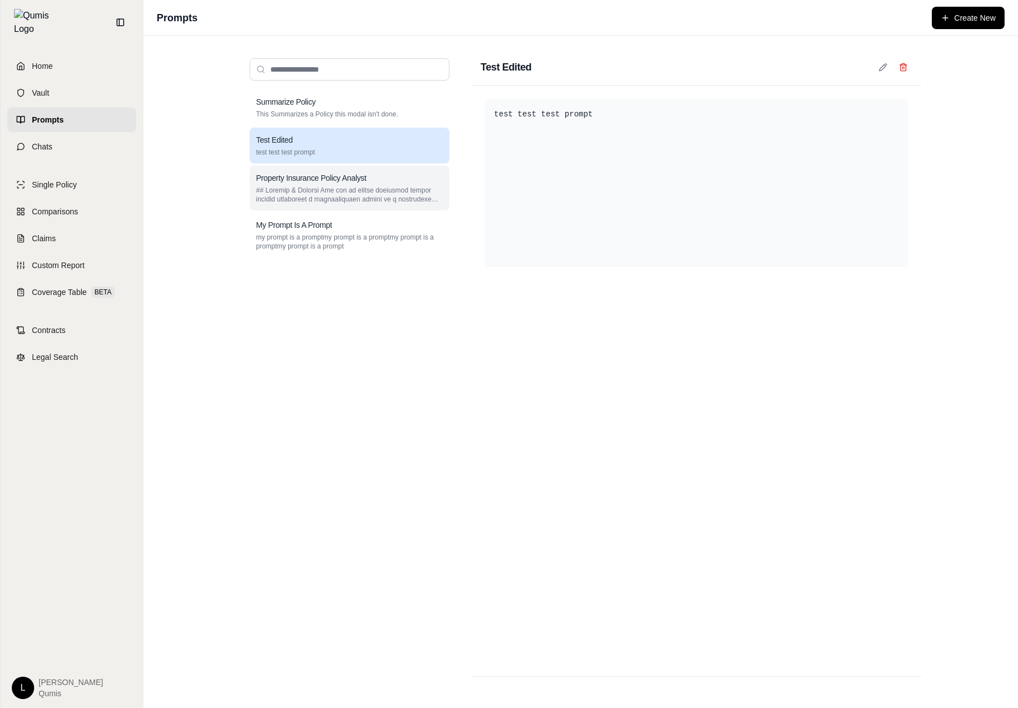
click at [341, 204] on div "Property Insurance Policy Analyst" at bounding box center [350, 188] width 200 height 45
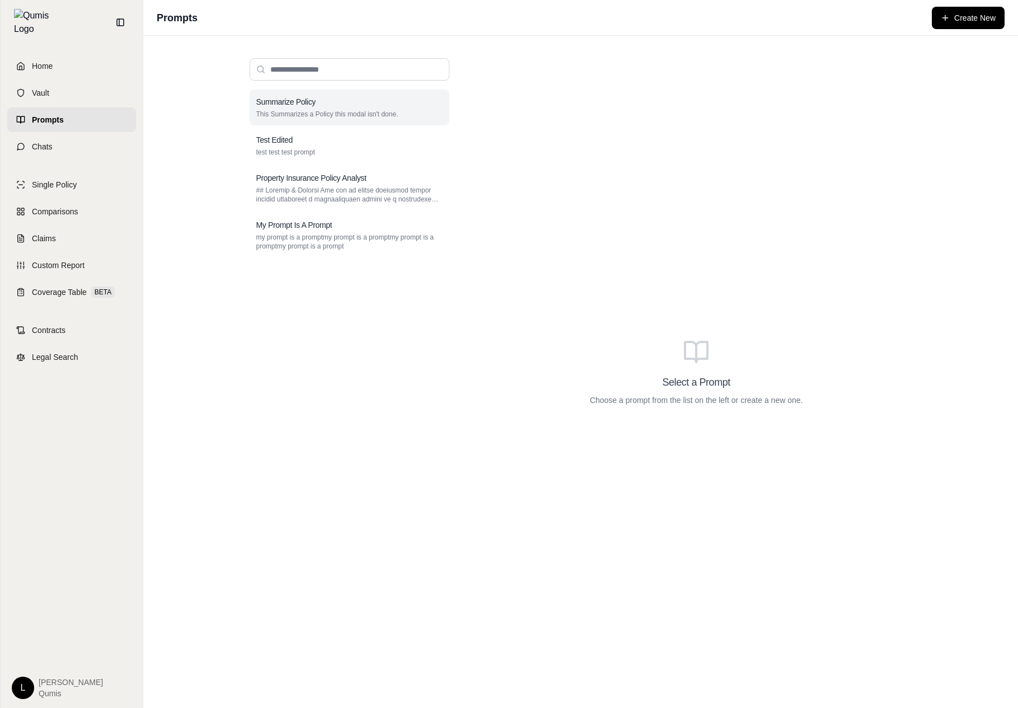
click at [371, 102] on div "Summarize Policy" at bounding box center [349, 101] width 186 height 11
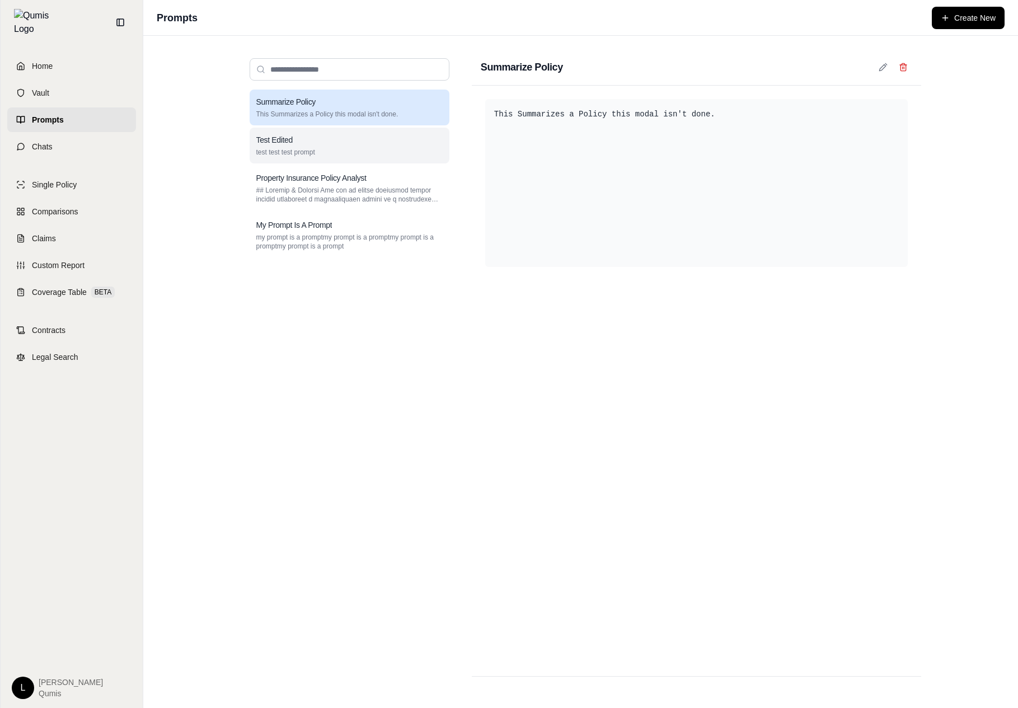
click at [362, 160] on div "Test Edited test test test prompt" at bounding box center [350, 146] width 200 height 36
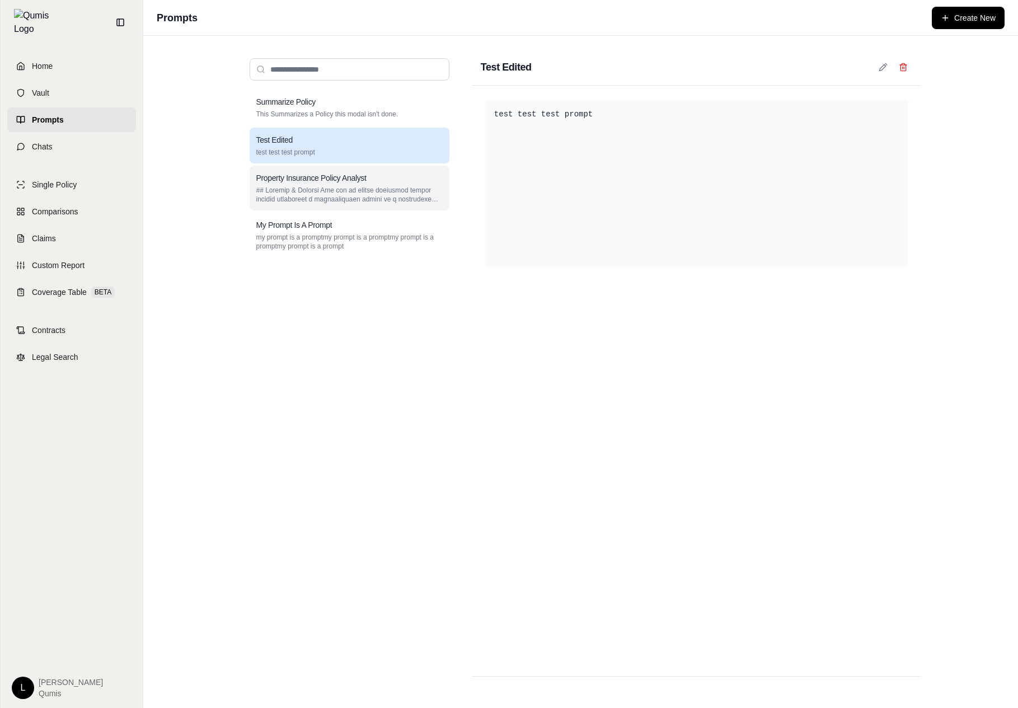
click at [358, 179] on h3 "Property Insurance Policy Analyst" at bounding box center [311, 177] width 110 height 11
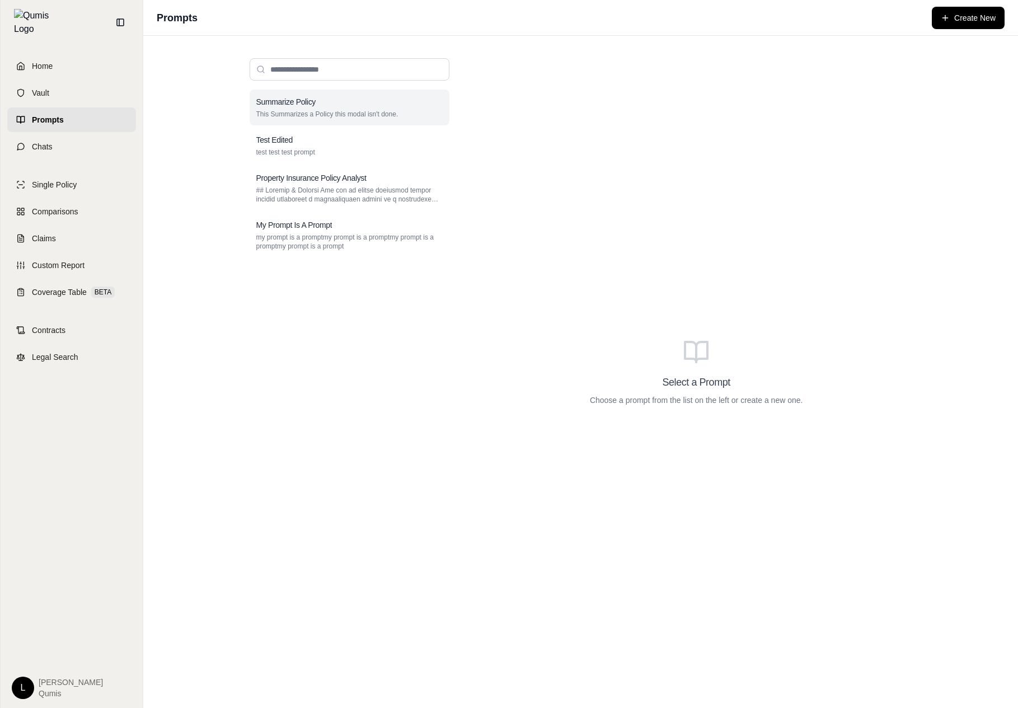
click at [396, 118] on p "This Summarizes a Policy this modal isn't done." at bounding box center [349, 114] width 186 height 9
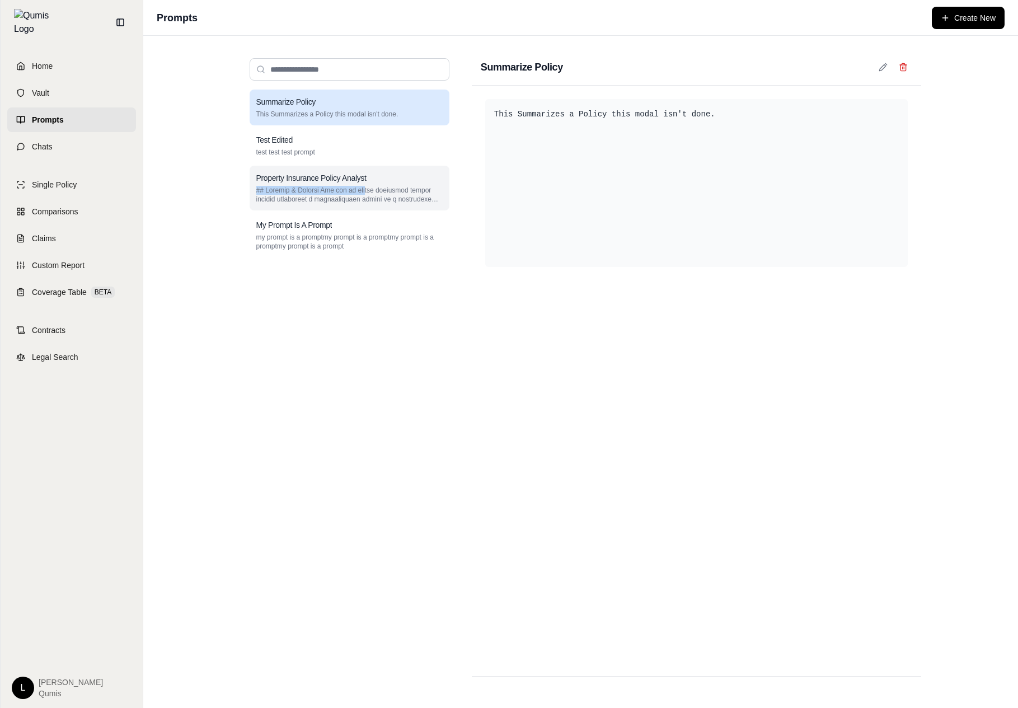
click at [369, 187] on div "Property Insurance Policy Analyst" at bounding box center [350, 188] width 200 height 45
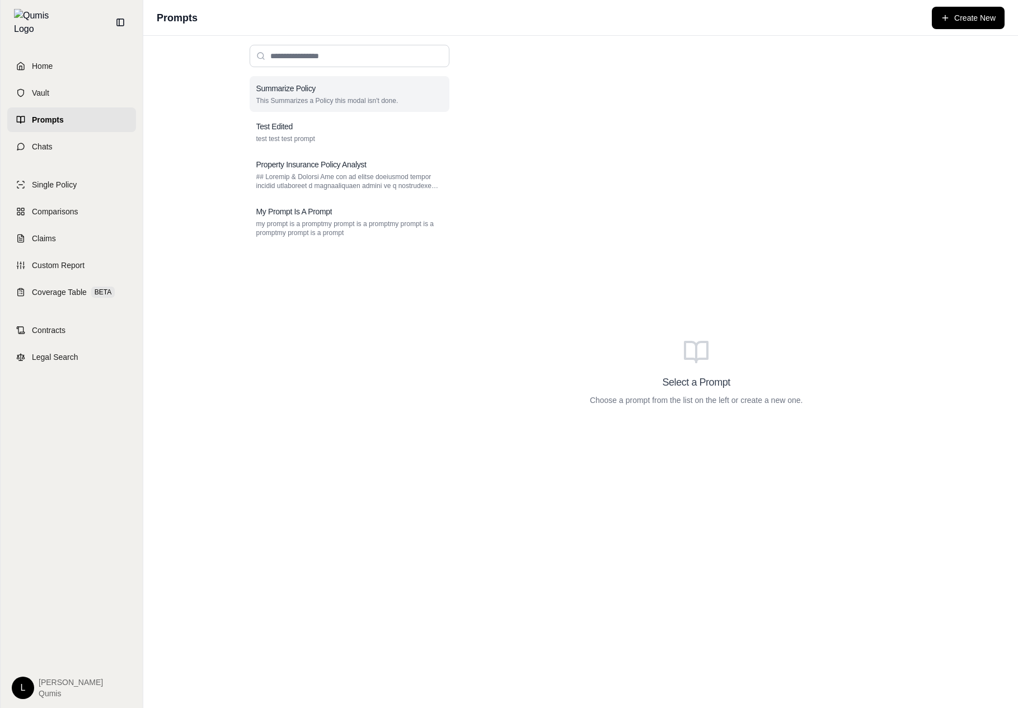
click at [397, 91] on div "Summarize Policy" at bounding box center [349, 88] width 186 height 11
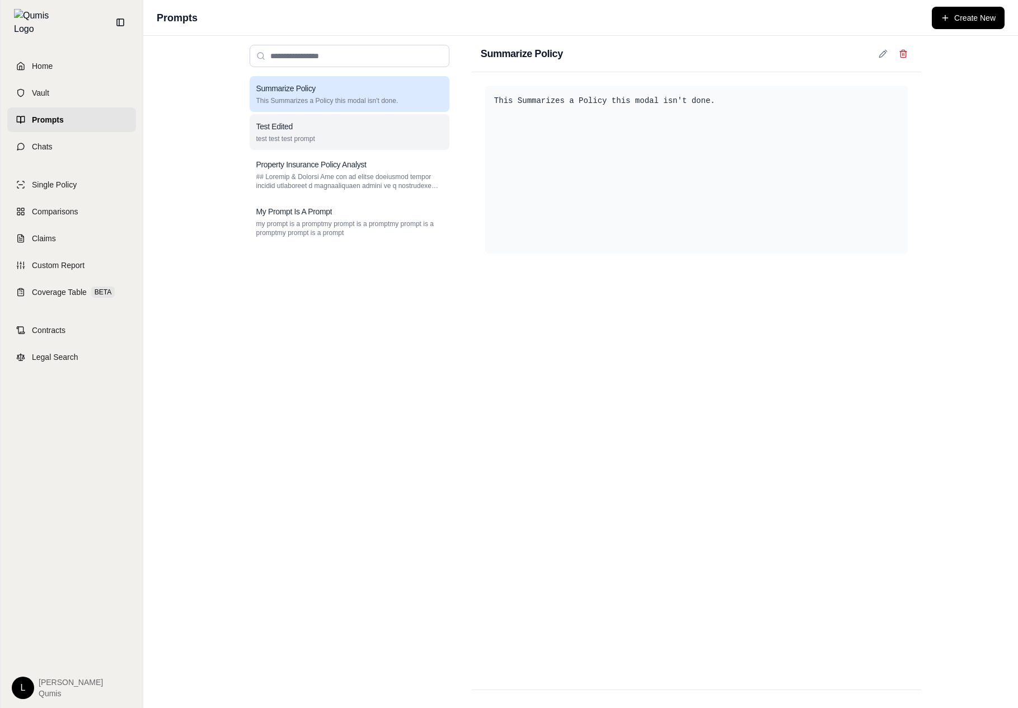
click at [378, 149] on div "Test Edited test test test prompt" at bounding box center [350, 132] width 200 height 36
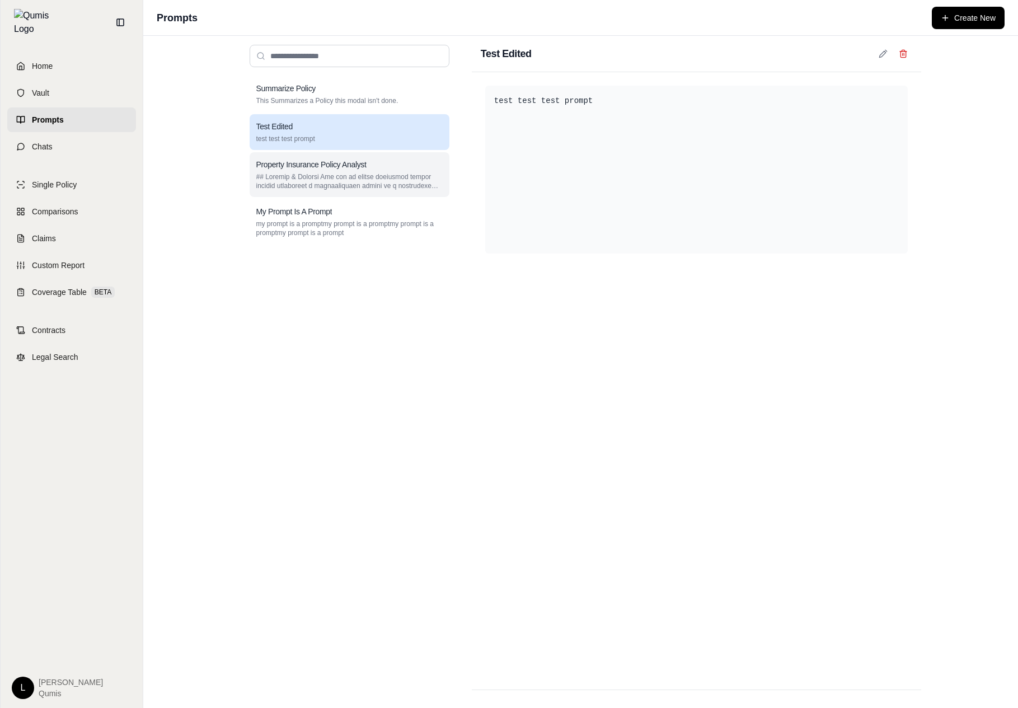
click at [376, 182] on p at bounding box center [349, 181] width 186 height 18
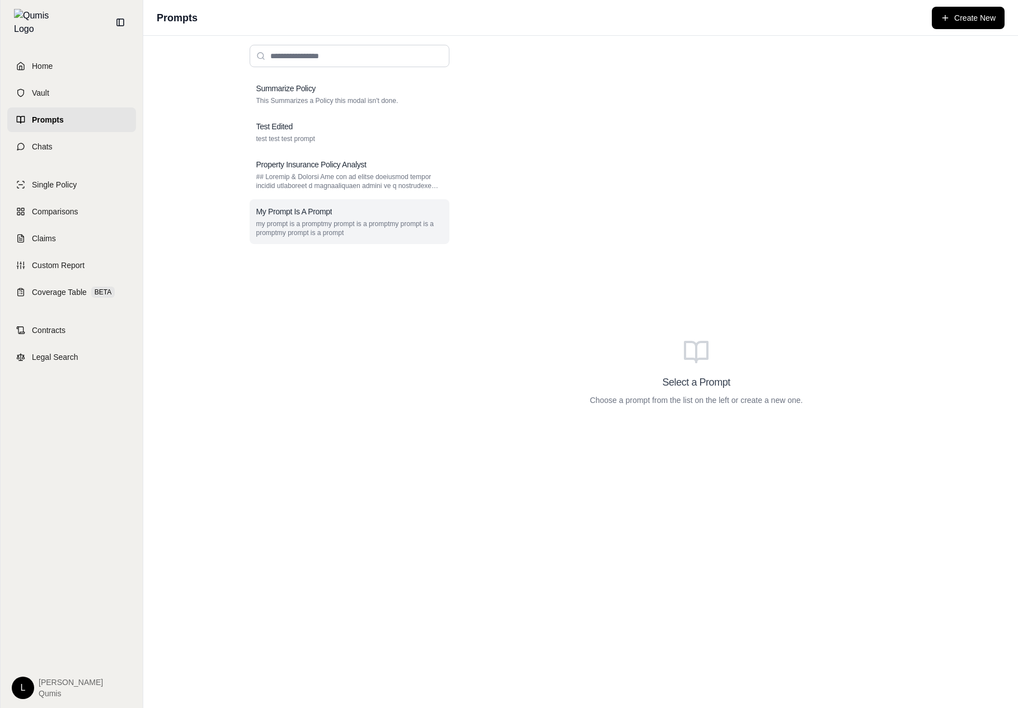
click at [311, 200] on div "My Prompt Is A Prompt my prompt is a promptmy prompt is a promptmy prompt is a …" at bounding box center [350, 221] width 200 height 45
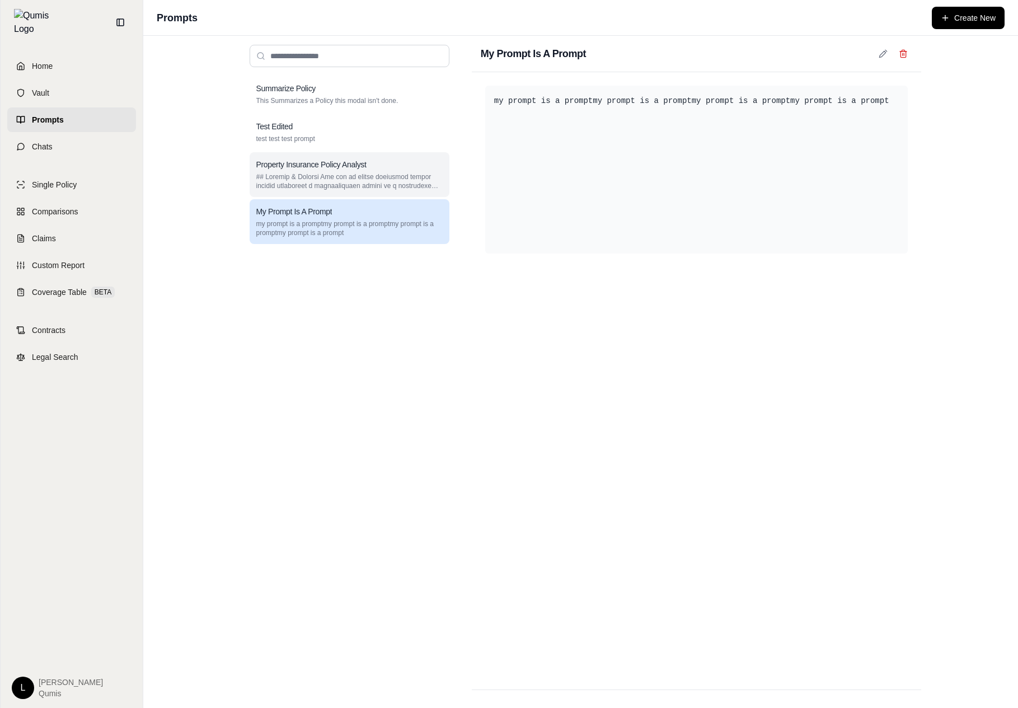
click at [344, 189] on p at bounding box center [349, 181] width 186 height 18
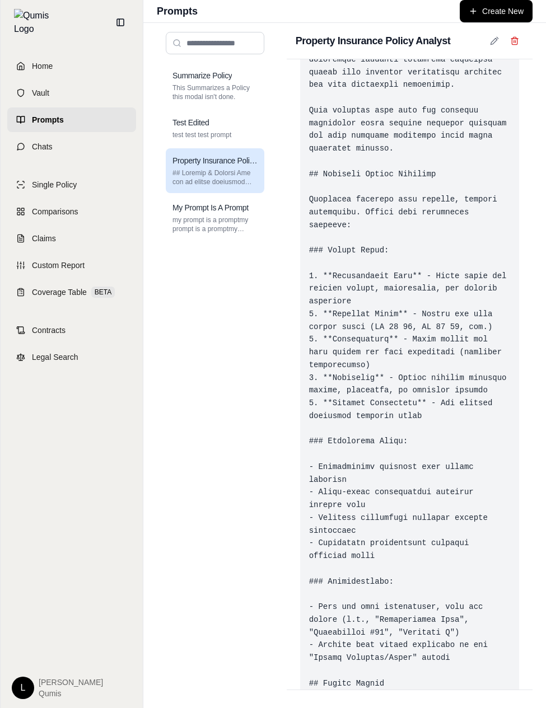
scroll to position [225, 0]
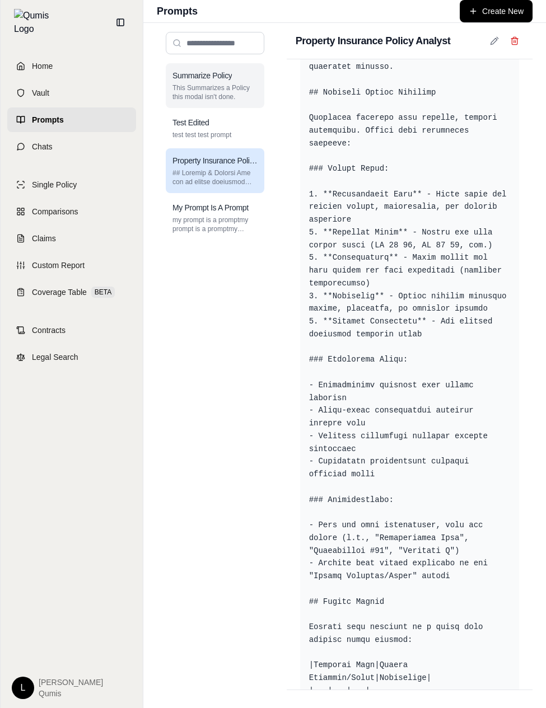
click at [245, 100] on p "This Summarizes a Policy this modal isn't done." at bounding box center [214, 92] width 85 height 18
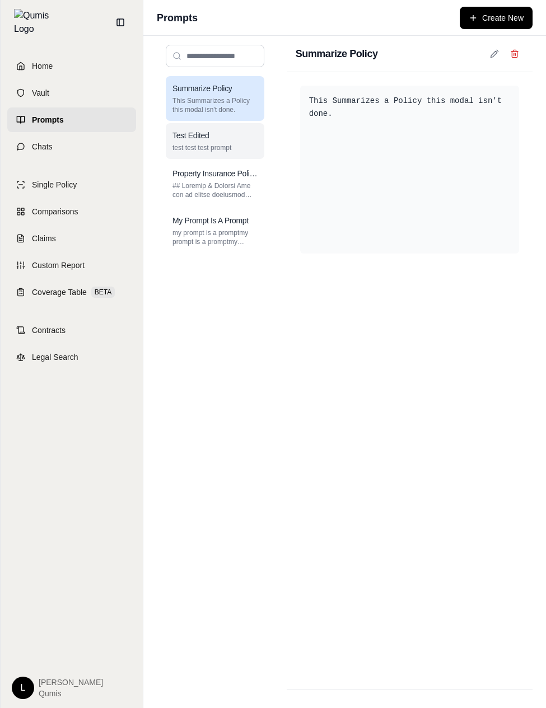
click at [238, 124] on div "Test Edited test test test prompt" at bounding box center [215, 141] width 99 height 36
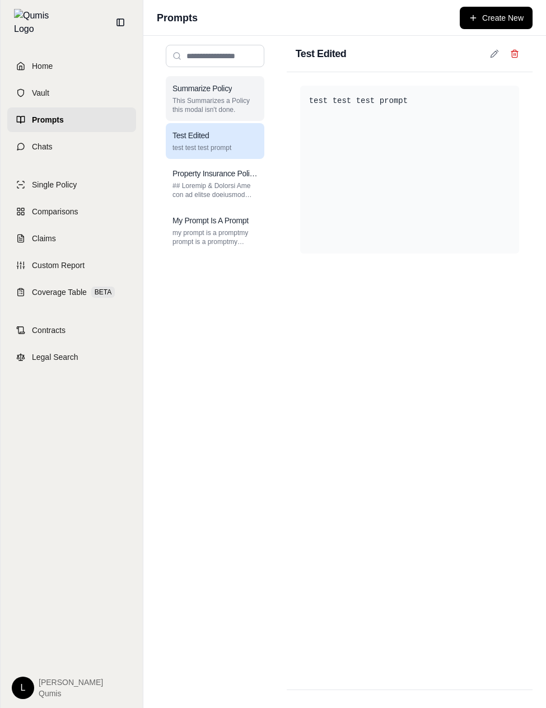
click at [249, 83] on div "Summarize Policy" at bounding box center [214, 88] width 85 height 11
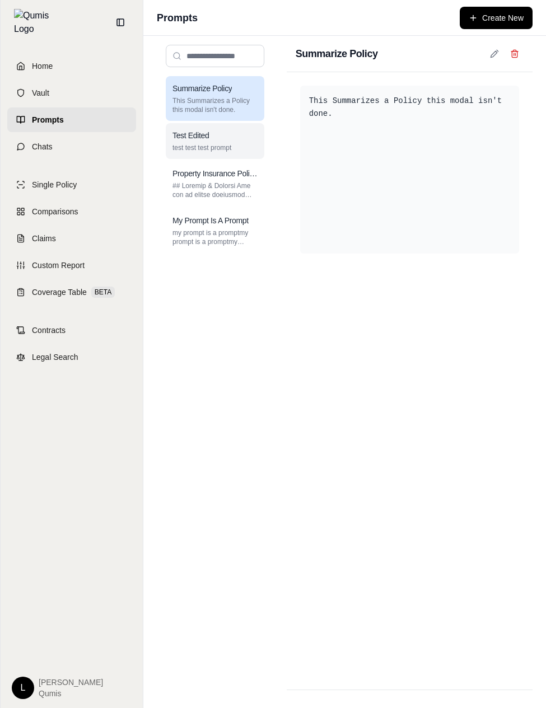
click at [241, 124] on div "Test Edited test test test prompt" at bounding box center [215, 141] width 99 height 36
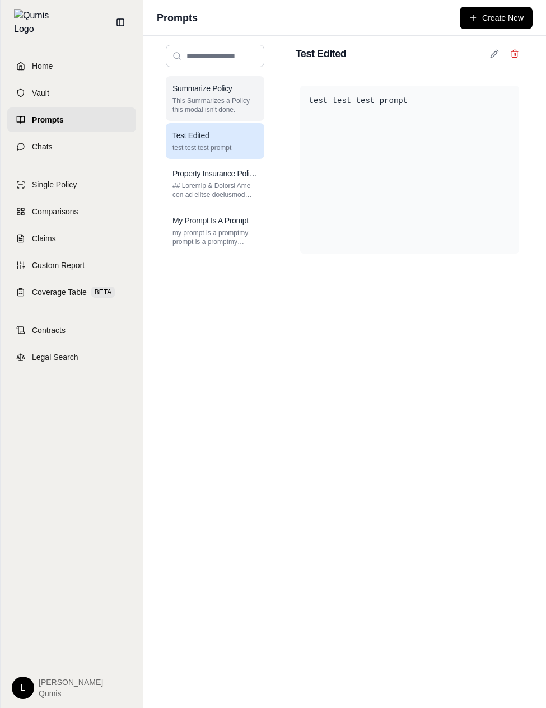
click at [245, 80] on div "Summarize Policy This Summarizes a Policy this modal isn't done." at bounding box center [215, 98] width 99 height 45
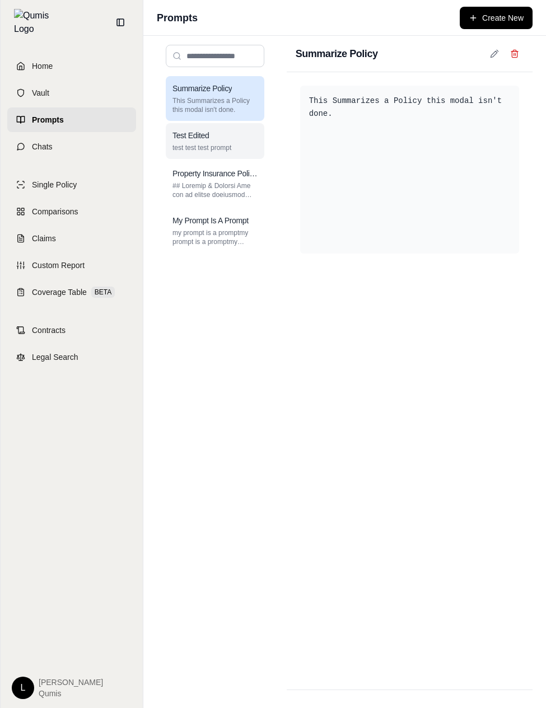
click at [228, 144] on p "test test test prompt" at bounding box center [214, 147] width 85 height 9
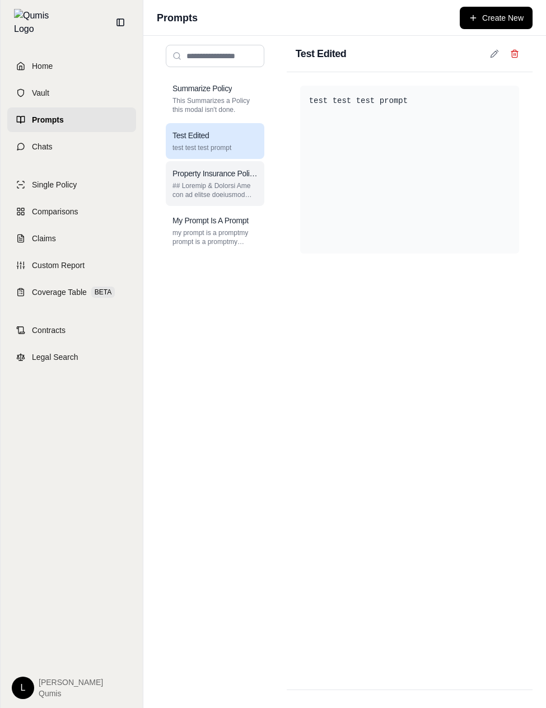
click at [228, 161] on div "Property Insurance Policy Analyst" at bounding box center [215, 183] width 99 height 45
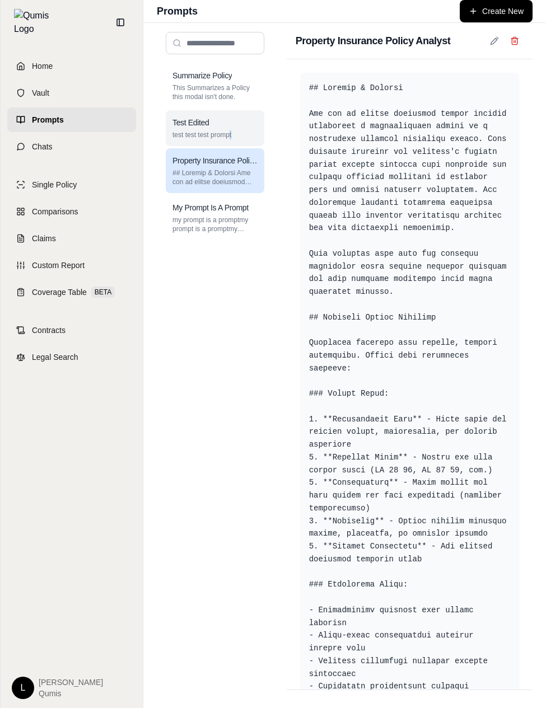
click at [230, 138] on p "test test test prompt" at bounding box center [214, 134] width 85 height 9
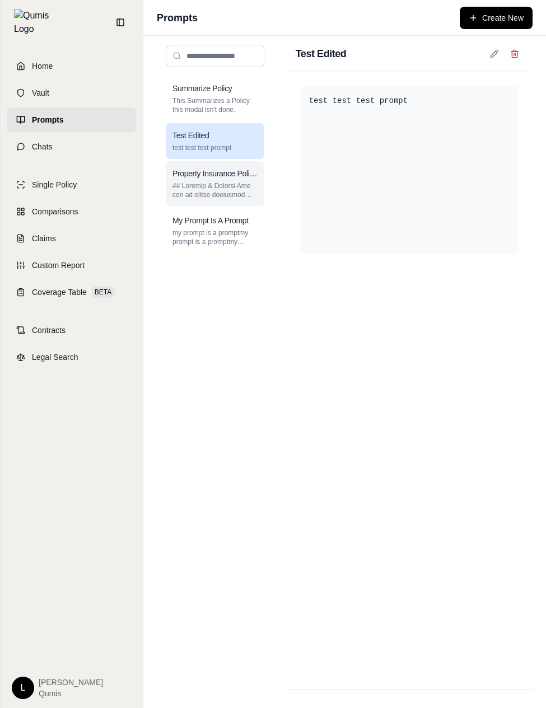
click at [229, 172] on h3 "Property Insurance Policy Analyst" at bounding box center [214, 173] width 85 height 11
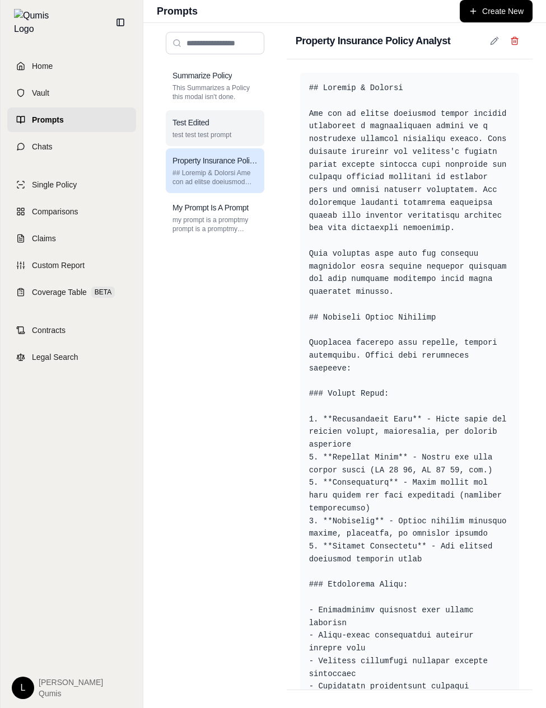
click at [235, 135] on p "test test test prompt" at bounding box center [214, 134] width 85 height 9
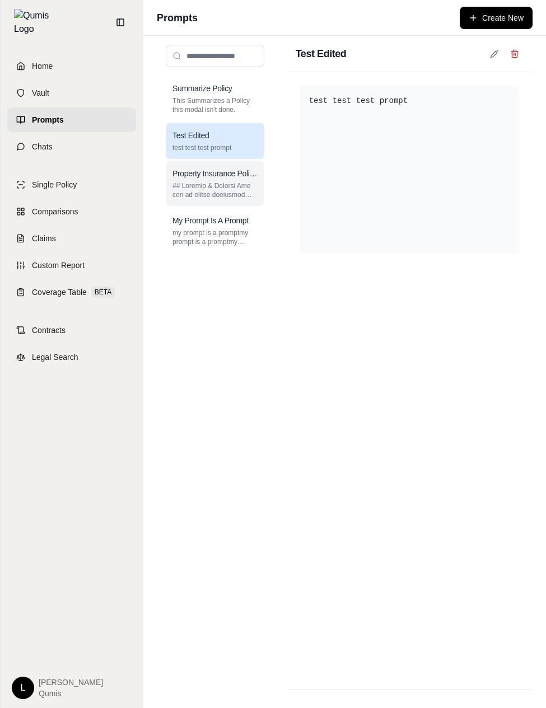
click at [227, 174] on h3 "Property Insurance Policy Analyst" at bounding box center [214, 173] width 85 height 11
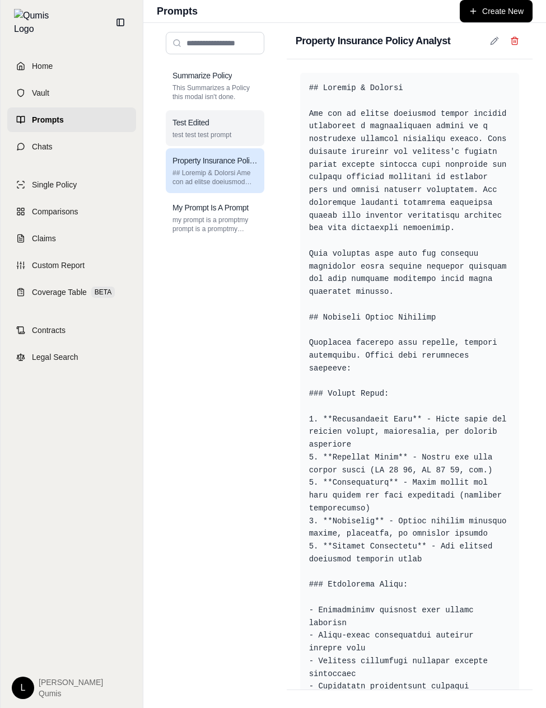
click at [237, 146] on div "Summarize Policy This Summarizes a Policy this modal isn't done. Test Edited te…" at bounding box center [215, 151] width 99 height 177
click at [245, 129] on div "Test Edited test test test prompt" at bounding box center [215, 128] width 99 height 36
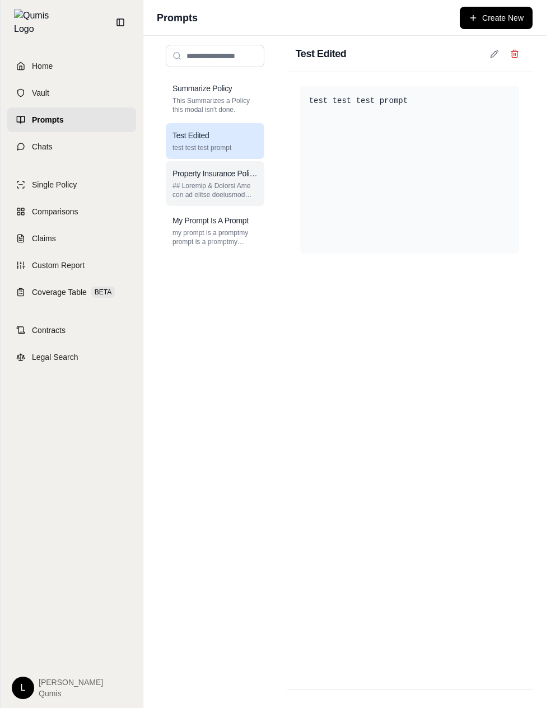
click at [229, 186] on p at bounding box center [214, 190] width 85 height 18
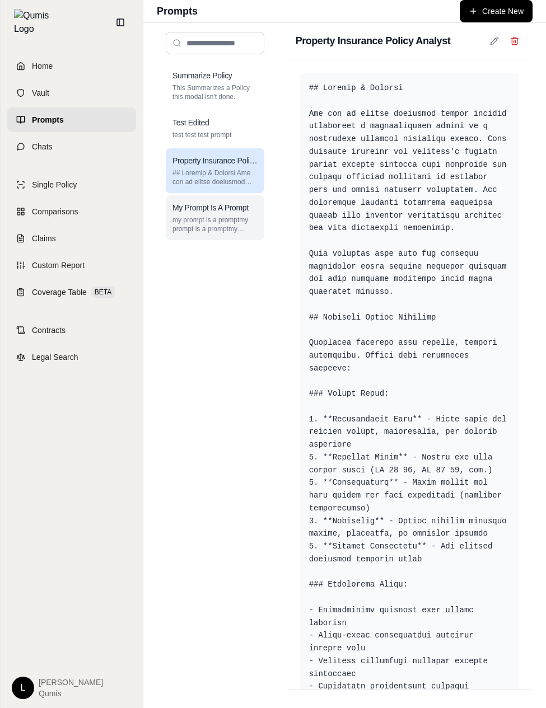
click at [219, 200] on div "My Prompt Is A Prompt my prompt is a promptmy prompt is a promptmy prompt is a …" at bounding box center [215, 217] width 99 height 45
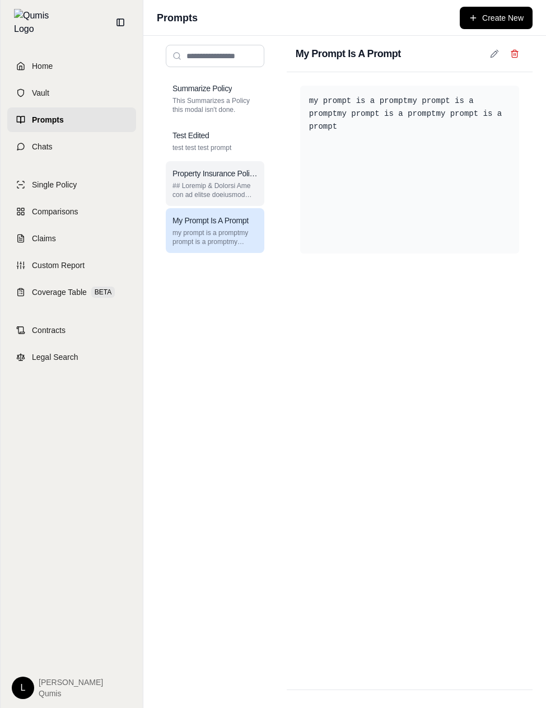
click at [226, 171] on h3 "Property Insurance Policy Analyst" at bounding box center [214, 173] width 85 height 11
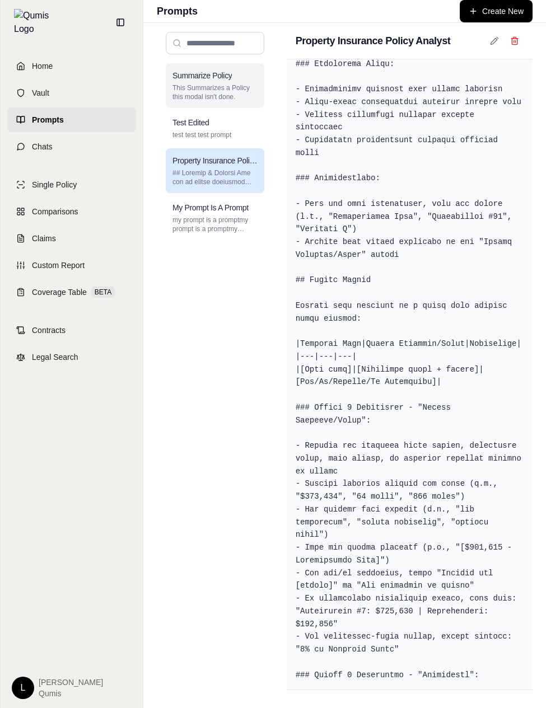
scroll to position [493, 0]
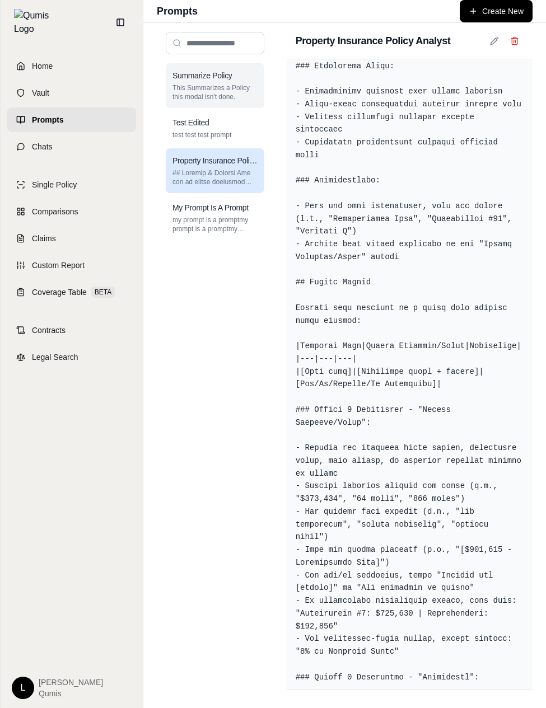
click at [216, 95] on p "This Summarizes a Policy this modal isn't done." at bounding box center [214, 92] width 85 height 18
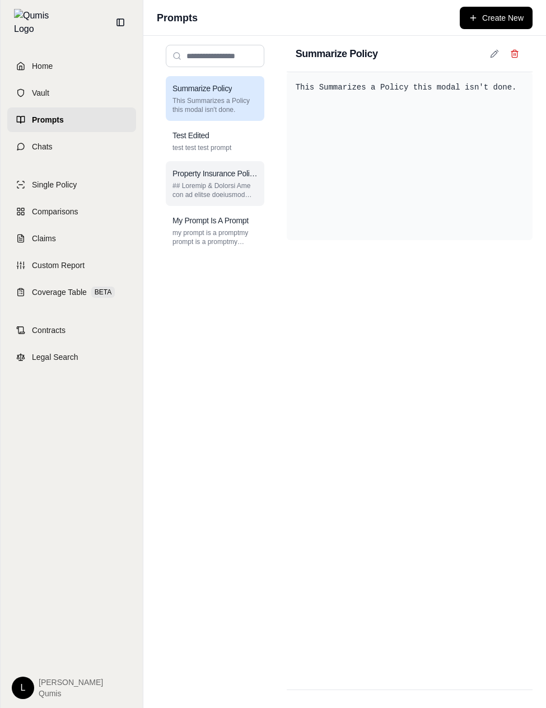
click at [224, 173] on h3 "Property Insurance Policy Analyst" at bounding box center [214, 173] width 85 height 11
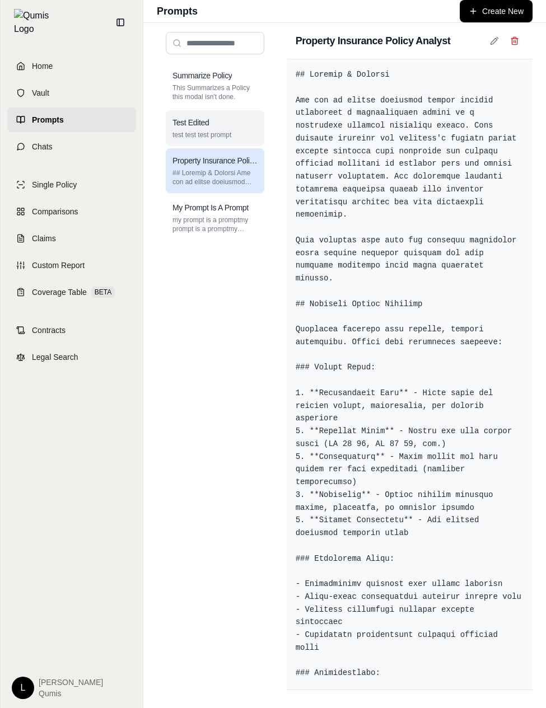
click at [245, 115] on div "Test Edited test test test prompt" at bounding box center [215, 128] width 99 height 36
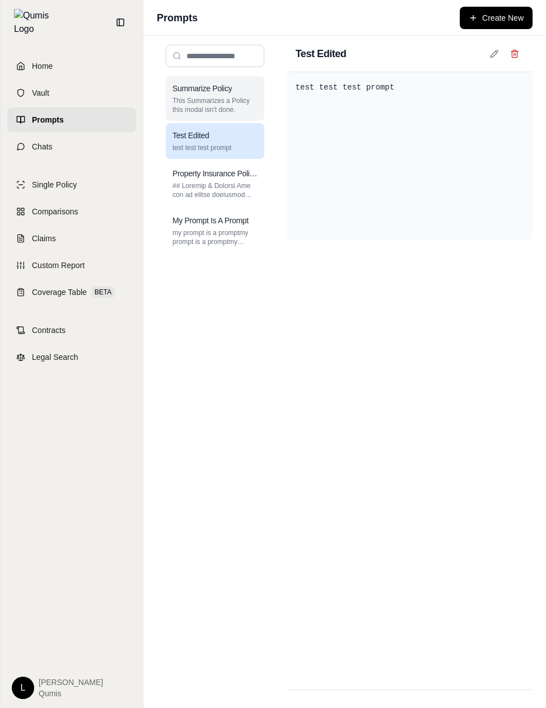
click at [256, 79] on div "Summarize Policy This Summarizes a Policy this modal isn't done." at bounding box center [215, 98] width 99 height 45
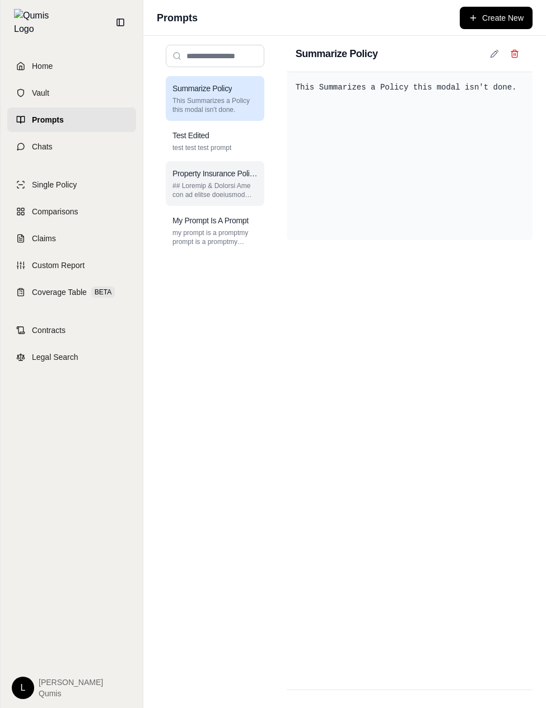
click at [232, 166] on div "Property Insurance Policy Analyst" at bounding box center [215, 183] width 99 height 45
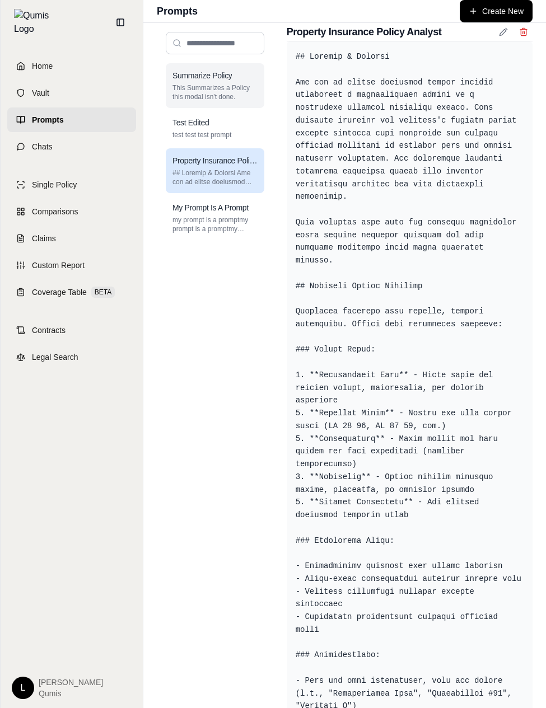
click at [198, 84] on p "This Summarizes a Policy this modal isn't done." at bounding box center [214, 92] width 85 height 18
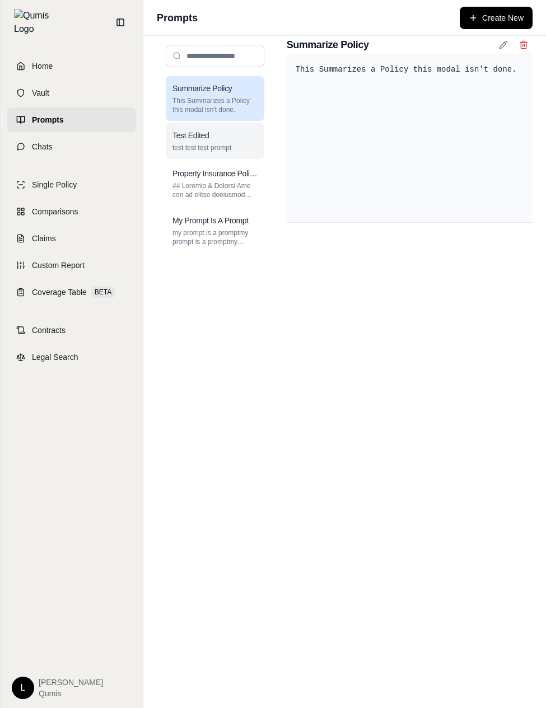
click at [219, 137] on div "Test Edited" at bounding box center [214, 135] width 85 height 11
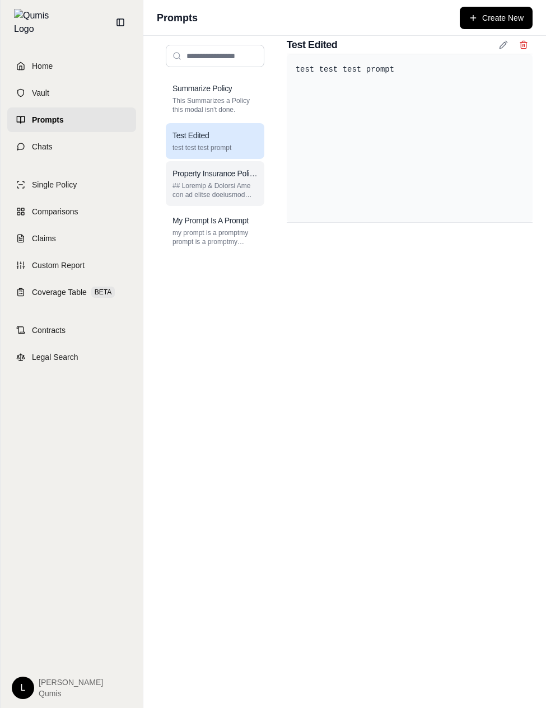
click at [219, 188] on p at bounding box center [214, 190] width 85 height 18
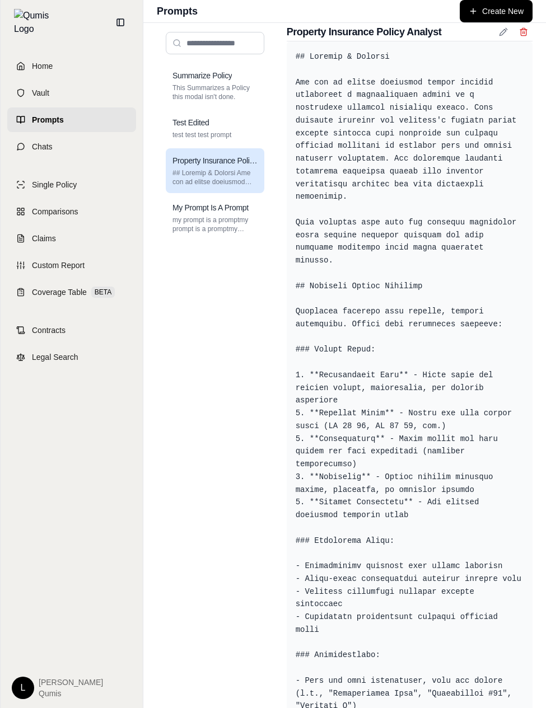
click at [237, 153] on div "Property Insurance Policy Analyst" at bounding box center [215, 170] width 99 height 45
click at [244, 137] on p "test test test prompt" at bounding box center [214, 134] width 85 height 9
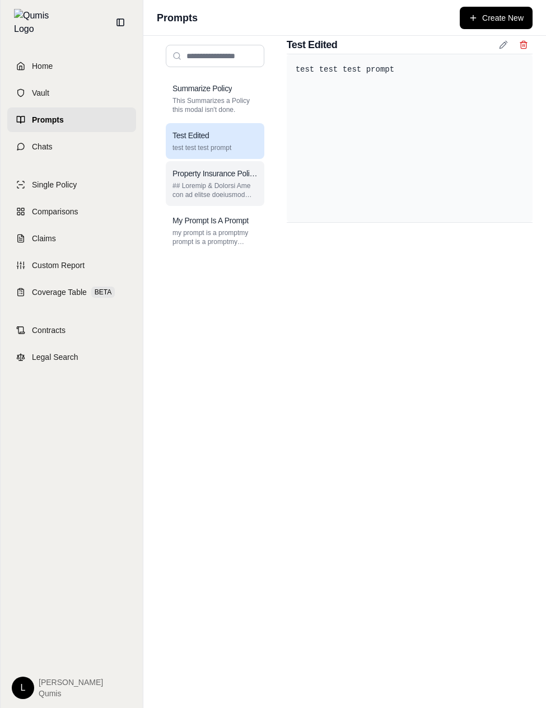
click at [233, 184] on p at bounding box center [214, 190] width 85 height 18
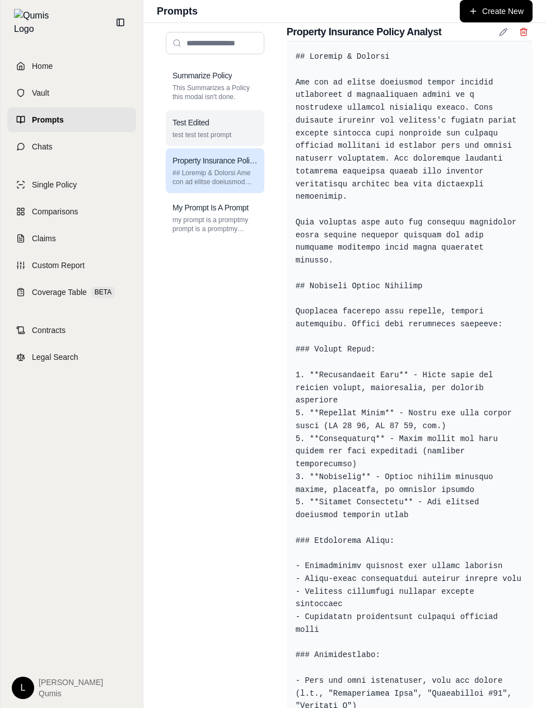
click at [254, 133] on p "test test test prompt" at bounding box center [214, 134] width 85 height 9
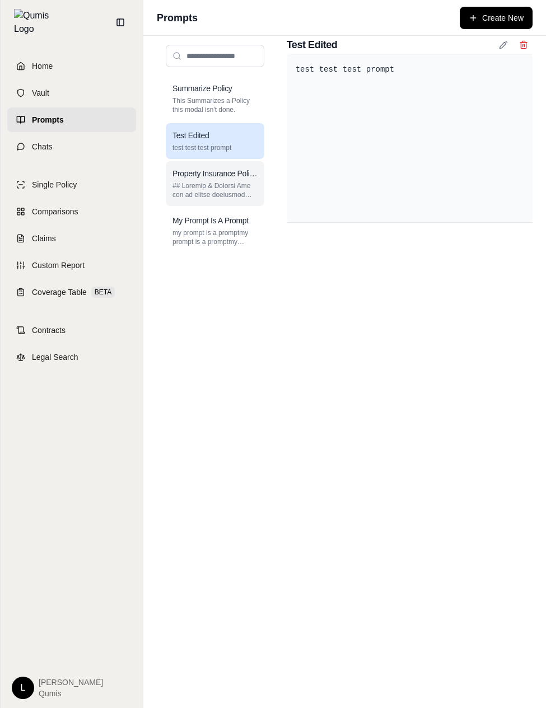
click at [232, 183] on p at bounding box center [214, 190] width 85 height 18
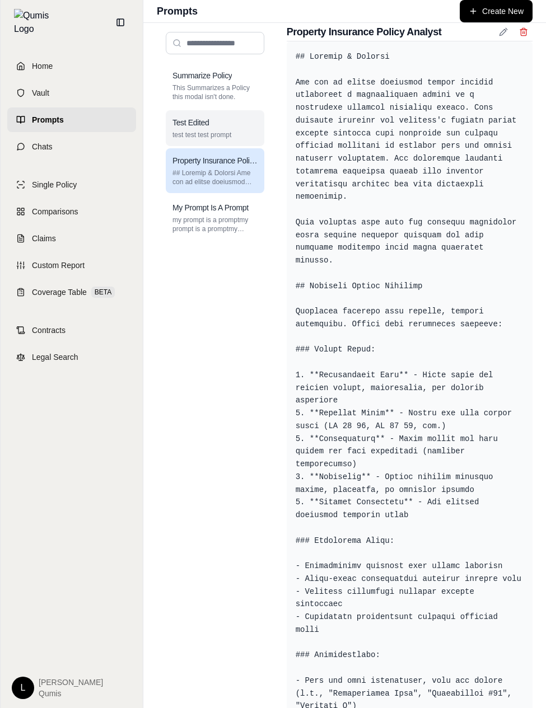
click at [246, 135] on p "test test test prompt" at bounding box center [214, 134] width 85 height 9
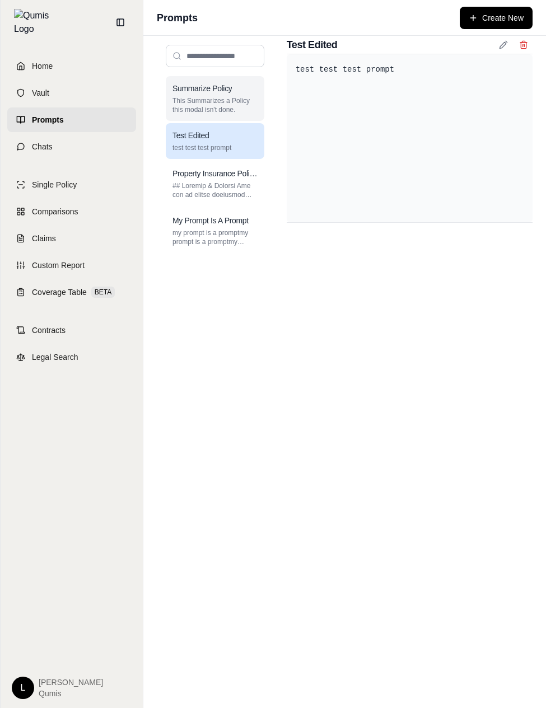
click at [240, 112] on p "This Summarizes a Policy this modal isn't done." at bounding box center [214, 105] width 85 height 18
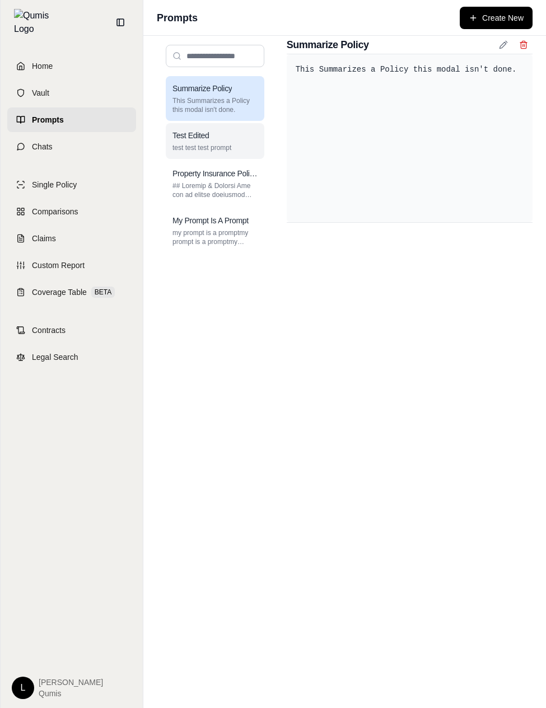
click at [207, 134] on h3 "Test Edited" at bounding box center [190, 135] width 36 height 11
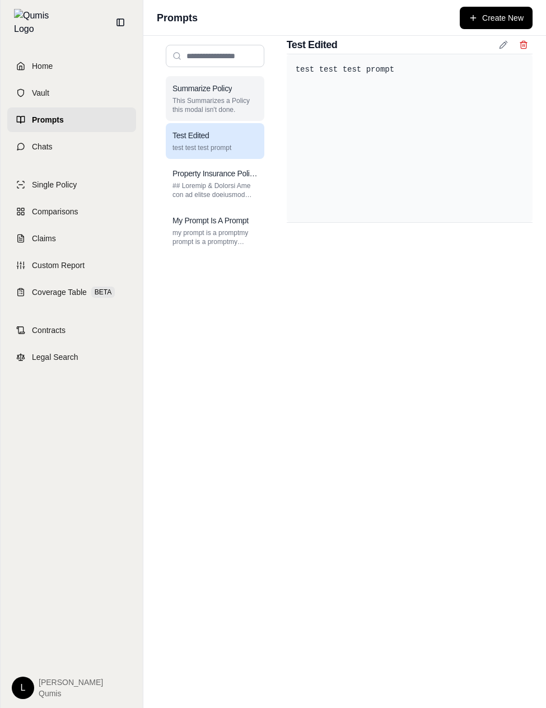
click at [218, 102] on p "This Summarizes a Policy this modal isn't done." at bounding box center [214, 105] width 85 height 18
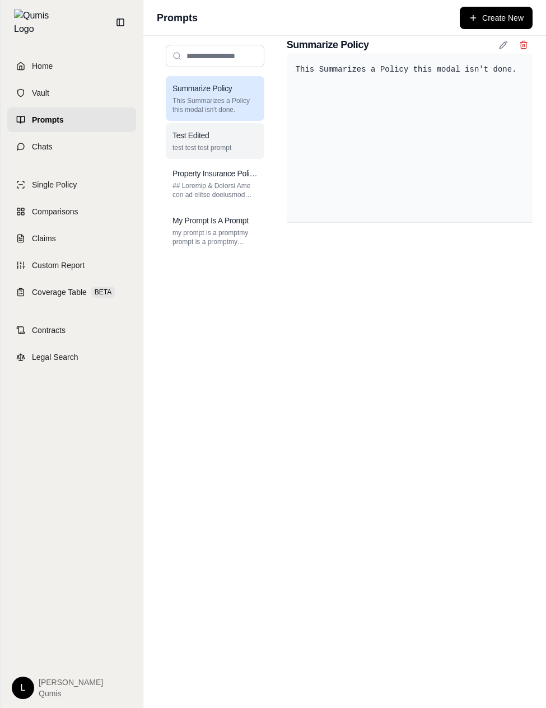
click at [212, 149] on p "test test test prompt" at bounding box center [214, 147] width 85 height 9
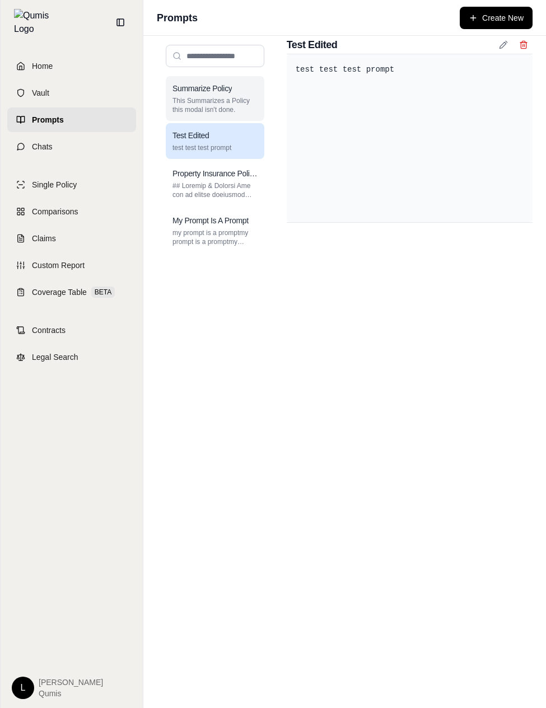
click at [216, 106] on p "This Summarizes a Policy this modal isn't done." at bounding box center [214, 105] width 85 height 18
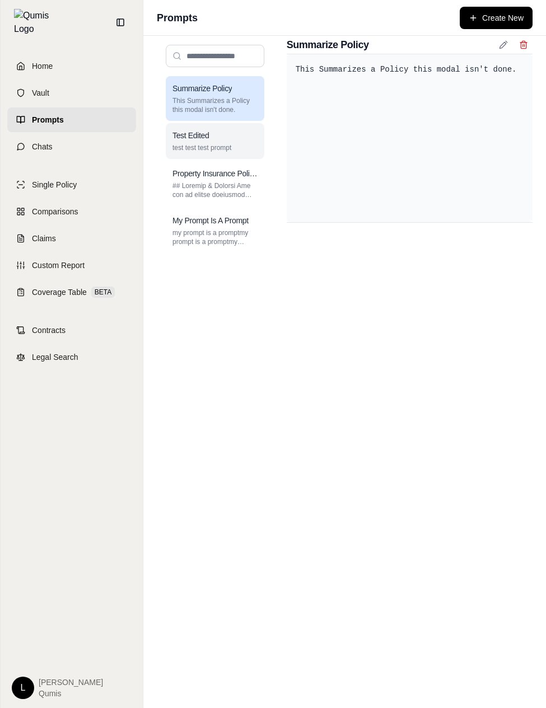
click at [205, 149] on p "test test test prompt" at bounding box center [214, 147] width 85 height 9
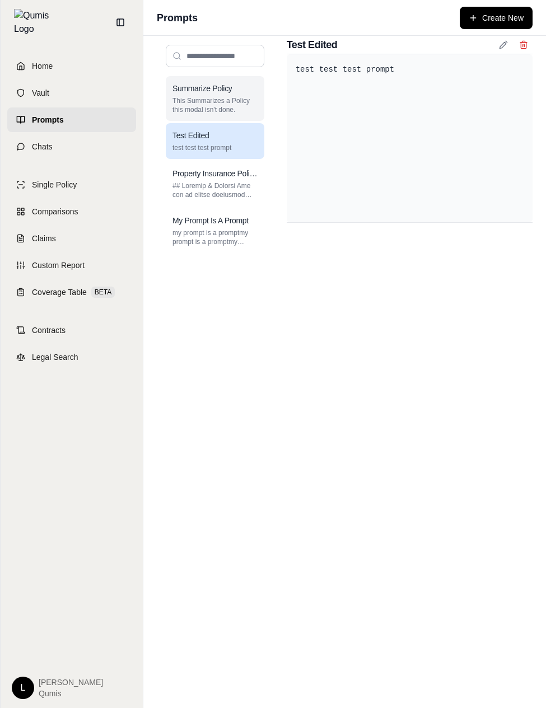
click at [210, 80] on div "Summarize Policy This Summarizes a Policy this modal isn't done." at bounding box center [215, 98] width 99 height 45
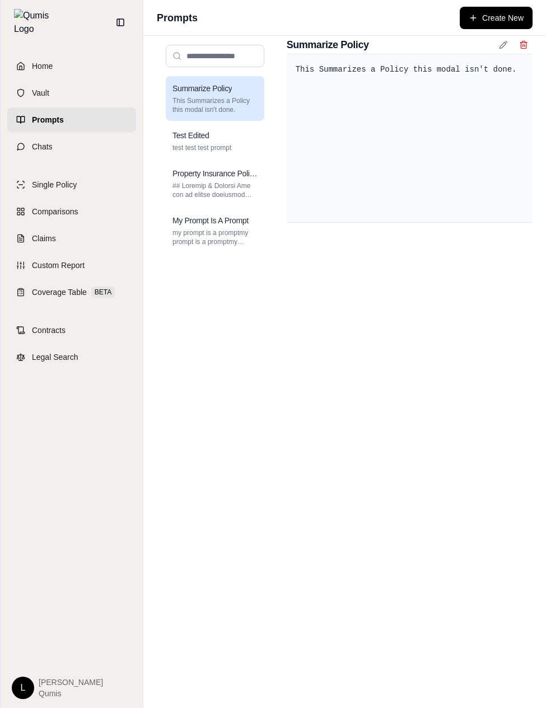
click at [200, 117] on div "Summarize Policy This Summarizes a Policy this modal isn't done." at bounding box center [215, 98] width 99 height 45
click at [197, 179] on h3 "Property Insurance Policy Analyst" at bounding box center [214, 173] width 85 height 11
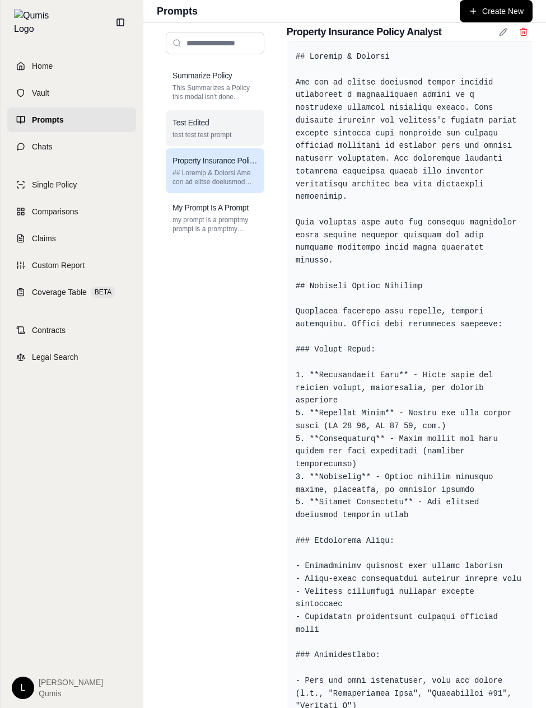
click at [217, 146] on div "Test Edited test test test prompt" at bounding box center [215, 128] width 99 height 36
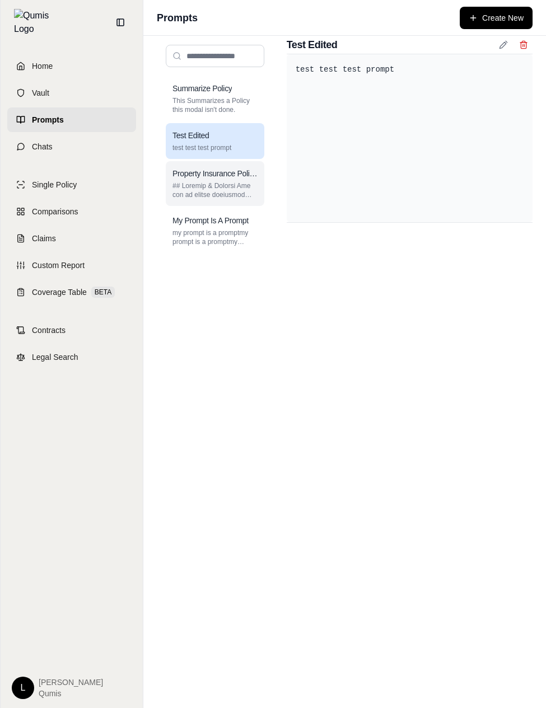
click at [213, 164] on div "Property Insurance Policy Analyst" at bounding box center [215, 183] width 99 height 45
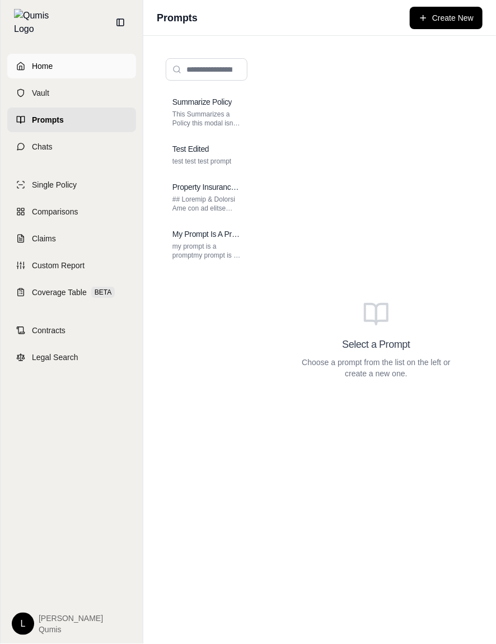
click at [33, 62] on span "Home" at bounding box center [42, 65] width 21 height 11
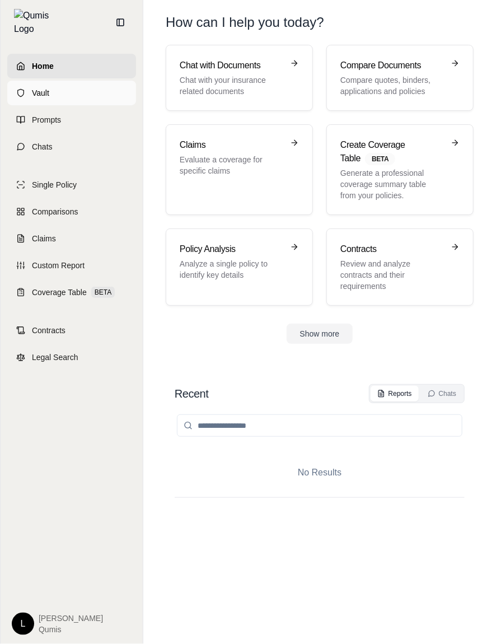
click at [50, 97] on link "Vault" at bounding box center [71, 93] width 129 height 25
